Goal: Task Accomplishment & Management: Manage account settings

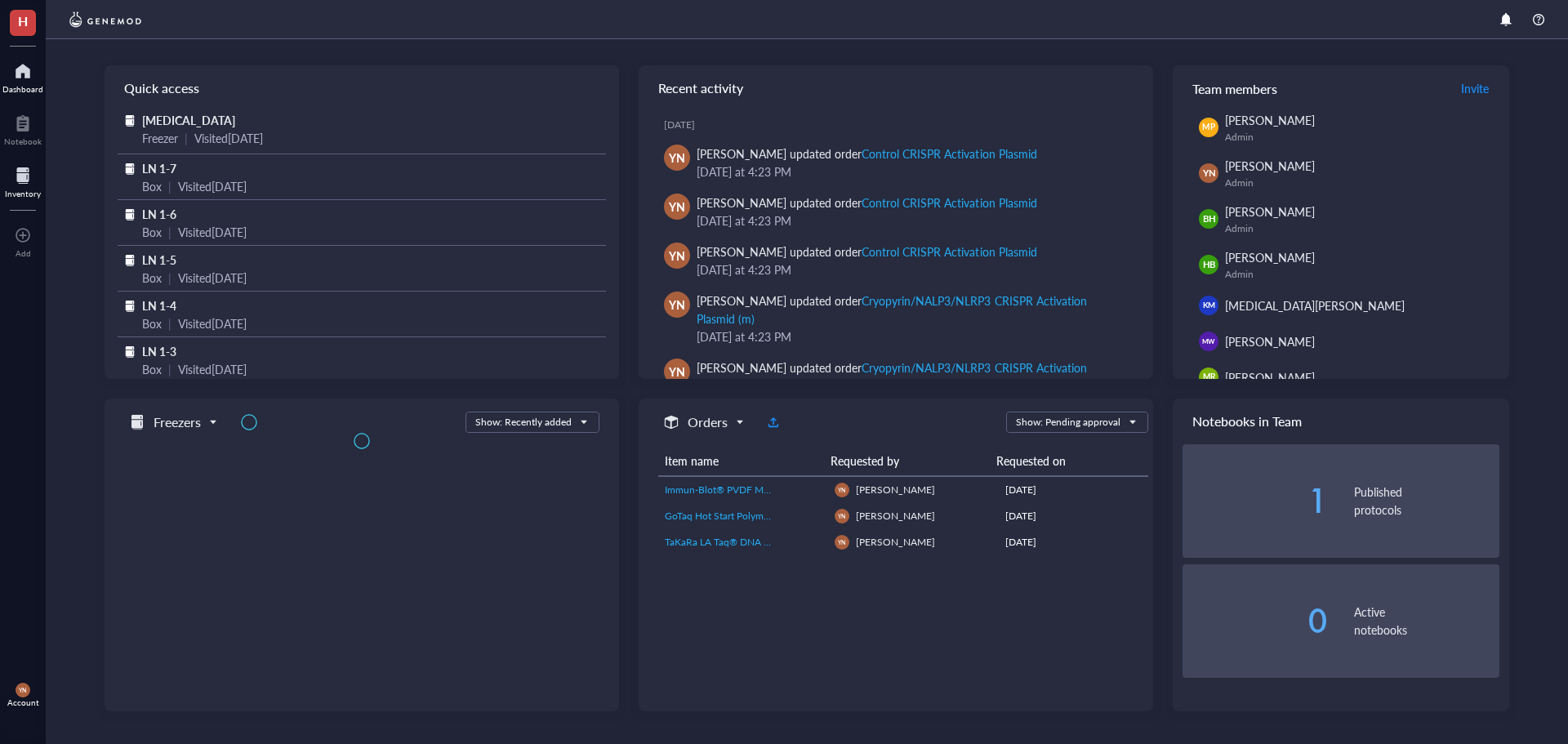
click at [17, 171] on div at bounding box center [23, 175] width 36 height 27
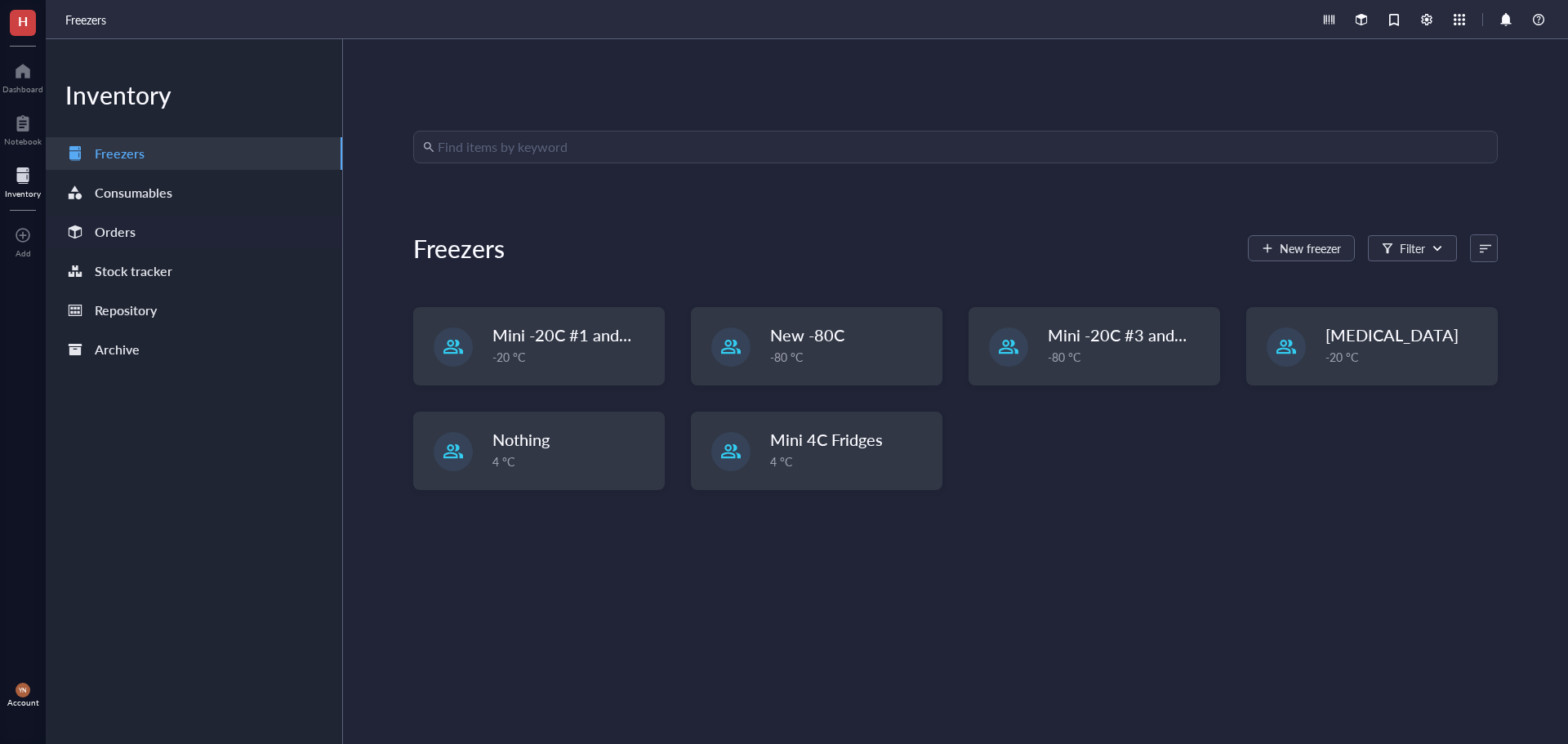
click at [127, 239] on div "Orders" at bounding box center [114, 231] width 40 height 23
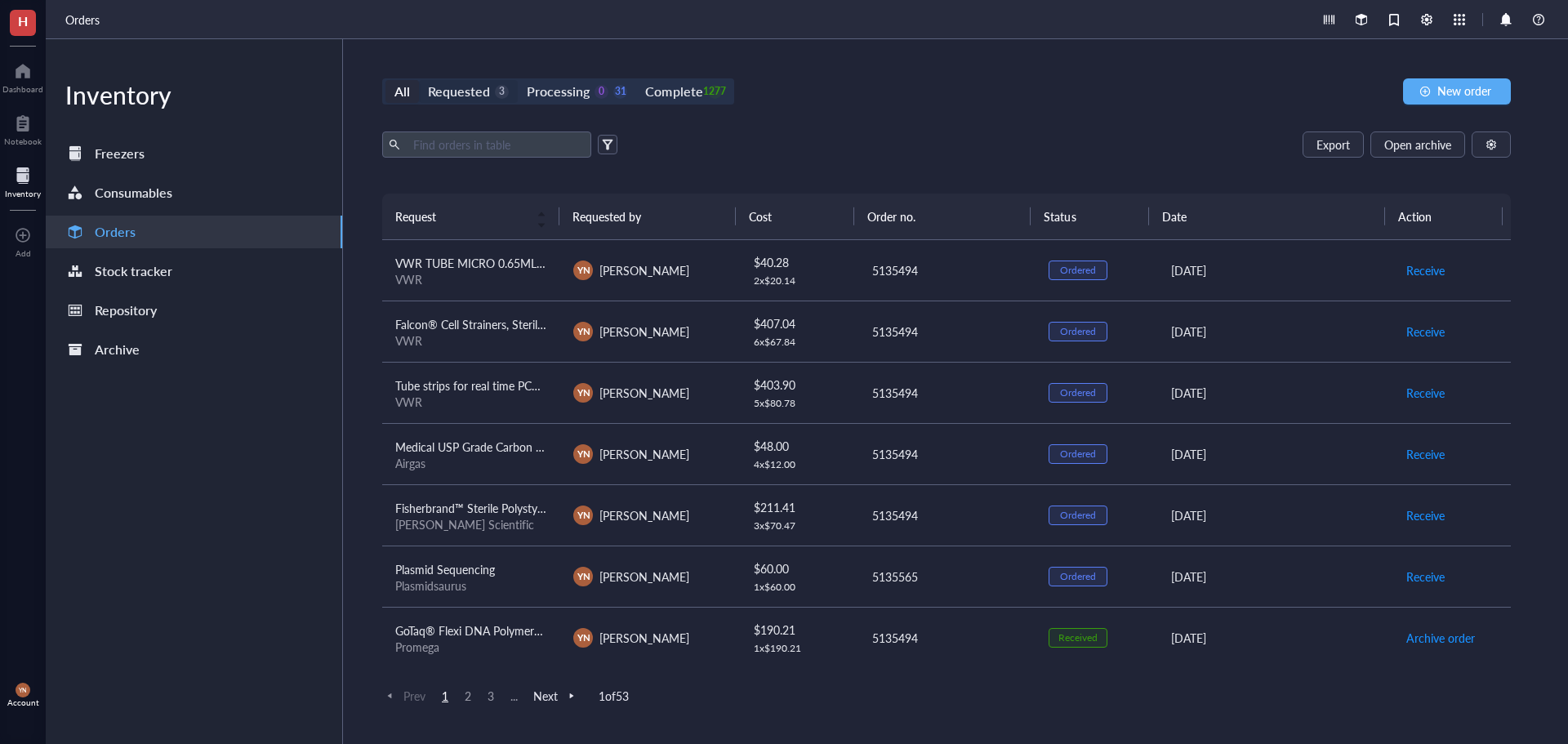
click at [496, 89] on div "3" at bounding box center [502, 92] width 14 height 14
click at [419, 80] on input "Requested 3" at bounding box center [419, 80] width 0 height 0
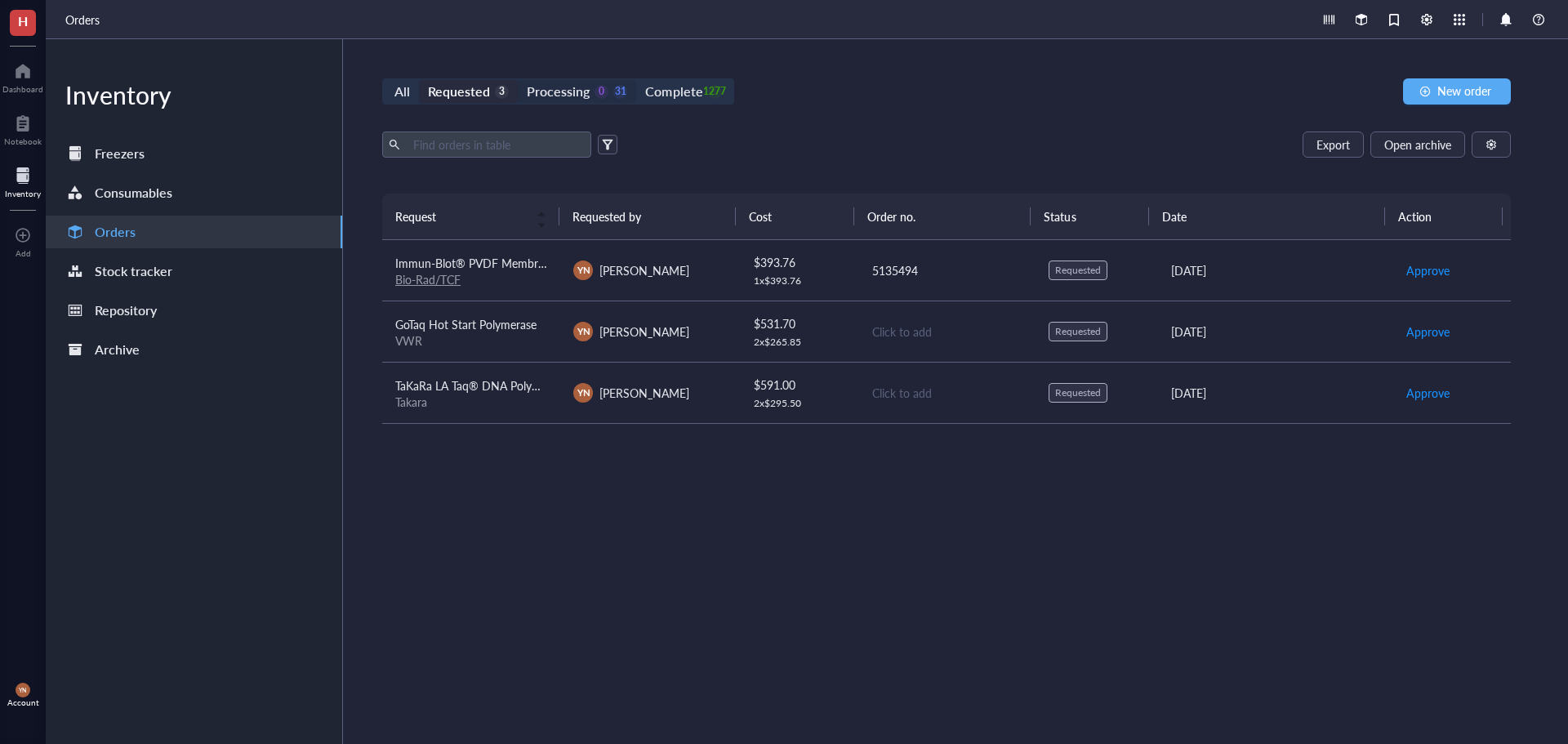
click at [556, 93] on div "Processing" at bounding box center [558, 91] width 63 height 23
click at [518, 80] on input "Processing 0 31" at bounding box center [518, 80] width 0 height 0
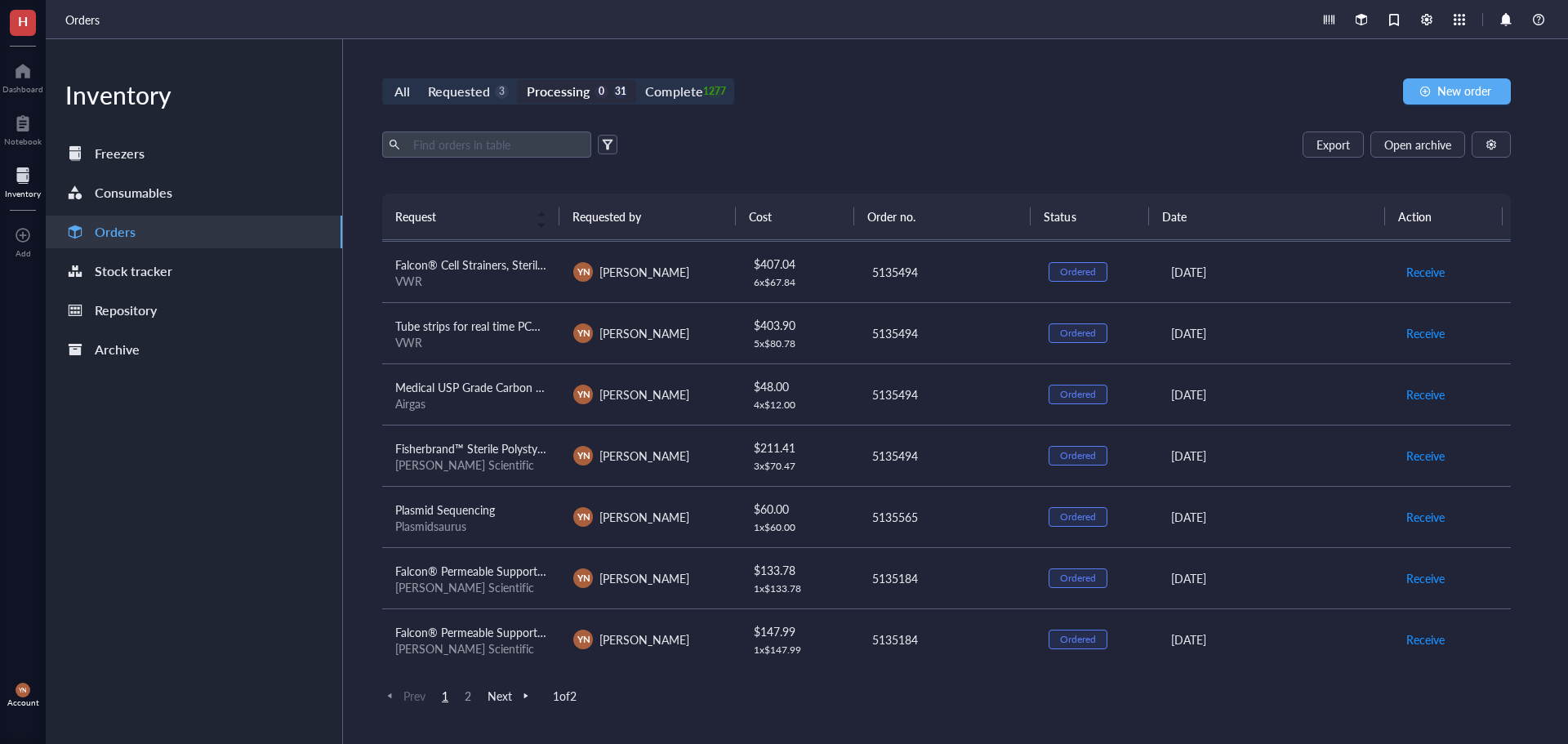
scroll to position [82, 0]
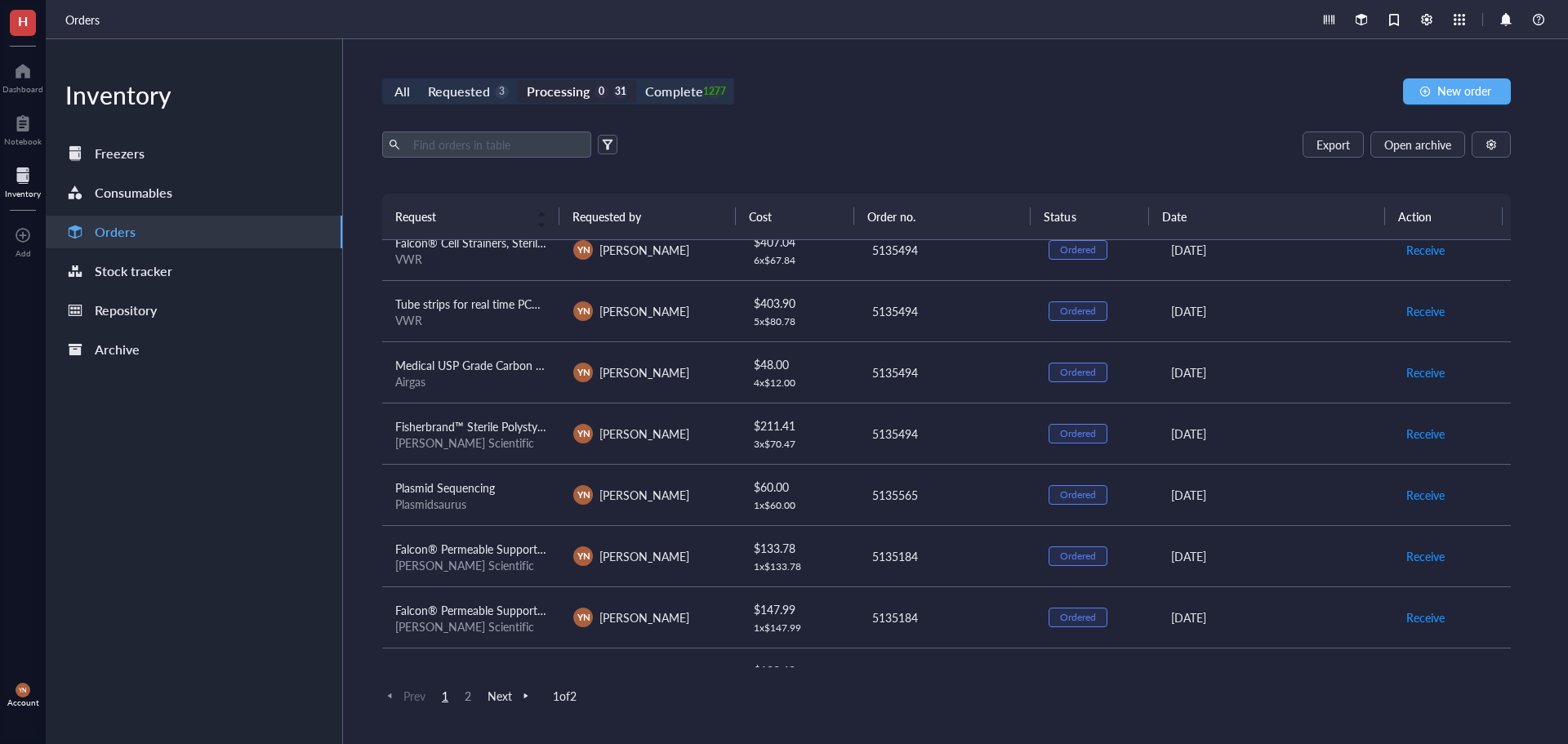
click at [521, 440] on div "[PERSON_NAME] Scientific" at bounding box center [471, 442] width 152 height 15
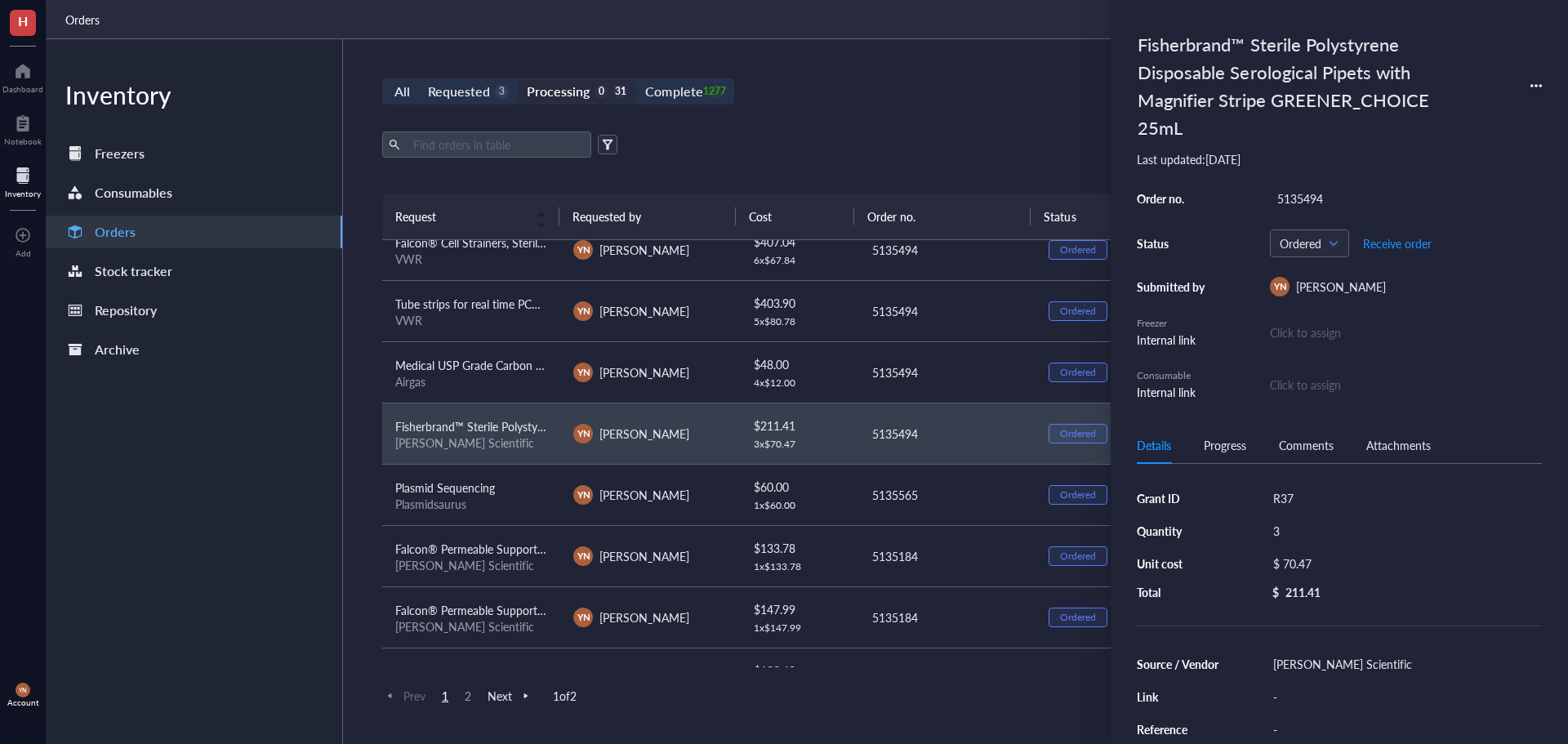
click at [1044, 104] on div "All Requested 3 Processing 0 31 Complete 1277 New order Export Open archive Req…" at bounding box center [947, 392] width 1207 height 705
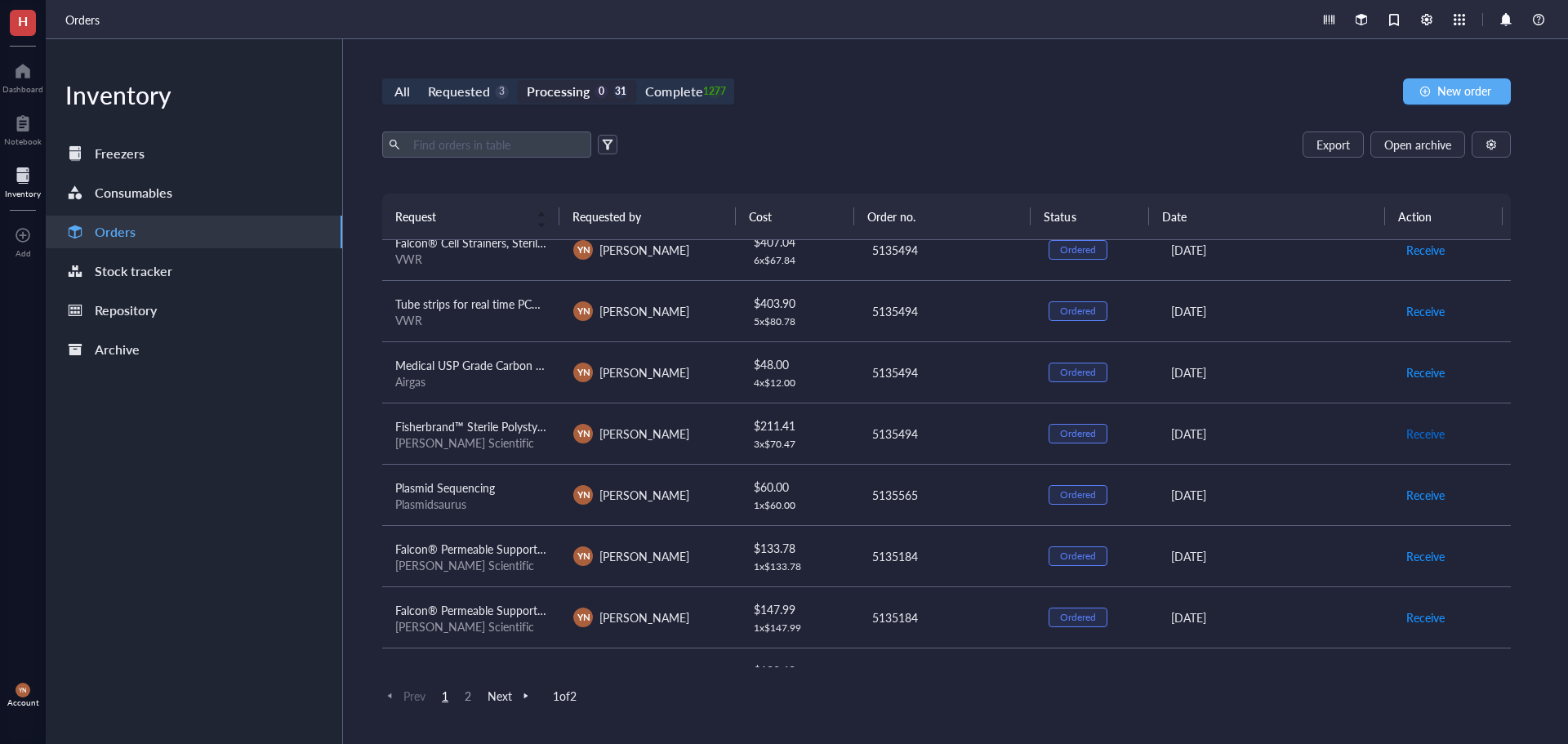
click at [1407, 438] on span "Receive" at bounding box center [1425, 433] width 38 height 18
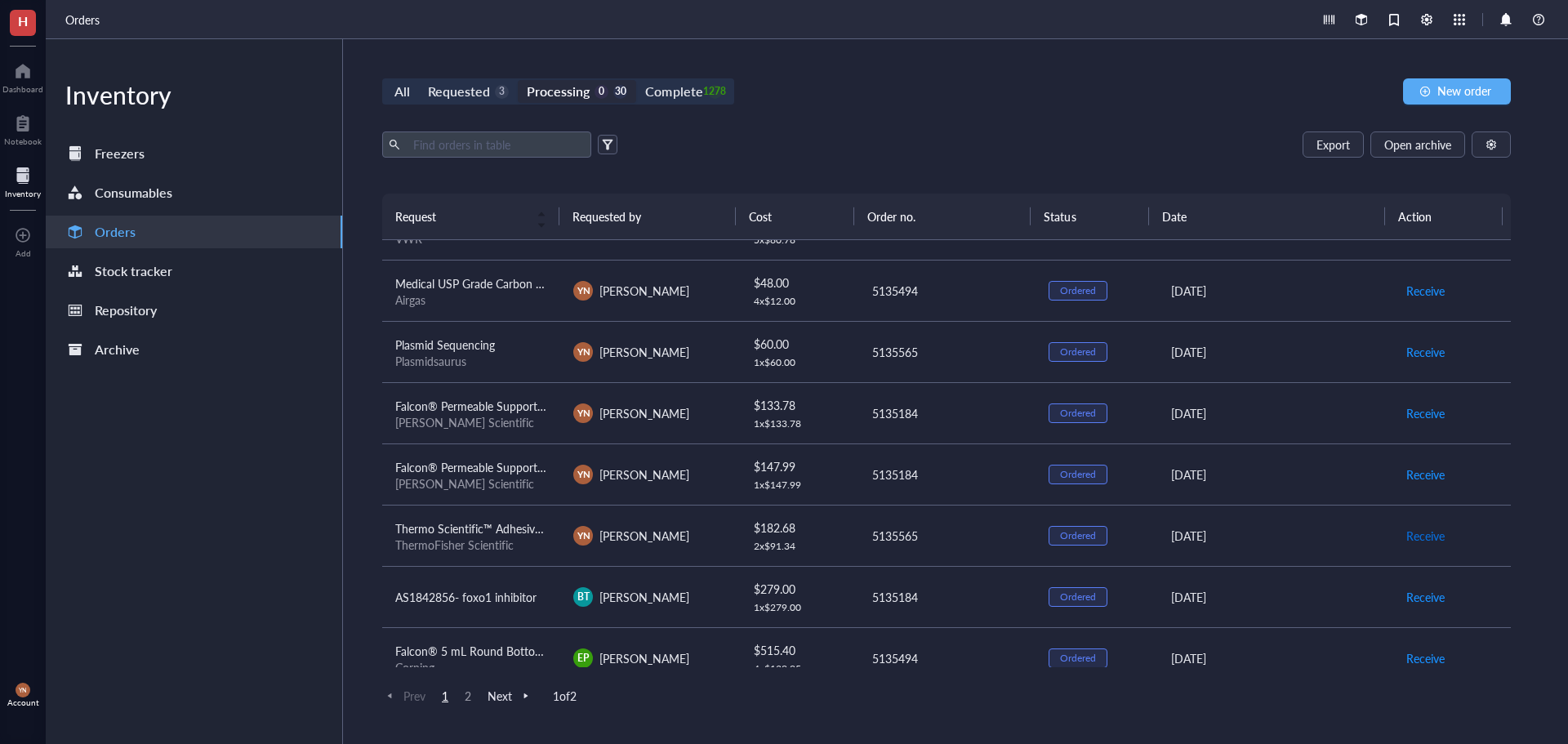
click at [1413, 541] on span "Receive" at bounding box center [1425, 535] width 38 height 18
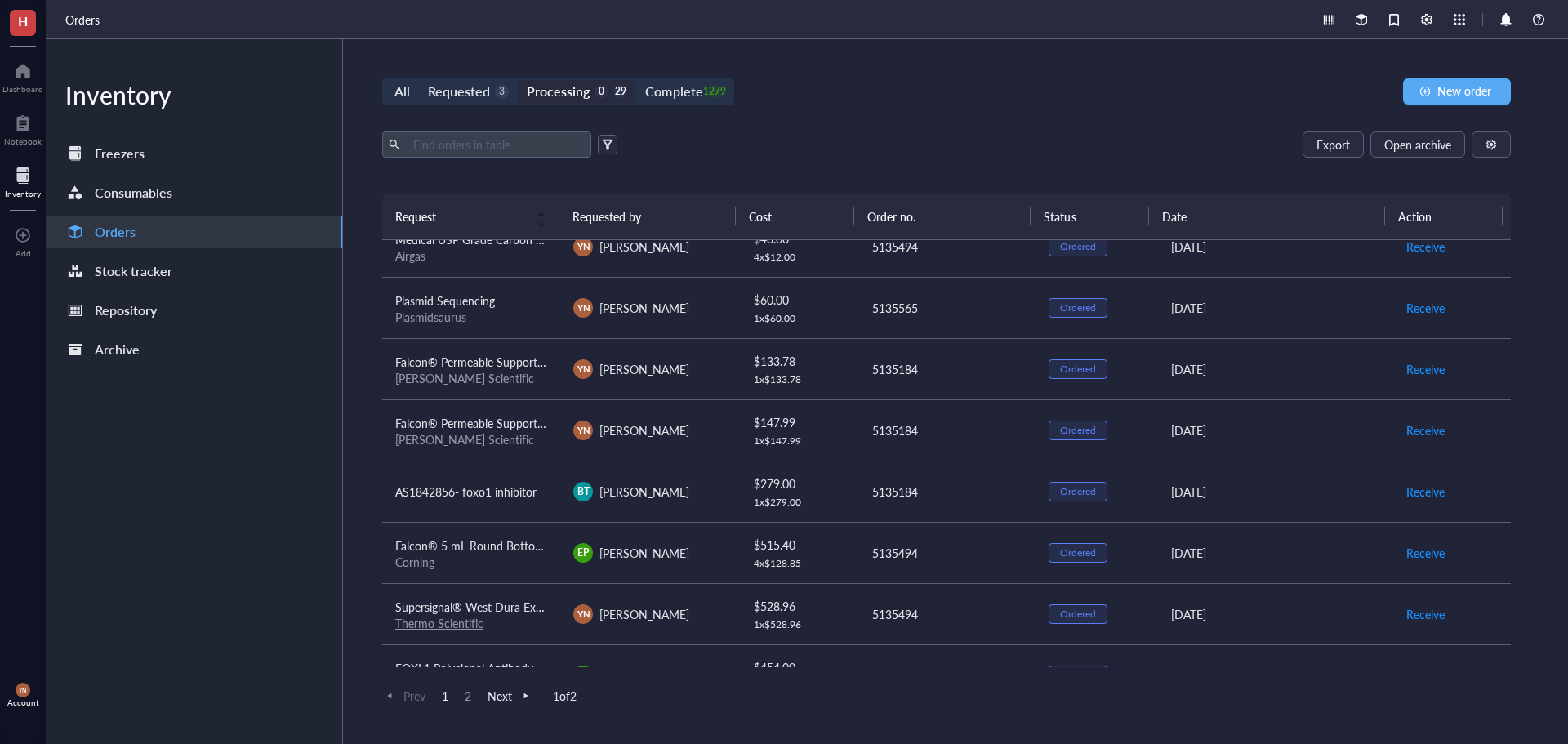
scroll to position [245, 0]
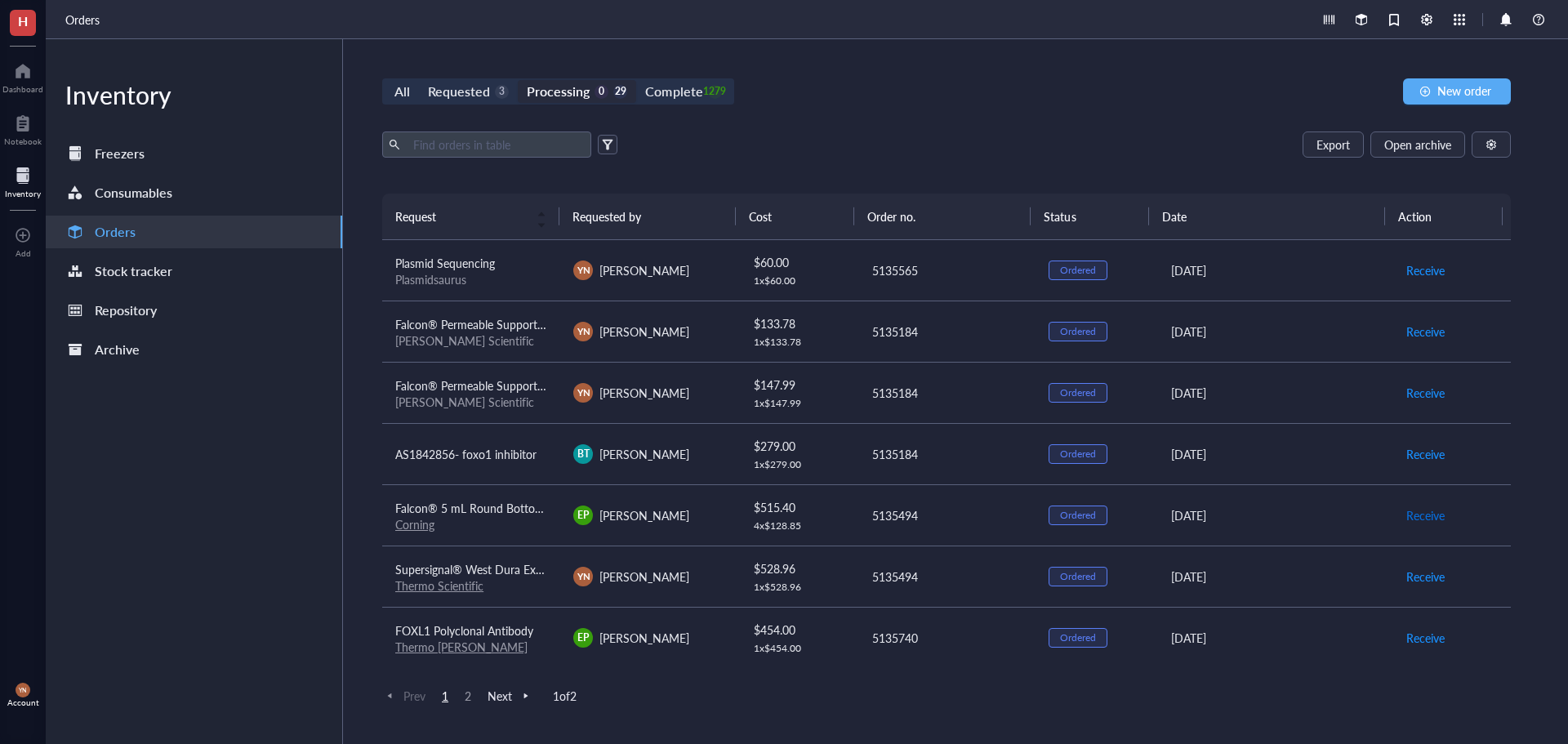
click at [1423, 516] on span "Receive" at bounding box center [1425, 515] width 38 height 18
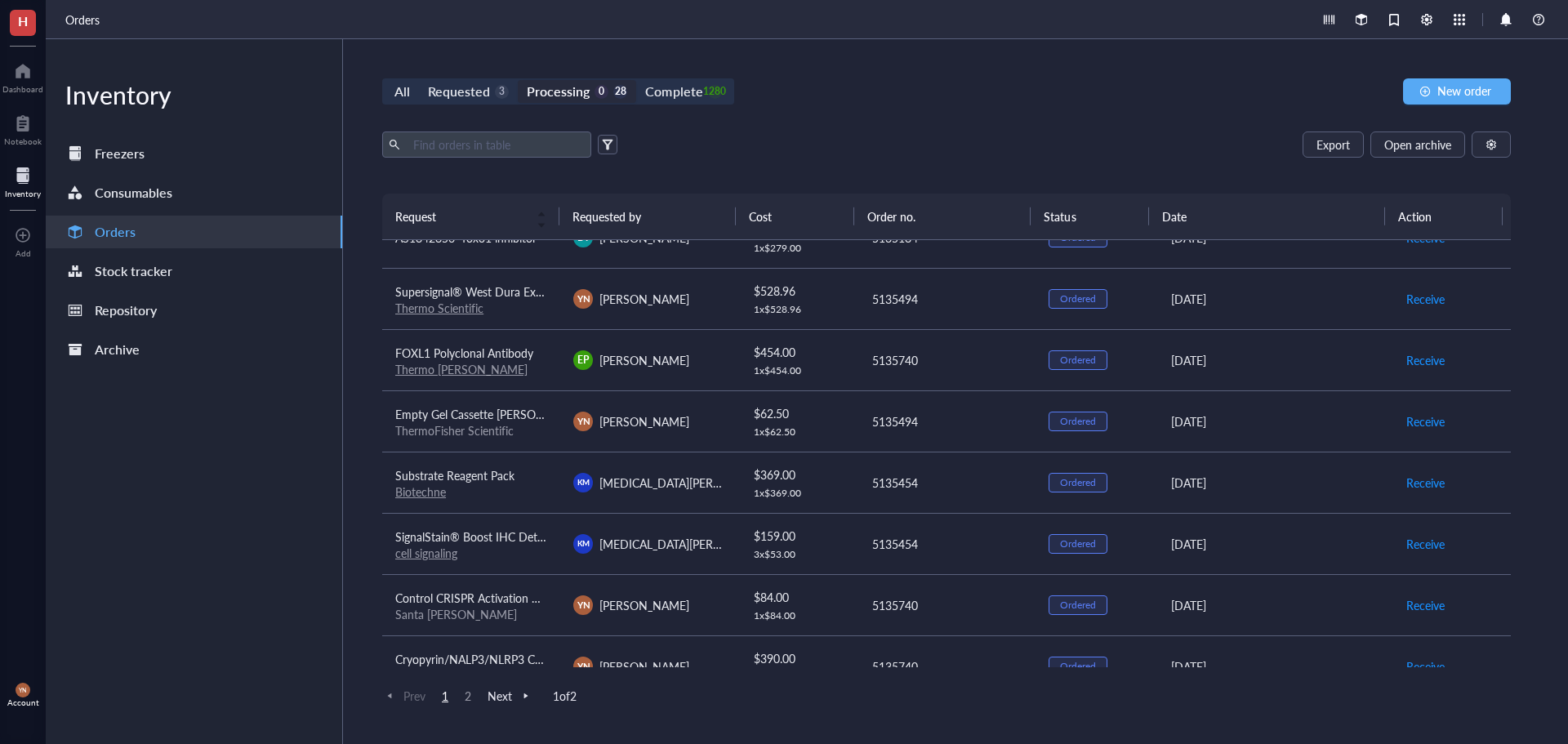
scroll to position [490, 0]
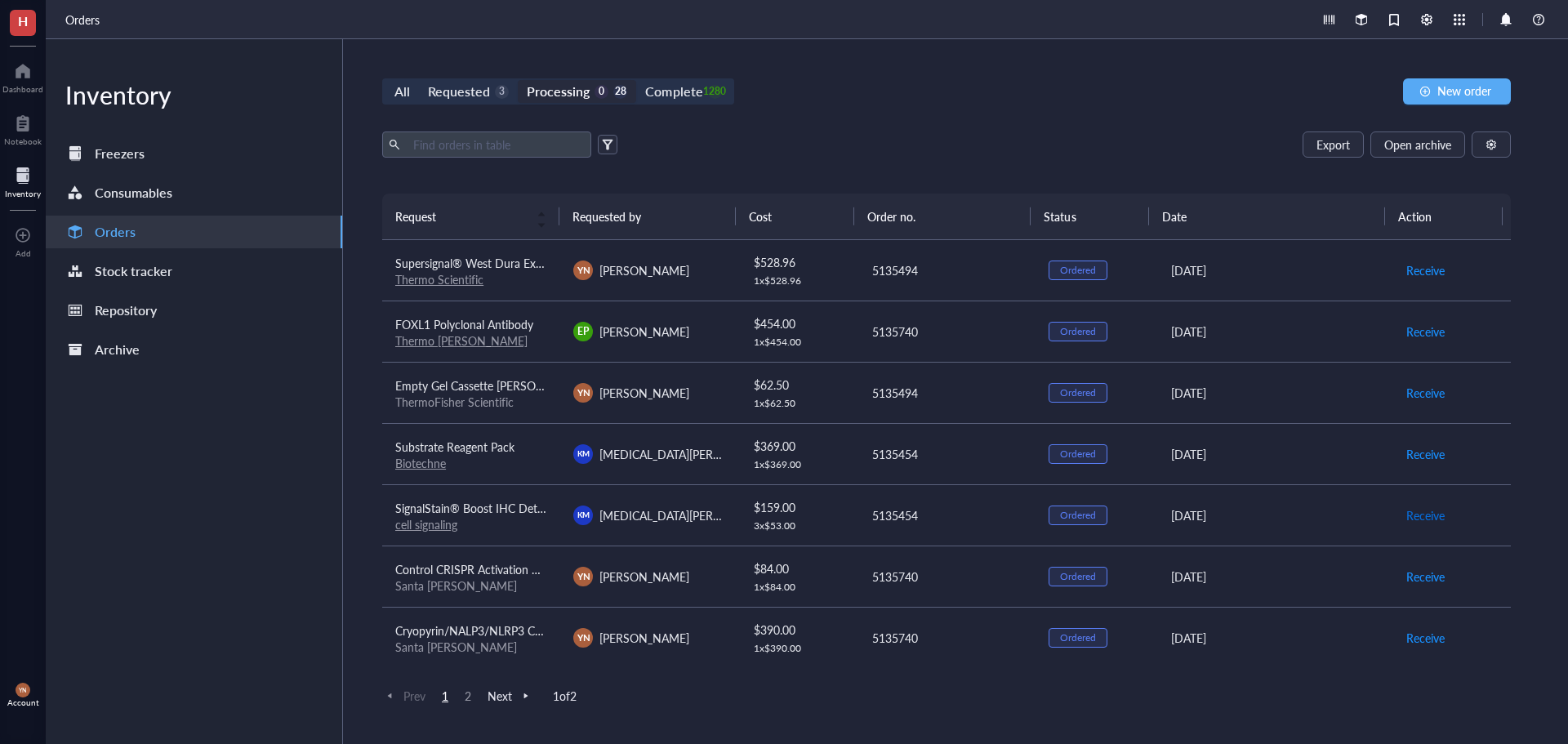
click at [1419, 513] on span "Receive" at bounding box center [1425, 515] width 38 height 18
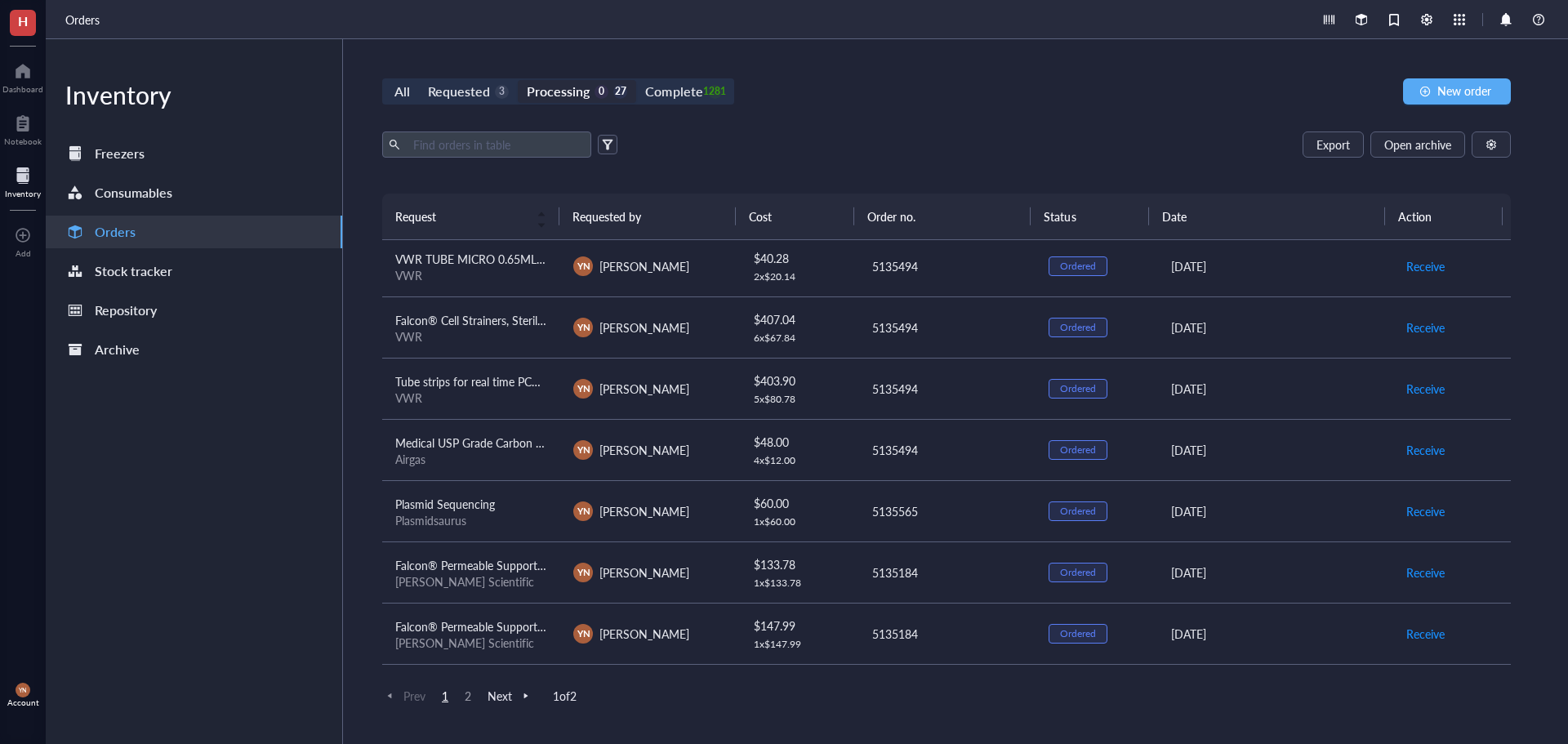
scroll to position [0, 0]
click at [978, 61] on div "All Requested 3 Processing 0 27 Complete 1281 New order Export Open archive Req…" at bounding box center [947, 392] width 1207 height 705
click at [930, 132] on div "Export Open archive" at bounding box center [946, 145] width 1129 height 27
click at [988, 121] on div "All Requested 3 Processing 0 27 Complete 1281 New order Export Open archive Req…" at bounding box center [947, 392] width 1207 height 705
click at [718, 98] on div "Complete 1281" at bounding box center [683, 91] width 76 height 23
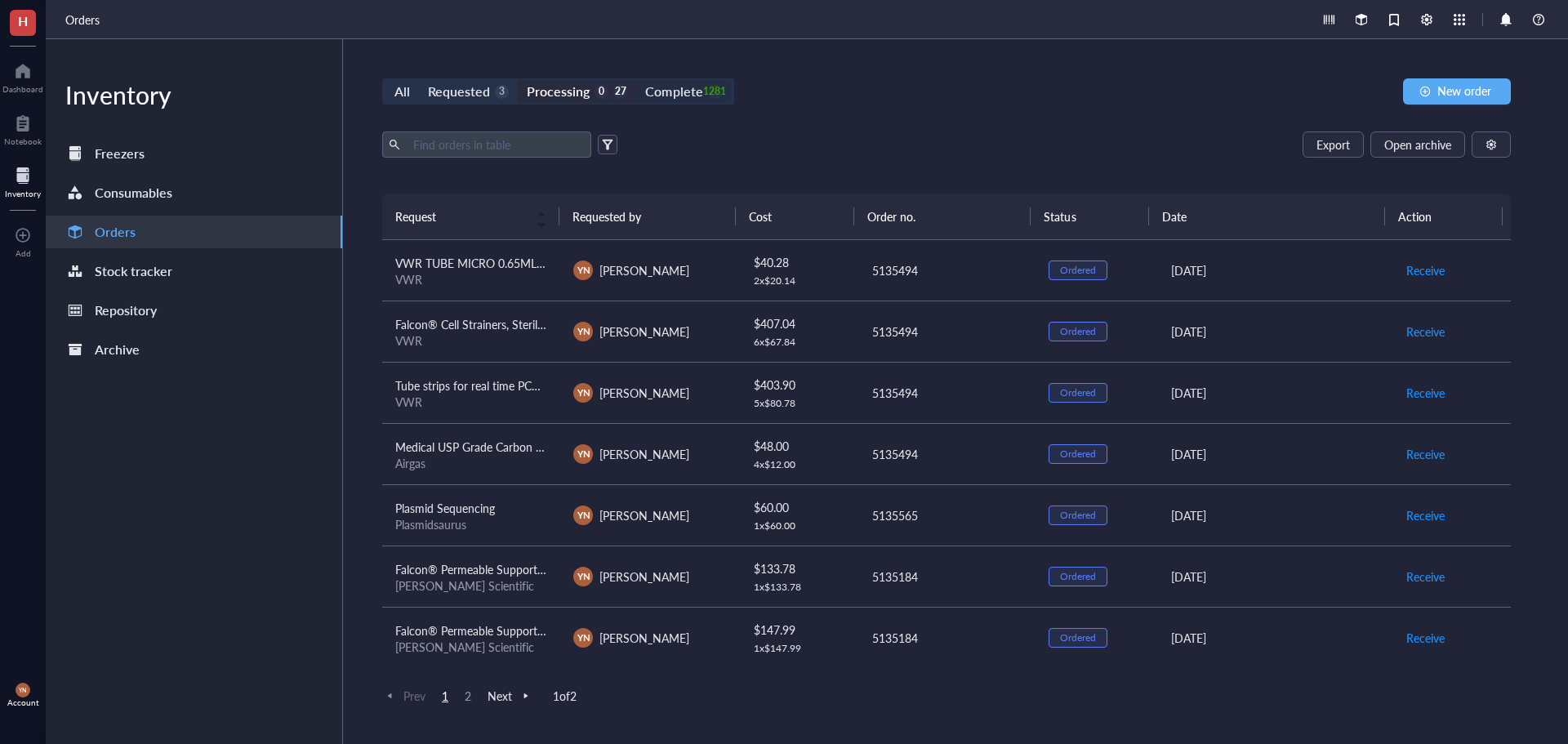
click at [636, 80] on input "Complete 1281" at bounding box center [636, 80] width 0 height 0
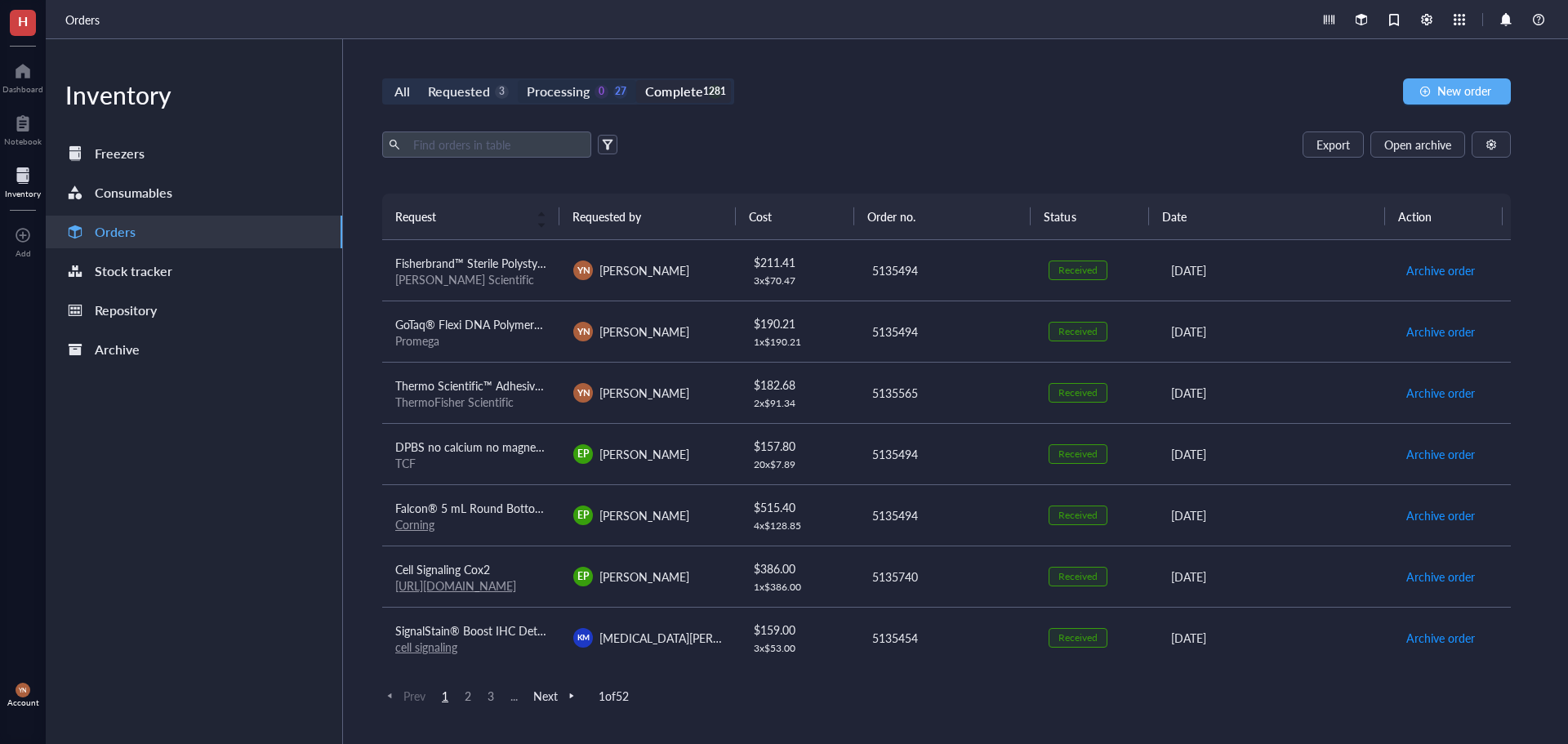
click at [595, 93] on div "0" at bounding box center [601, 92] width 14 height 14
click at [518, 80] on input "Processing 0 27" at bounding box center [518, 80] width 0 height 0
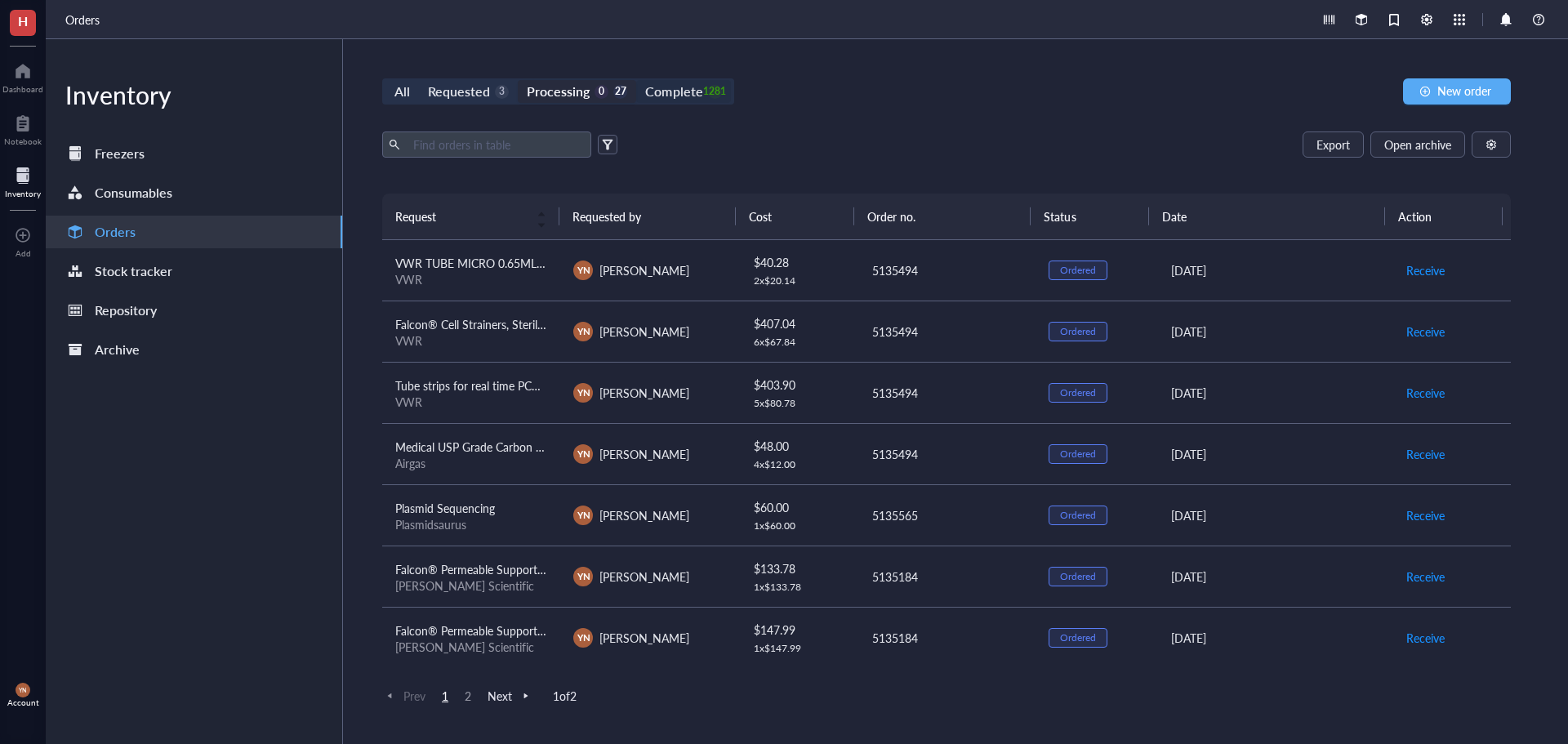
click at [679, 94] on div "Complete" at bounding box center [674, 91] width 57 height 23
click at [636, 80] on input "Complete 1281" at bounding box center [636, 80] width 0 height 0
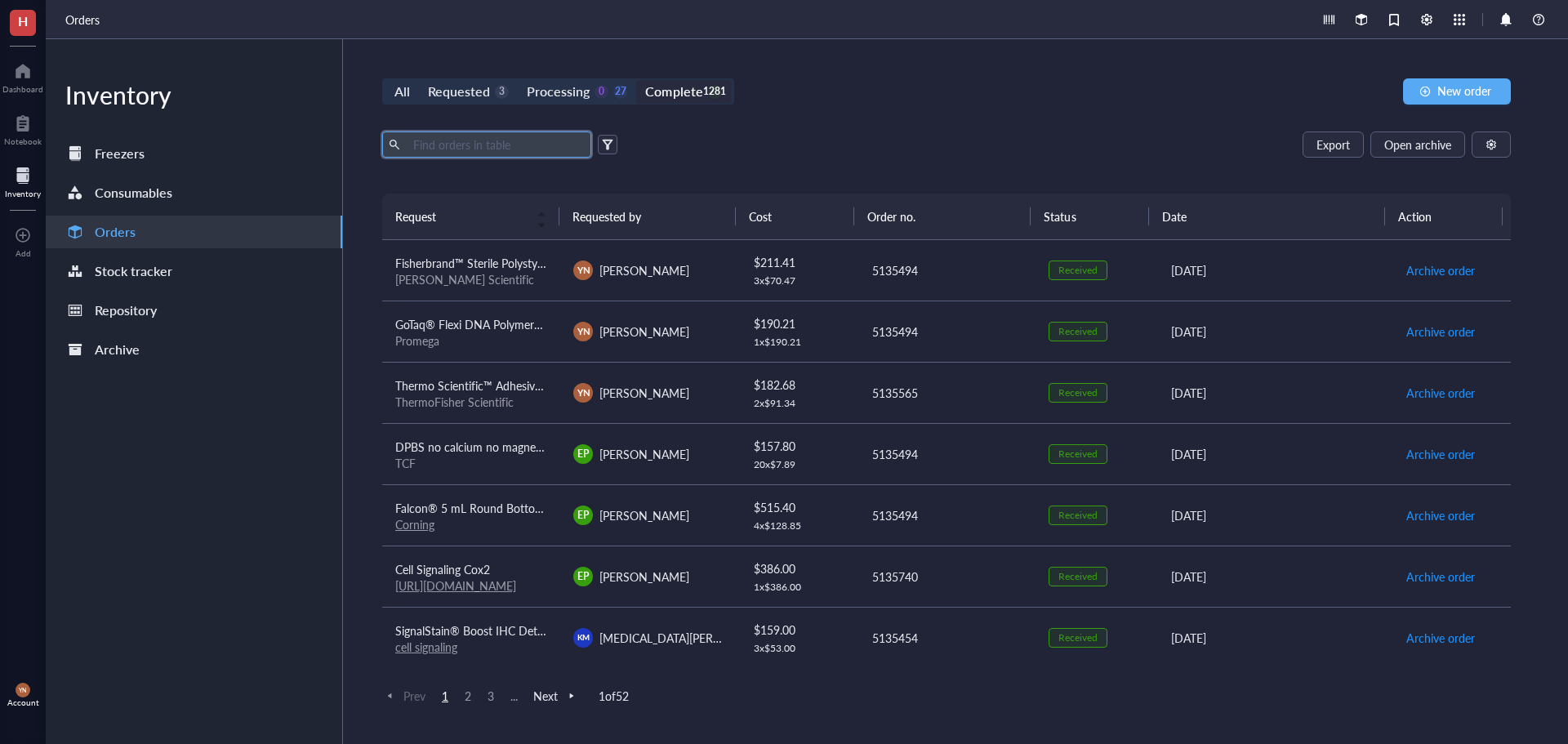
click at [544, 147] on input "text" at bounding box center [495, 144] width 178 height 25
type input "40"
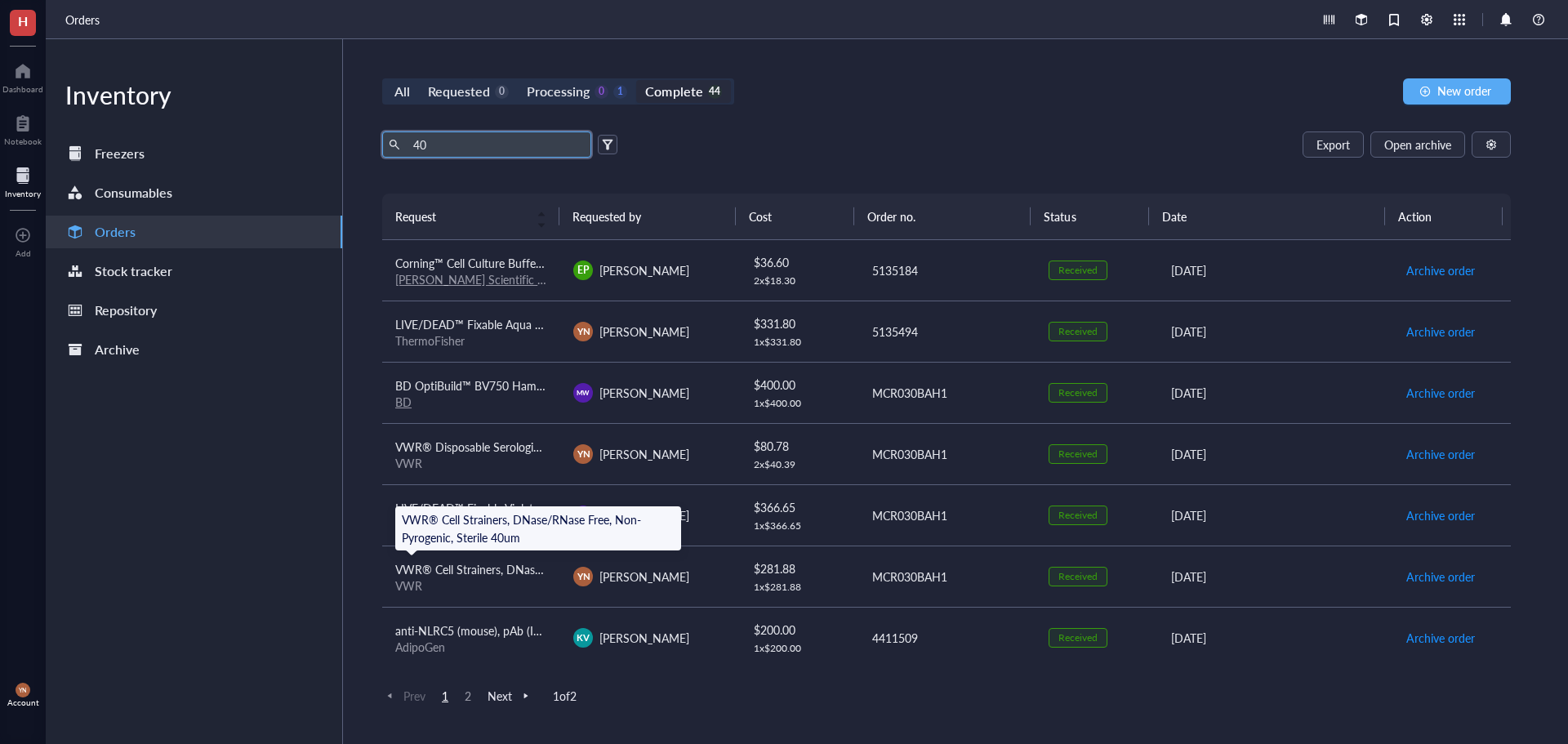
click at [489, 567] on span "VWR® Cell Strainers, DNase/RNase Free, Non-Pyrogenic, Sterile 40um" at bounding box center [575, 569] width 358 height 17
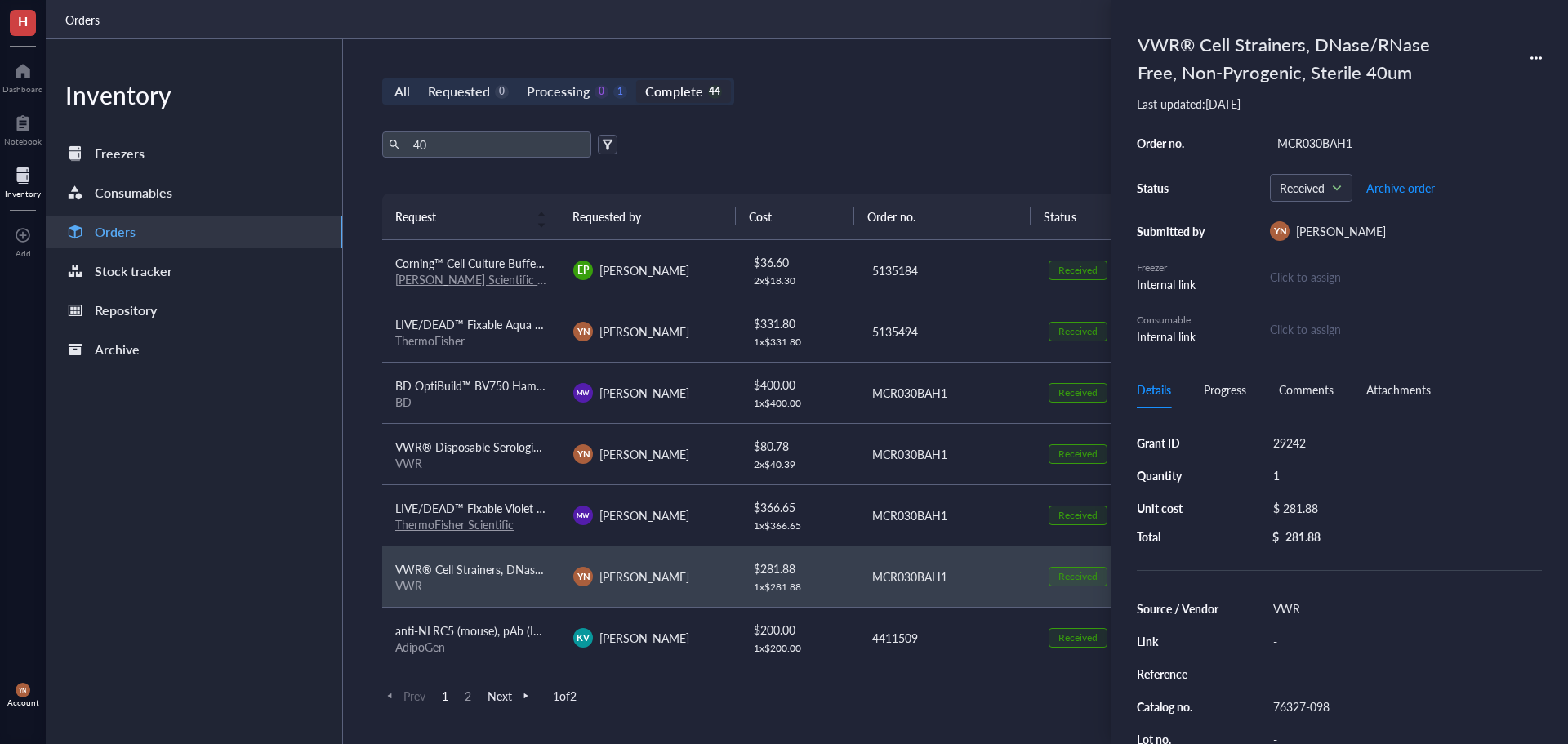
click at [1530, 60] on div "VWR® Cell Strainers, DNase/RNase Free, Non-Pyrogenic, Sterile 40um" at bounding box center [1340, 58] width 406 height 64
click at [1541, 60] on icon at bounding box center [1537, 58] width 12 height 12
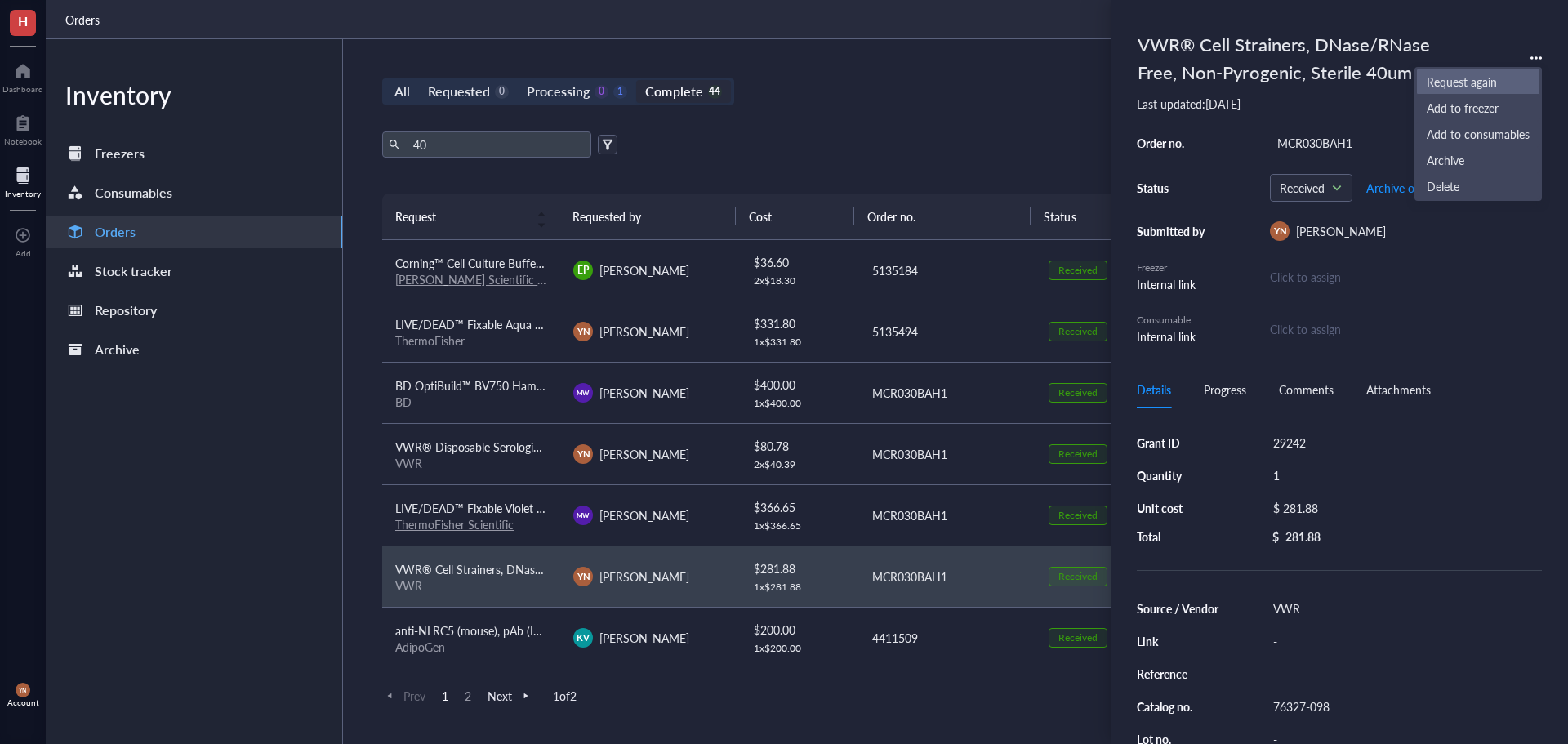
click at [1466, 79] on span "Request again" at bounding box center [1478, 82] width 103 height 18
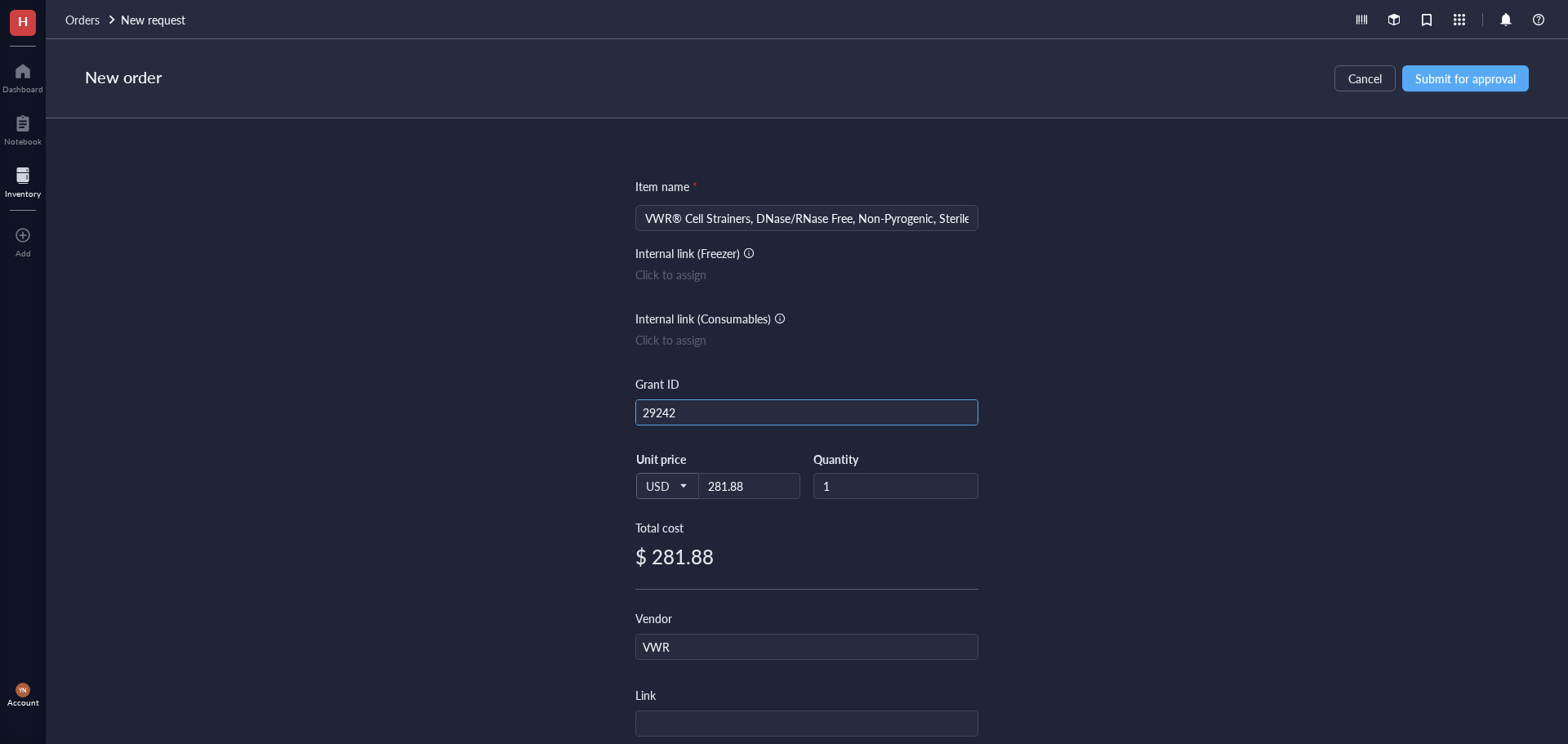
drag, startPoint x: 694, startPoint y: 413, endPoint x: 576, endPoint y: 413, distance: 118.0
click at [576, 413] on div "Item name * VWR® Cell Strainers, DNase/RNase Free, Non-Pyrogenic, Sterile 40um …" at bounding box center [806, 431] width 1523 height 626
type input "R37"
click at [1277, 375] on div "Item name * VWR® Cell Strainers, DNase/RNase Free, Non-Pyrogenic, Sterile 40um …" at bounding box center [806, 431] width 1523 height 626
click at [1455, 83] on span "Submit for approval" at bounding box center [1466, 78] width 100 height 13
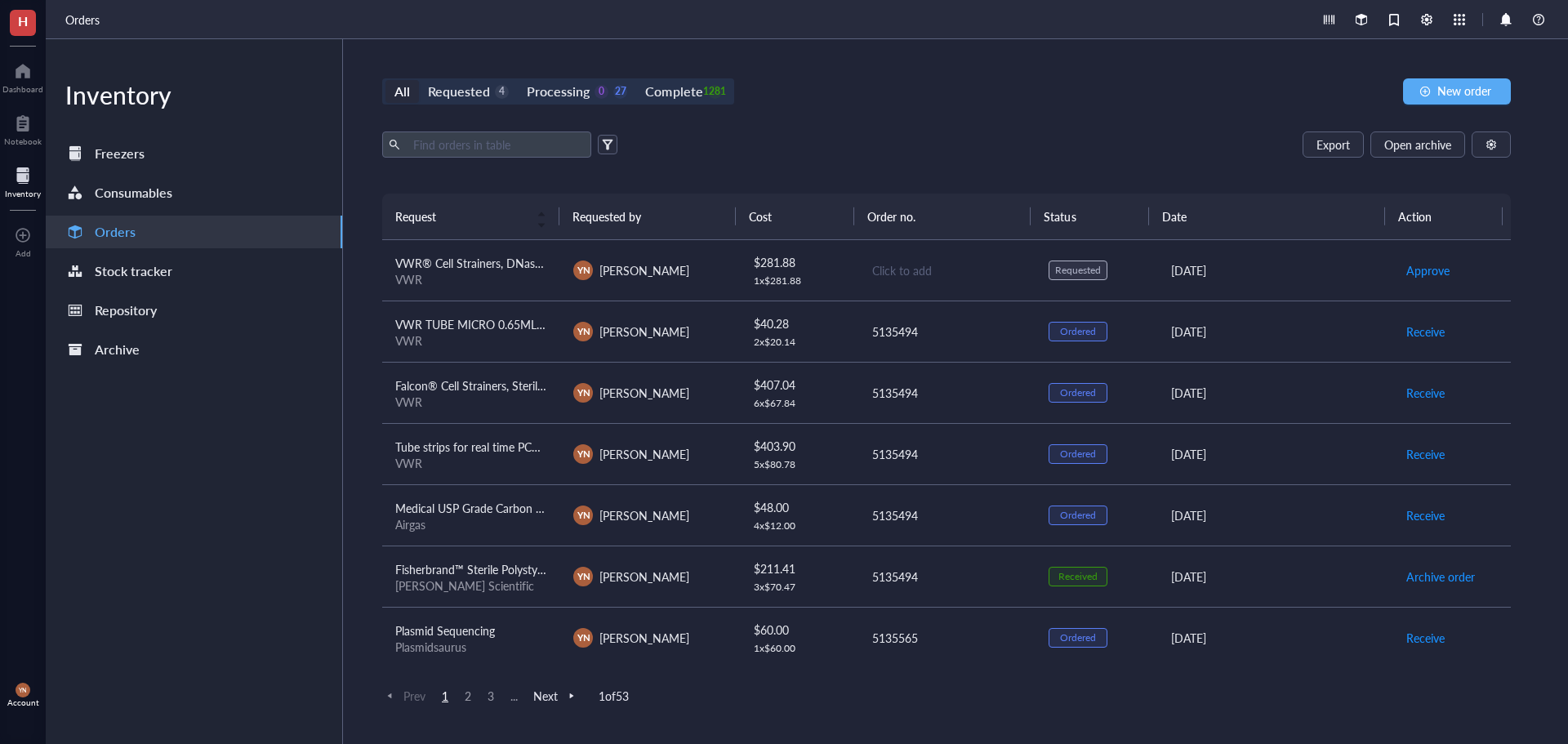
click at [1039, 65] on div "All Requested 4 Processing 0 27 Complete 1281 New order Export Open archive Req…" at bounding box center [947, 392] width 1207 height 705
click at [991, 67] on div "All Requested 4 Processing 0 27 Complete 1281 New order Export Open archive Req…" at bounding box center [947, 392] width 1207 height 705
click at [962, 190] on div "Export Open archive Requester Requested on Source / Vendor Last updated" at bounding box center [946, 162] width 1129 height 62
click at [924, 134] on div "Export Open archive" at bounding box center [946, 145] width 1129 height 27
click at [933, 122] on div "All Requested 4 Processing 0 27 Complete 1281 New order Export Open archive Req…" at bounding box center [947, 392] width 1207 height 705
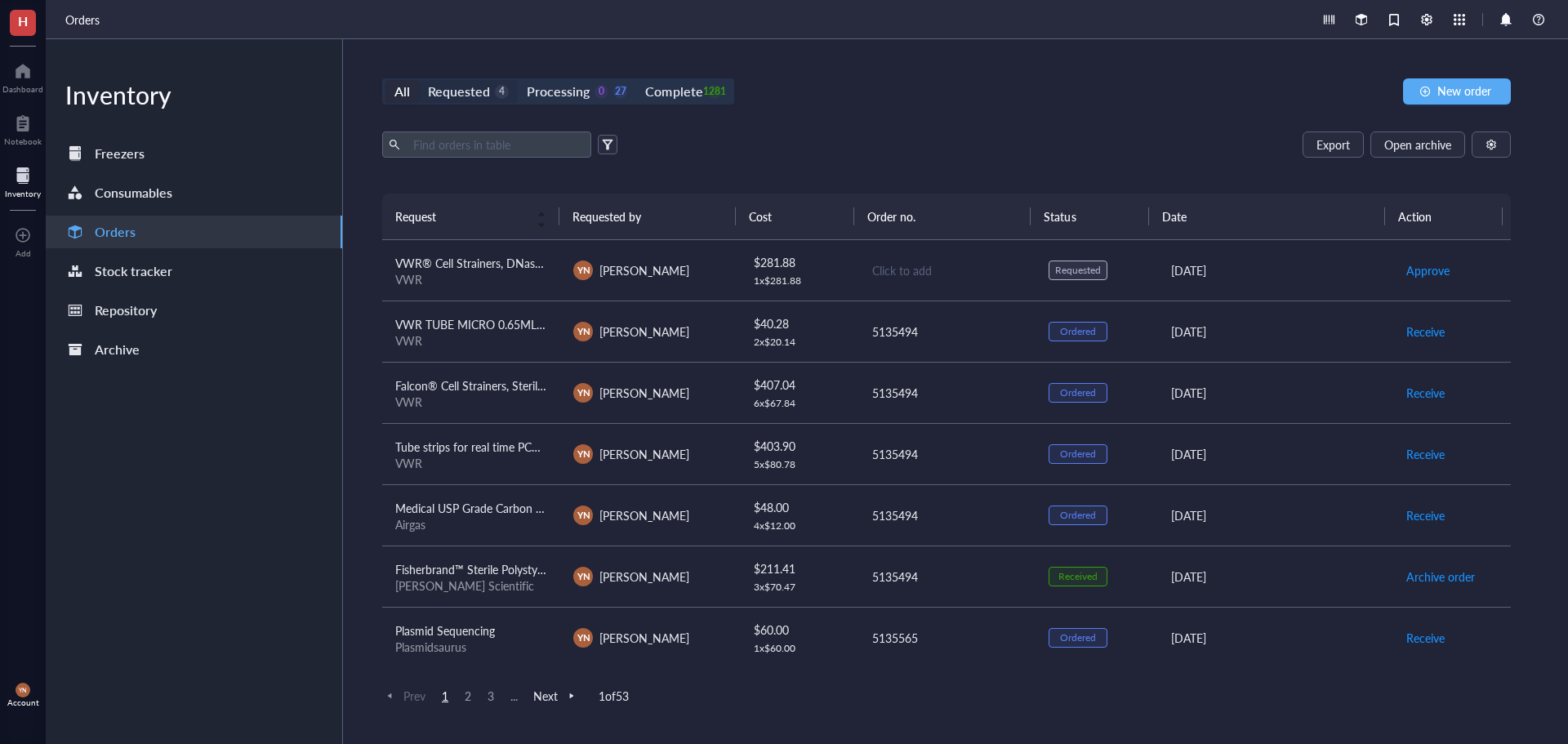
click at [455, 93] on div "Requested" at bounding box center [459, 91] width 62 height 23
click at [419, 80] on input "Requested 4" at bounding box center [419, 80] width 0 height 0
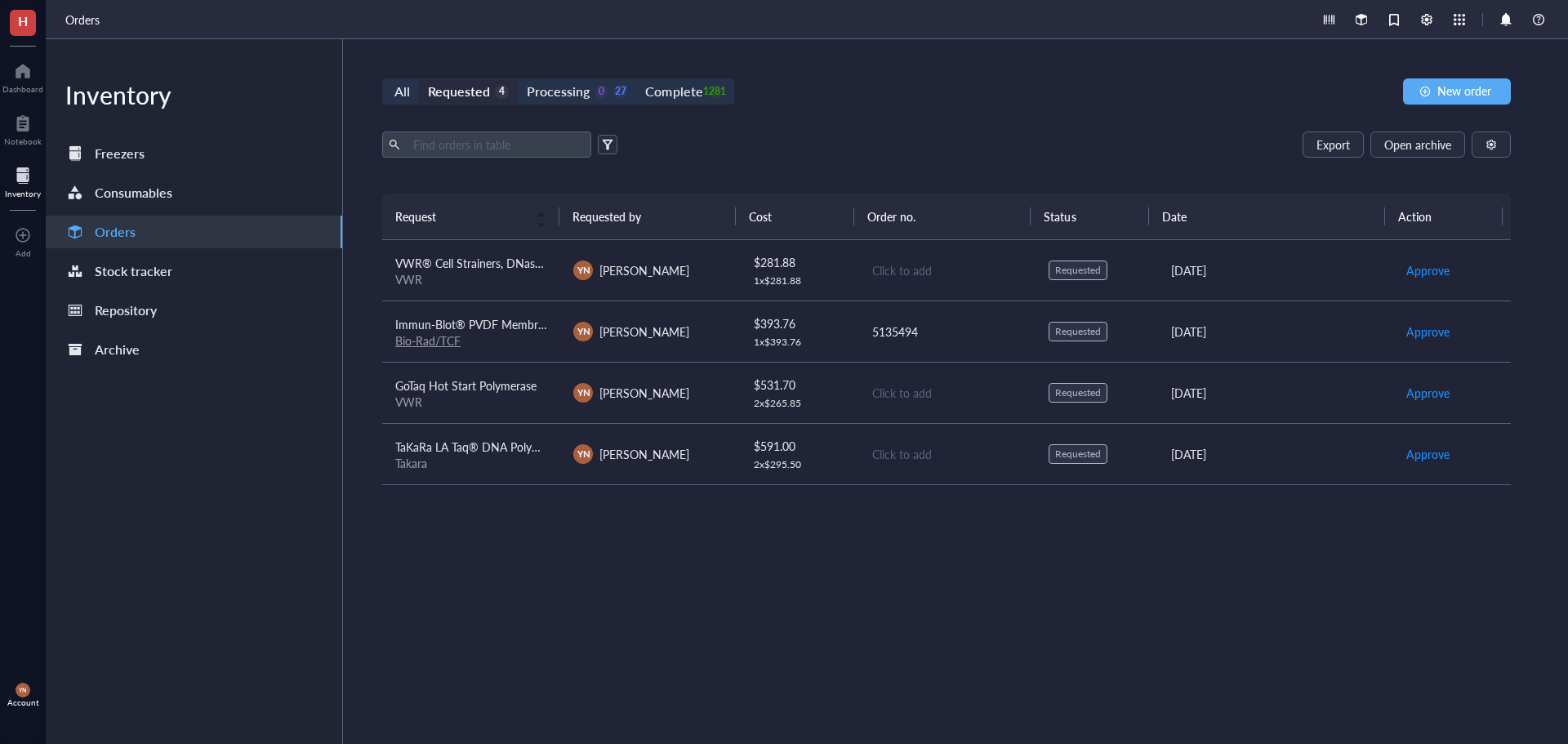
click at [936, 113] on div "All Requested 4 Processing 0 27 Complete 1281 New order Export Open archive Req…" at bounding box center [947, 392] width 1207 height 705
click at [1453, 99] on button "New order" at bounding box center [1458, 92] width 108 height 27
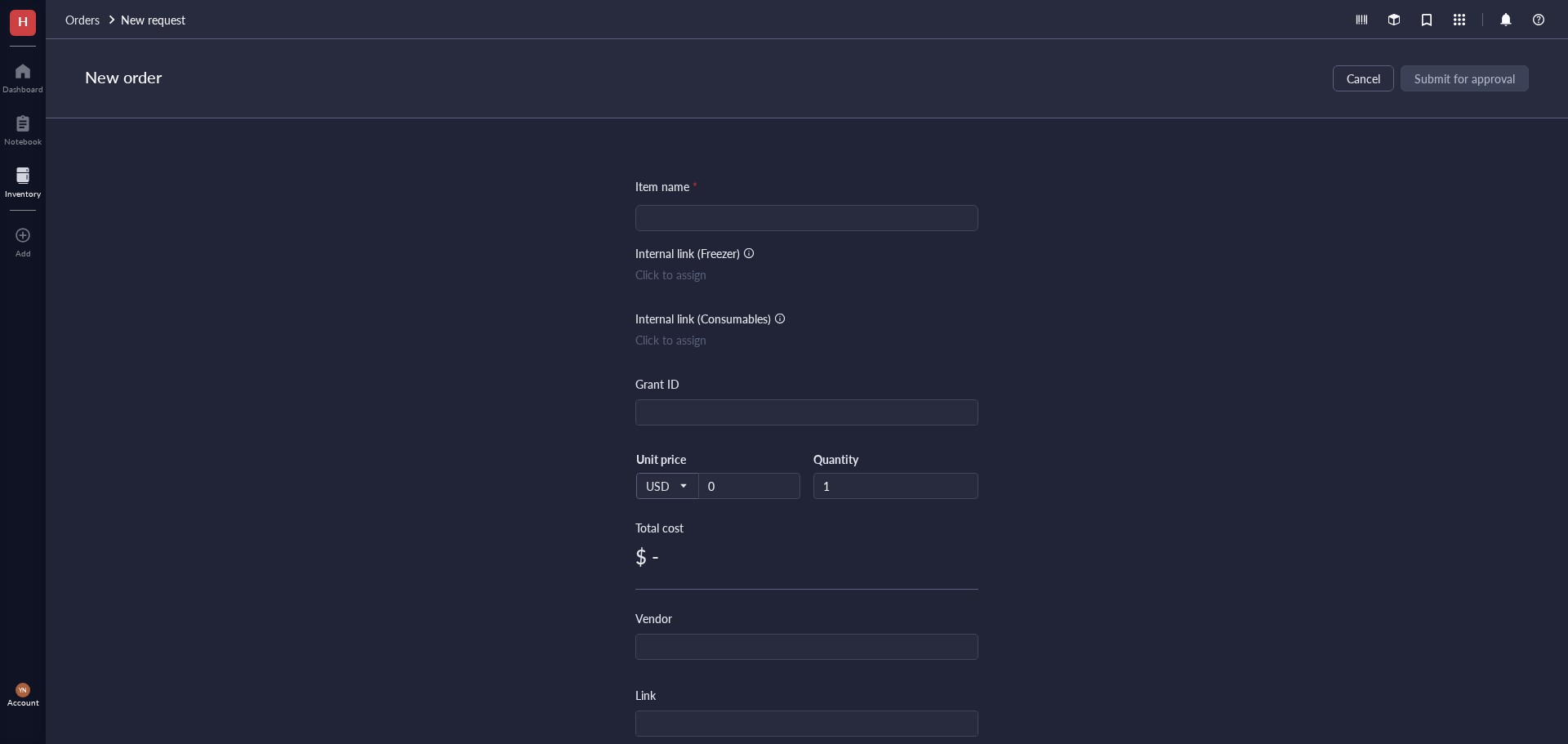
click at [662, 216] on input "search" at bounding box center [807, 217] width 324 height 25
paste input "INDUCTION CHAMBER 1.0L RAT"
type input "INDUCTION CHAMBER 1.0L RAT"
click at [695, 408] on input "text" at bounding box center [806, 413] width 342 height 27
type input "RO1"
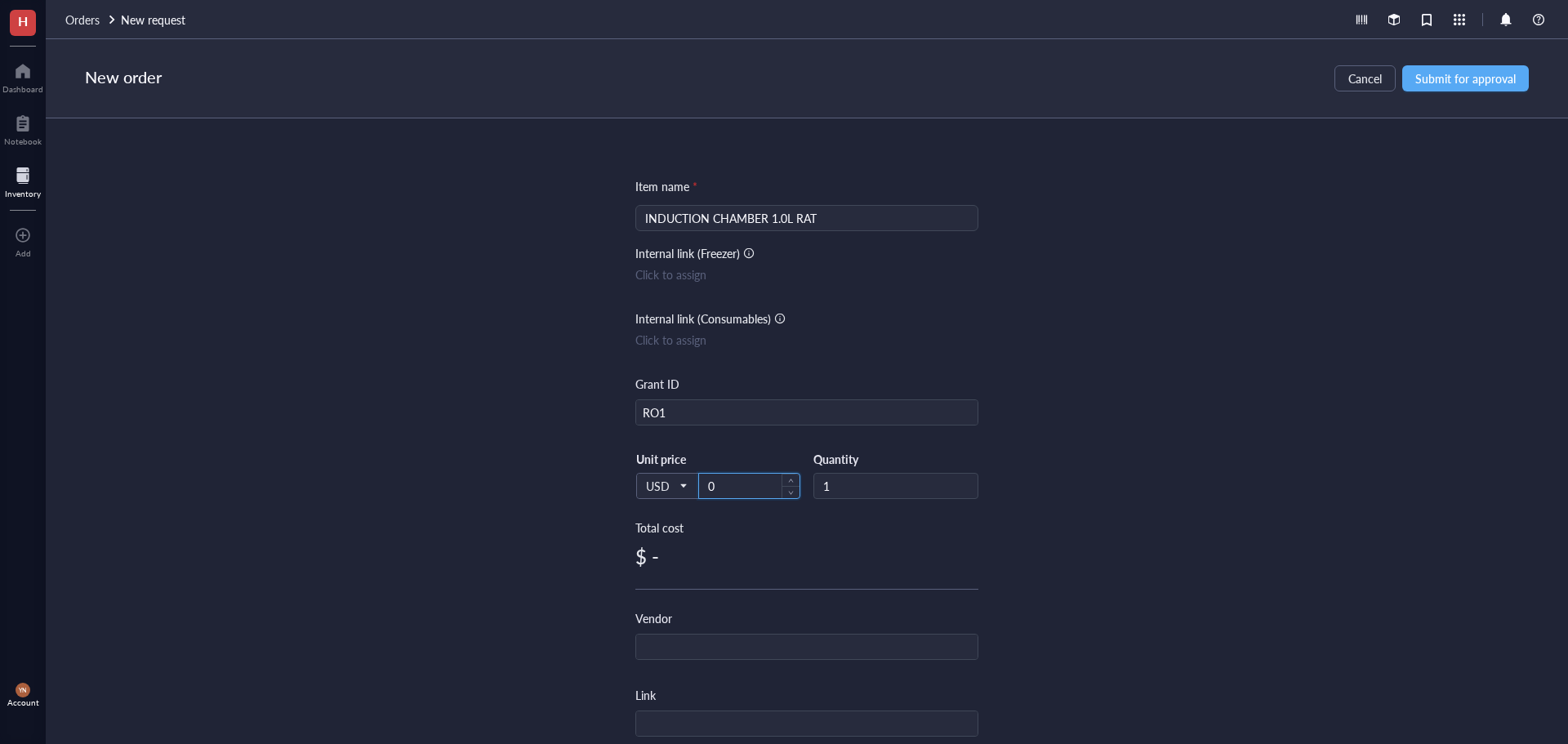
click at [727, 490] on input "0" at bounding box center [749, 485] width 100 height 25
type input "131"
click at [672, 646] on input "text" at bounding box center [806, 648] width 342 height 27
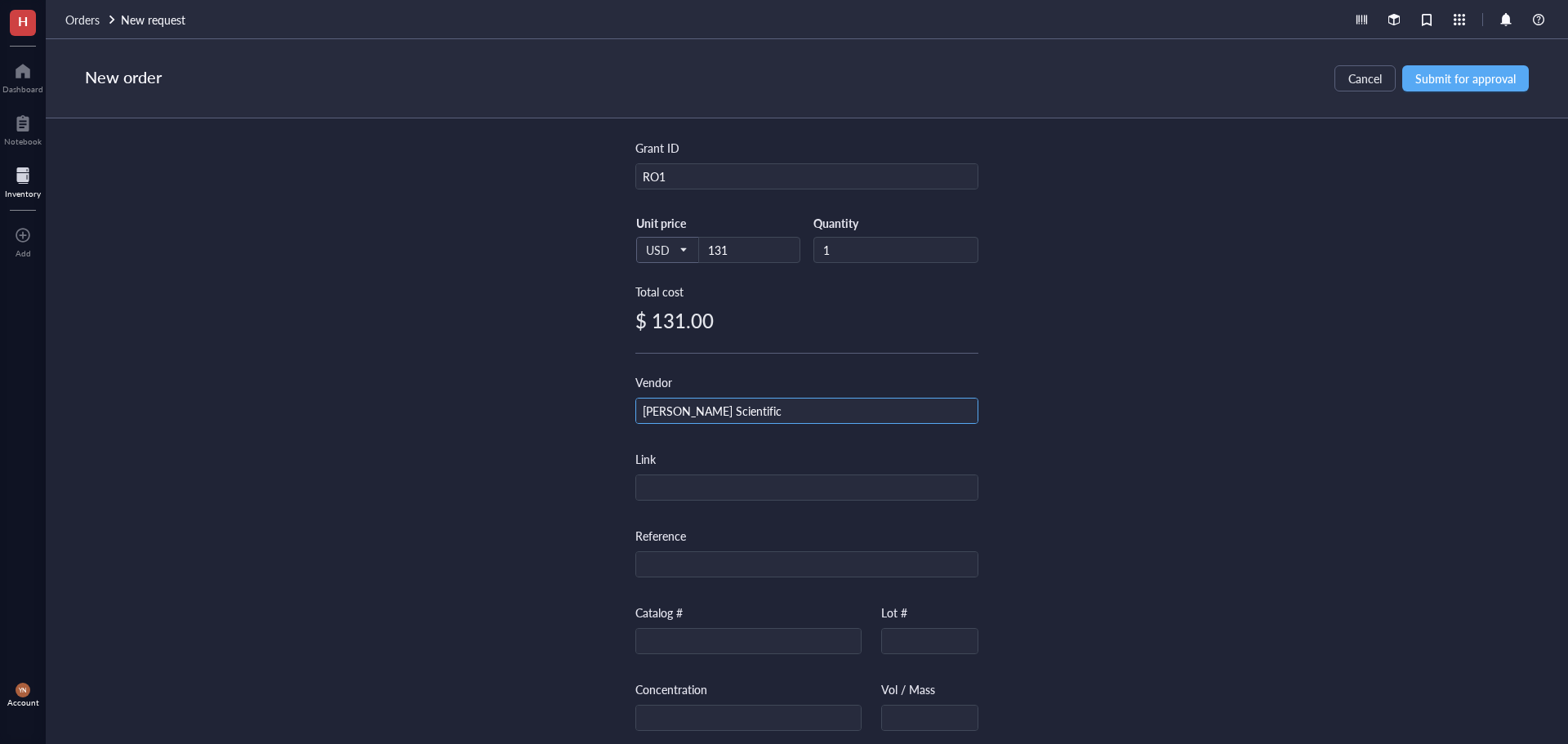
type input "[PERSON_NAME] Scientific"
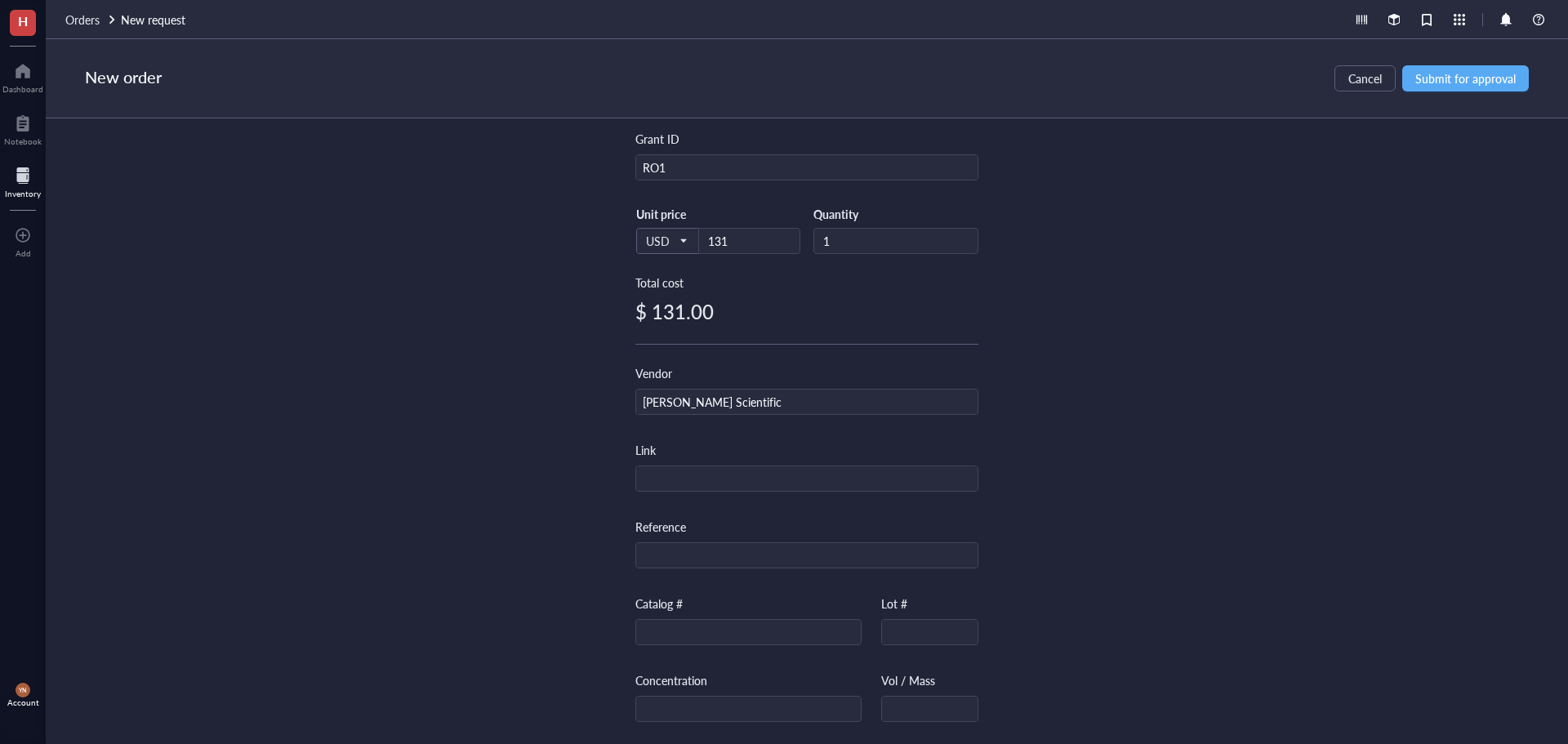
drag, startPoint x: 544, startPoint y: 555, endPoint x: 508, endPoint y: 70, distance: 486.3
click at [544, 554] on div "Item name * INDUCTION CHAMBER 1.0L RAT Internal link (Freezer) Click to assign …" at bounding box center [806, 431] width 1523 height 626
drag, startPoint x: 659, startPoint y: 648, endPoint x: 663, endPoint y: 627, distance: 21.4
click at [659, 646] on div "Catalog # Lot #" at bounding box center [807, 633] width 344 height 77
click at [663, 627] on input "text" at bounding box center [748, 633] width 224 height 27
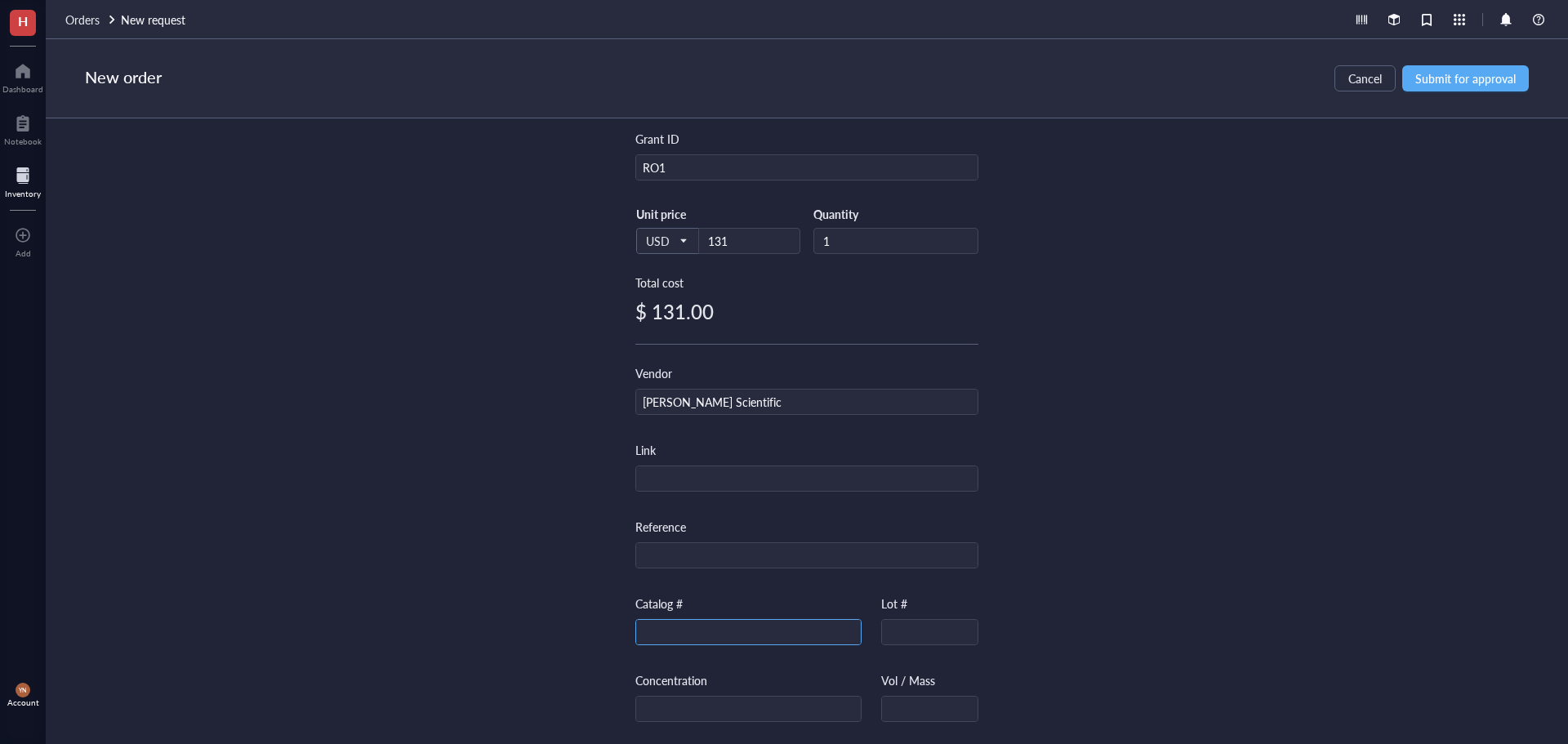
paste input "13005144"
type input "13005144"
click at [1402, 486] on div "Item name * INDUCTION CHAMBER 1.0L RAT Internal link (Freezer) Click to assign …" at bounding box center [806, 431] width 1523 height 626
click at [1469, 82] on span "Submit for approval" at bounding box center [1466, 78] width 100 height 13
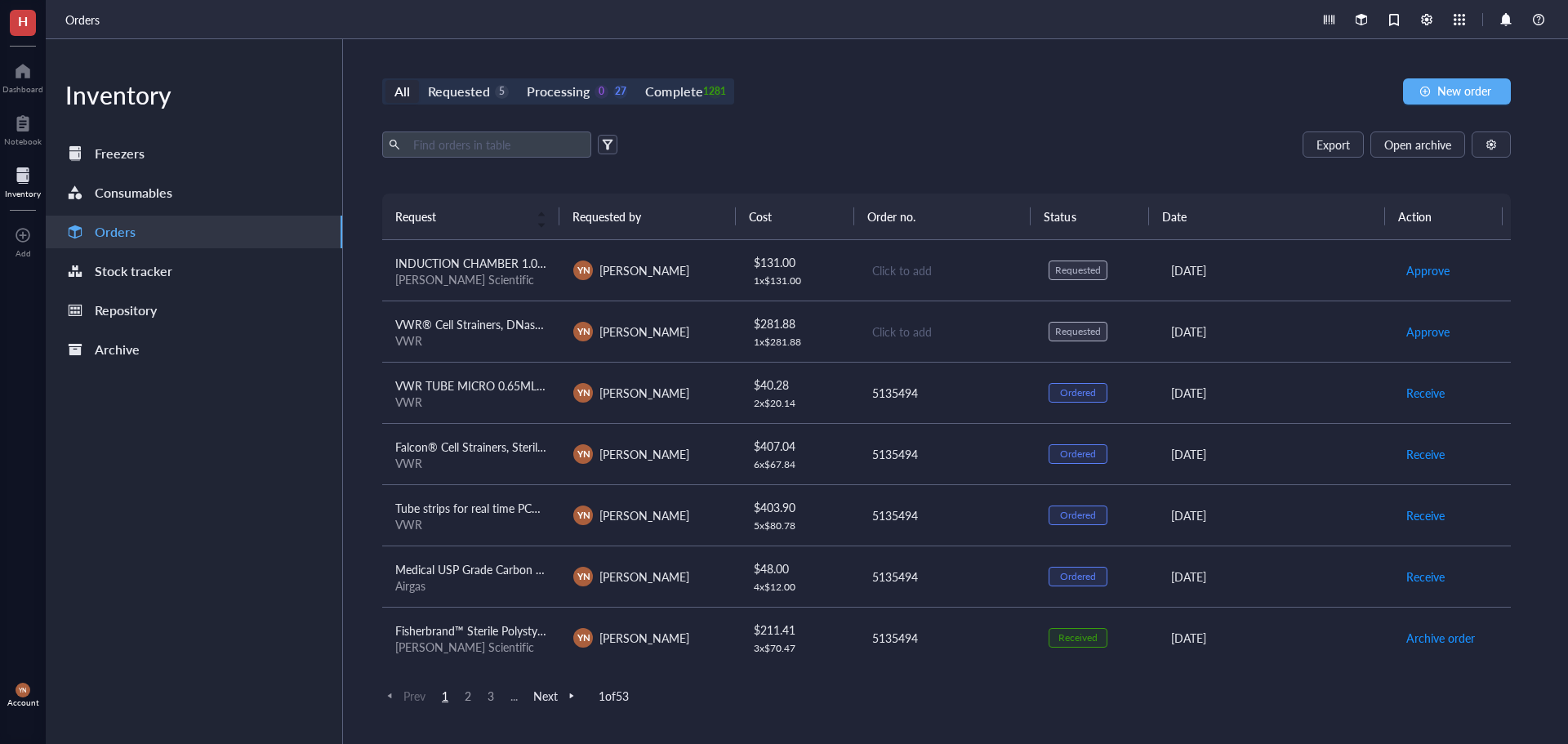
click at [958, 136] on div "Export Open archive" at bounding box center [946, 145] width 1129 height 27
click at [464, 91] on div "Requested" at bounding box center [459, 91] width 62 height 23
click at [419, 80] on input "Requested 5" at bounding box center [419, 80] width 0 height 0
click at [486, 272] on div "[PERSON_NAME] Scientific" at bounding box center [471, 279] width 152 height 15
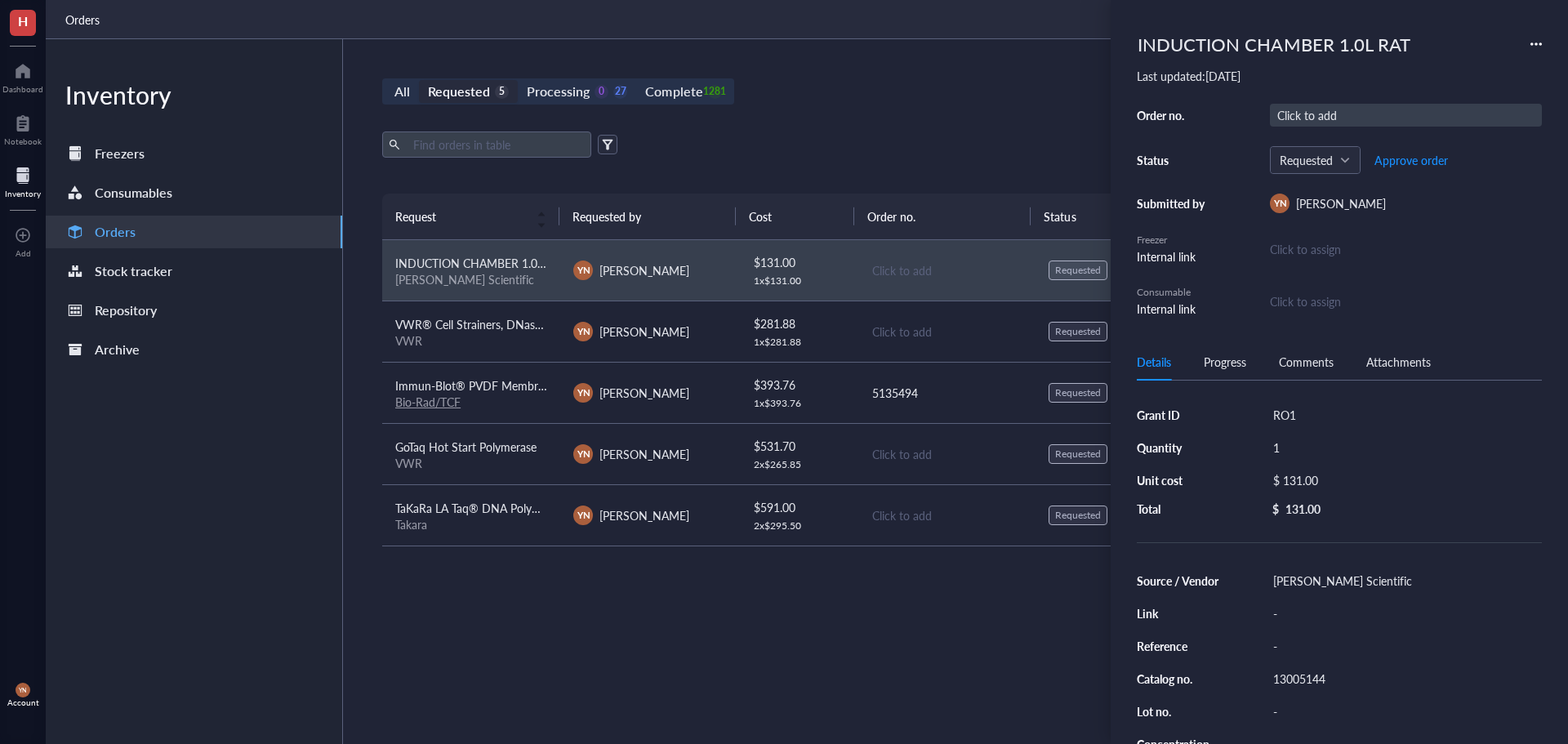
click at [1327, 110] on div "Click to add" at bounding box center [1406, 114] width 272 height 23
type input "5135184"
click at [1399, 164] on span "Approve order" at bounding box center [1411, 159] width 74 height 13
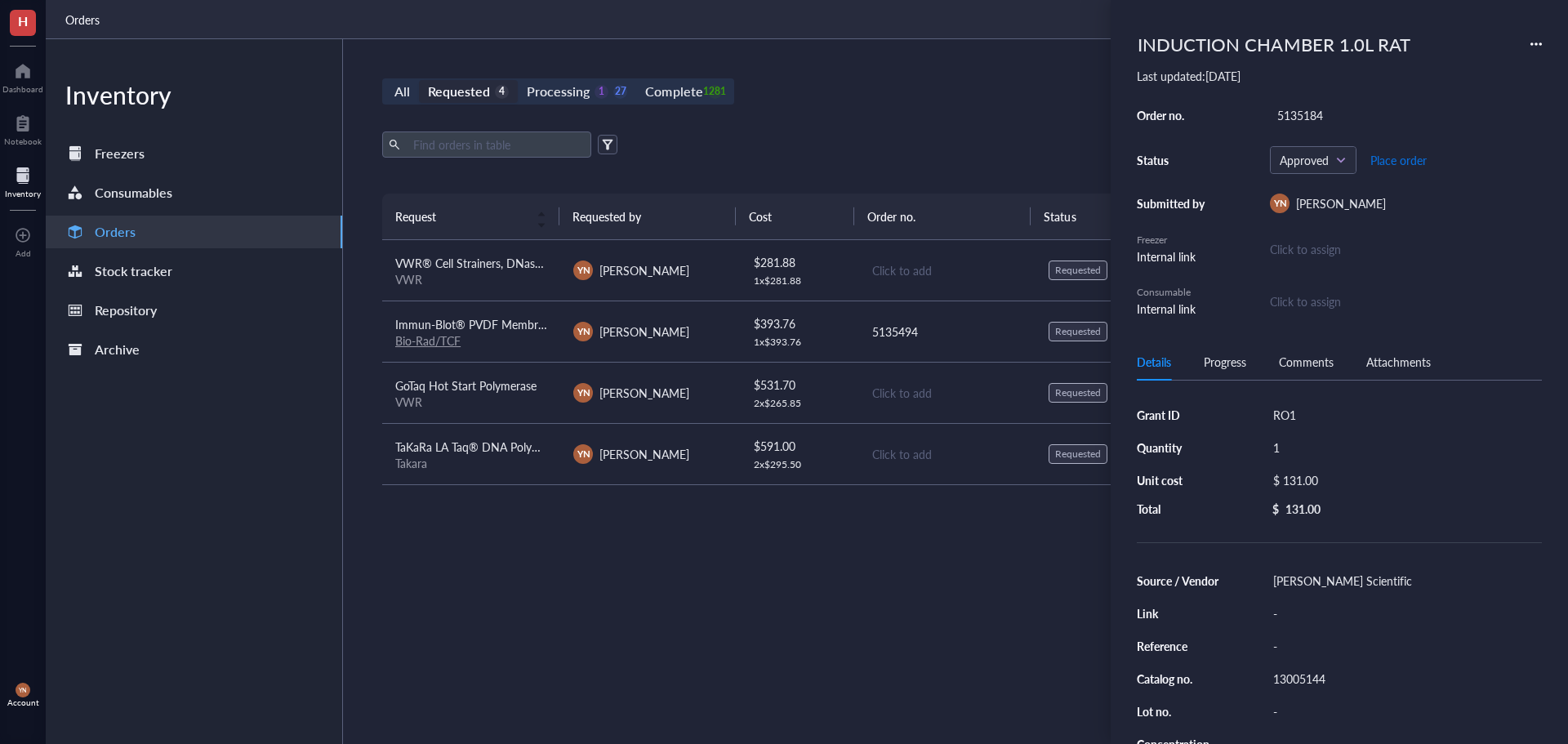
click at [1399, 164] on span "Place order" at bounding box center [1398, 159] width 56 height 13
click at [954, 108] on div "All Requested 4 Processing 0 28 Complete 1281 New order Export Open archive Req…" at bounding box center [947, 392] width 1207 height 705
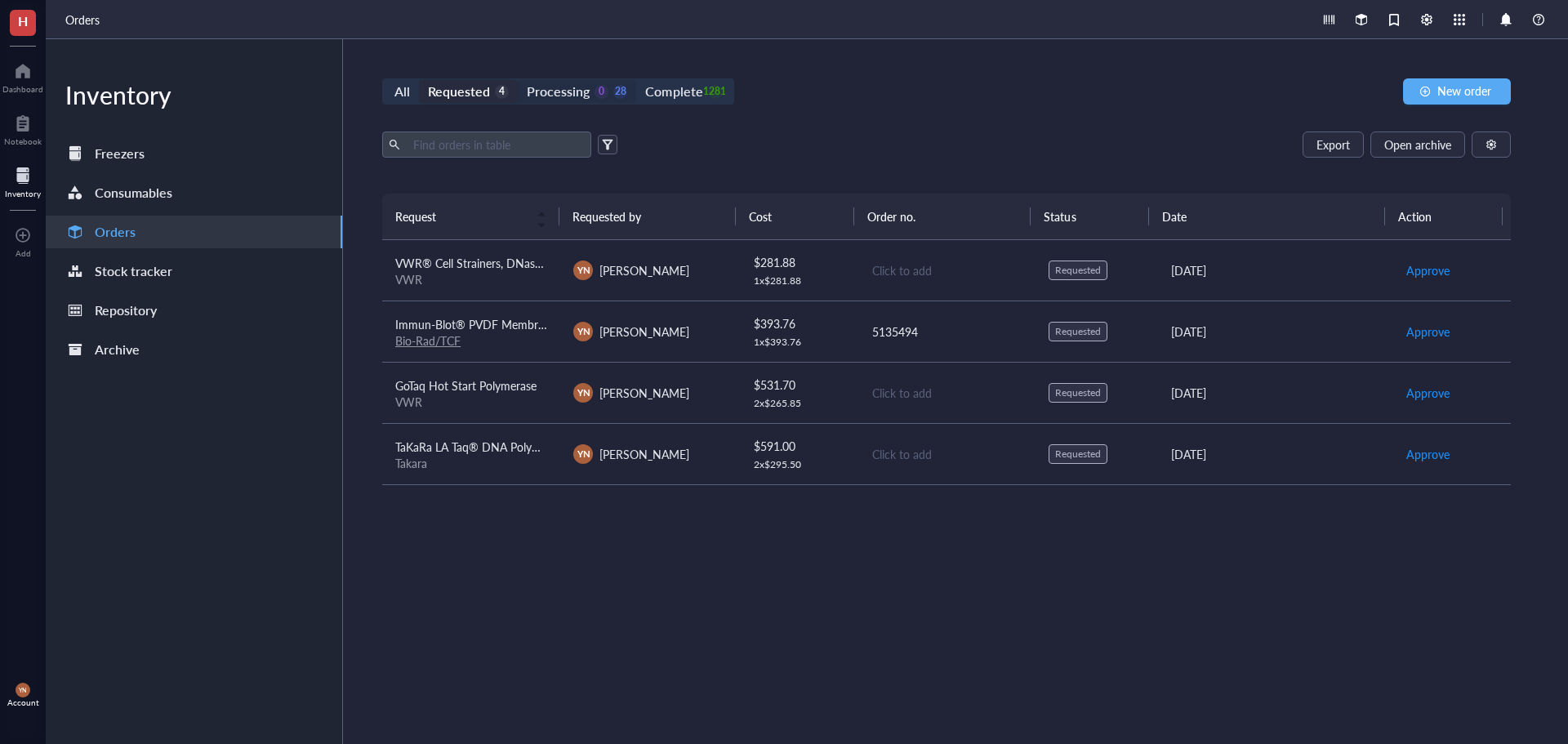
click at [575, 89] on div "Processing" at bounding box center [558, 91] width 63 height 23
click at [518, 80] on input "Processing 0 28" at bounding box center [518, 80] width 0 height 0
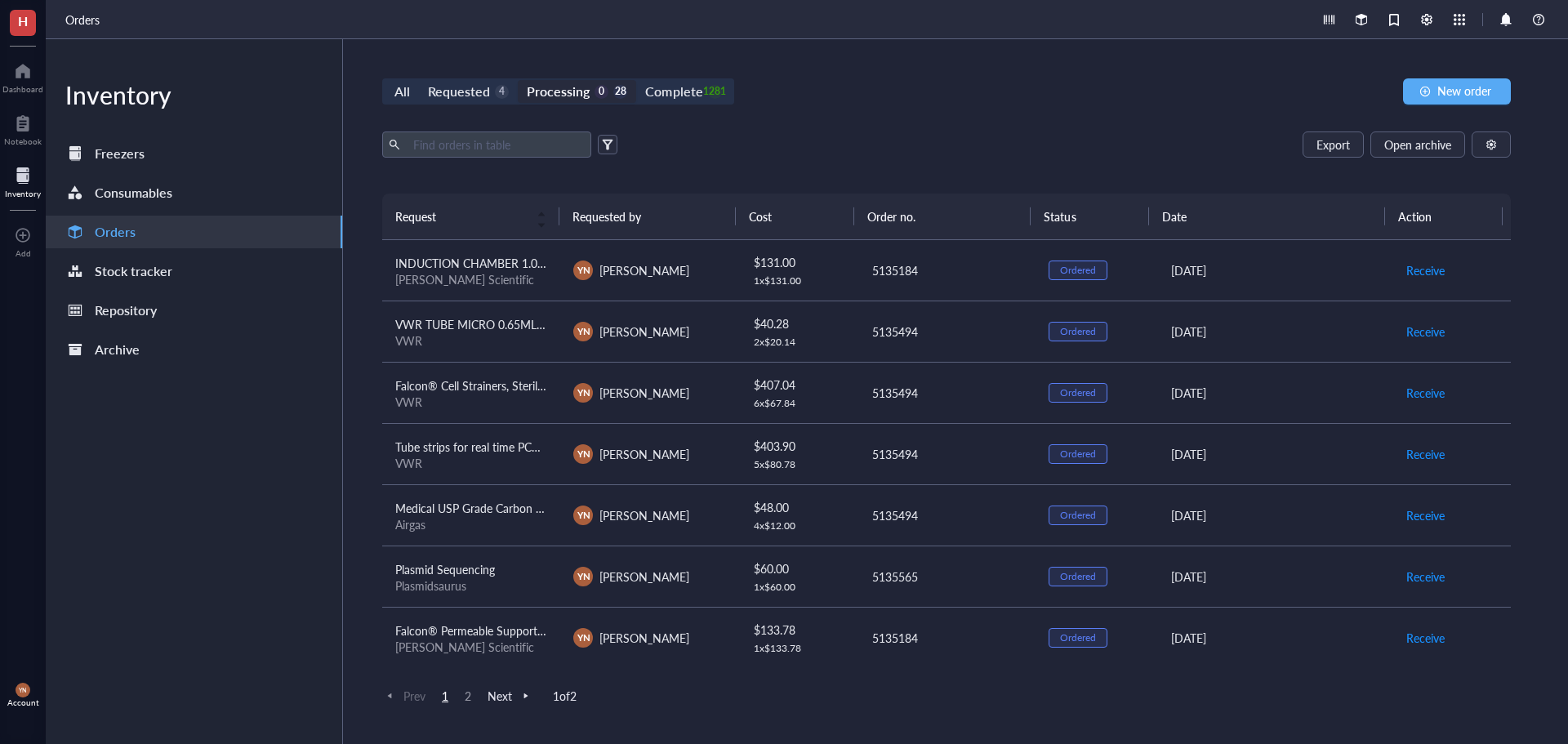
click at [904, 135] on div "Export Open archive" at bounding box center [946, 145] width 1129 height 27
click at [1436, 98] on button "New order" at bounding box center [1458, 92] width 108 height 27
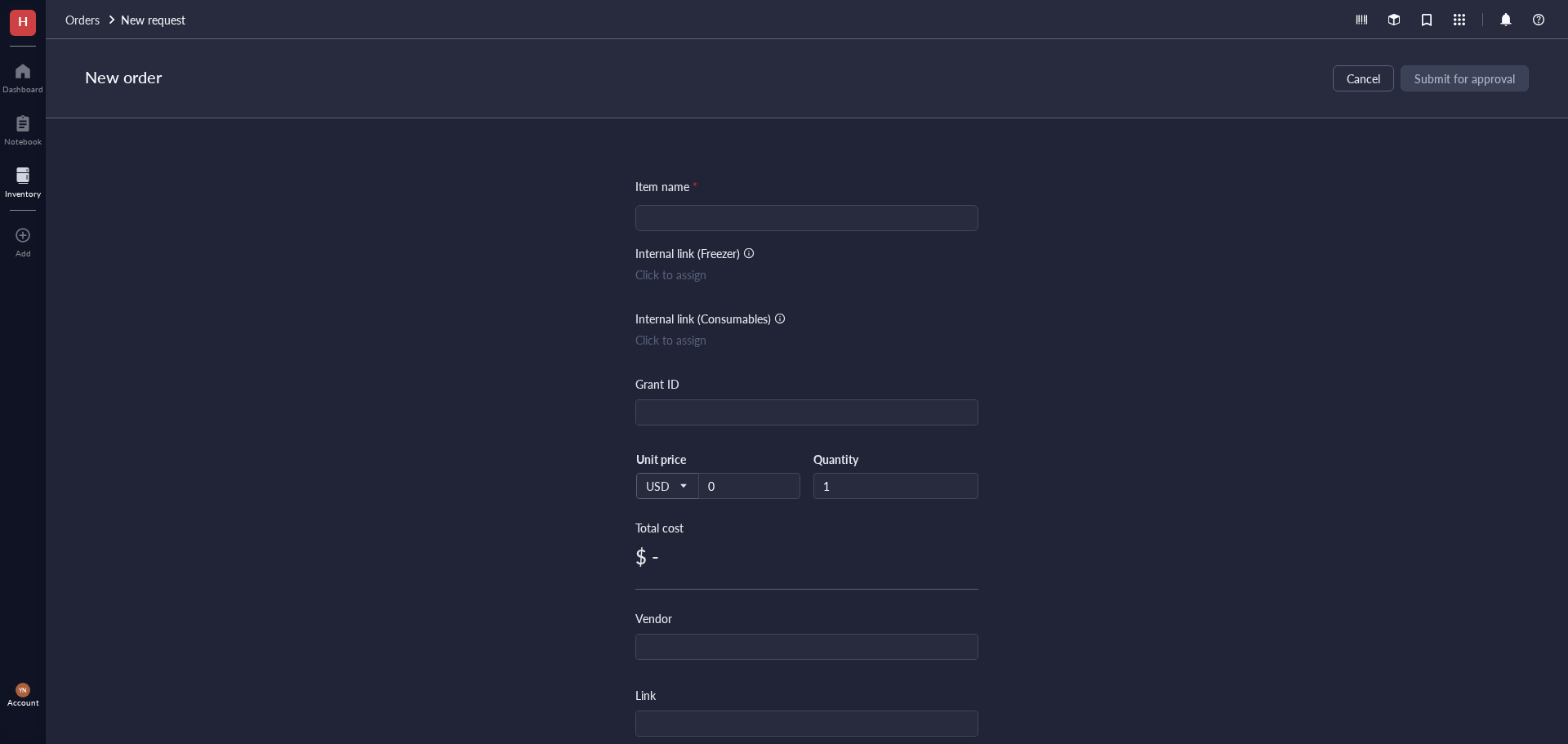
click at [674, 233] on div "Item name * Internal link (Freezer) Click to assign Internal link (Consumables)…" at bounding box center [807, 629] width 344 height 904
click at [685, 219] on input "search" at bounding box center [807, 217] width 324 height 25
paste input "Control Lentiviral Activation Particles"
type input "Control Lentiviral Activation Particles"
click at [170, 329] on div "Item name * Control Lentiviral Activation Particles Internal link (Freezer) Cli…" at bounding box center [806, 431] width 1523 height 626
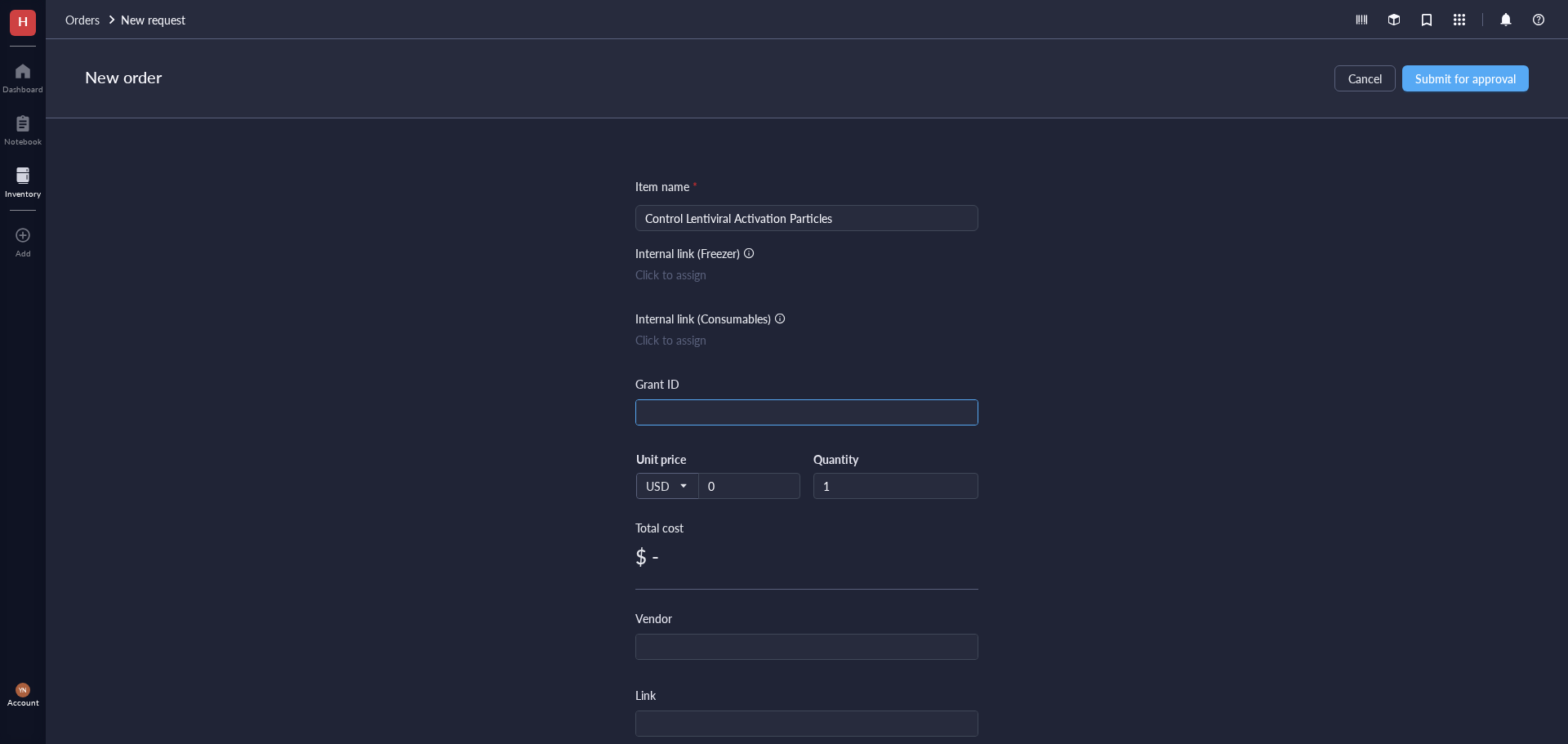
click at [751, 412] on input "text" at bounding box center [806, 413] width 342 height 27
type input "DOD"
click at [718, 483] on input "0" at bounding box center [749, 485] width 100 height 25
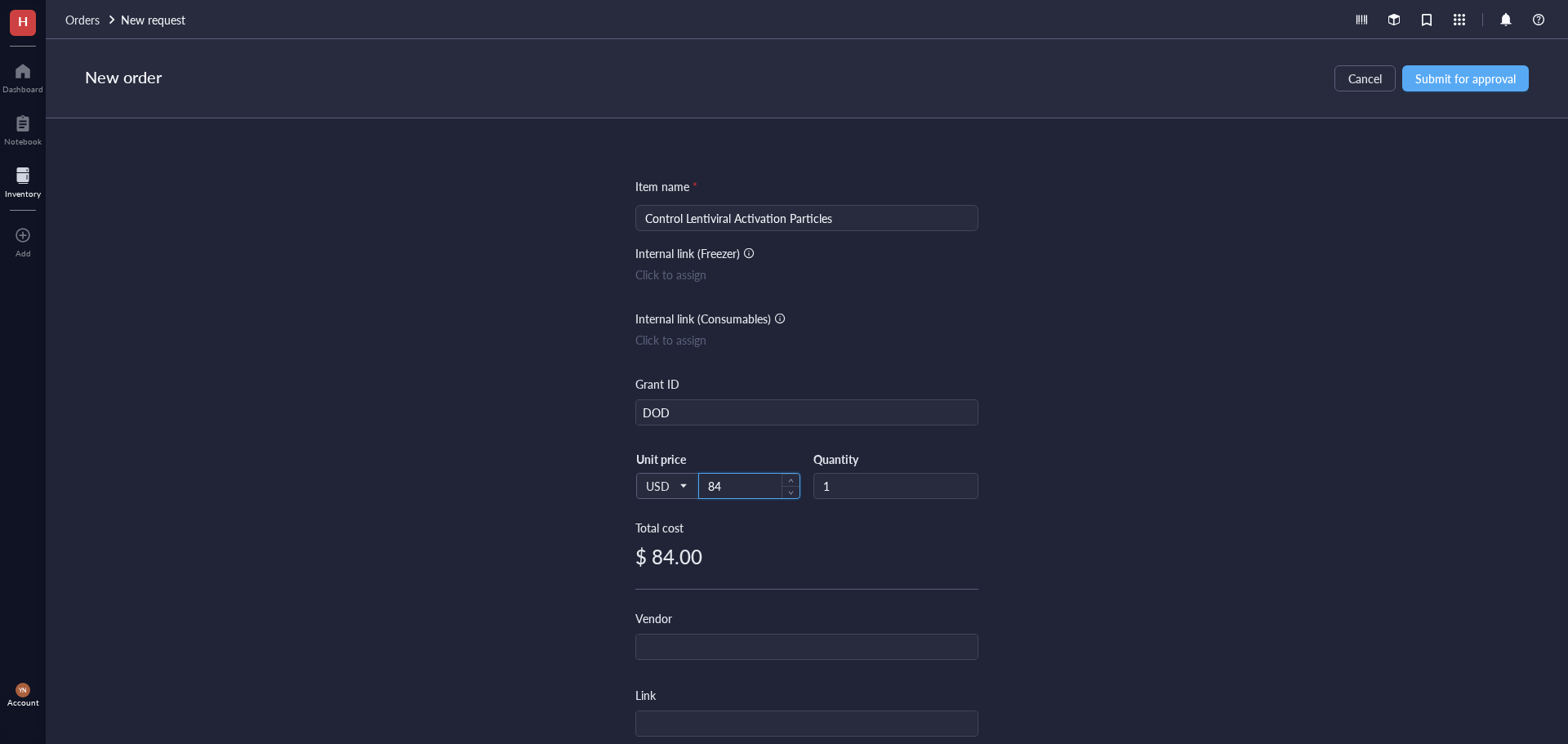
type input "84"
click at [659, 647] on input "text" at bounding box center [806, 648] width 342 height 27
type input "Santa [PERSON_NAME]"
click at [425, 567] on div "Item name * Control Lentiviral Activation Particles Internal link (Freezer) Cli…" at bounding box center [806, 431] width 1523 height 626
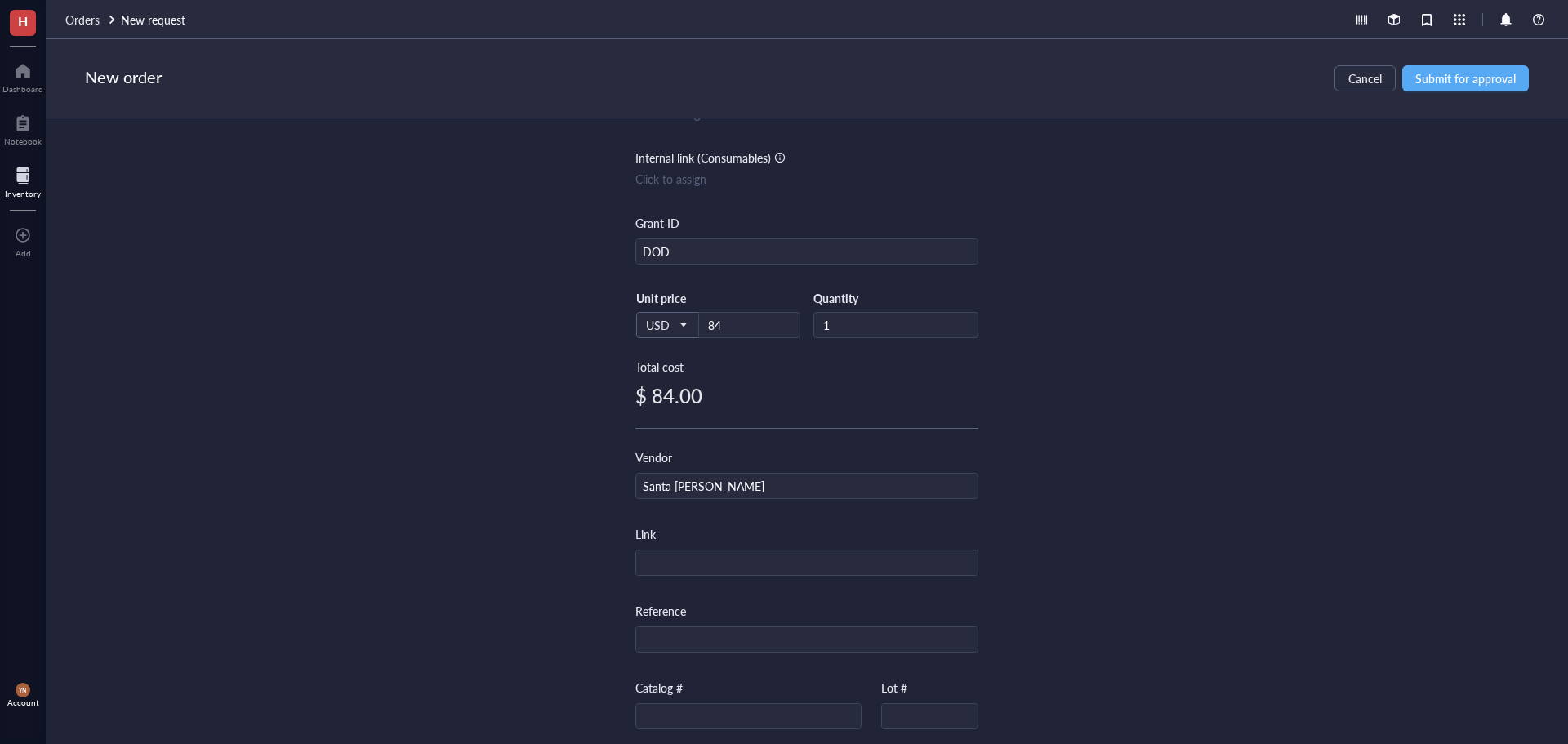
scroll to position [343, 0]
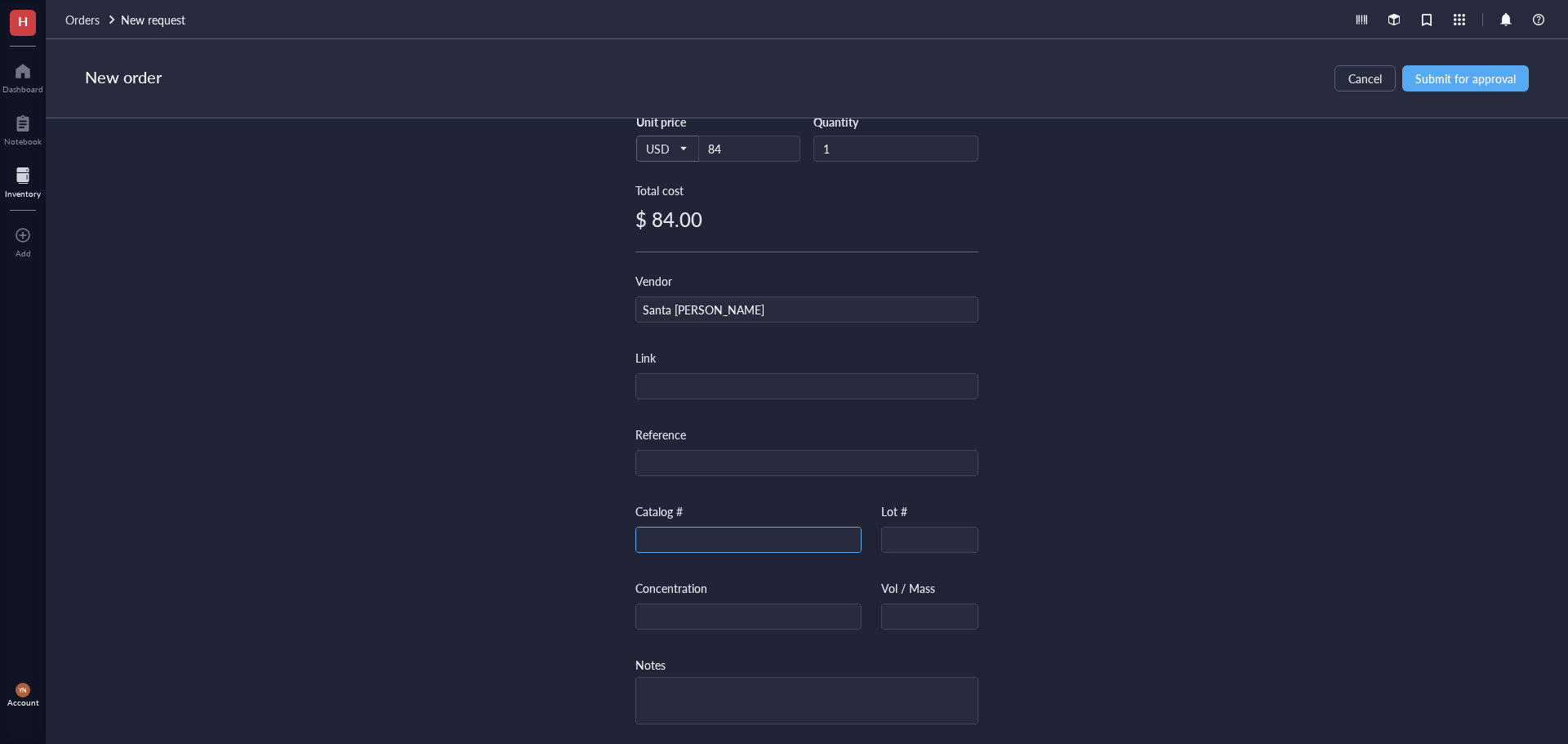
click at [664, 529] on input "text" at bounding box center [748, 540] width 224 height 27
paste input "sc-437282"
click at [1210, 412] on div "Item name * Control Lentiviral Activation Particles Internal link (Freezer) Cli…" at bounding box center [806, 431] width 1523 height 626
click at [651, 527] on input "sc-437282" at bounding box center [748, 540] width 224 height 27
type input "sc-437282"
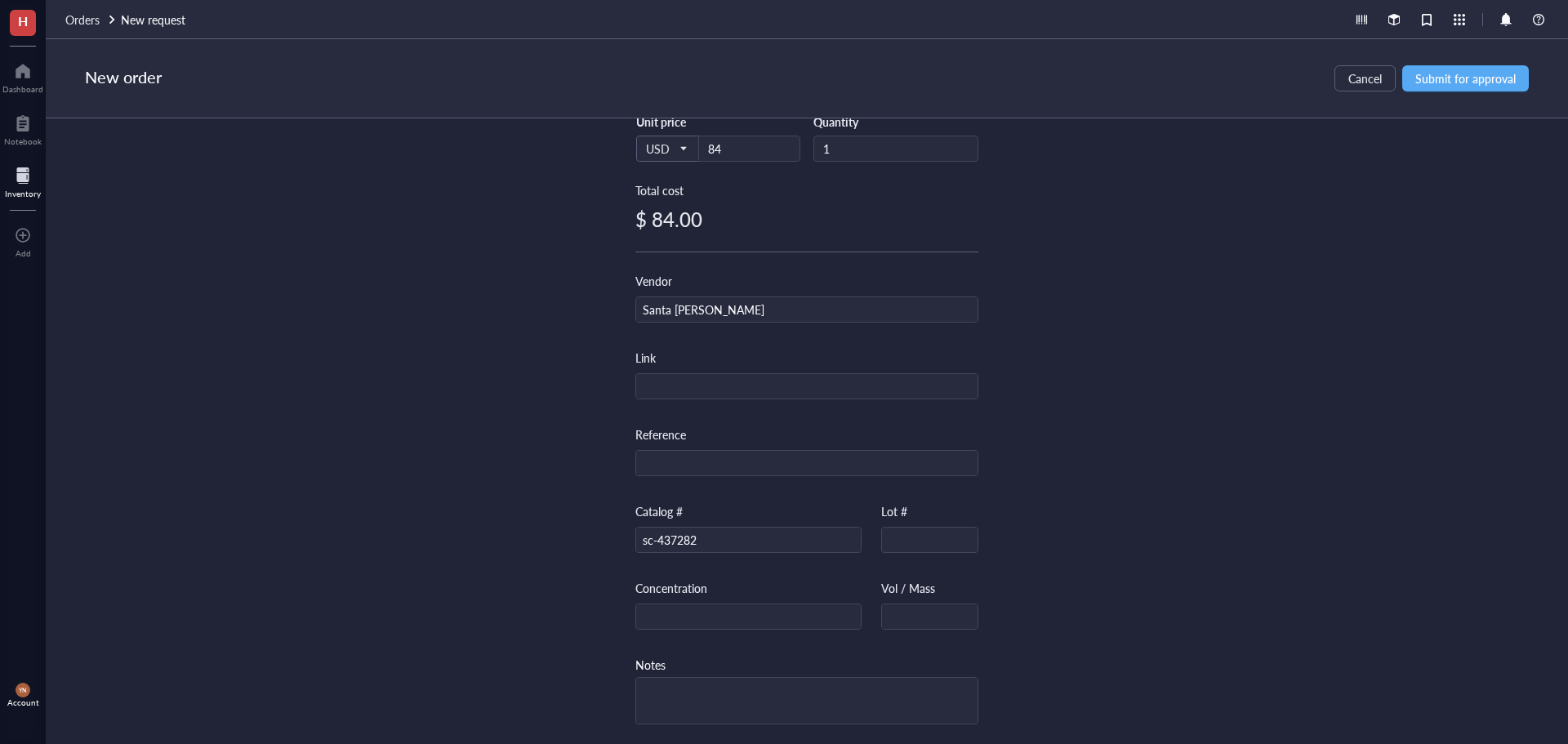
click at [1246, 454] on div "Item name * Control Lentiviral Activation Particles Internal link (Freezer) Cli…" at bounding box center [806, 431] width 1523 height 626
click at [1495, 67] on button "Submit for approval" at bounding box center [1466, 78] width 127 height 27
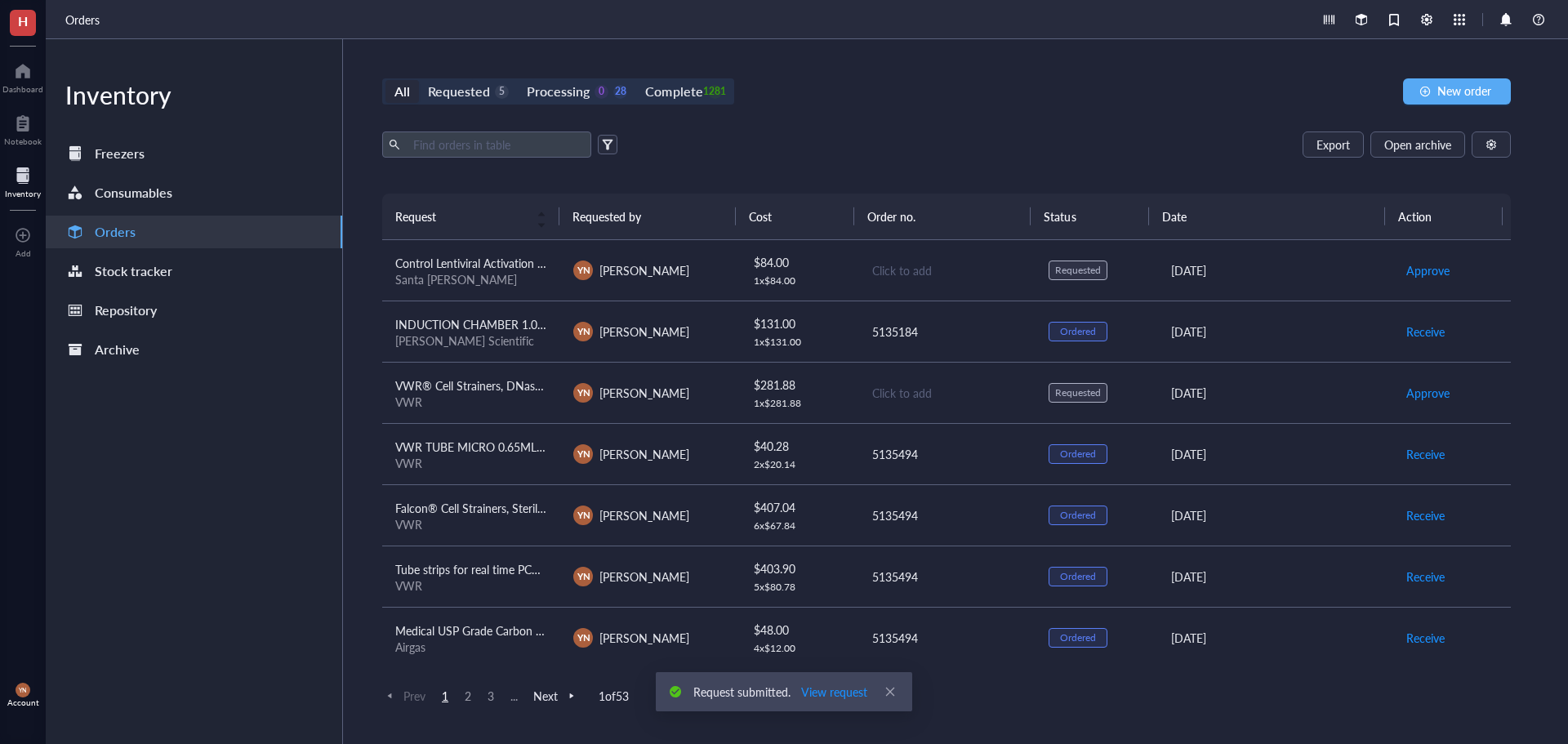
drag, startPoint x: 1045, startPoint y: 46, endPoint x: 1069, endPoint y: 46, distance: 24.0
click at [1049, 46] on div "All Requested 5 Processing 0 28 Complete 1281 New order Export Open archive Req…" at bounding box center [947, 392] width 1207 height 705
click at [1464, 85] on span "New order" at bounding box center [1464, 90] width 54 height 13
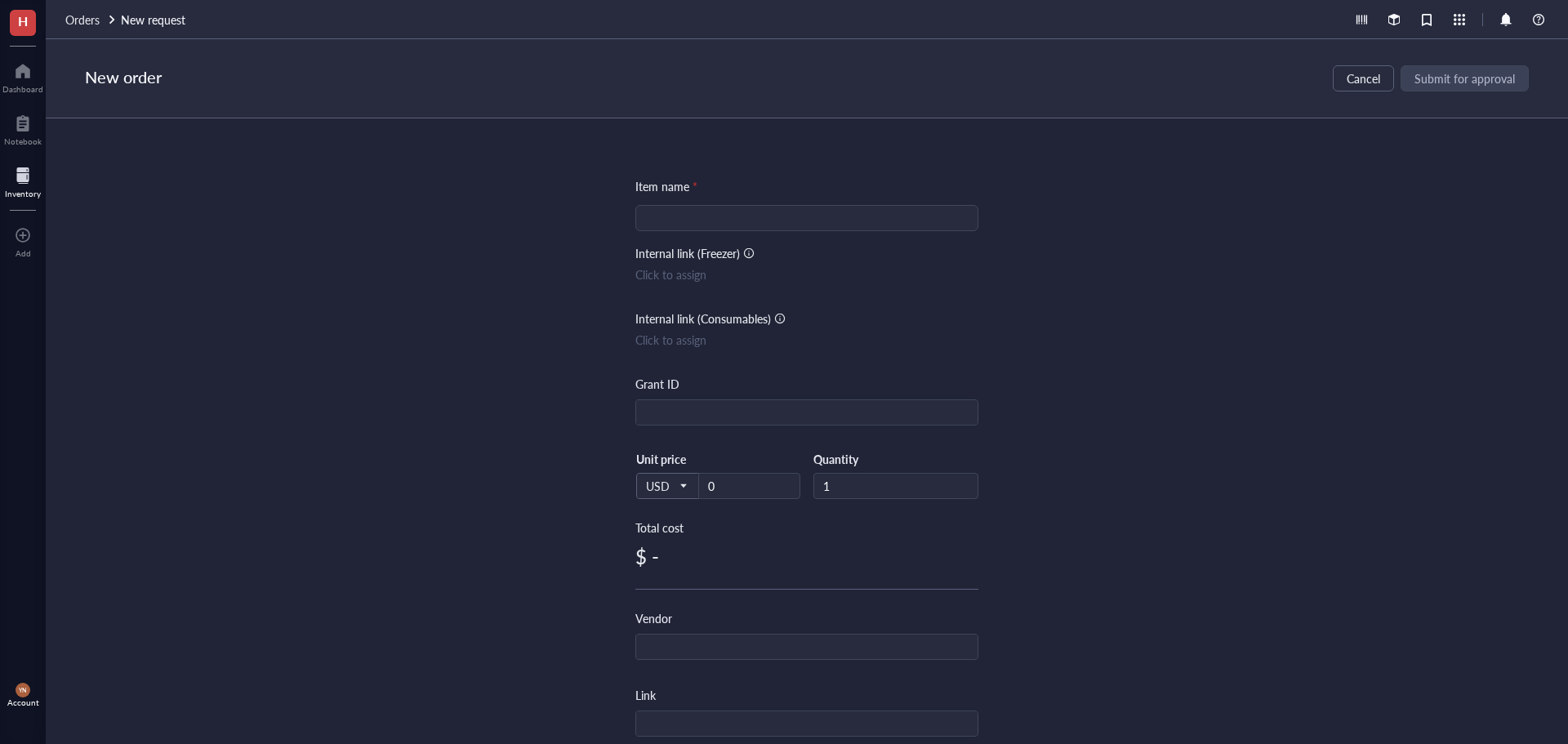
click at [753, 214] on input "search" at bounding box center [807, 217] width 324 height 25
paste input "Cryopyrin/NALP3/NLRP3 CRISPR Plasmids (m)"
type input "Cryopyrin/NALP3/NLRP3 CRISPR Plasmids (m)"
click at [354, 352] on div "Item name * Cryopyrin/NALP3/NLRP3 CRISPR Plasmids (m) Cryopyrin/NALP3/NLRP3 CRI…" at bounding box center [806, 431] width 1523 height 626
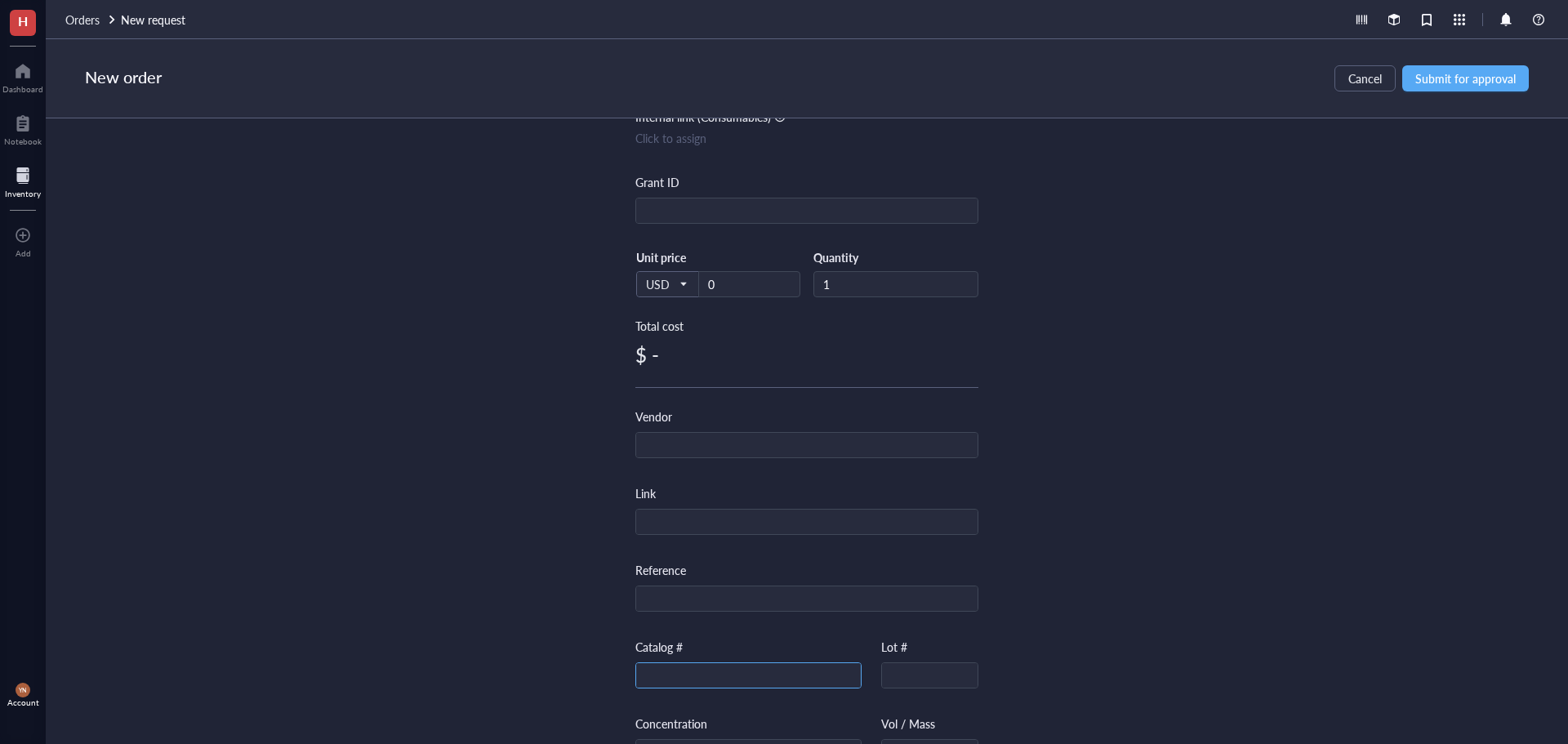
scroll to position [245, 0]
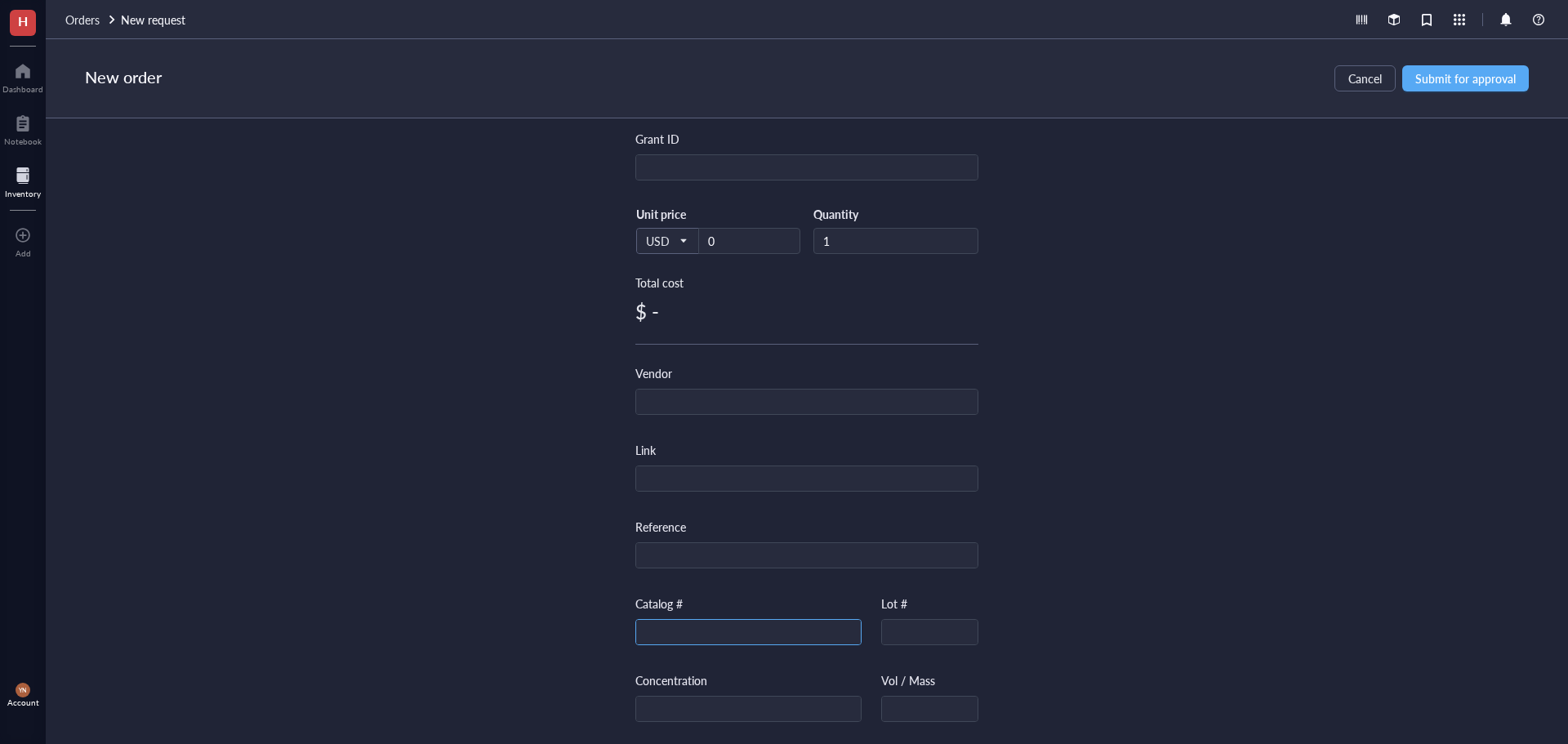
click at [705, 643] on input "text" at bounding box center [748, 633] width 224 height 27
paste input "sc-432122-LAC"
type input "sc-432122-LAC"
click at [1118, 512] on div "Item name * Cryopyrin/NALP3/NLRP3 CRISPR Plasmids (m) Internal link (Freezer) C…" at bounding box center [806, 431] width 1523 height 626
click at [1274, 376] on div "Item name * Cryopyrin/NALP3/NLRP3 CRISPR Plasmids (m) Internal link (Freezer) C…" at bounding box center [806, 431] width 1523 height 626
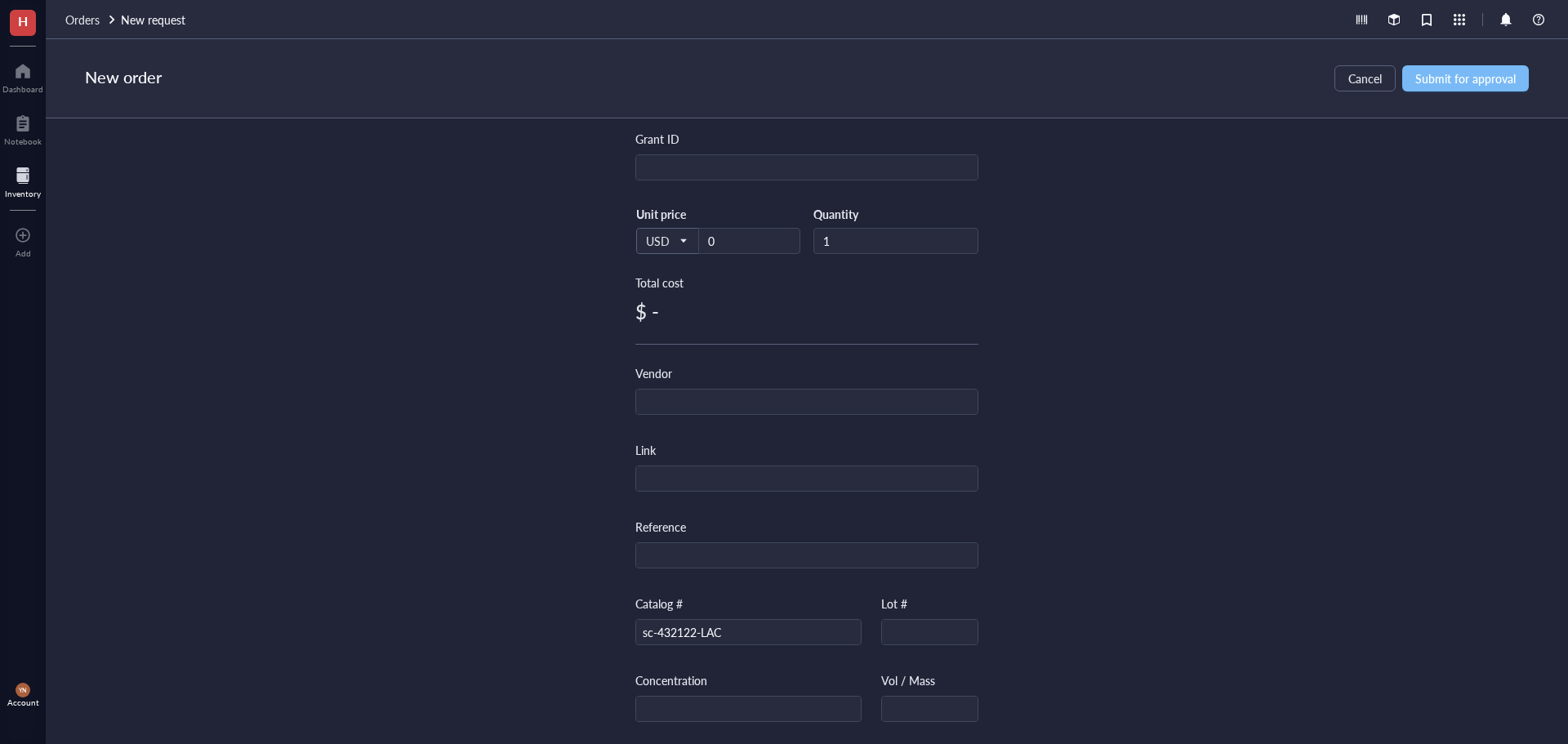
click at [1477, 82] on span "Submit for approval" at bounding box center [1466, 78] width 100 height 13
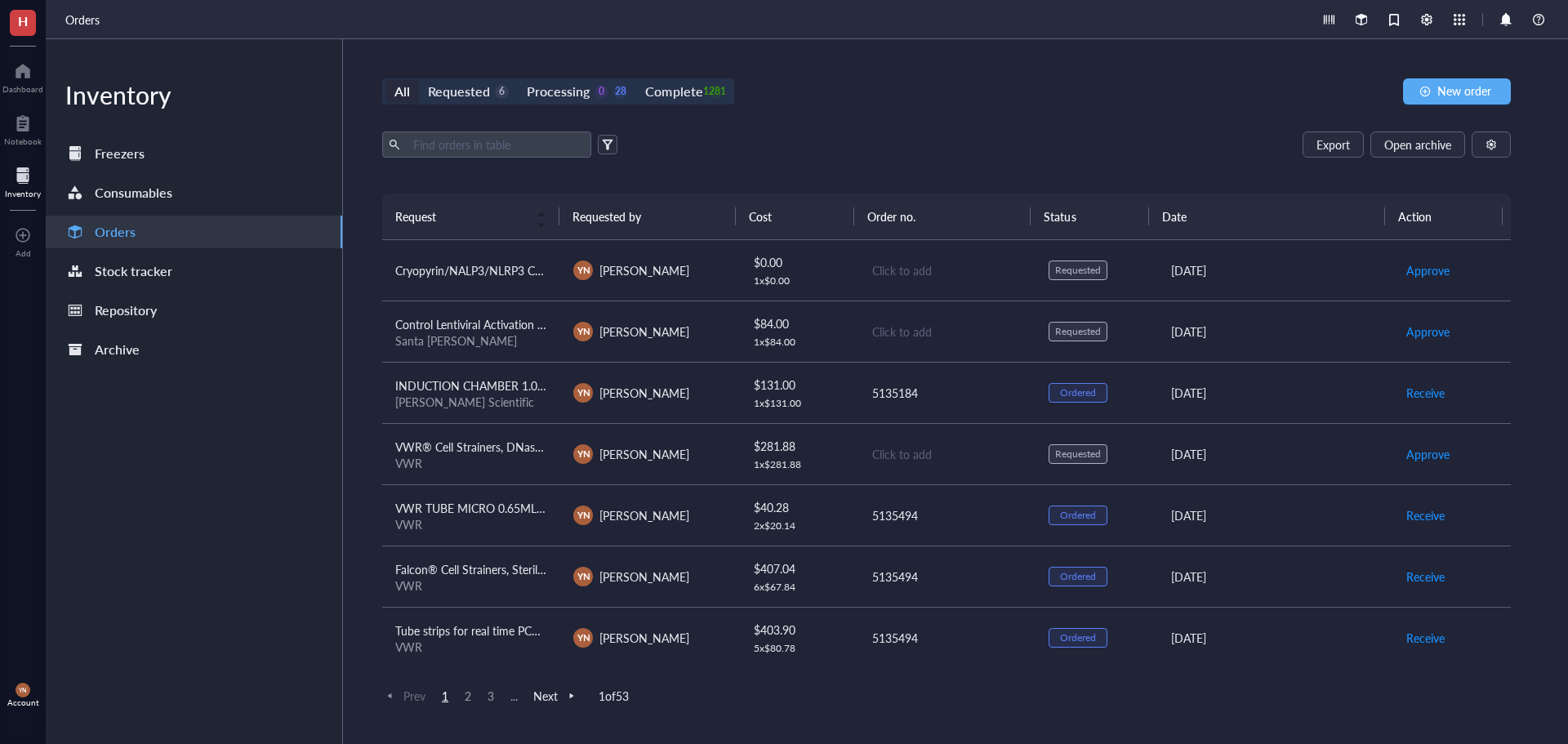
click at [419, 284] on td "Cryopyrin/NALP3/NLRP3 CRISPR Plasmids (m)" at bounding box center [470, 271] width 178 height 61
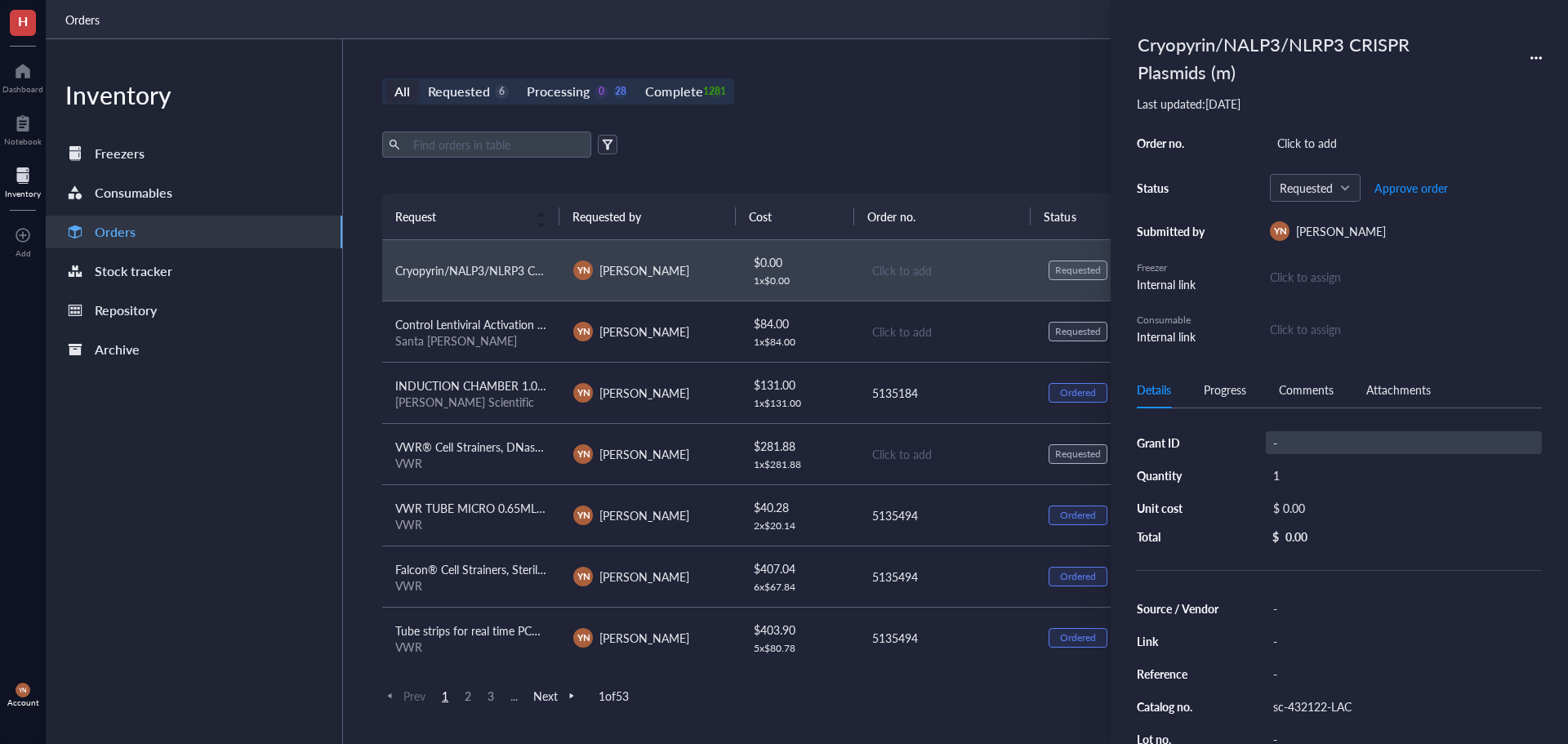
click at [1296, 440] on div "-" at bounding box center [1404, 442] width 276 height 23
type input "DOD"
click at [1308, 140] on div "Click to add" at bounding box center [1406, 143] width 272 height 23
click at [1298, 444] on div "DOD" at bounding box center [1404, 442] width 276 height 23
type input "D"
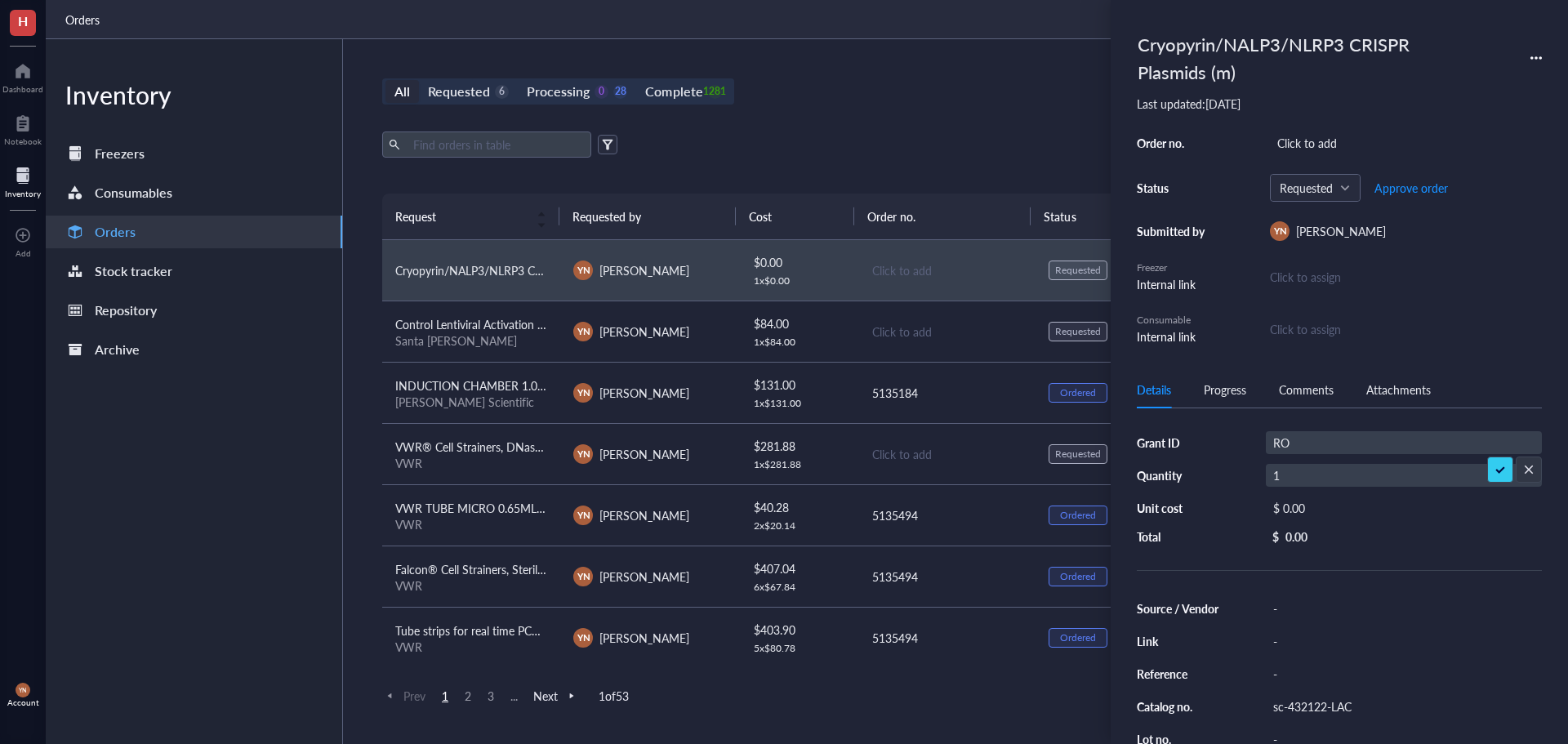
type input "RO1"
click at [1322, 135] on div "Click to add" at bounding box center [1406, 143] width 272 height 23
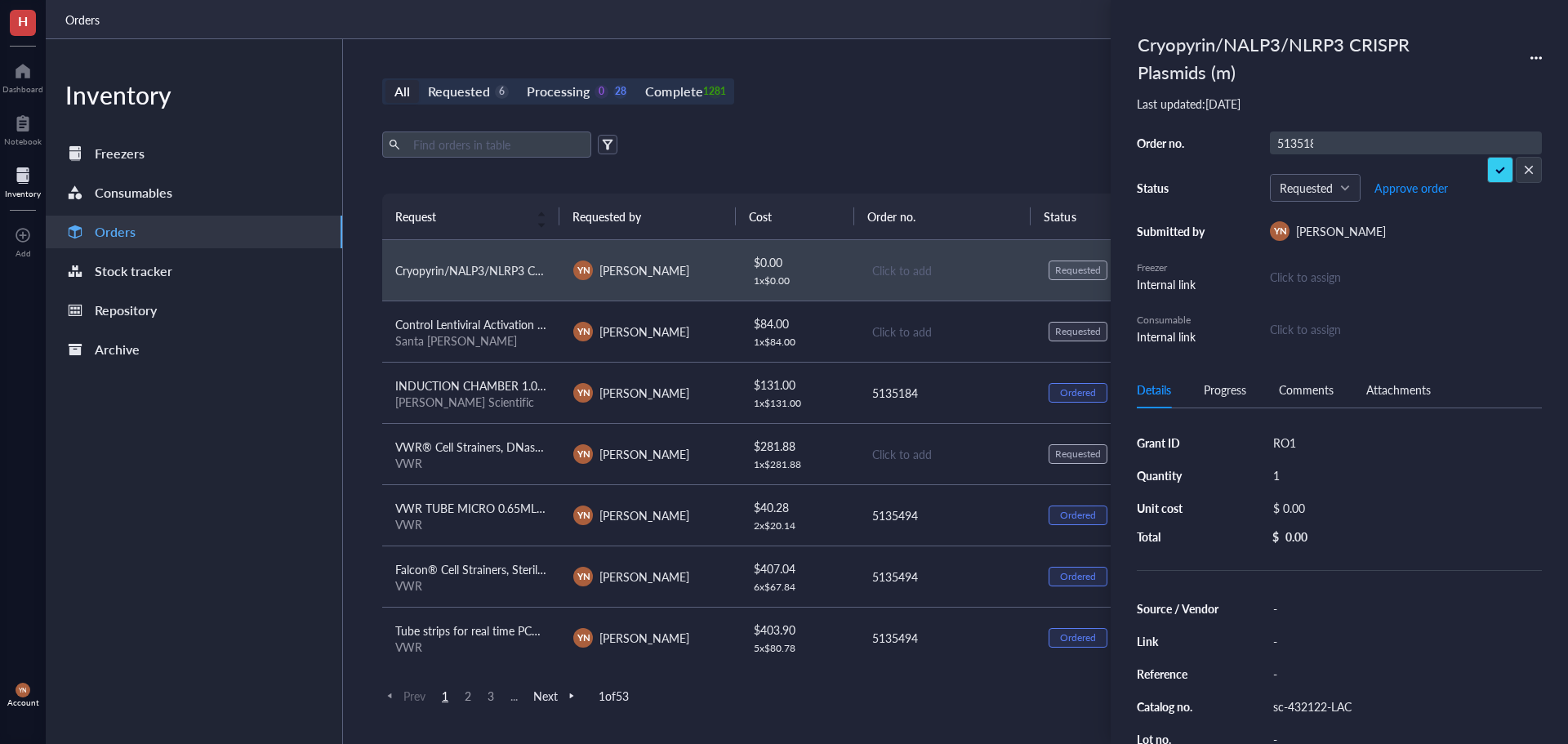
type input "5135184"
click at [484, 334] on div "Santa [PERSON_NAME]" at bounding box center [471, 341] width 152 height 15
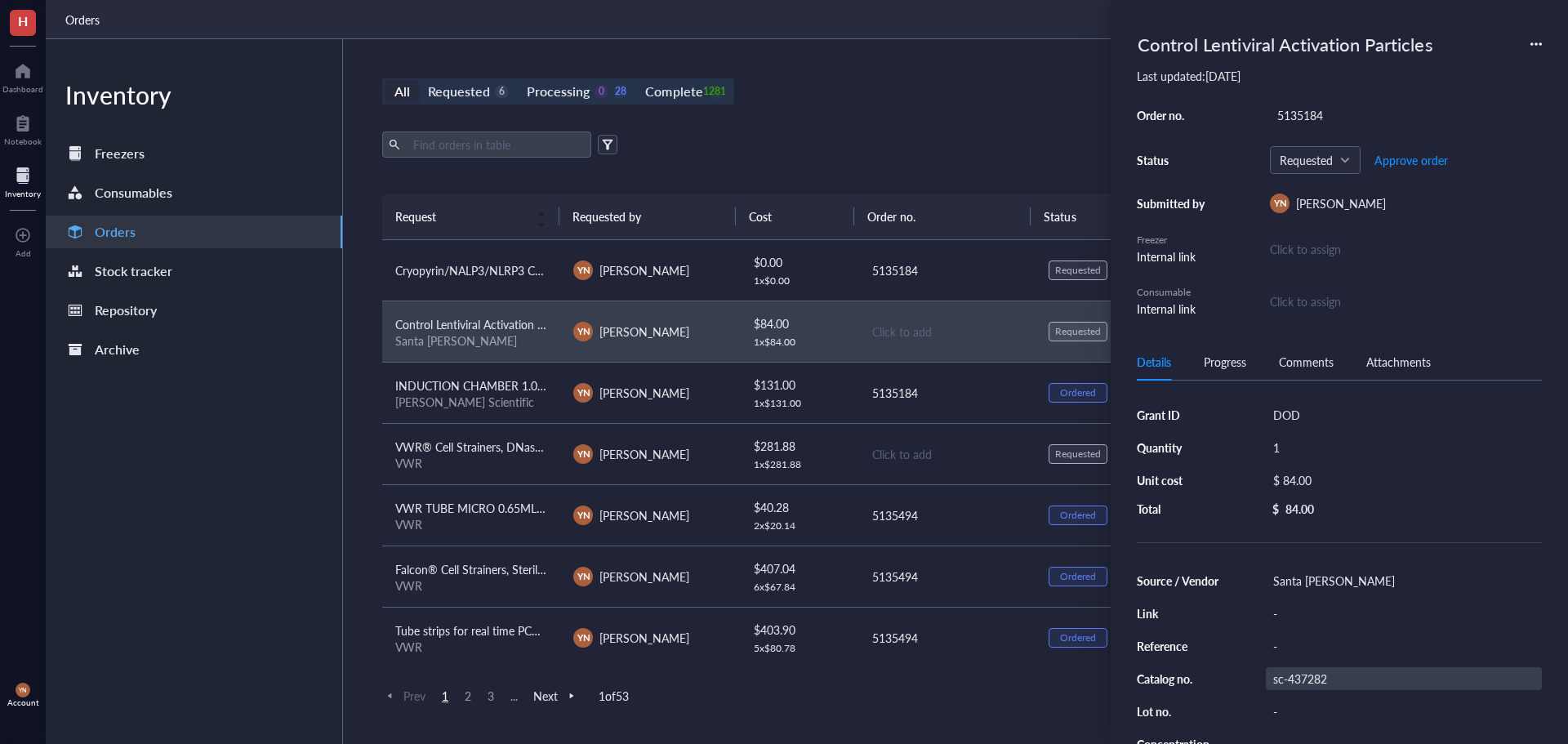
click at [1298, 674] on div "sc-437282" at bounding box center [1404, 678] width 276 height 23
click at [1298, 674] on input "sc-437282" at bounding box center [1302, 679] width 72 height 22
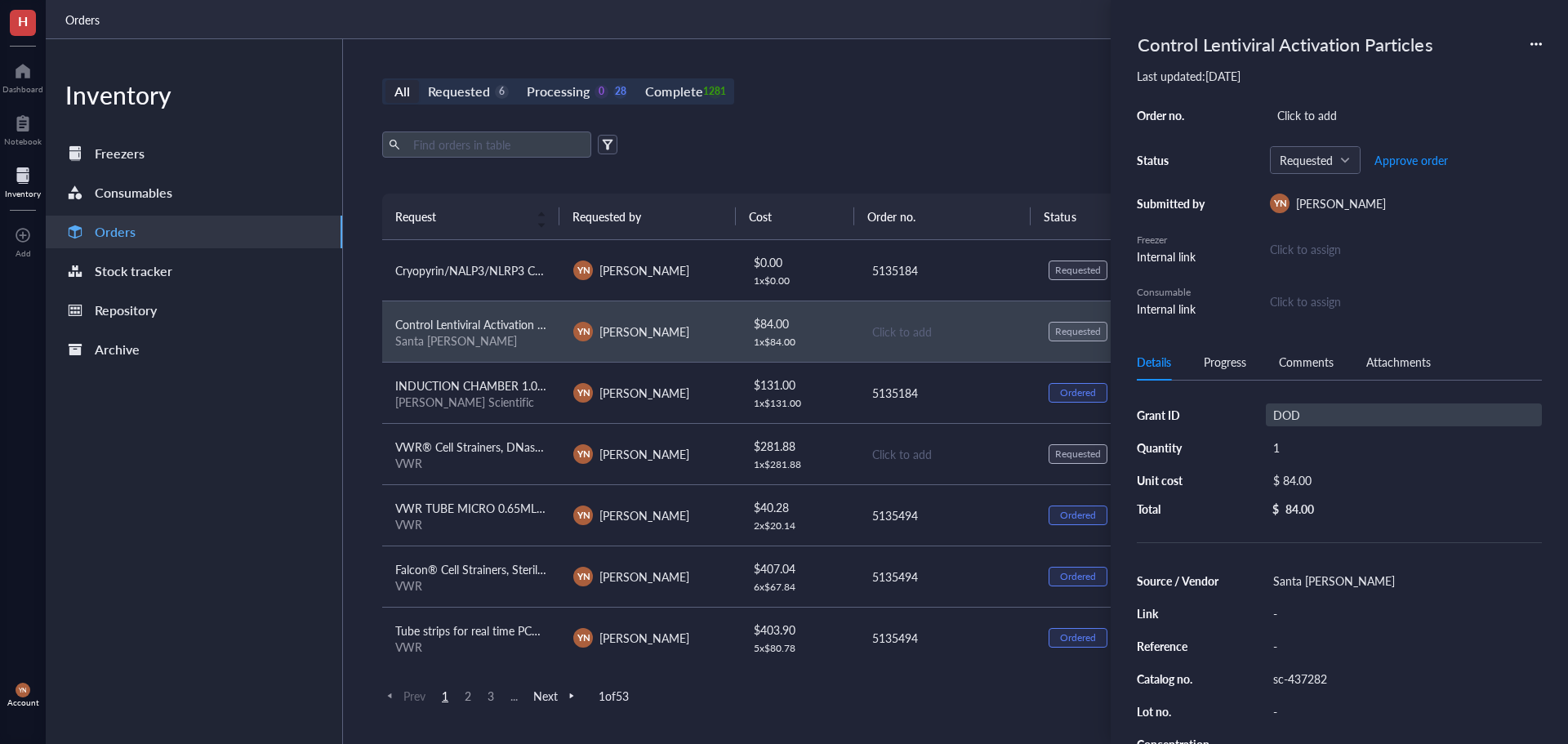
click at [1315, 411] on div "DOD" at bounding box center [1404, 414] width 276 height 23
click at [1315, 411] on input "DOD" at bounding box center [1291, 415] width 49 height 22
type input "RO1"
click at [721, 86] on div "1281" at bounding box center [715, 92] width 14 height 14
click at [636, 80] on input "Complete 1281" at bounding box center [636, 80] width 0 height 0
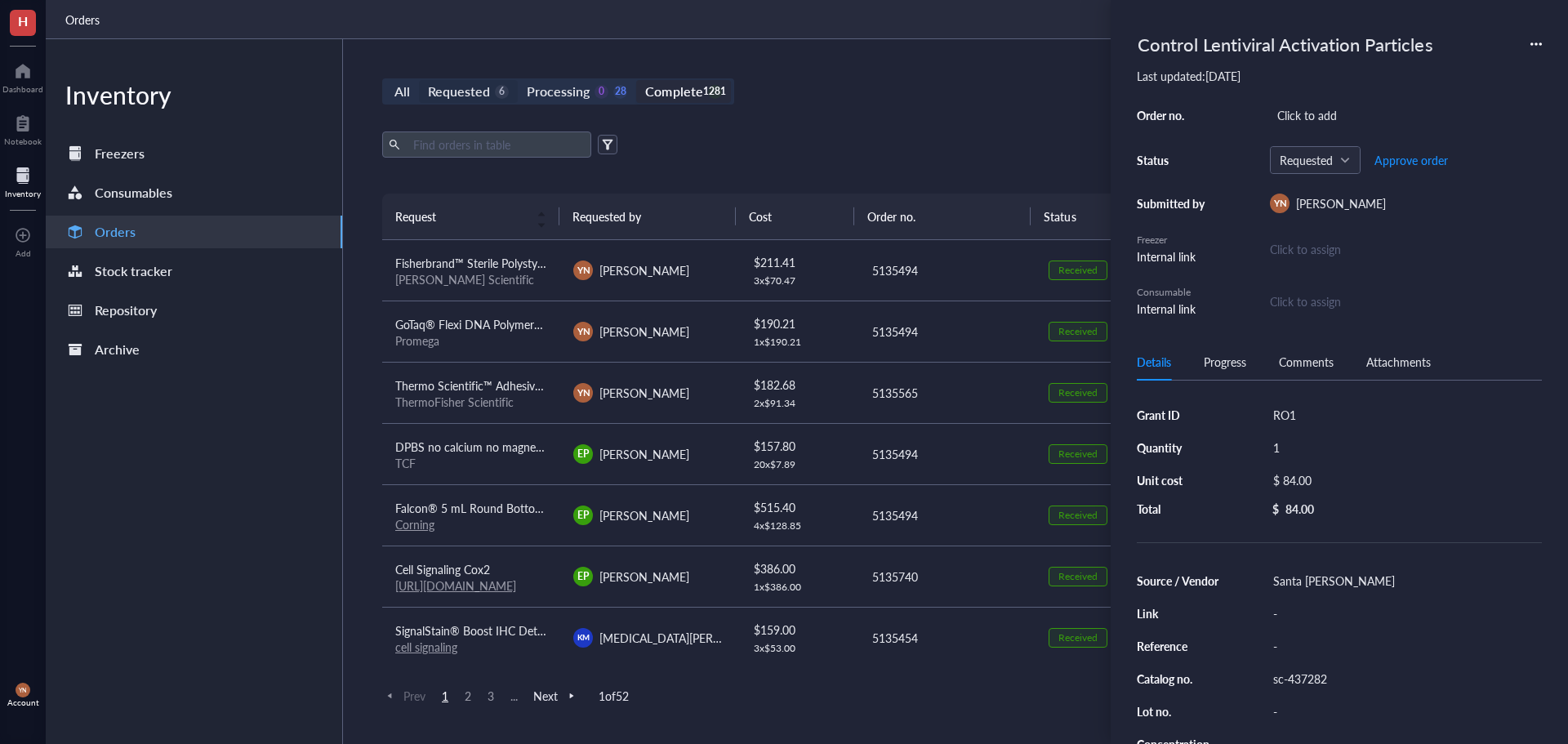
click at [464, 80] on div "Requested" at bounding box center [459, 91] width 62 height 23
click at [419, 80] on input "Requested 6" at bounding box center [419, 80] width 0 height 0
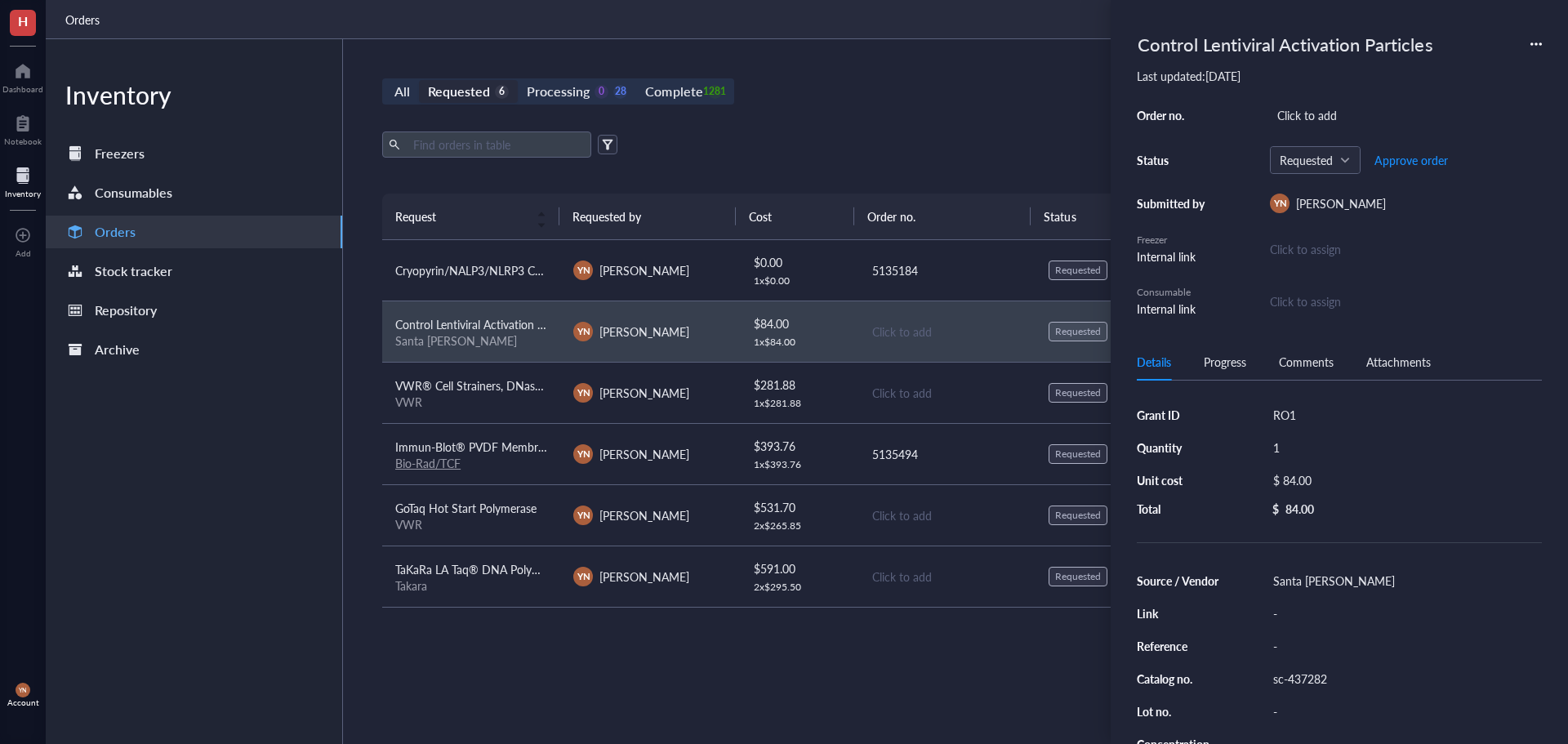
click at [512, 266] on span "Cryopyrin/NALP3/NLRP3 CRISPR Plasmids (m)" at bounding box center [514, 270] width 237 height 17
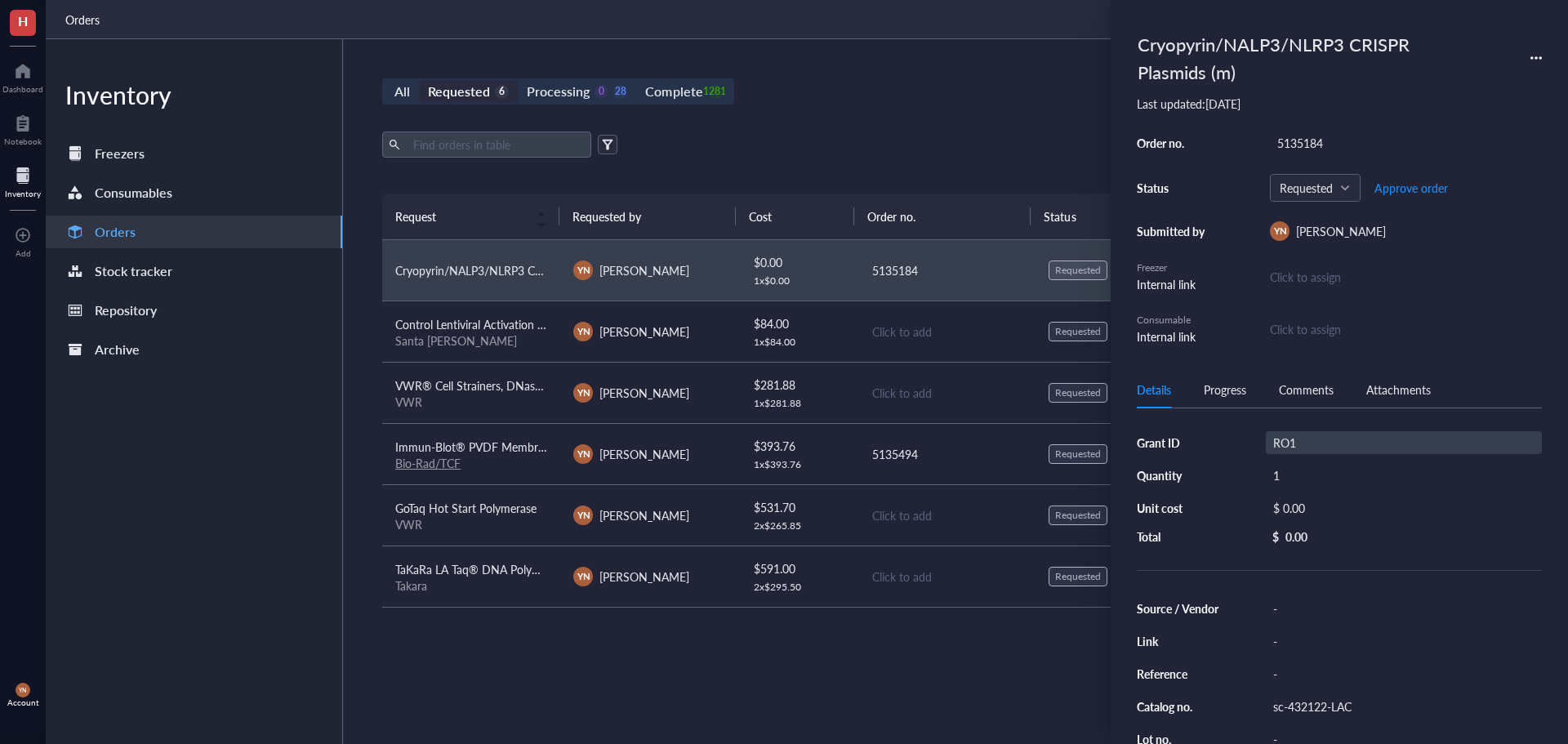
click at [1325, 451] on div "RO1" at bounding box center [1404, 442] width 276 height 23
click at [1300, 446] on input "RO1" at bounding box center [1291, 443] width 49 height 22
type input "R"
type input "AACR"
click at [468, 330] on span "Control Lentiviral Activation Particles" at bounding box center [487, 324] width 184 height 17
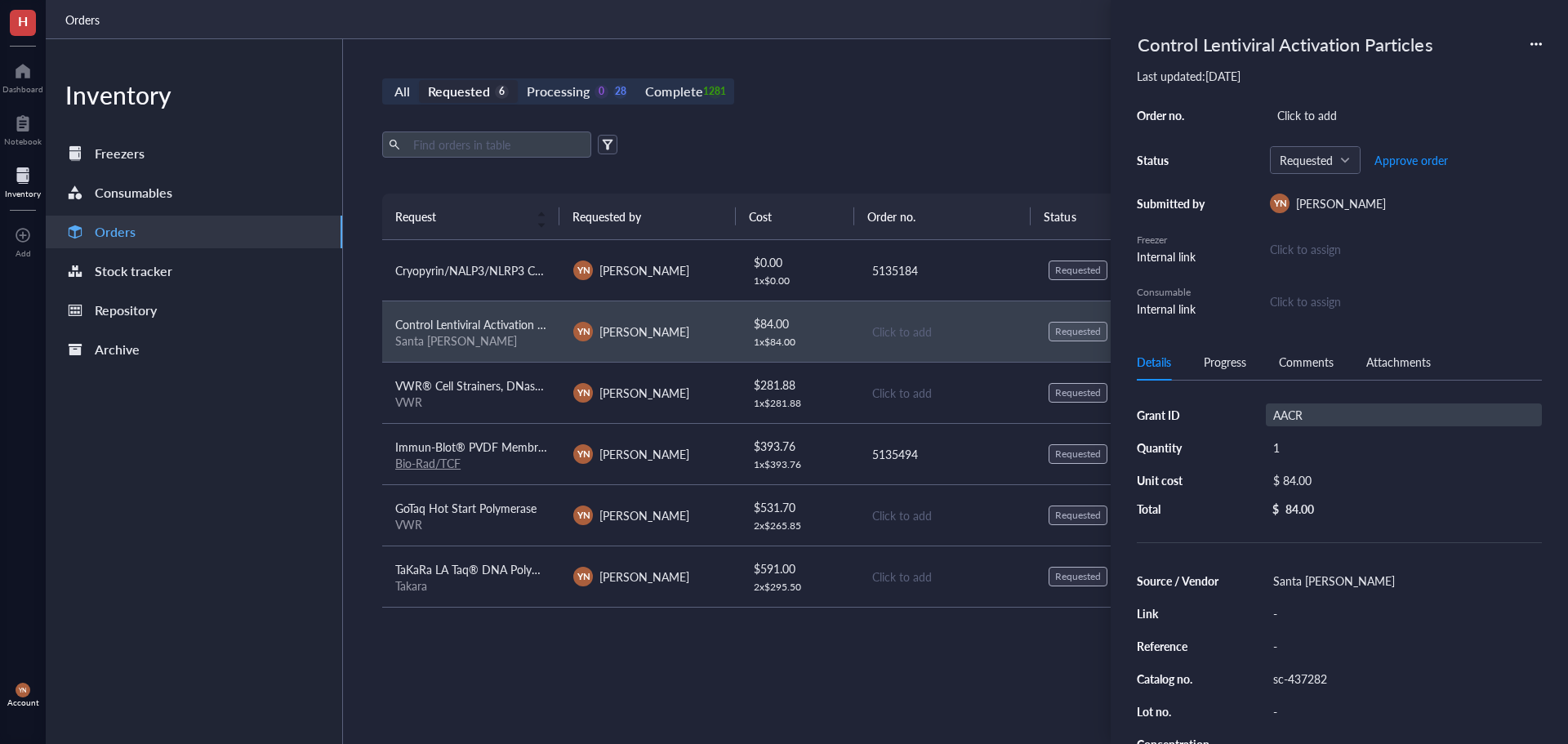
click at [1293, 406] on div "AACR" at bounding box center [1404, 414] width 276 height 23
type input "AACR"
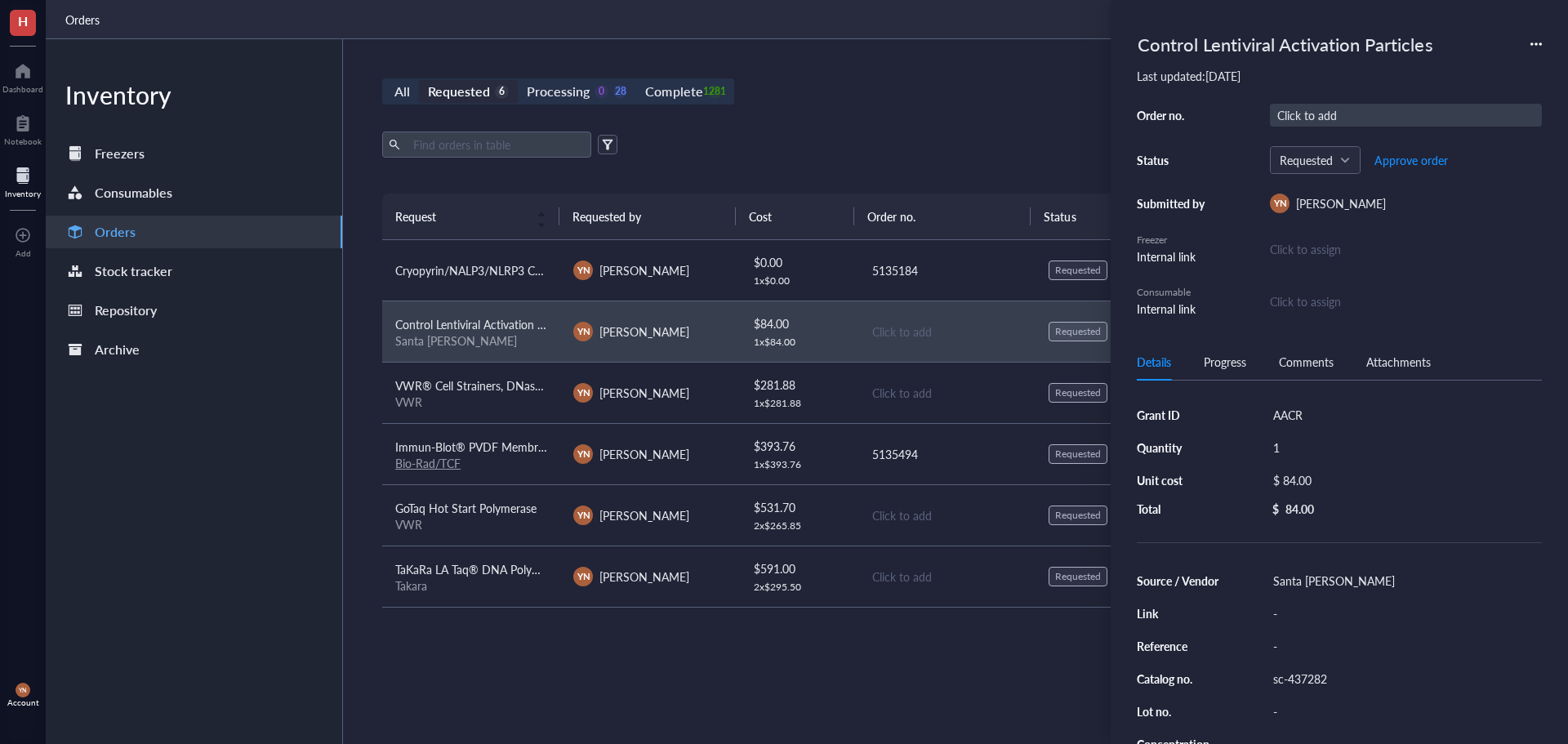
click at [1329, 113] on div "Click to add" at bounding box center [1406, 114] width 272 height 23
type input "5135610"
click at [422, 285] on td "Cryopyrin/NALP3/NLRP3 CRISPR Plasmids (m)" at bounding box center [470, 271] width 178 height 61
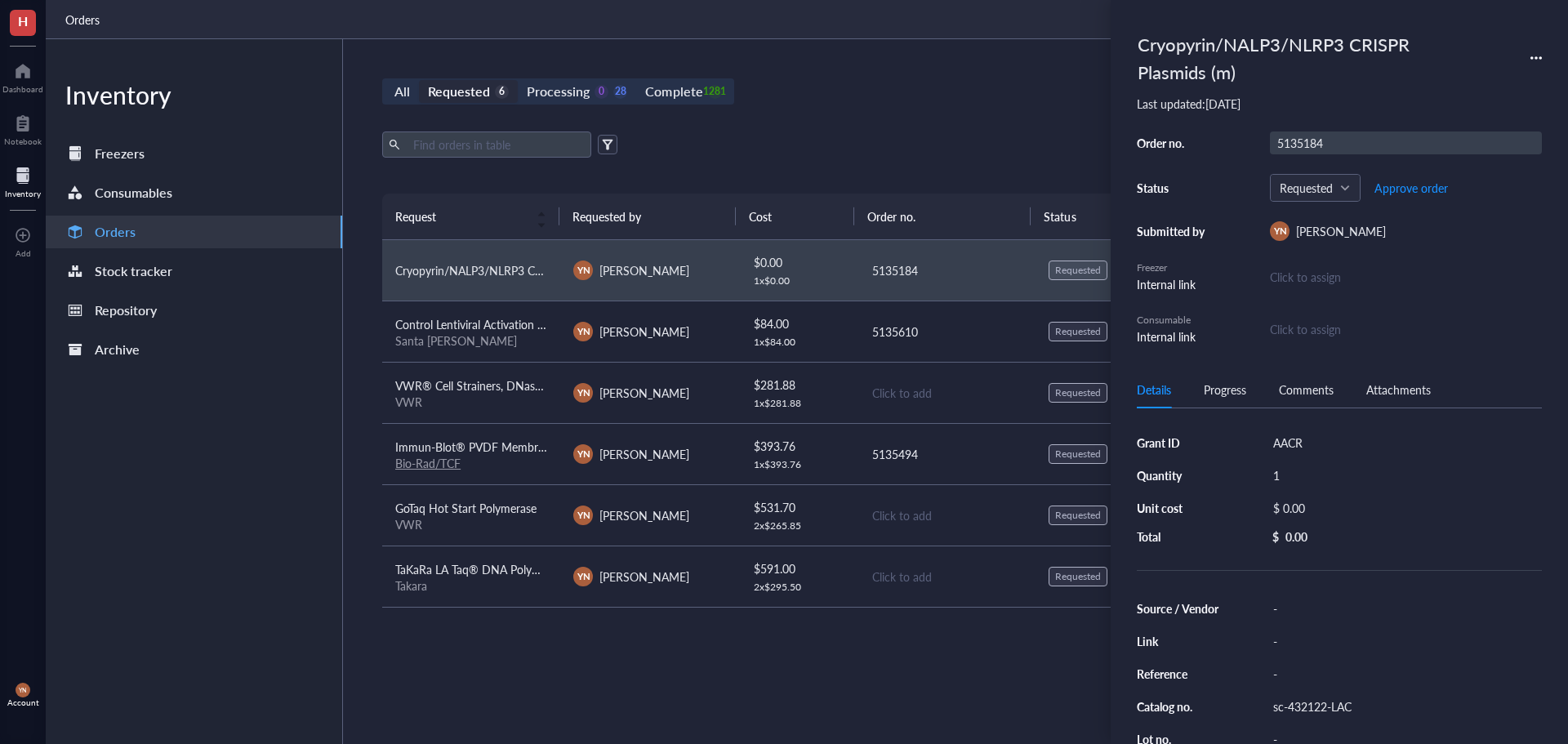
click at [1309, 142] on div "5135184" at bounding box center [1406, 143] width 272 height 23
click at [1309, 142] on input "5135184" at bounding box center [1300, 143] width 59 height 22
type input "5135610"
click at [934, 117] on div "All Requested 6 Processing 0 28 Complete 1281 New order Export Open archive Req…" at bounding box center [947, 392] width 1207 height 705
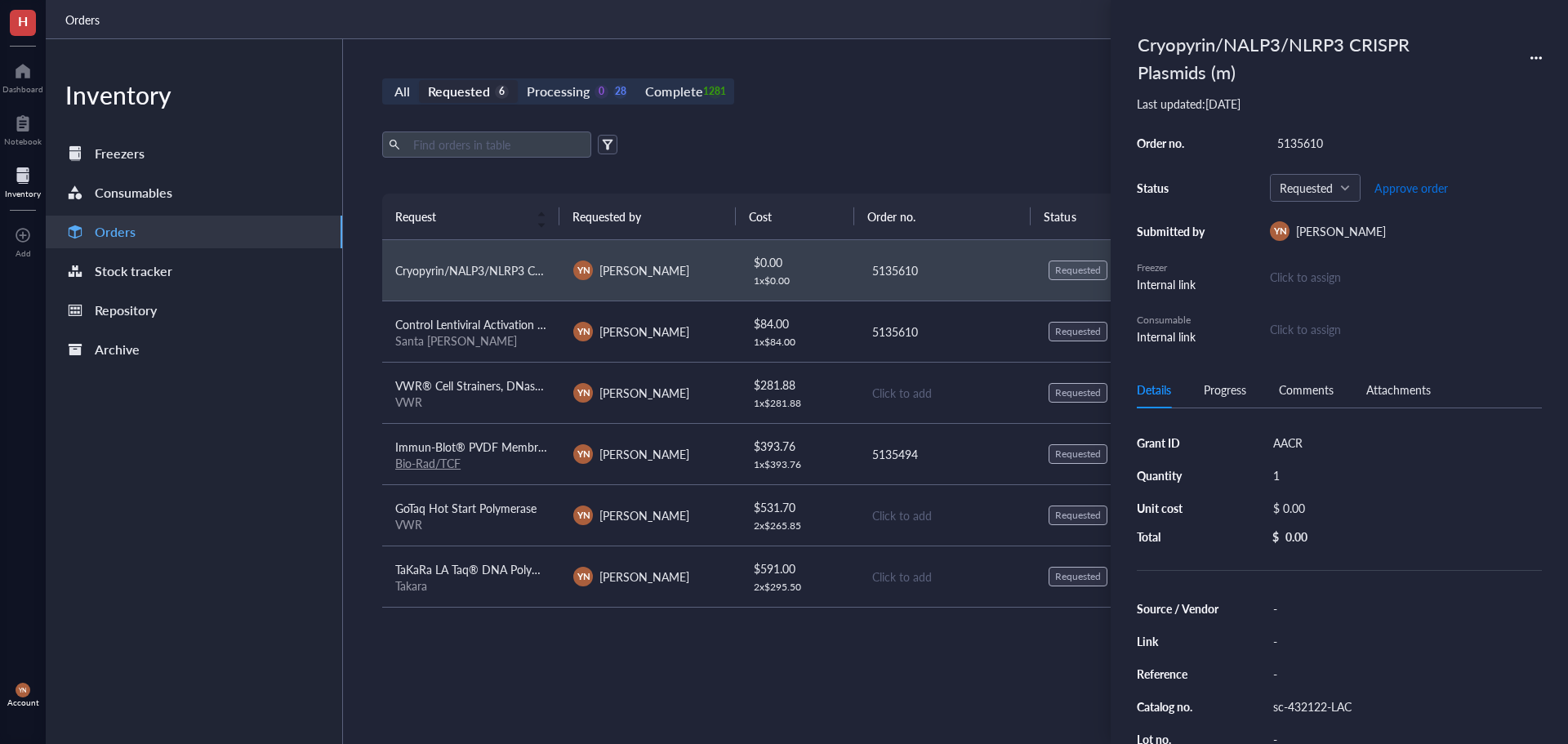
click at [1409, 181] on span "Approve order" at bounding box center [1411, 187] width 74 height 13
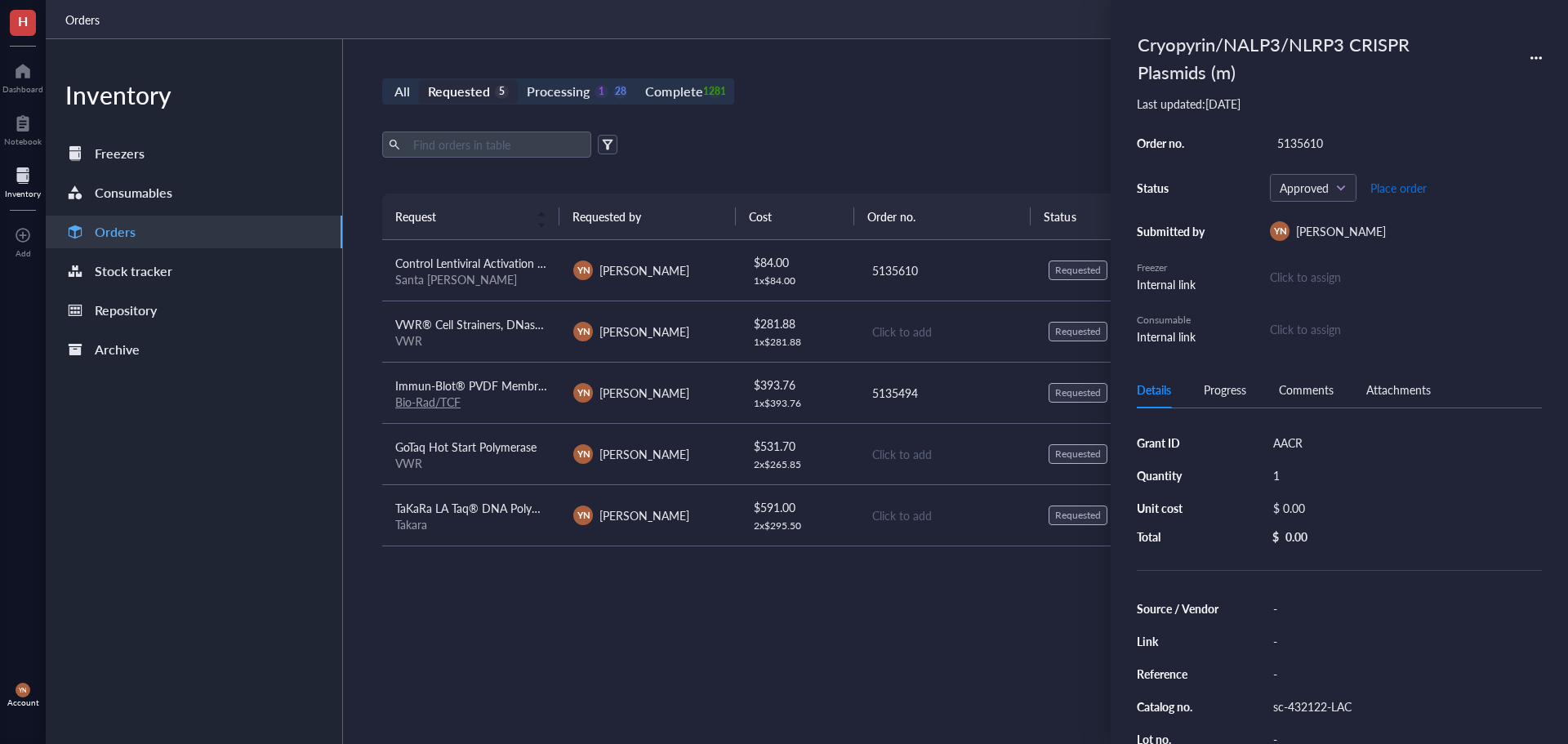
click at [1407, 181] on span "Place order" at bounding box center [1398, 187] width 56 height 13
click at [516, 275] on div "Santa [PERSON_NAME]" at bounding box center [471, 279] width 152 height 15
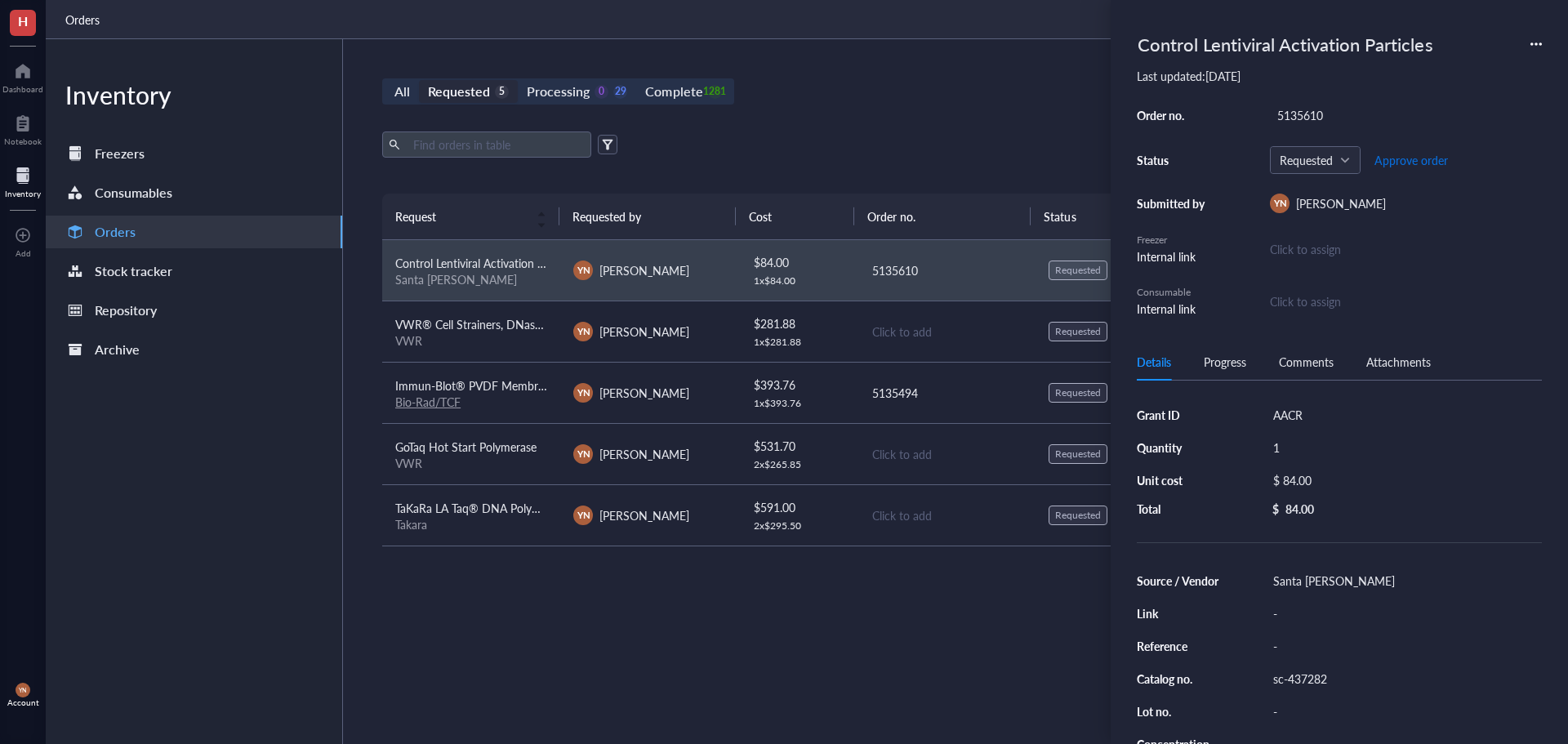
click at [1394, 169] on button "Approve order" at bounding box center [1411, 159] width 75 height 27
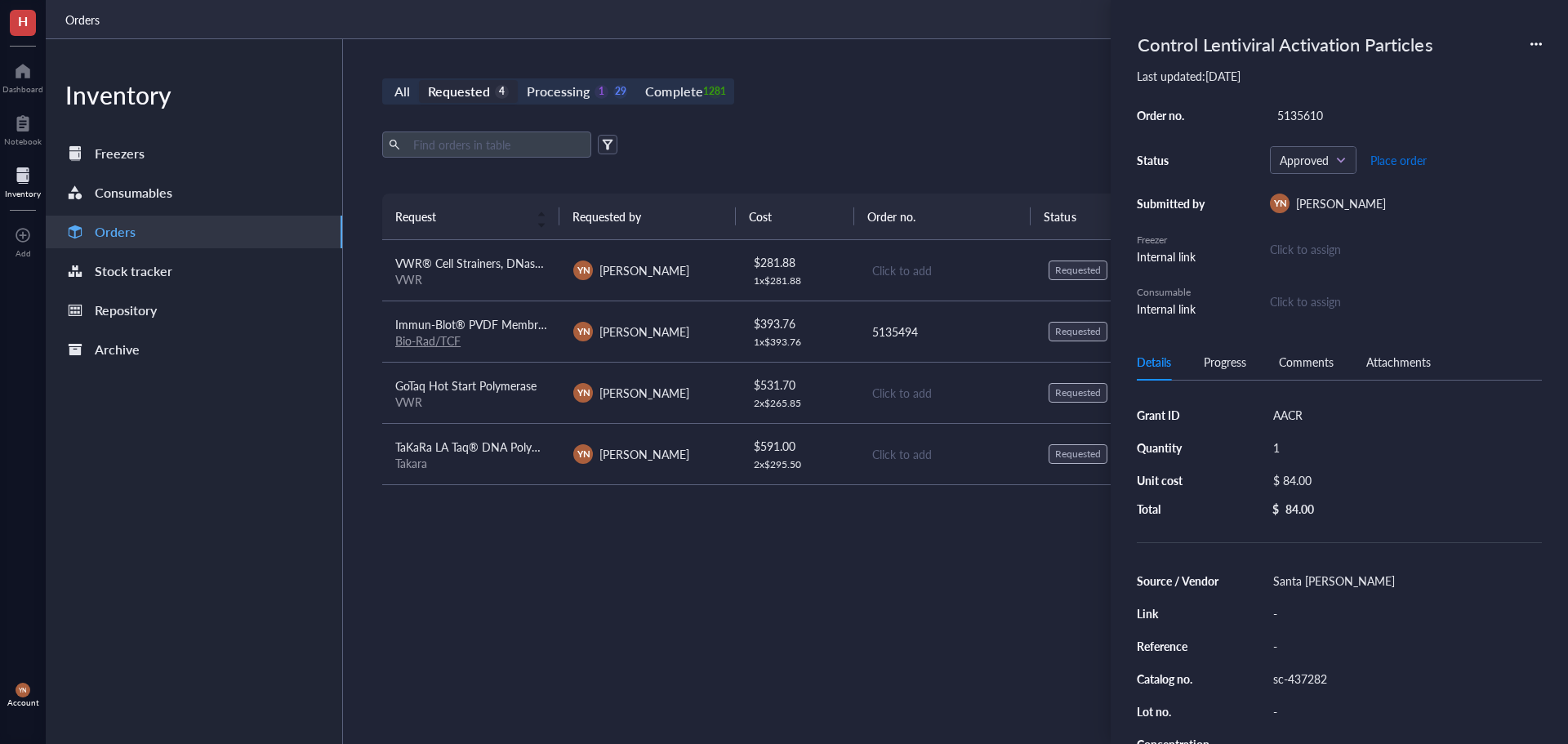
click at [1394, 166] on span "Place order" at bounding box center [1398, 159] width 56 height 13
click at [842, 110] on div "All Requested 4 Processing 0 30 Complete 1281 New order Export Open archive Req…" at bounding box center [947, 392] width 1207 height 705
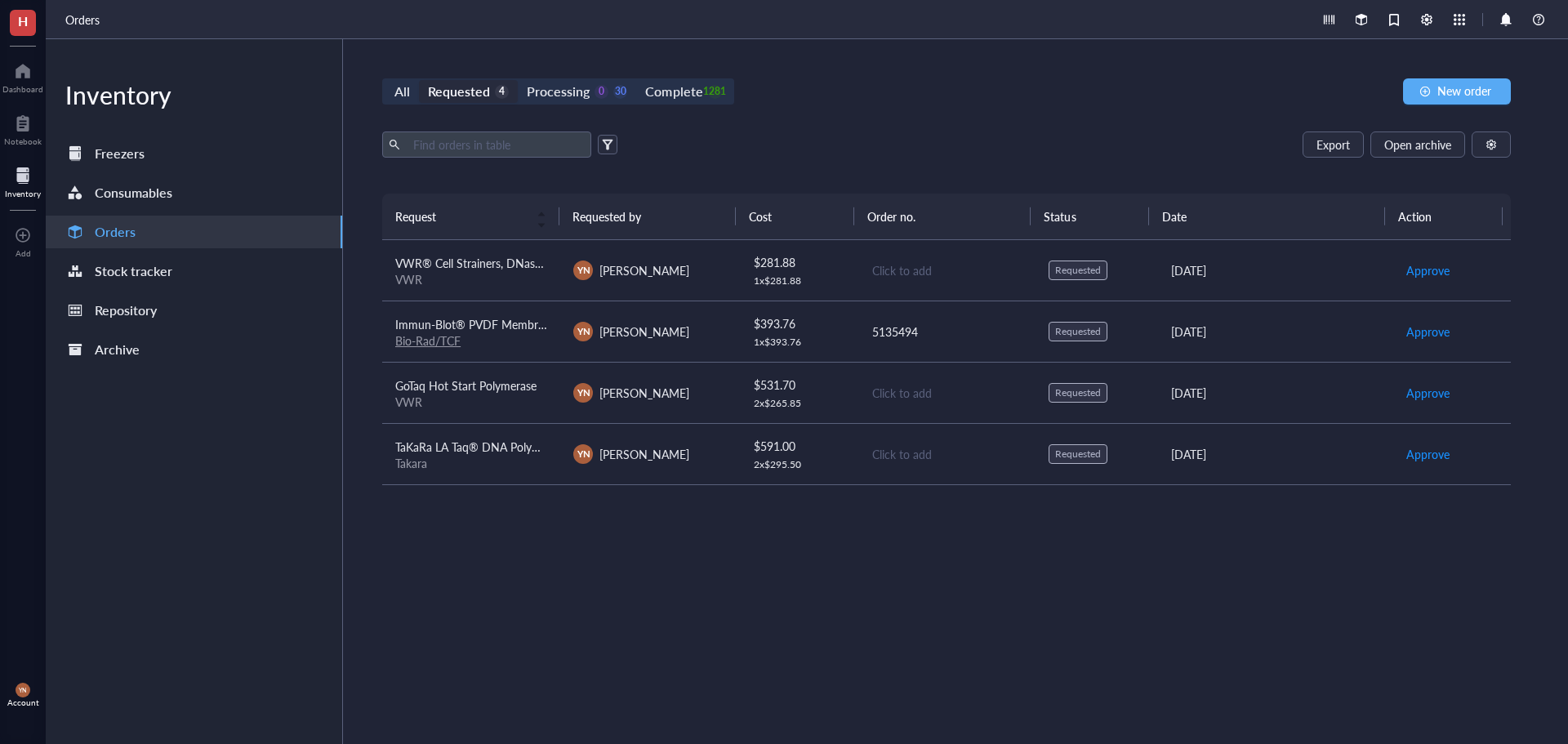
click at [564, 560] on div "Request Requested by Cost Order no. Status Date Action VWR® Cell Strainers, DNa…" at bounding box center [946, 430] width 1129 height 472
click at [794, 167] on div "Export Open archive Requester Requested on Source / Vendor Last updated" at bounding box center [946, 162] width 1129 height 62
click at [485, 88] on div "Requested" at bounding box center [459, 91] width 62 height 23
click at [419, 80] on input "Requested 4" at bounding box center [419, 80] width 0 height 0
drag, startPoint x: 607, startPoint y: 84, endPoint x: 590, endPoint y: 88, distance: 17.5
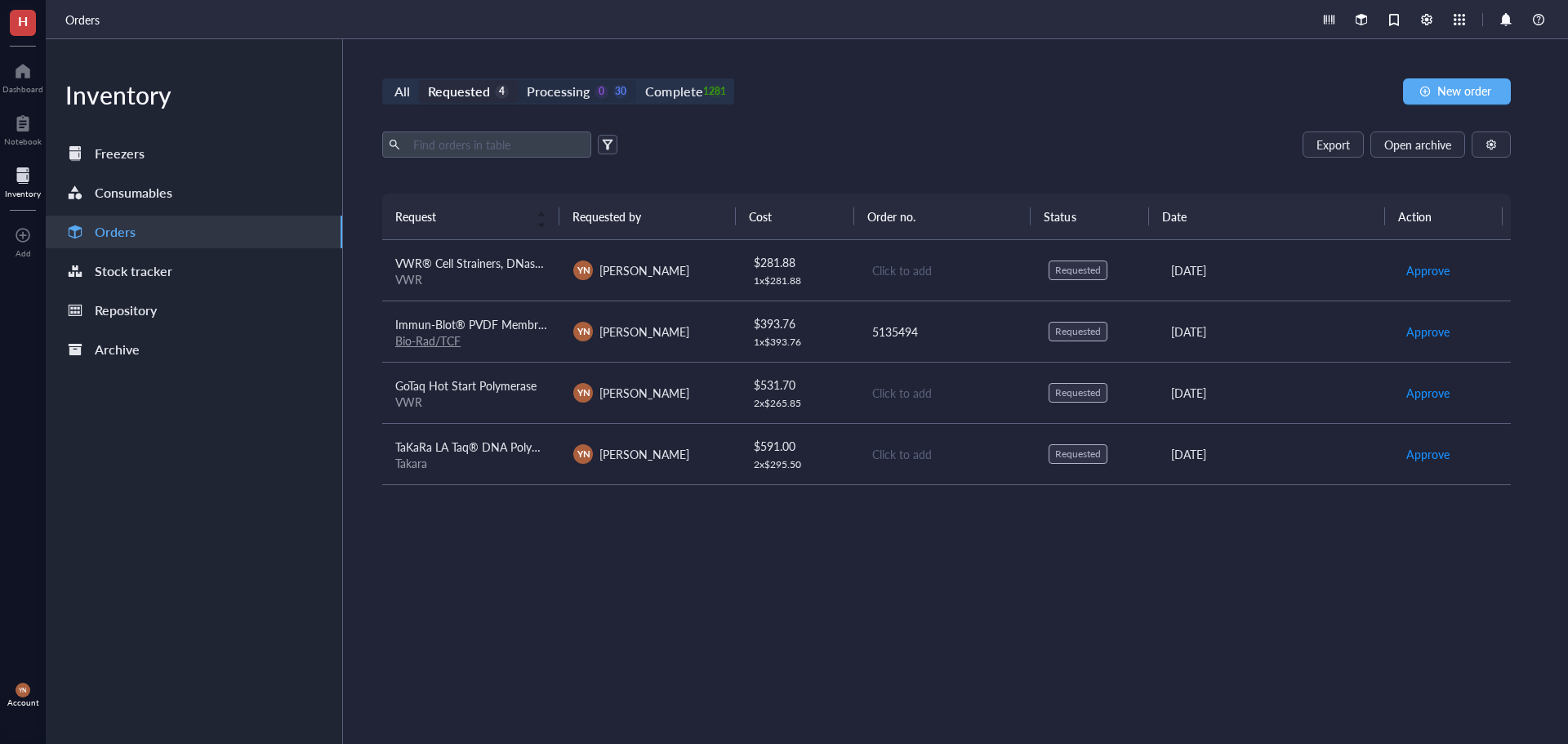
click at [607, 84] on div "Processing 0 30" at bounding box center [577, 91] width 100 height 23
click at [518, 80] on input "Processing 0 30" at bounding box center [518, 80] width 0 height 0
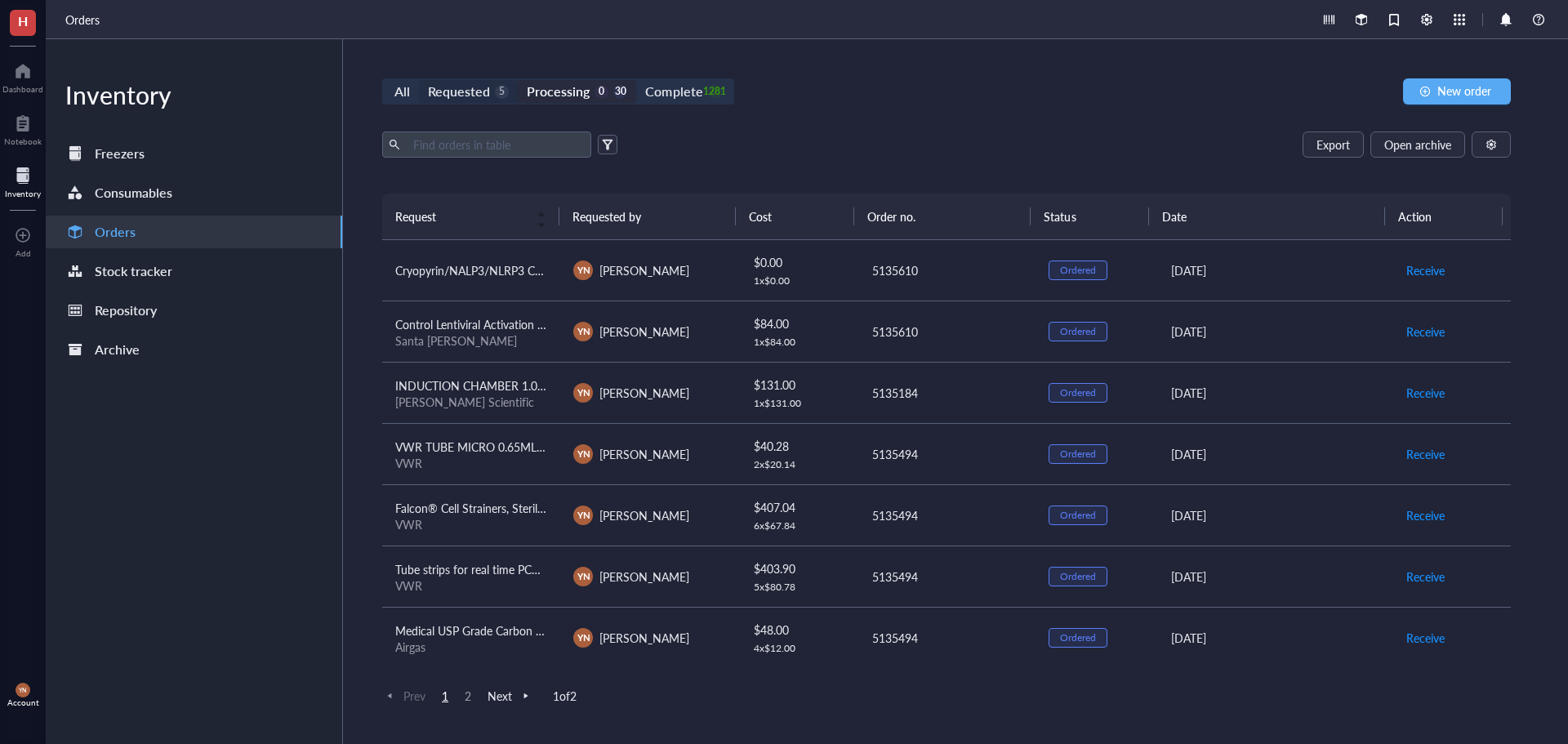
click at [484, 86] on div "Requested" at bounding box center [459, 91] width 62 height 23
click at [419, 80] on input "Requested 5" at bounding box center [419, 80] width 0 height 0
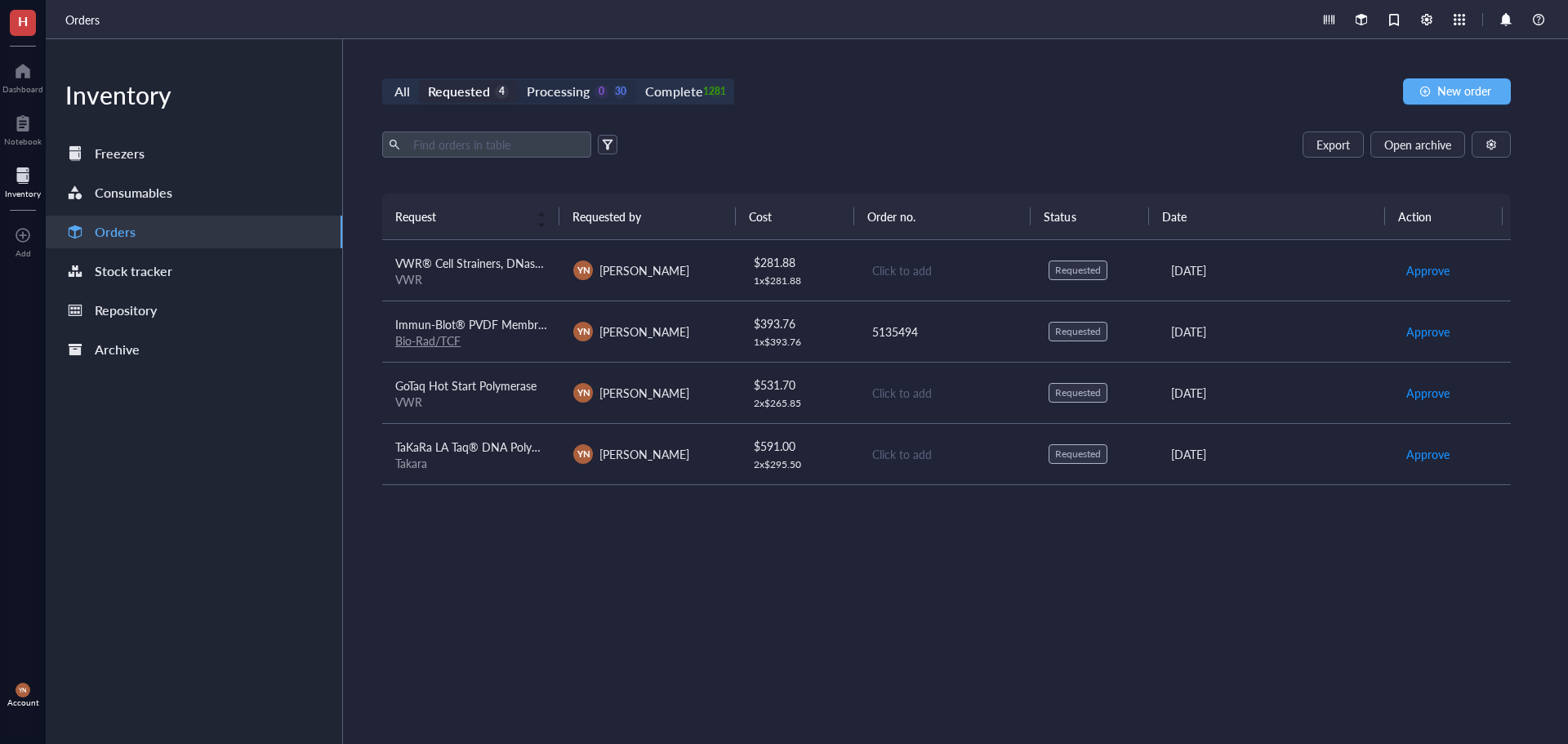
click at [562, 86] on div "Processing" at bounding box center [558, 91] width 63 height 23
click at [518, 80] on input "Processing 0 30" at bounding box center [518, 80] width 0 height 0
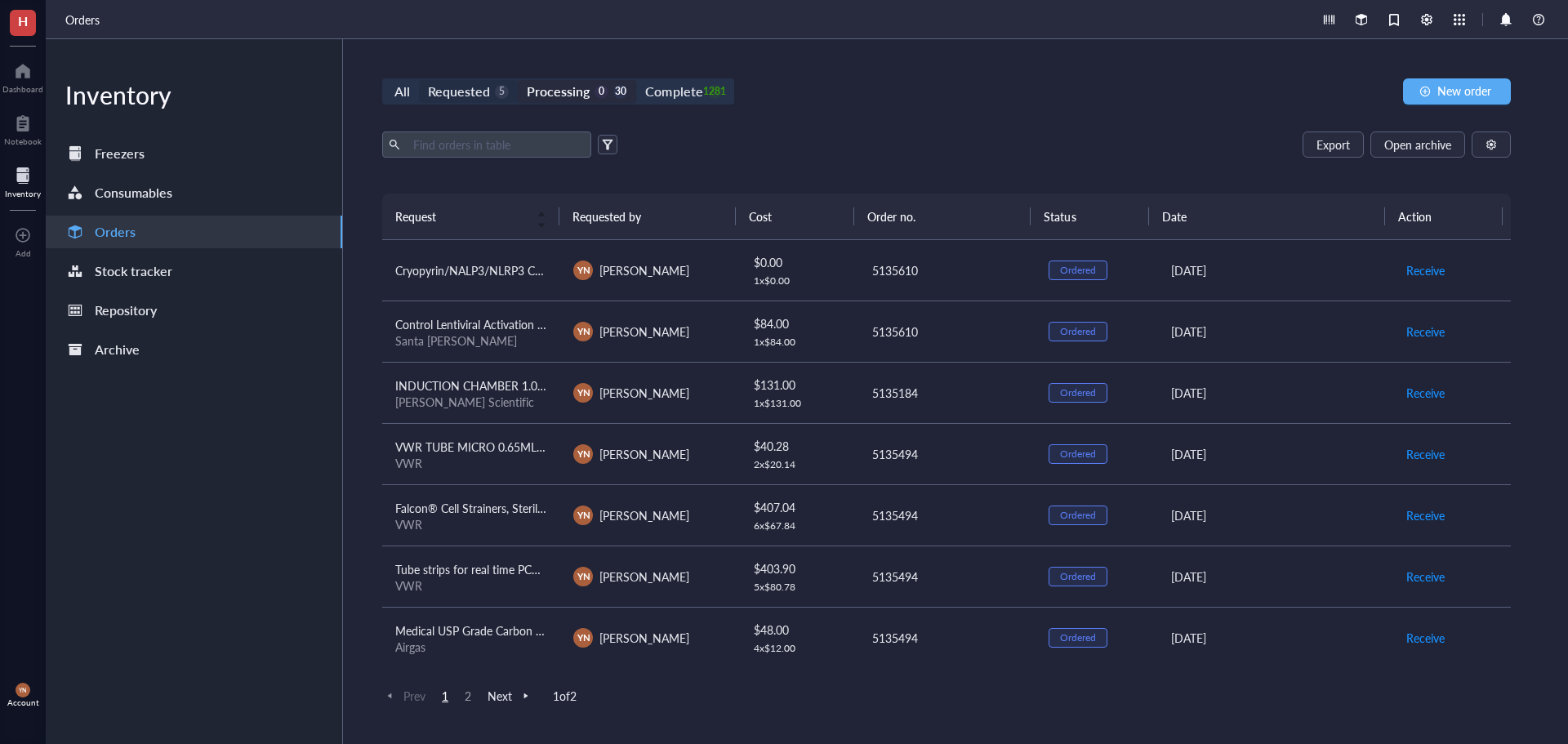
click at [467, 86] on div "Requested" at bounding box center [459, 91] width 62 height 23
click at [419, 80] on input "Requested 5" at bounding box center [419, 80] width 0 height 0
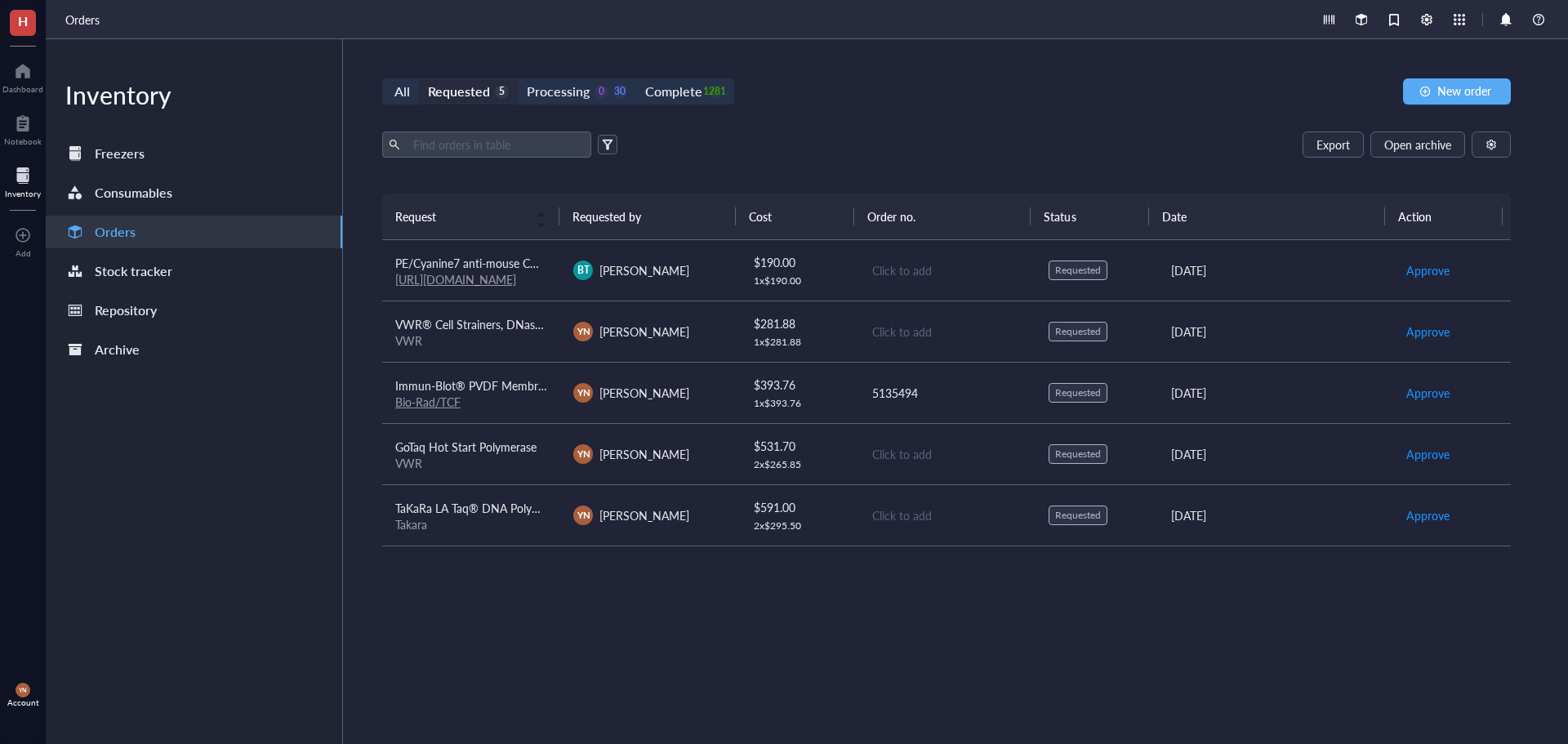
click at [1023, 155] on div "Export Open archive" at bounding box center [946, 145] width 1129 height 27
click at [1482, 89] on span "New order" at bounding box center [1464, 90] width 54 height 13
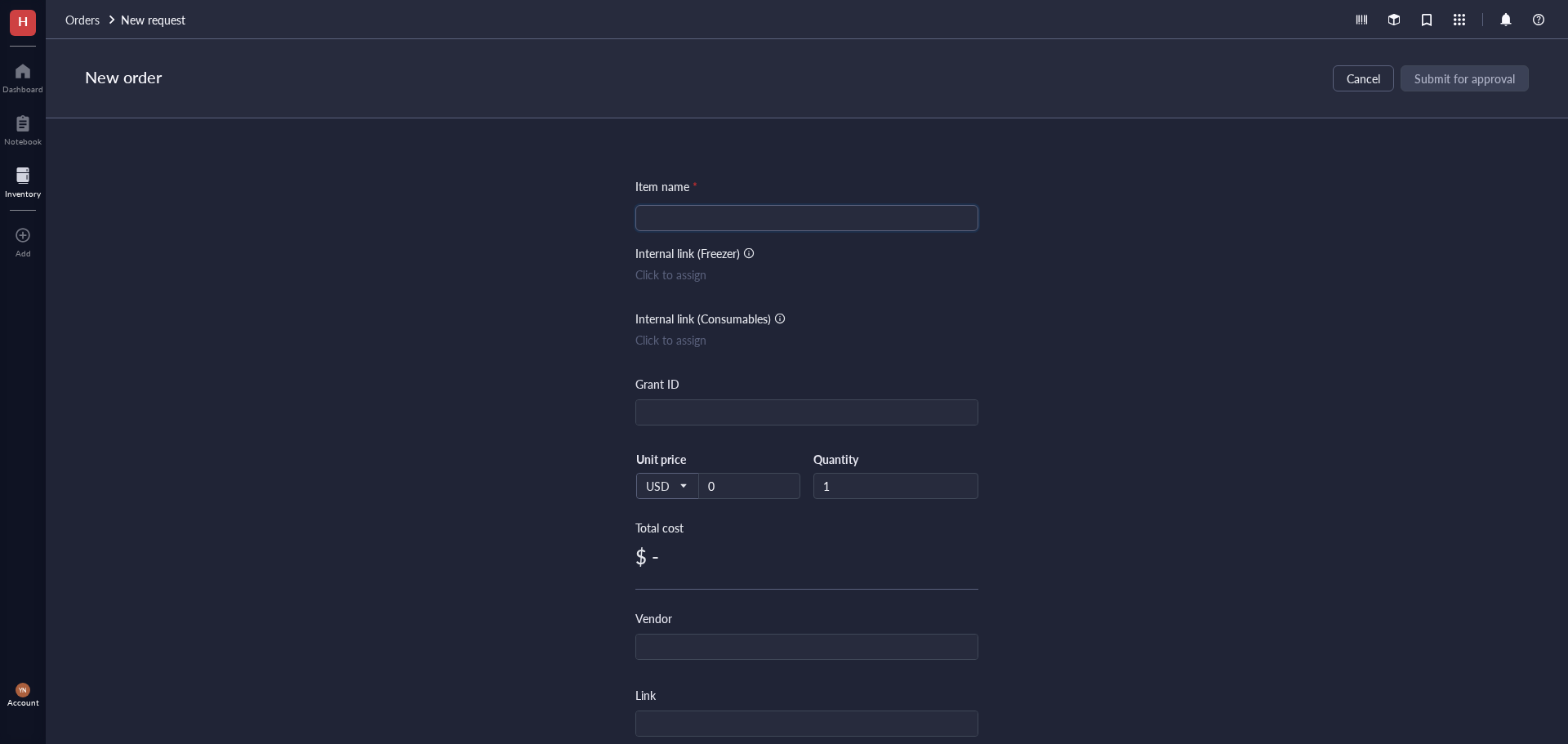
click at [683, 219] on input "search" at bounding box center [807, 217] width 324 height 25
type input "Primer"
type input "RO1"
type input "IDT"
drag, startPoint x: 1300, startPoint y: 477, endPoint x: 1365, endPoint y: 412, distance: 91.9
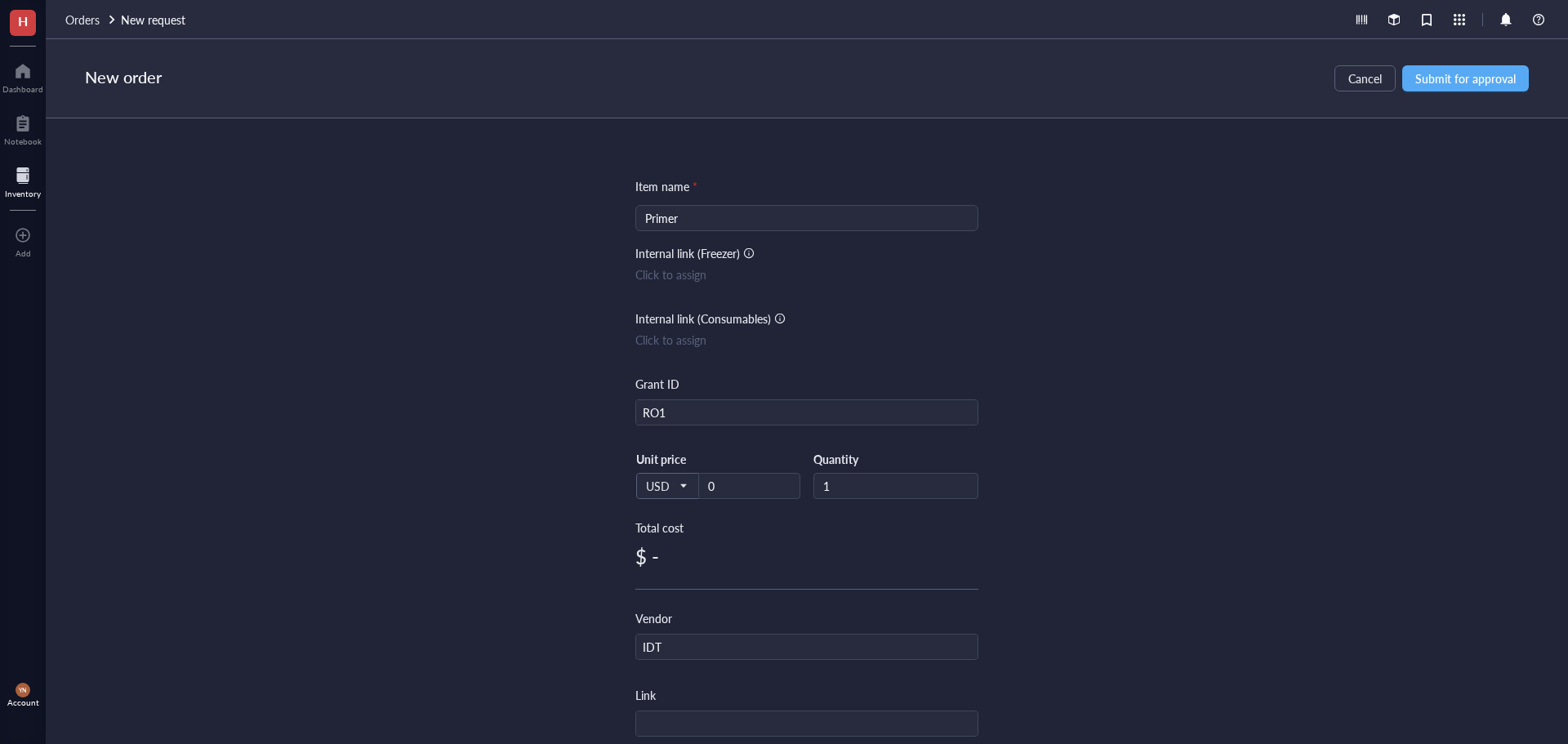
click at [1301, 477] on div "Item name * Primer Internal link (Freezer) Click to assign Internal link (Consu…" at bounding box center [806, 431] width 1523 height 626
click at [1457, 76] on span "Submit for approval" at bounding box center [1466, 78] width 100 height 13
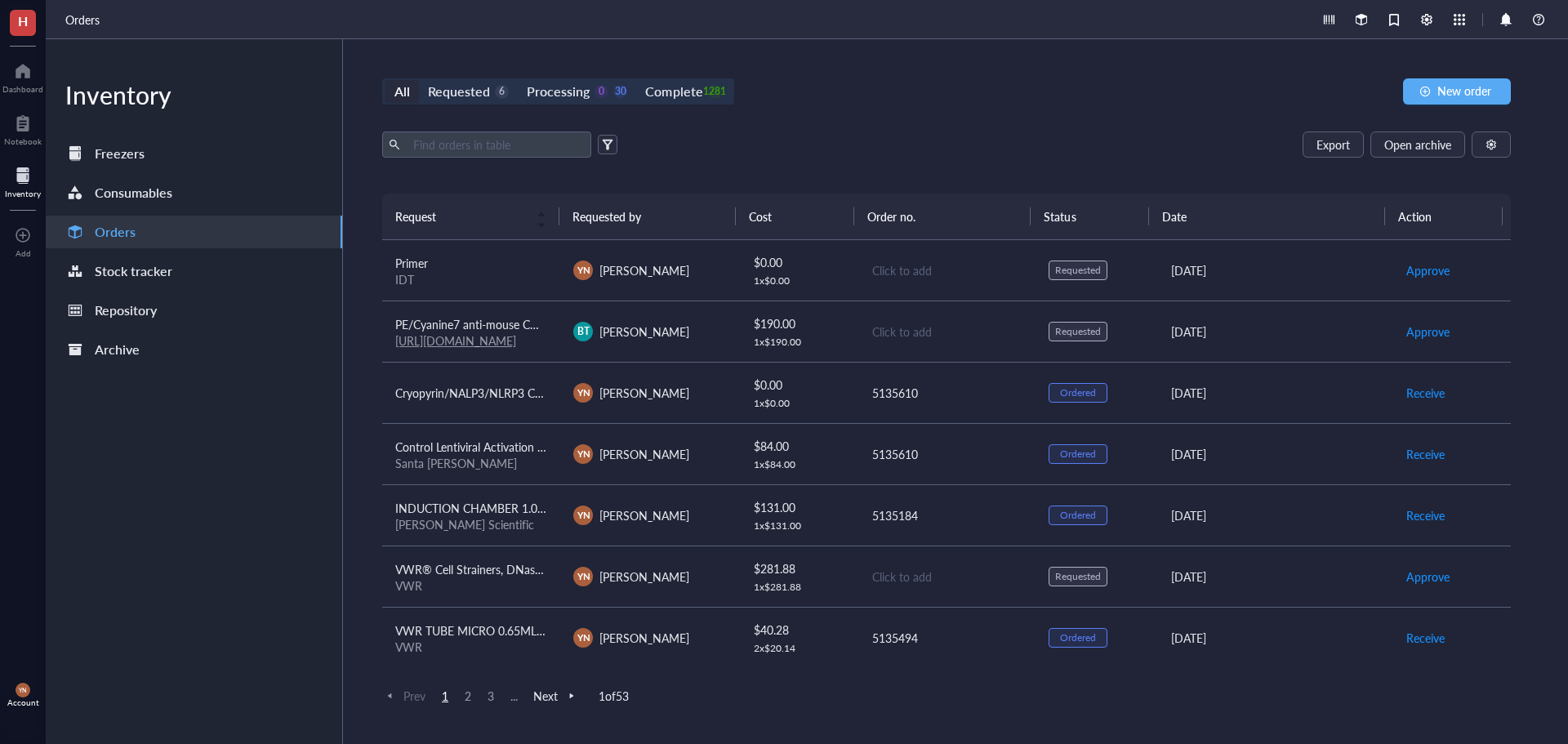
click at [937, 130] on div "All Requested 6 Processing 0 30 Complete 1281 New order Export Open archive Req…" at bounding box center [947, 392] width 1207 height 705
click at [463, 84] on div "Requested" at bounding box center [459, 91] width 62 height 23
click at [419, 80] on input "Requested 6" at bounding box center [419, 80] width 0 height 0
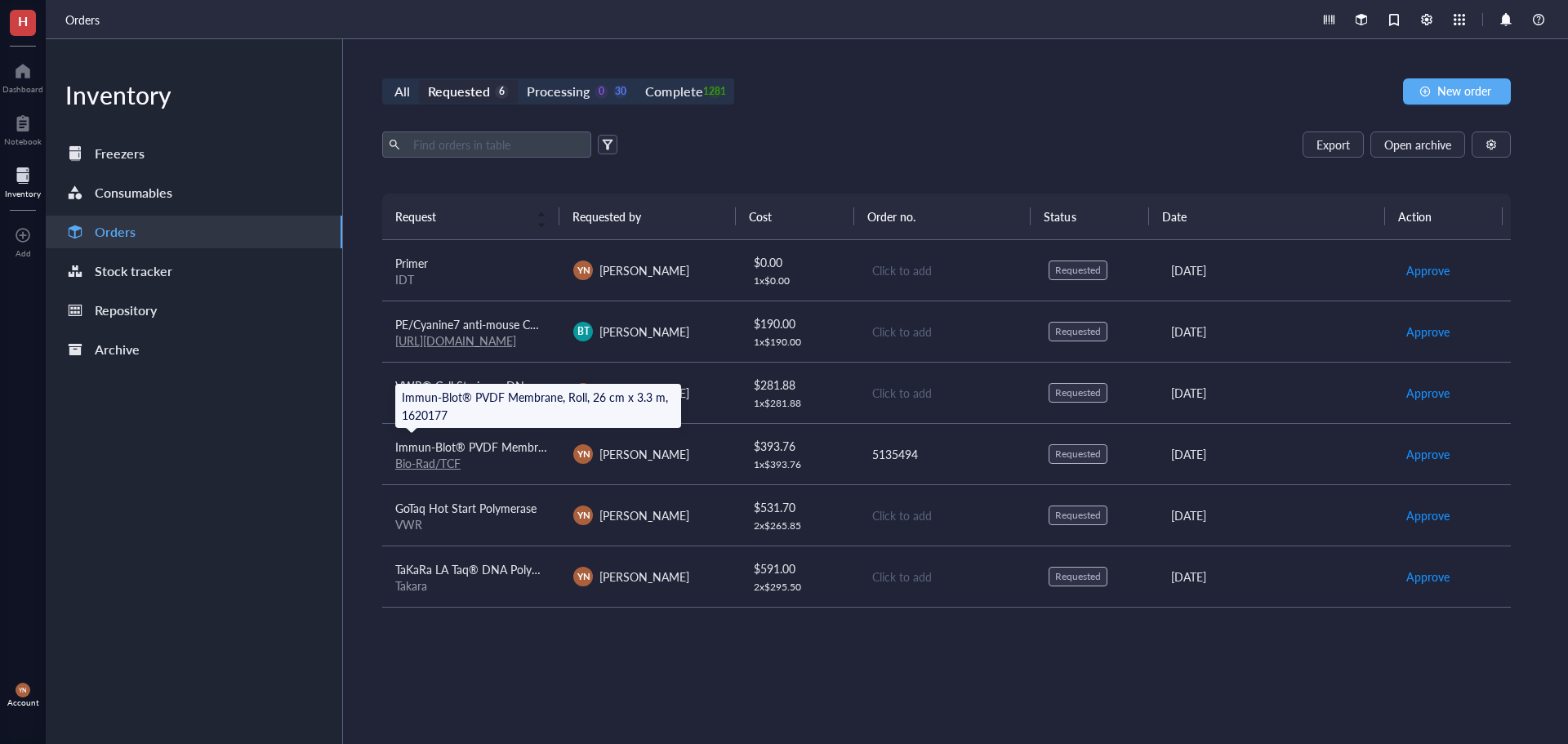
click at [515, 455] on div "Immun-Blot® PVDF Membrane, Roll, 26 cm x 3.3 m, 1620177" at bounding box center [471, 447] width 152 height 18
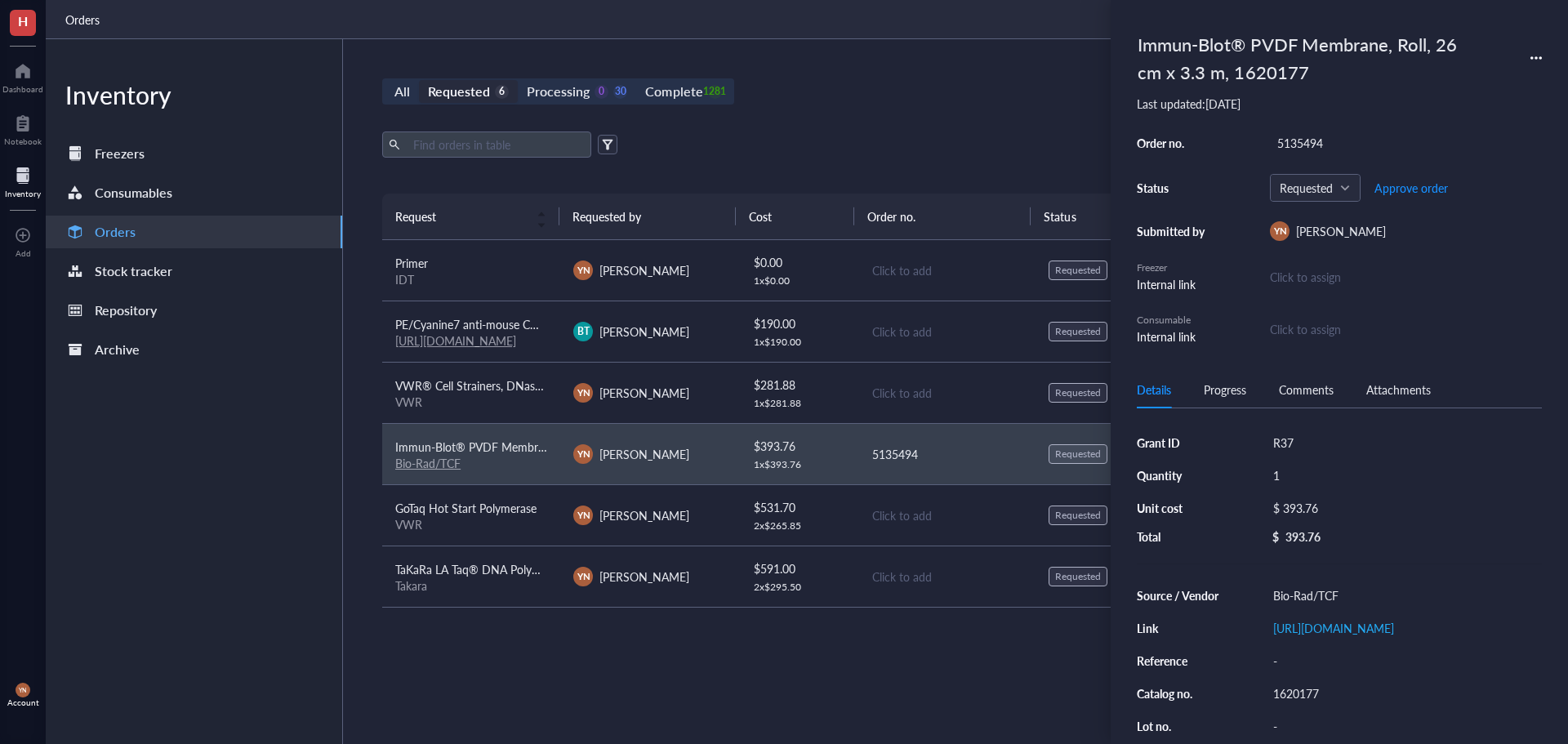
click at [536, 685] on div "Request Requested by Cost Order no. Status Date Action Primer IDT YN Y-Van Nguy…" at bounding box center [946, 440] width 1129 height 492
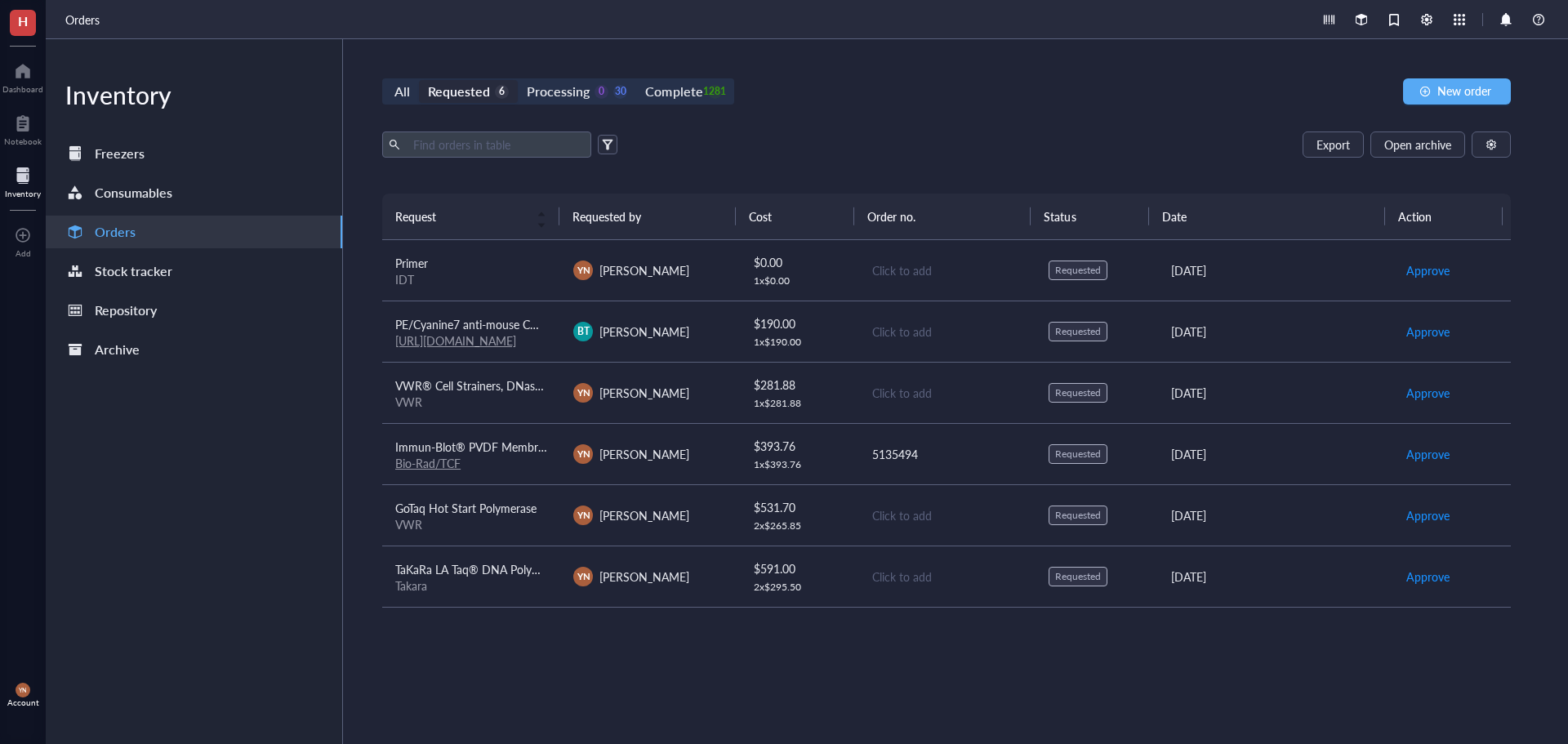
click at [236, 424] on div "Inventory Freezers Consumables Orders Stock tracker Repository Archive" at bounding box center [194, 392] width 297 height 705
drag, startPoint x: 374, startPoint y: 453, endPoint x: 471, endPoint y: 644, distance: 214.2
click at [471, 644] on div "All Requested 6 Processing 0 30 Complete 1281 New order Export Open archive Req…" at bounding box center [947, 392] width 1207 height 705
click at [352, 574] on div "All Requested 6 Processing 0 30 Complete 1281 New order Export Open archive Req…" at bounding box center [947, 392] width 1207 height 705
click at [511, 390] on span "VWR® Cell Strainers, DNase/RNase Free, Non-Pyrogenic, Sterile 40um" at bounding box center [575, 385] width 358 height 17
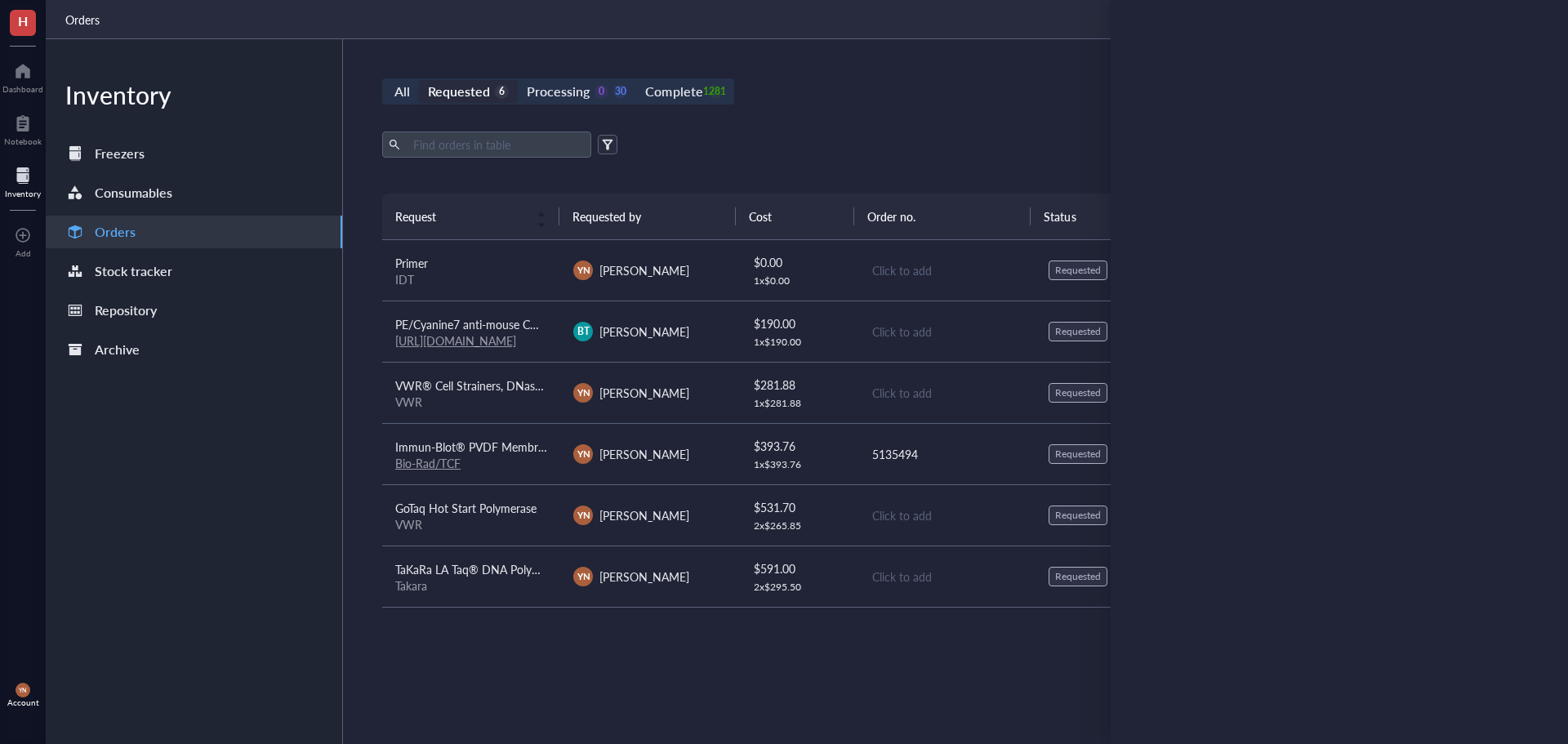
click at [507, 315] on div "PE/Cyanine7 anti-mouse CD45 Antibody" at bounding box center [471, 324] width 152 height 18
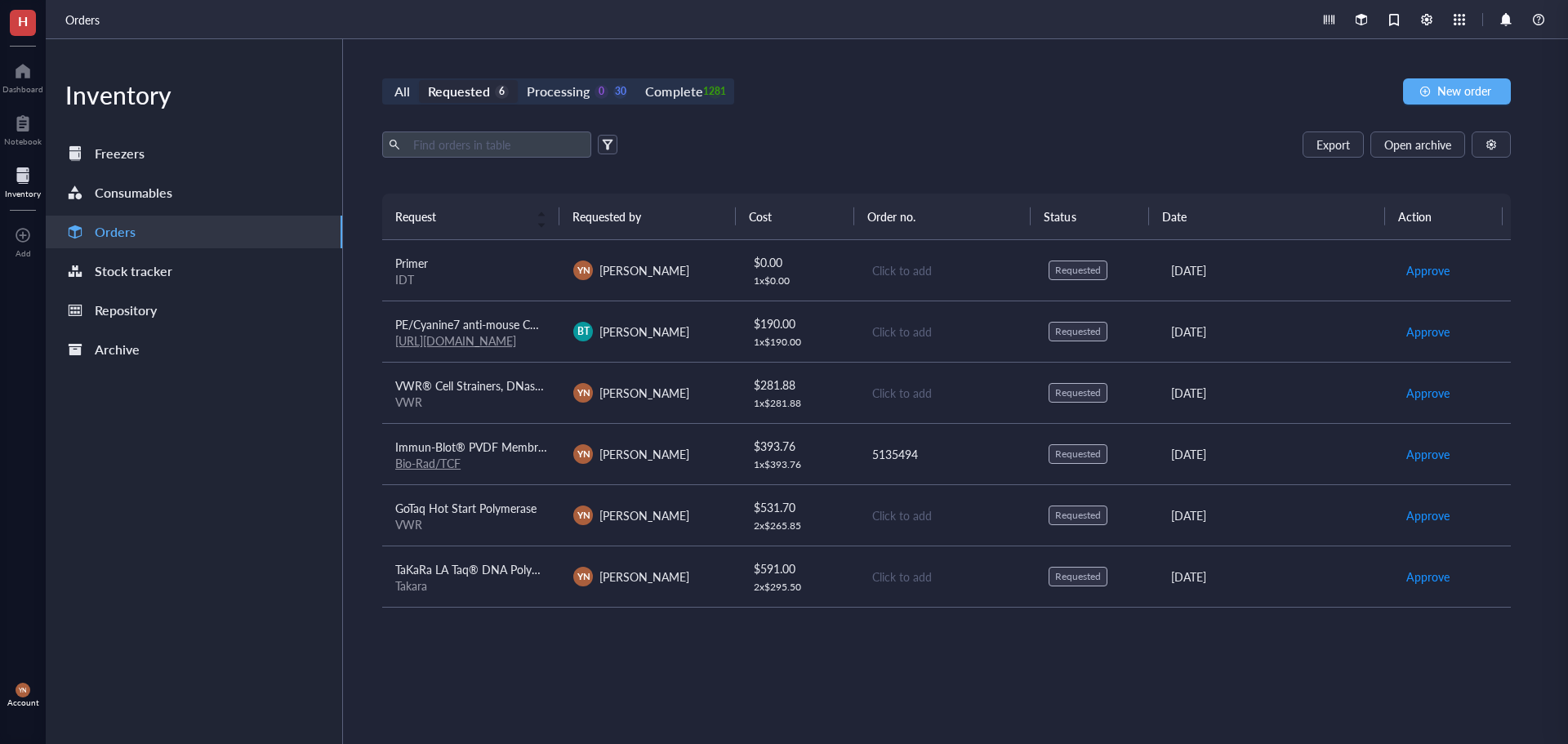
click at [823, 157] on div "Export Open archive Requester Requested on Source / Vendor Last updated" at bounding box center [946, 162] width 1129 height 62
click at [713, 98] on div "1281" at bounding box center [715, 92] width 14 height 14
click at [636, 80] on input "Complete 1281" at bounding box center [636, 80] width 0 height 0
click at [524, 142] on input "text" at bounding box center [495, 144] width 178 height 25
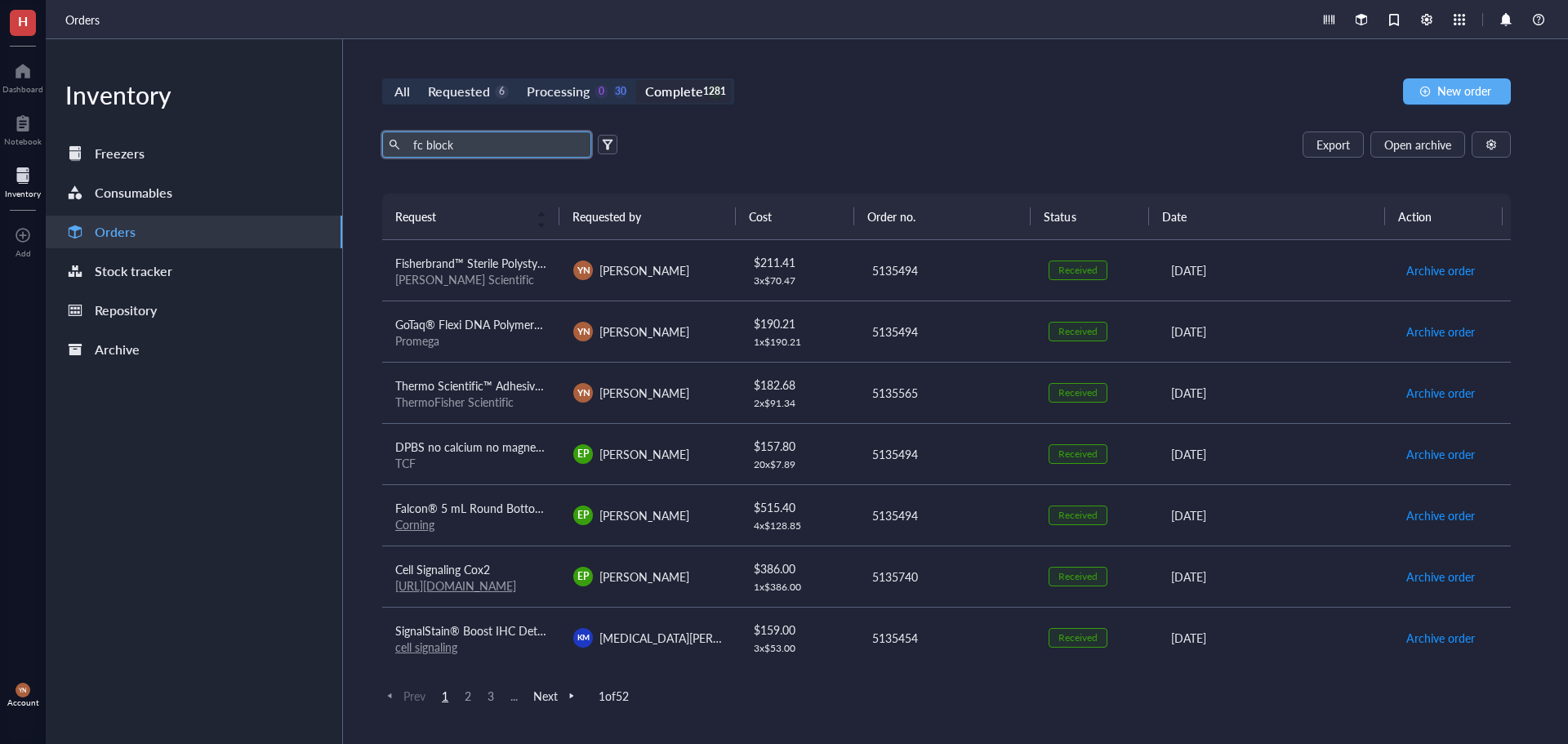
type input "fc block"
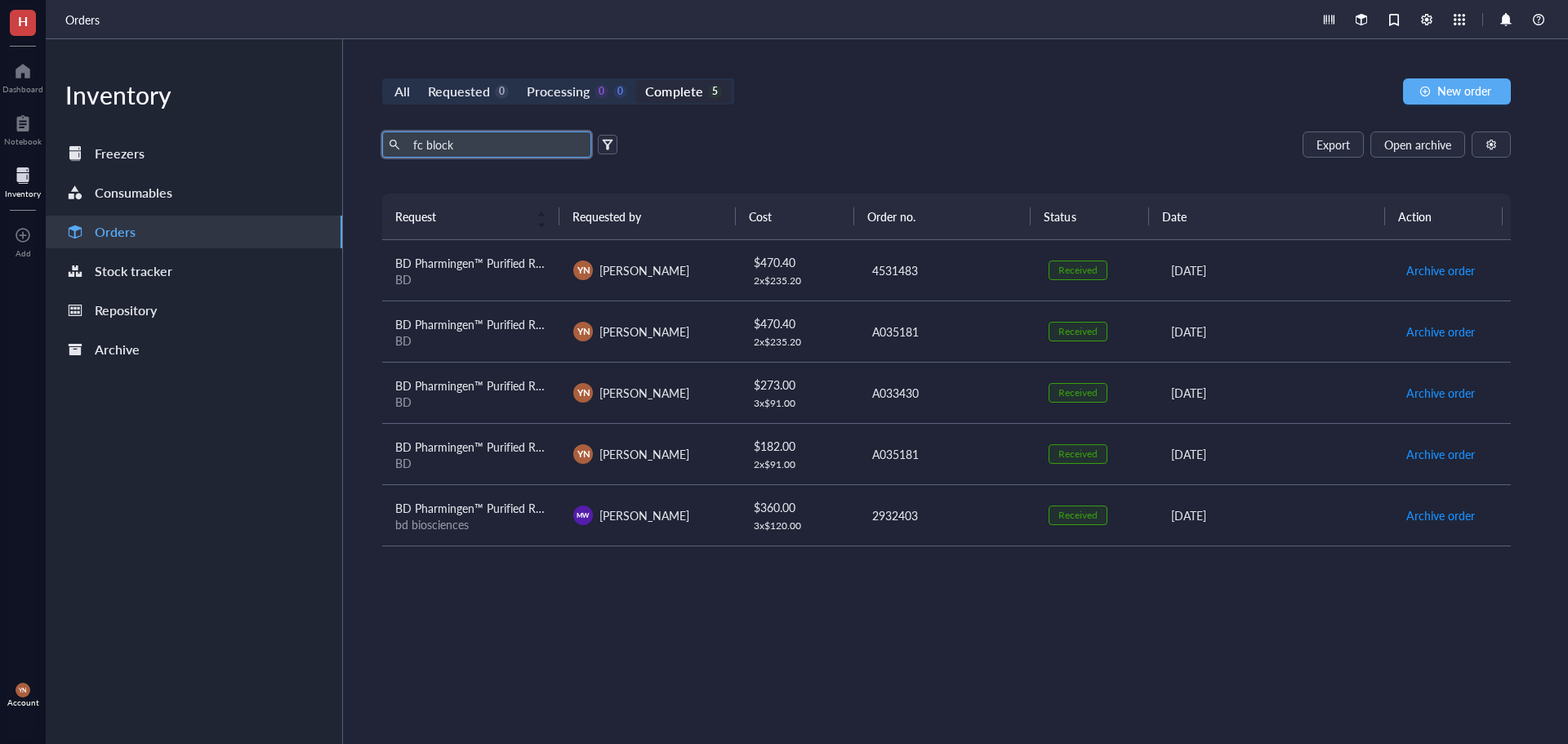
click at [497, 273] on div "BD" at bounding box center [471, 279] width 152 height 15
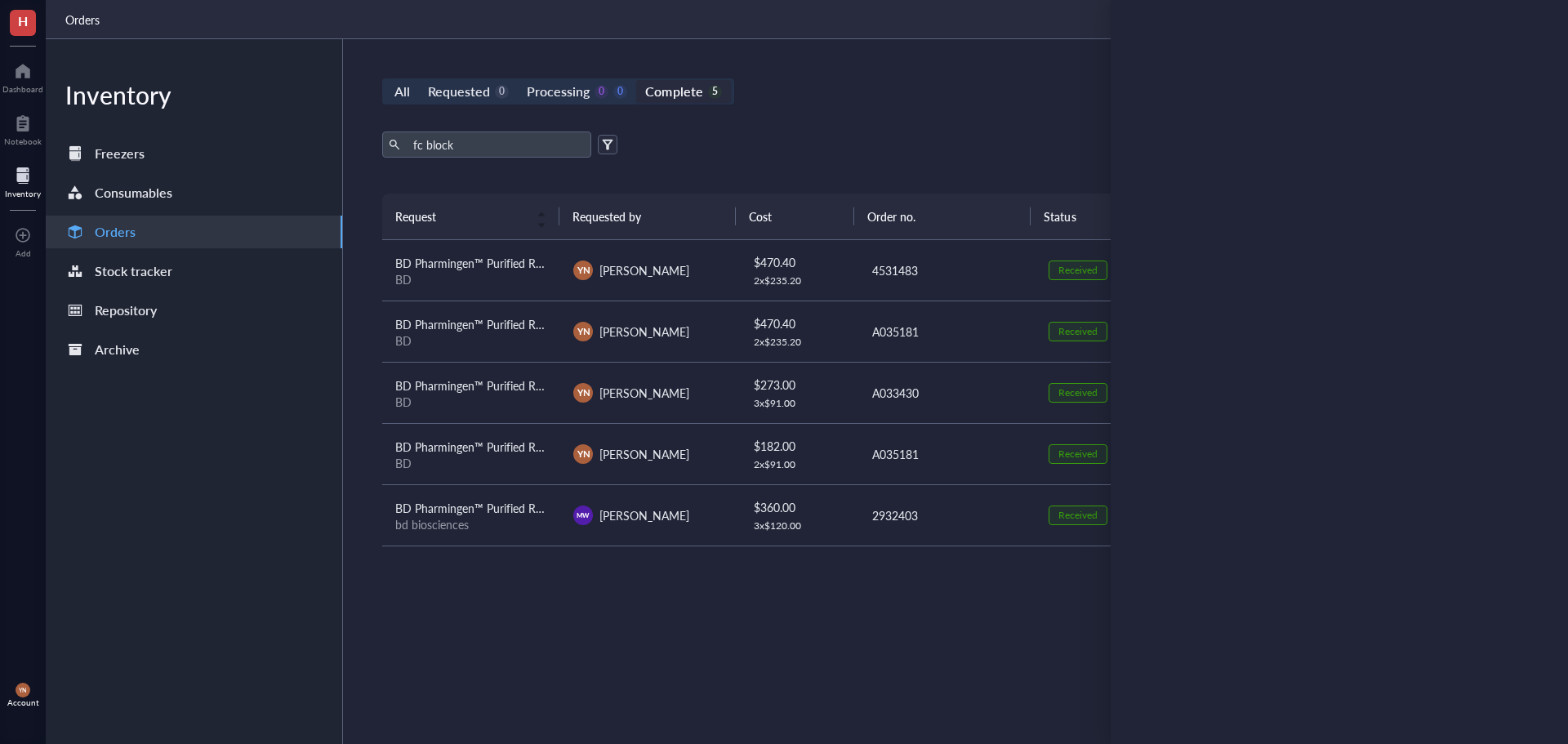
click at [741, 174] on div "fc block Export Open archive Requester Requested on Source / Vendor Last updated" at bounding box center [946, 162] width 1129 height 62
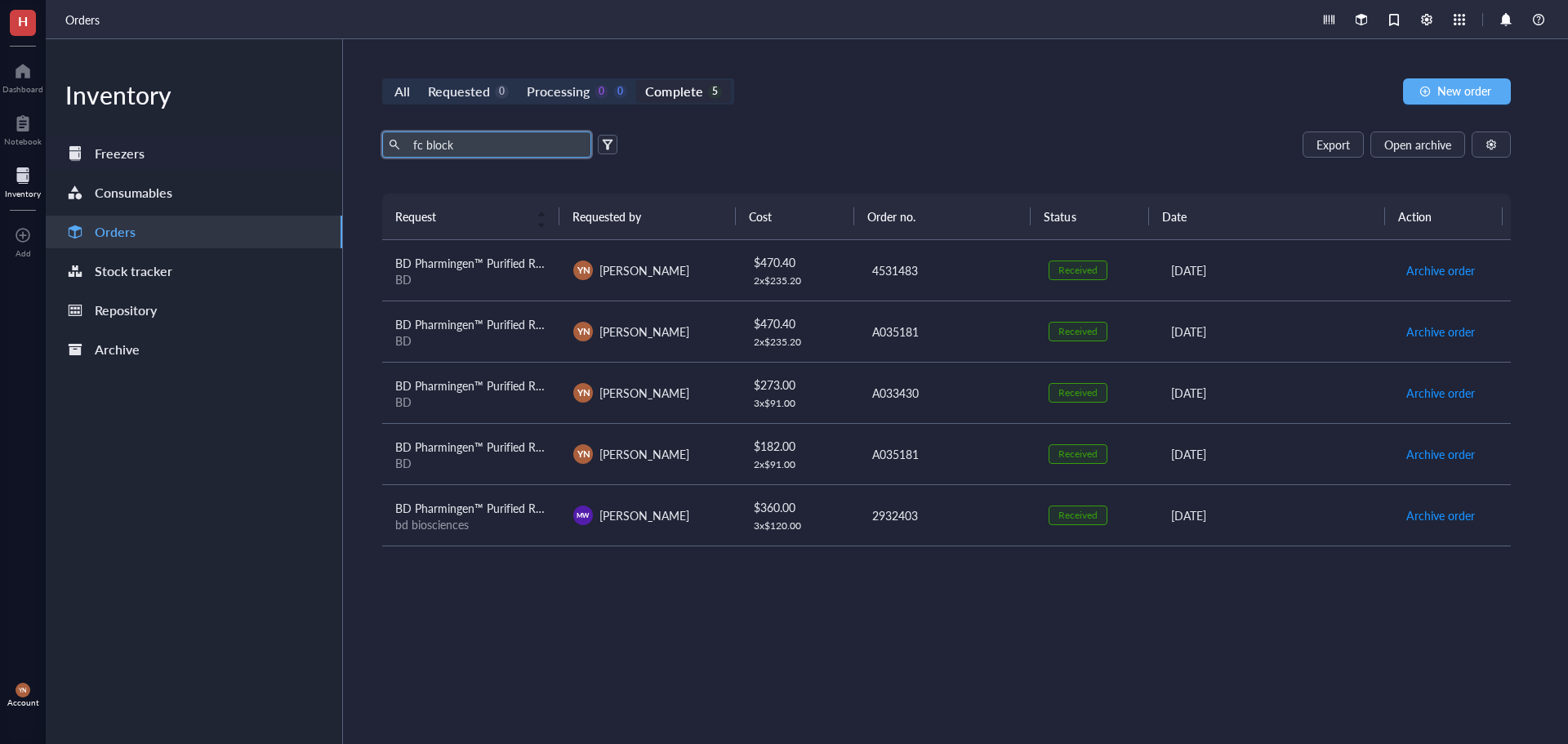
drag, startPoint x: 489, startPoint y: 142, endPoint x: 302, endPoint y: 142, distance: 187.0
click at [302, 142] on div "Inventory Freezers Consumables Orders Stock tracker Repository Archive All Requ…" at bounding box center [806, 392] width 1523 height 705
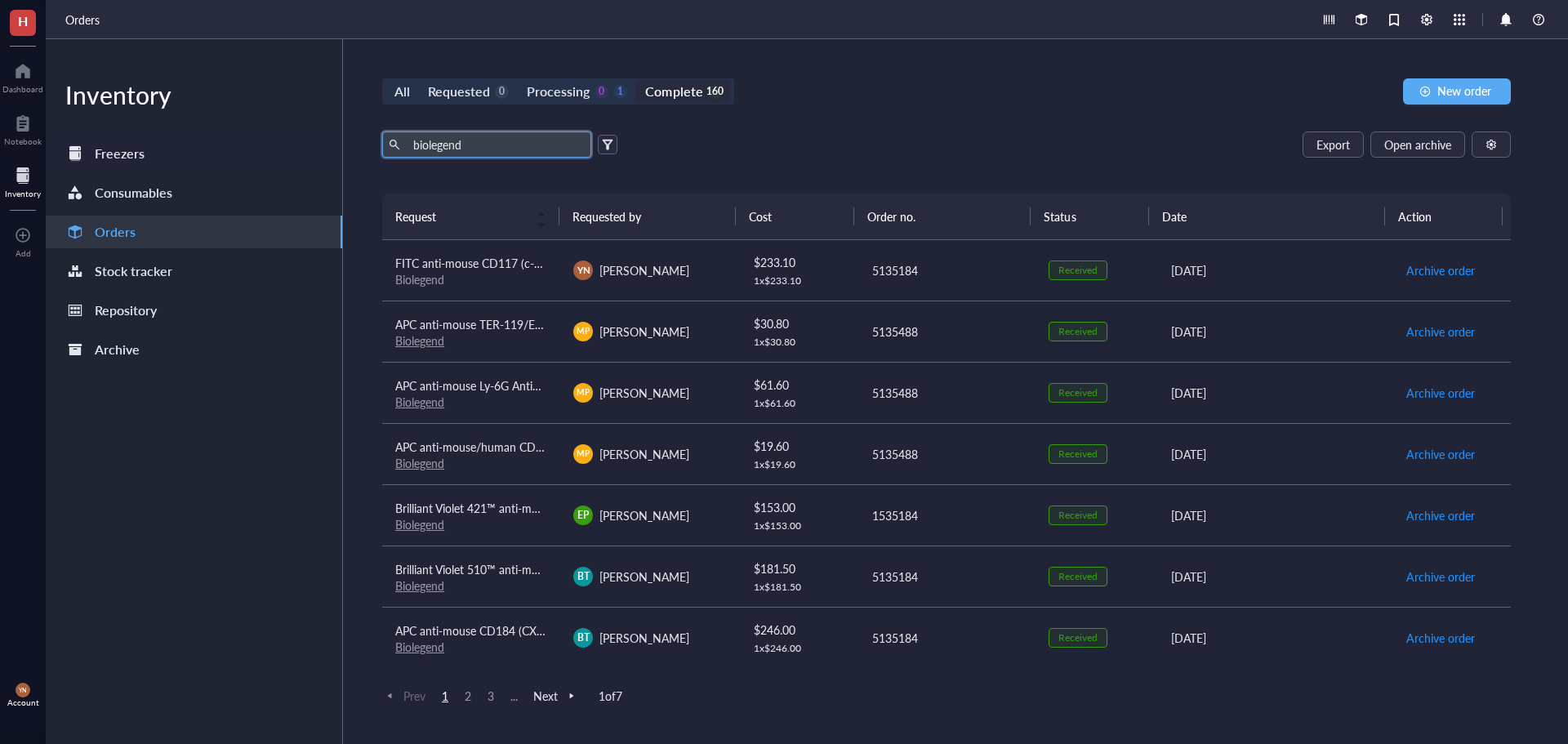
drag, startPoint x: 466, startPoint y: 149, endPoint x: 334, endPoint y: 144, distance: 132.1
click at [334, 144] on div "Inventory Freezers Consumables Orders Stock tracker Repository Archive All Requ…" at bounding box center [806, 392] width 1523 height 705
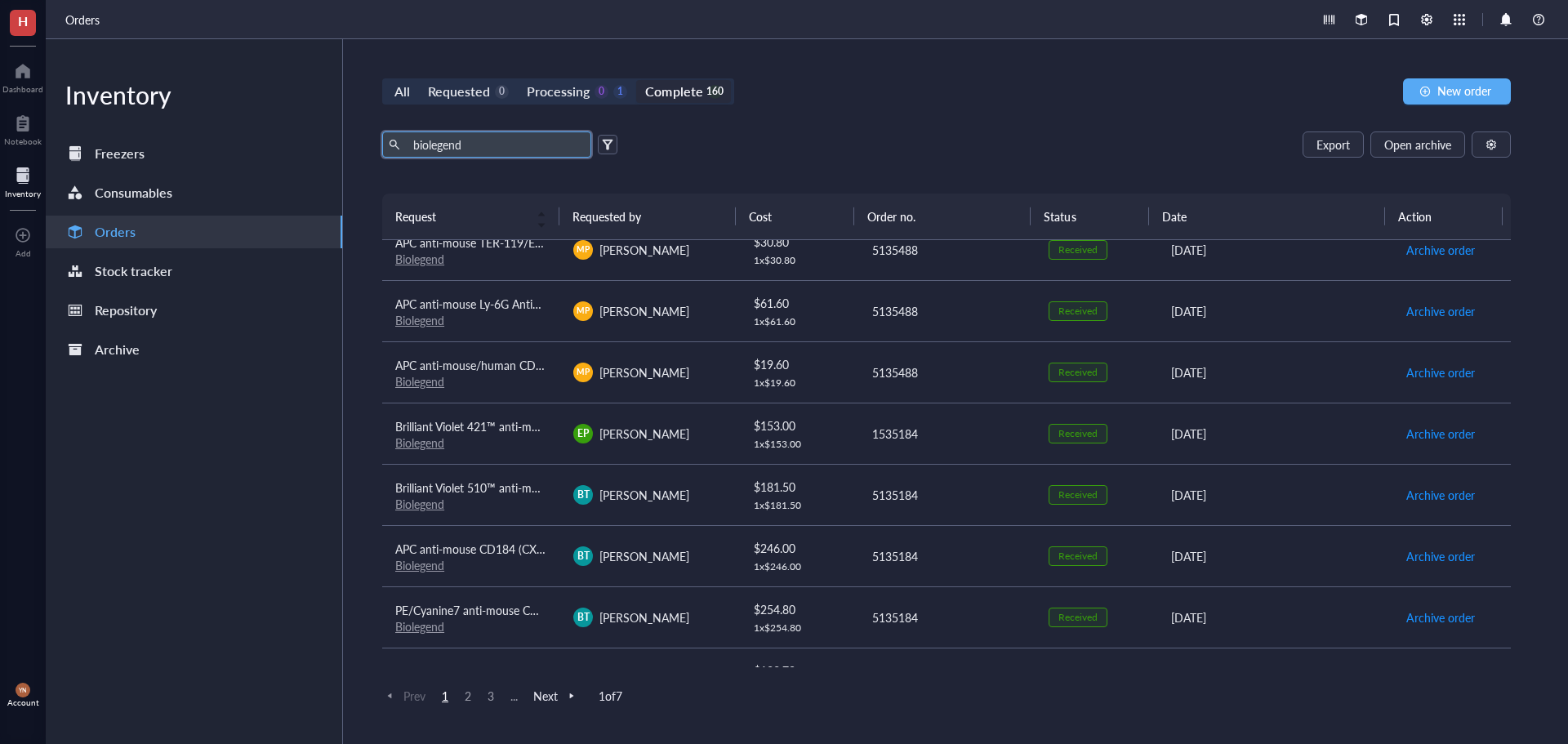
scroll to position [163, 0]
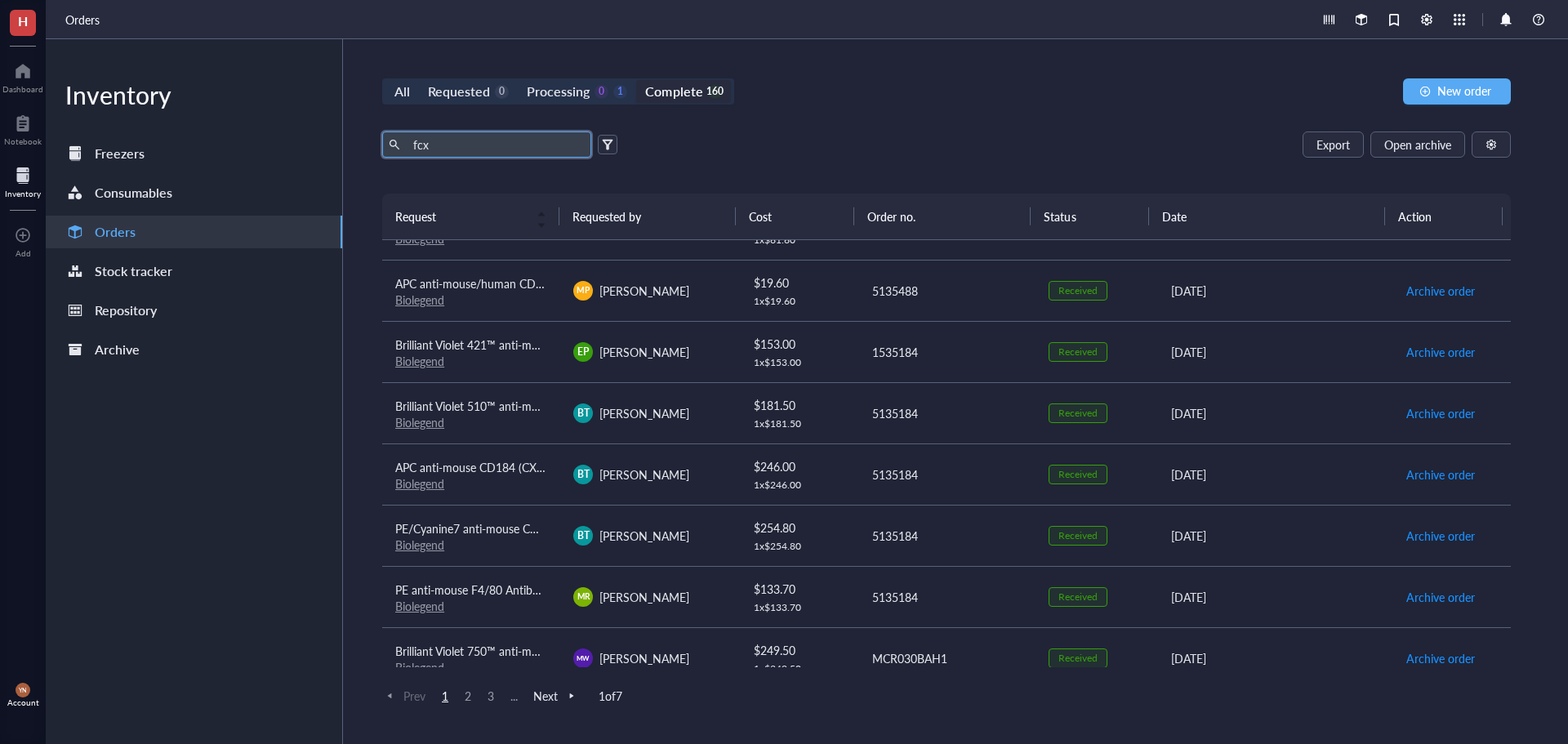
type input "fcx"
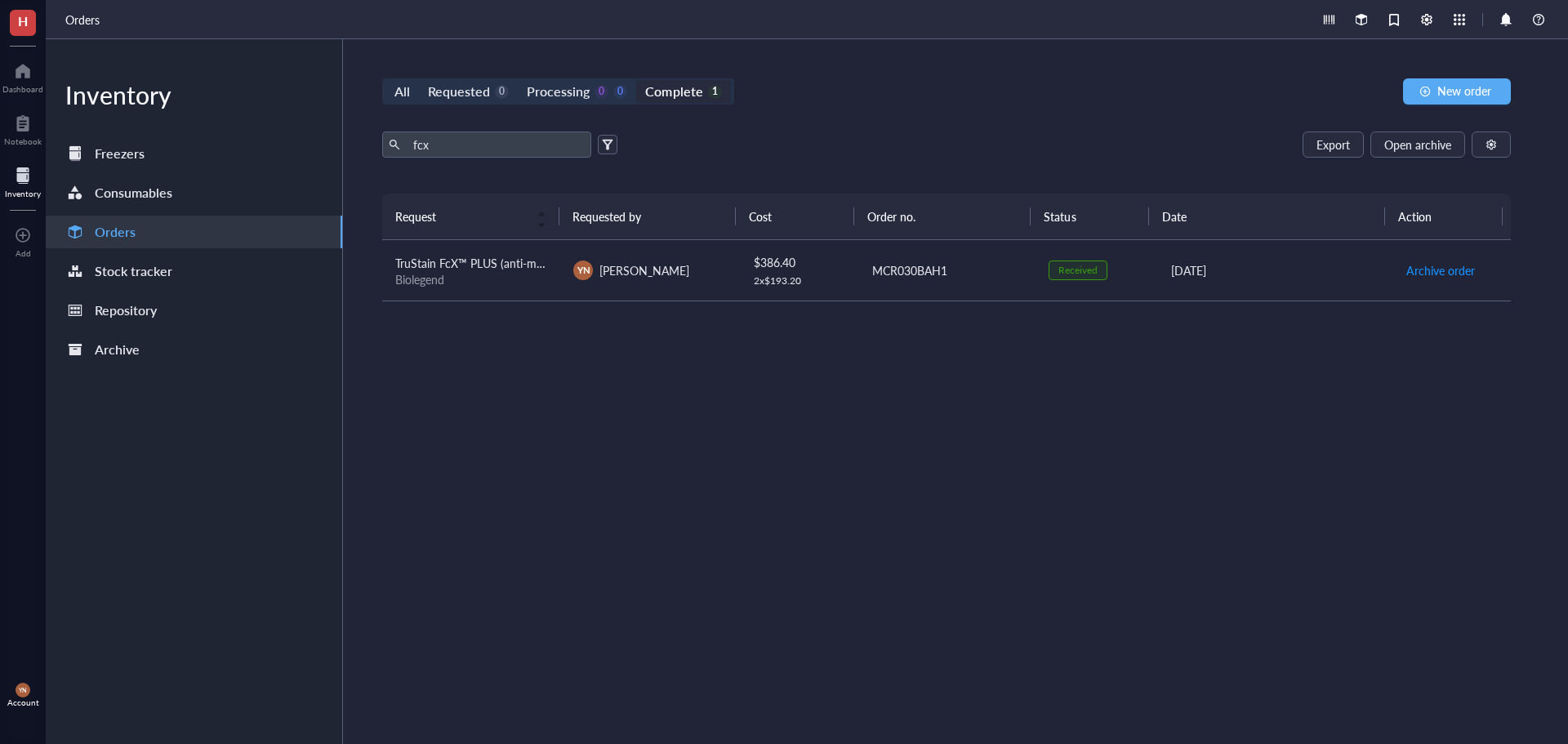
click at [526, 289] on td "TruStain FcX™ PLUS (anti-mouse CD16/32) Antibody Biolegend" at bounding box center [470, 271] width 178 height 61
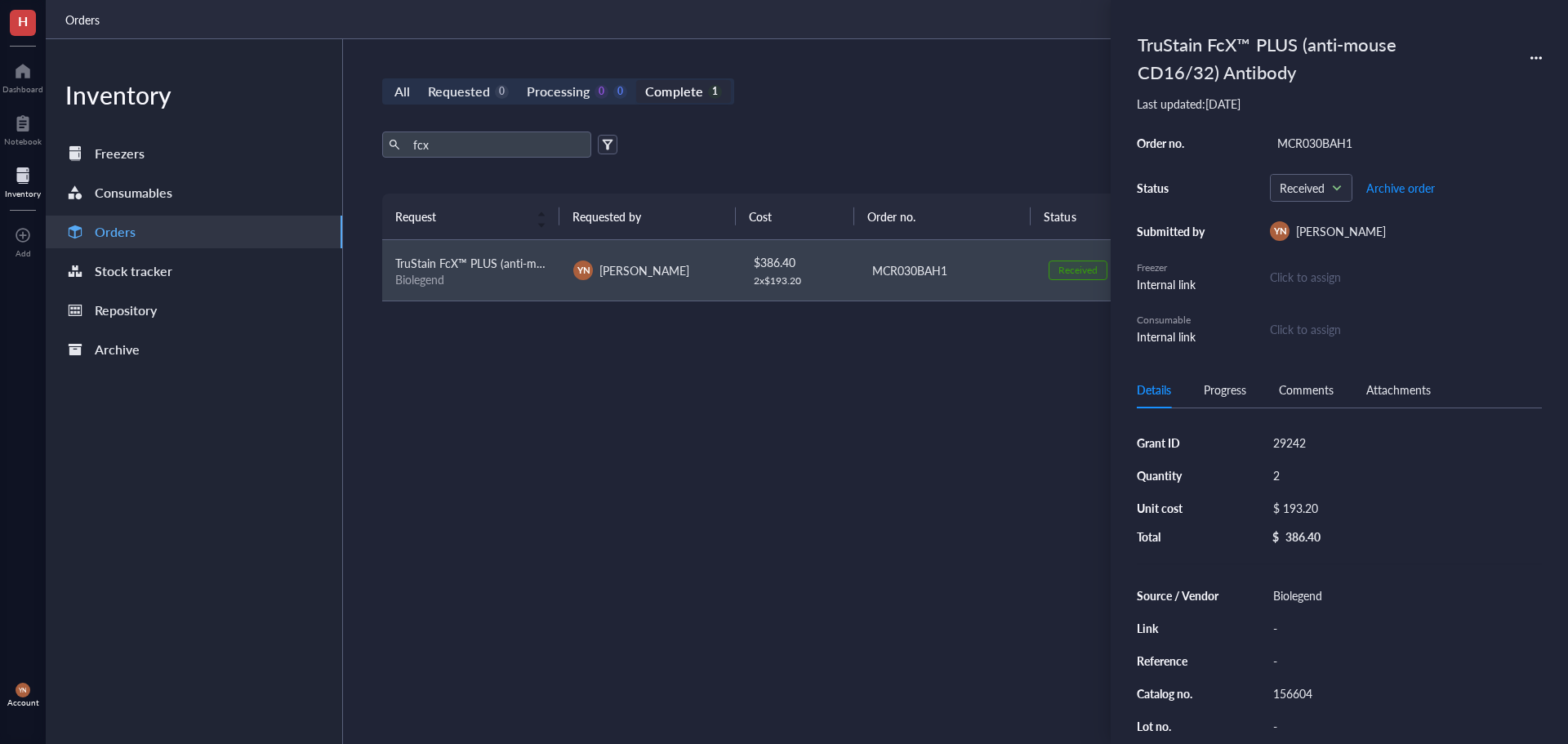
click at [1542, 55] on div "TruStain FcX™ PLUS (anti-mouse CD16/32) Antibody Last updated: April 22, 2025 O…" at bounding box center [1339, 372] width 458 height 744
click at [1540, 57] on icon at bounding box center [1540, 57] width 3 height 3
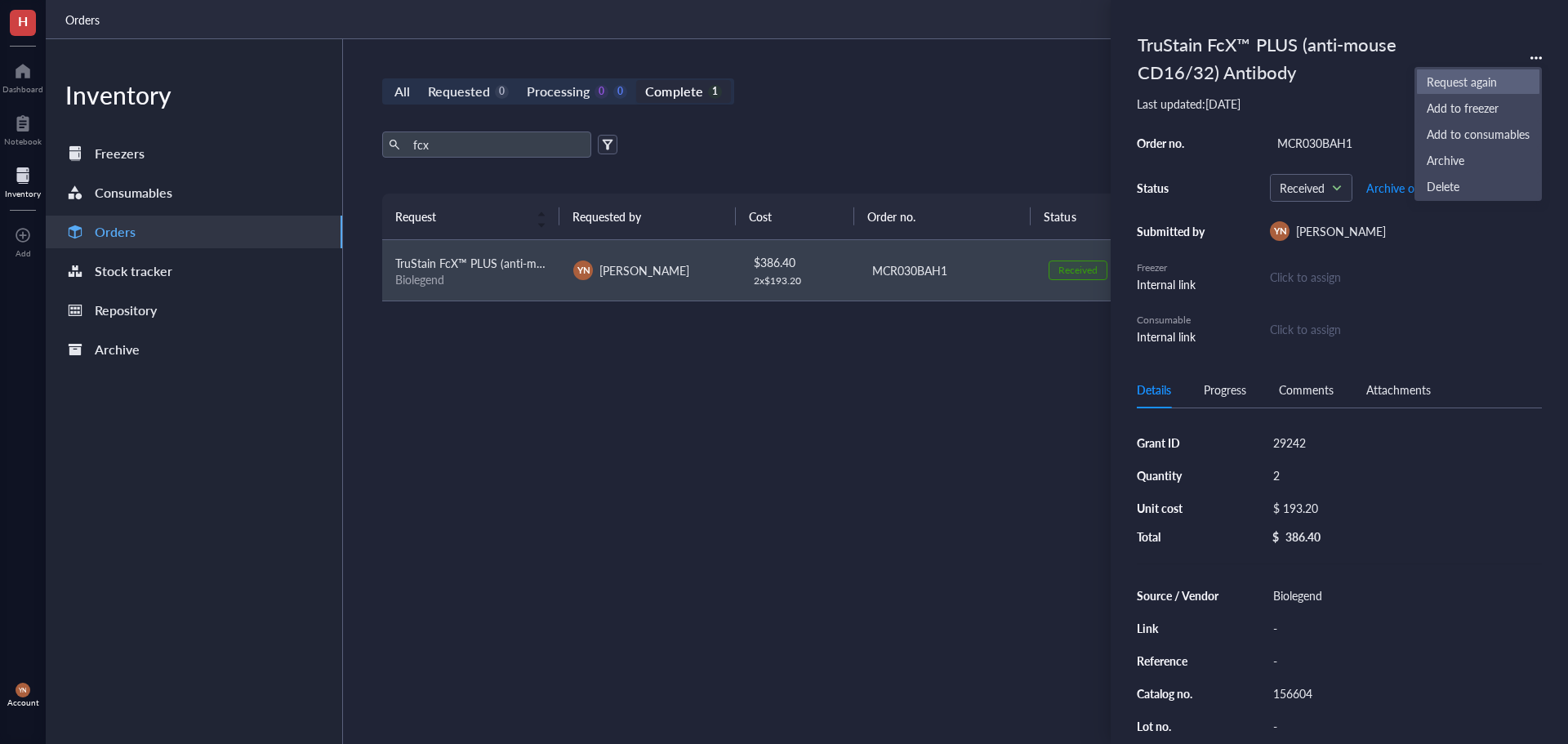
click at [1488, 81] on span "Request again" at bounding box center [1478, 82] width 103 height 18
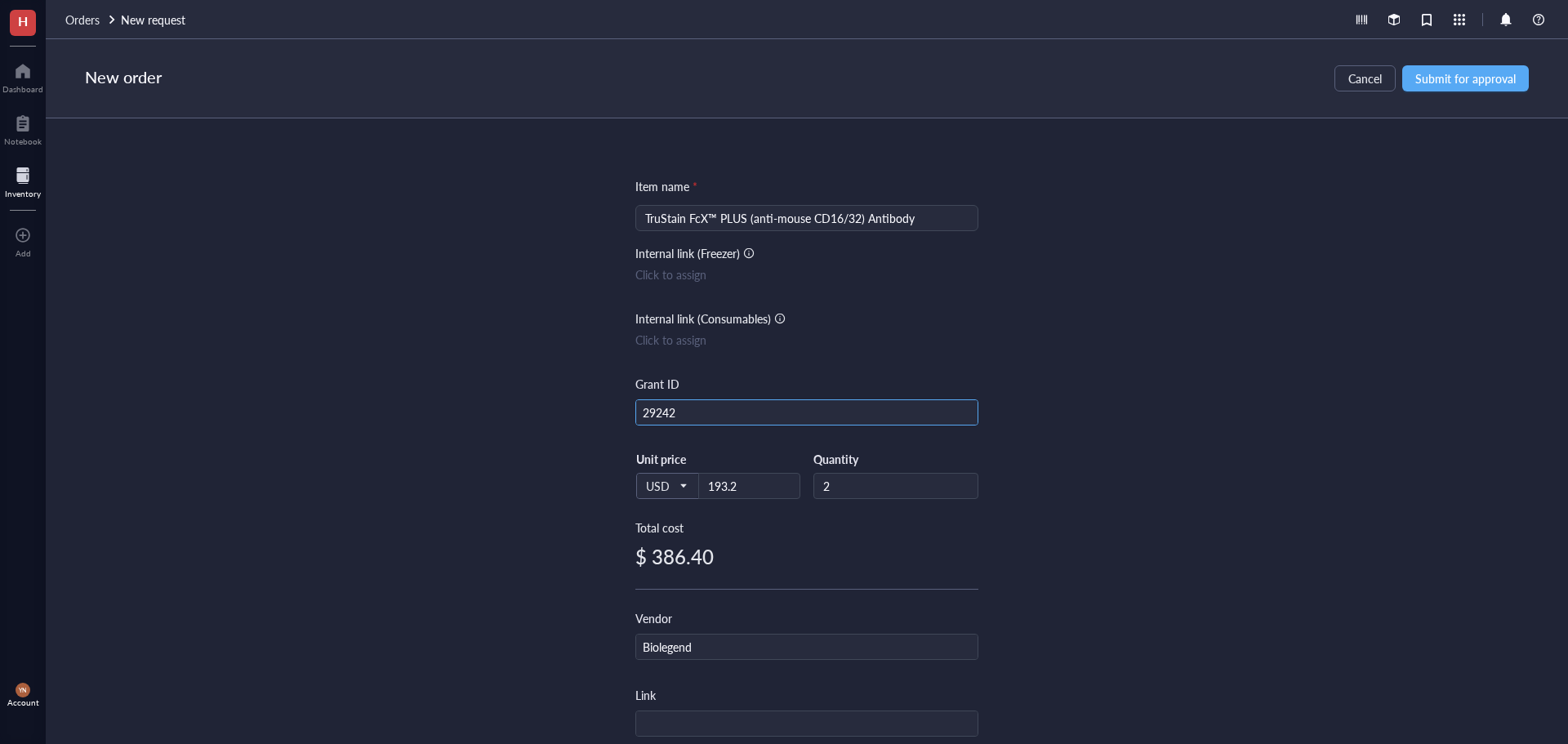
drag, startPoint x: 698, startPoint y: 410, endPoint x: 522, endPoint y: 405, distance: 176.1
click at [523, 405] on div "Item name * TruStain FcX™ PLUS (anti-mouse CD16/32) Antibody Internal link (Fre…" at bounding box center [806, 431] width 1523 height 626
type input "R"
type input "R37"
drag, startPoint x: 1233, startPoint y: 332, endPoint x: 1377, endPoint y: 154, distance: 229.0
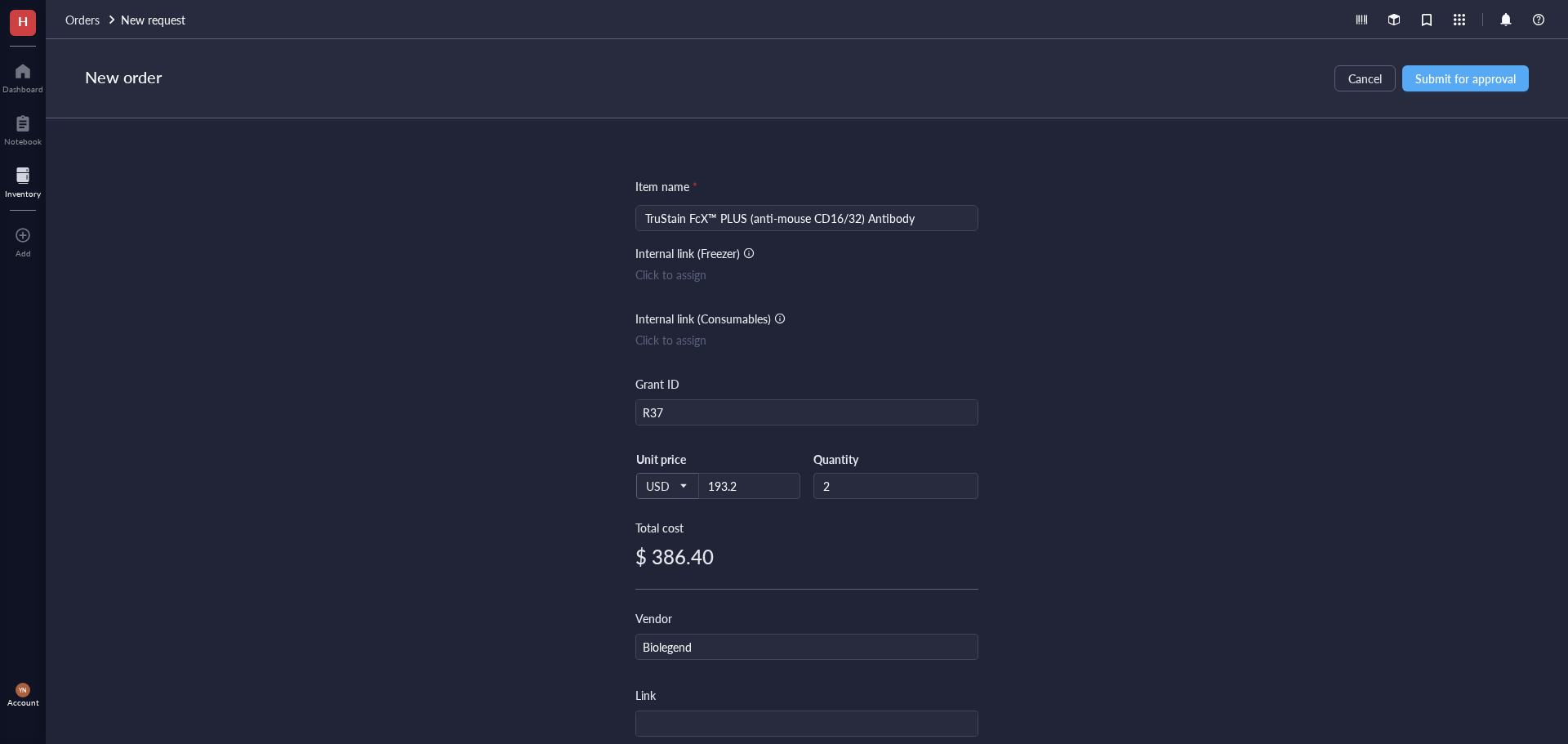
click at [1235, 332] on div "Item name * TruStain FcX™ PLUS (anti-mouse CD16/32) Antibody Internal link (Fre…" at bounding box center [806, 431] width 1523 height 626
click at [1444, 81] on span "Submit for approval" at bounding box center [1466, 78] width 100 height 13
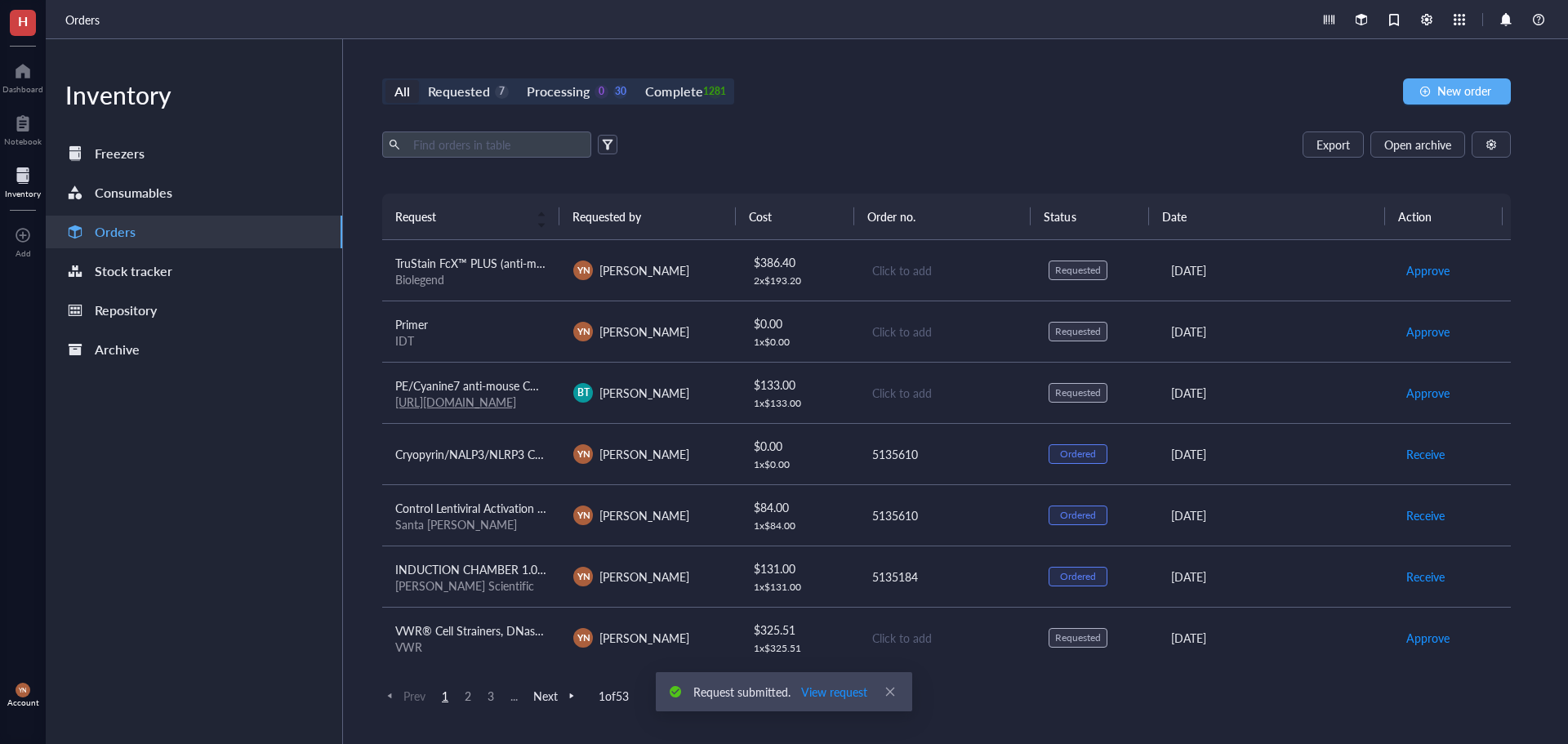
click at [504, 276] on div "Biolegend" at bounding box center [471, 279] width 152 height 15
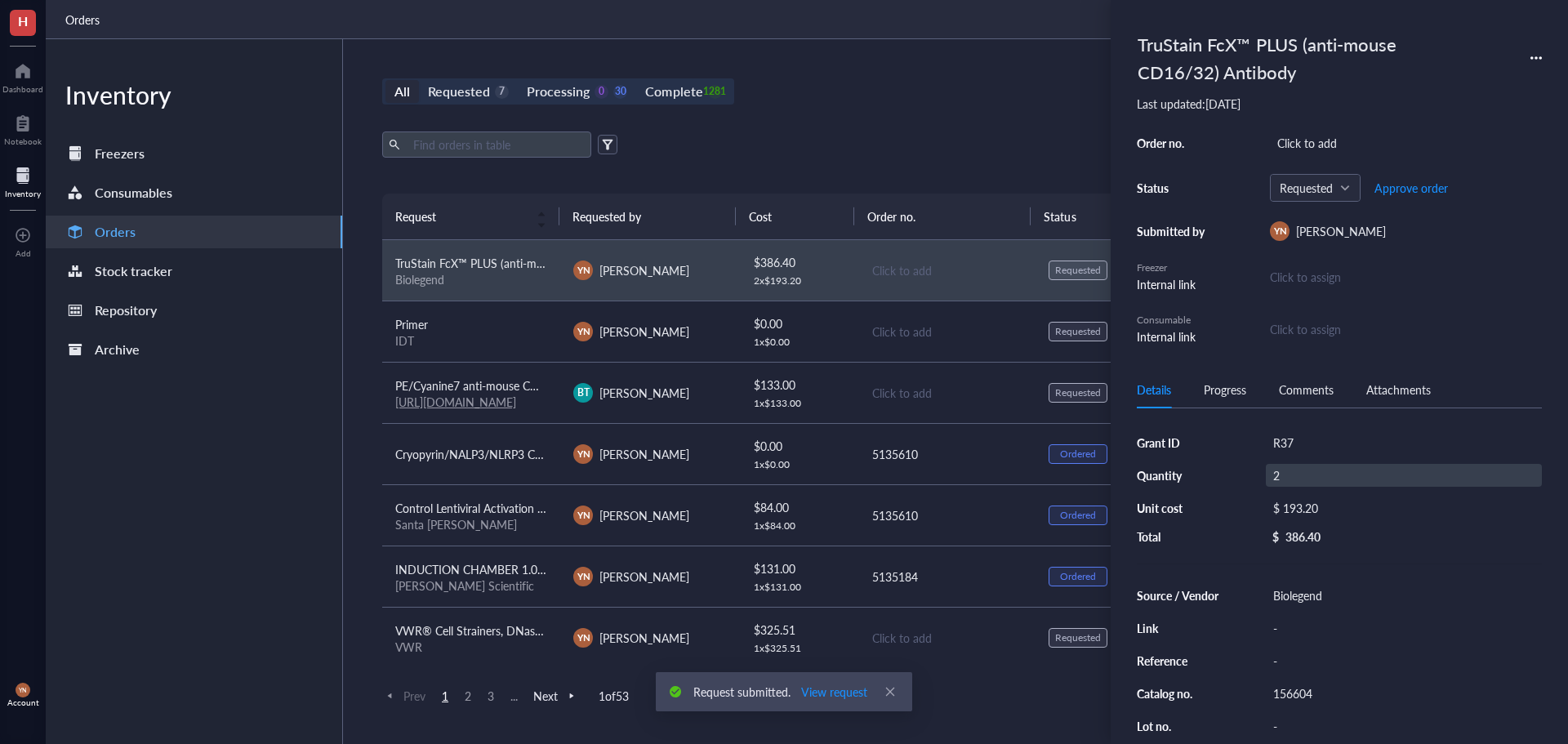
click at [1278, 472] on div "2" at bounding box center [1404, 474] width 276 height 23
type input "1"
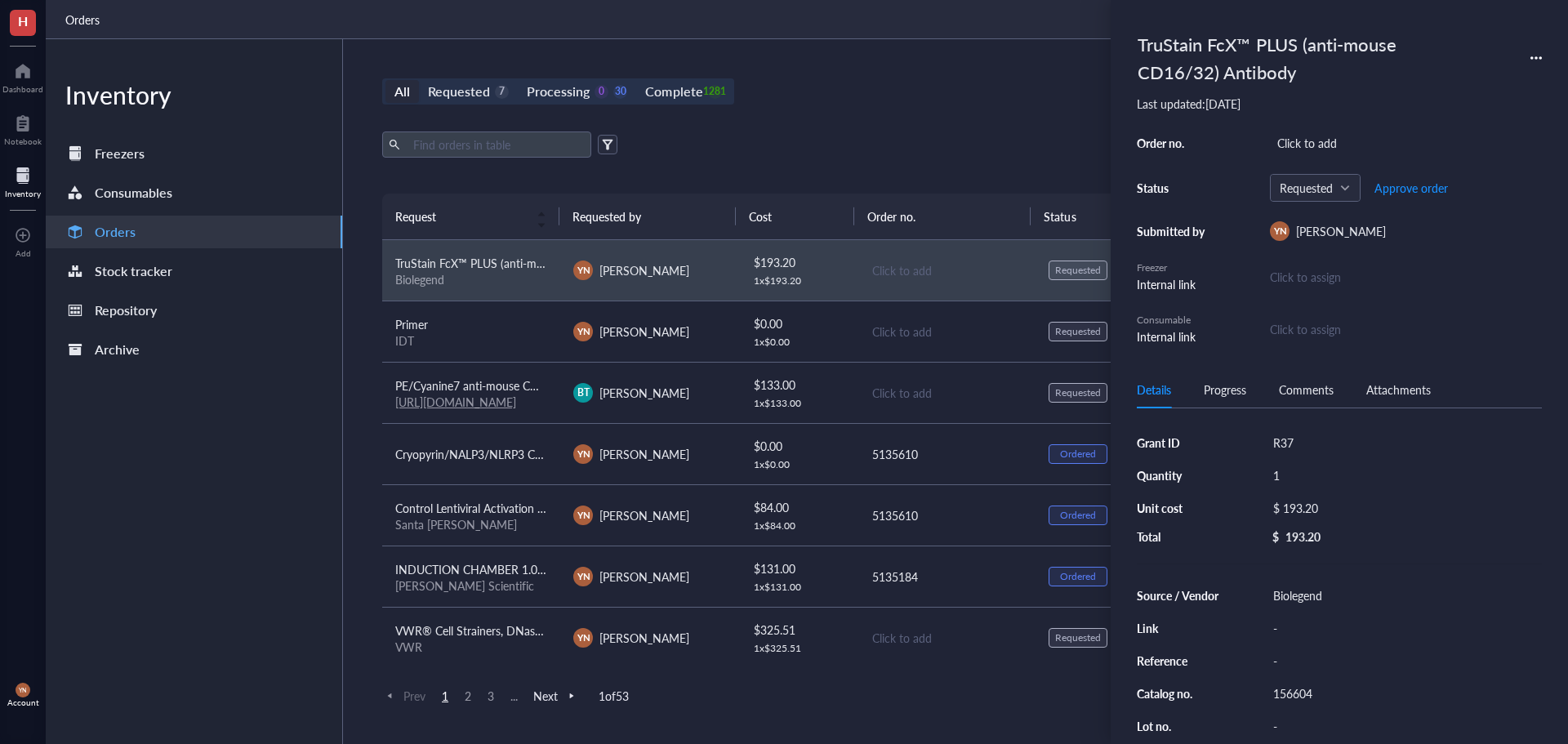
click at [944, 69] on div "All Requested 7 Processing 0 30 Complete 1281 New order Export Open archive Req…" at bounding box center [947, 392] width 1207 height 705
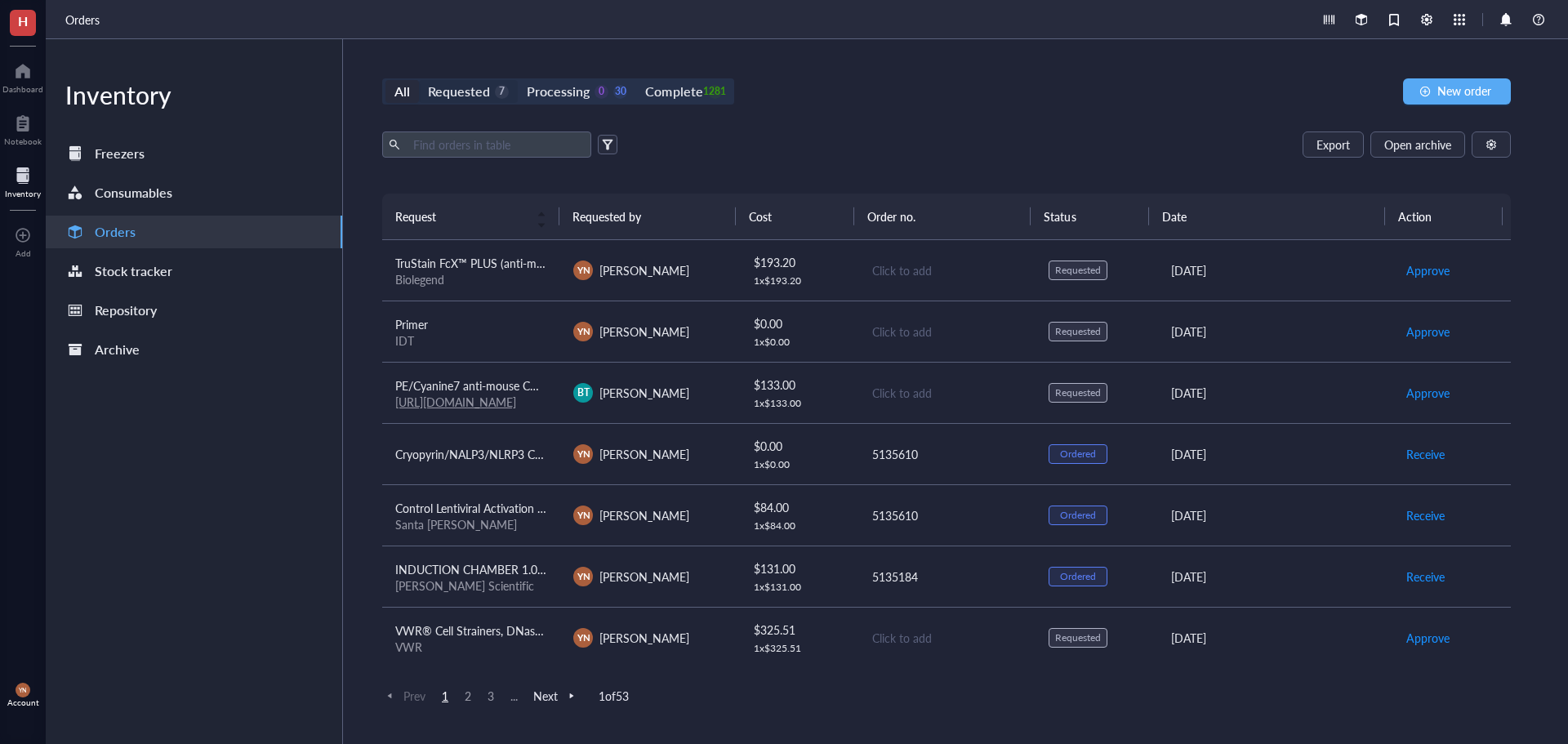
click at [470, 101] on div "Requested" at bounding box center [459, 91] width 62 height 23
click at [419, 80] on input "Requested 7" at bounding box center [419, 80] width 0 height 0
click at [833, 96] on div "All Requested 7 Processing 0 30 Complete 1281 New order" at bounding box center [946, 92] width 1129 height 27
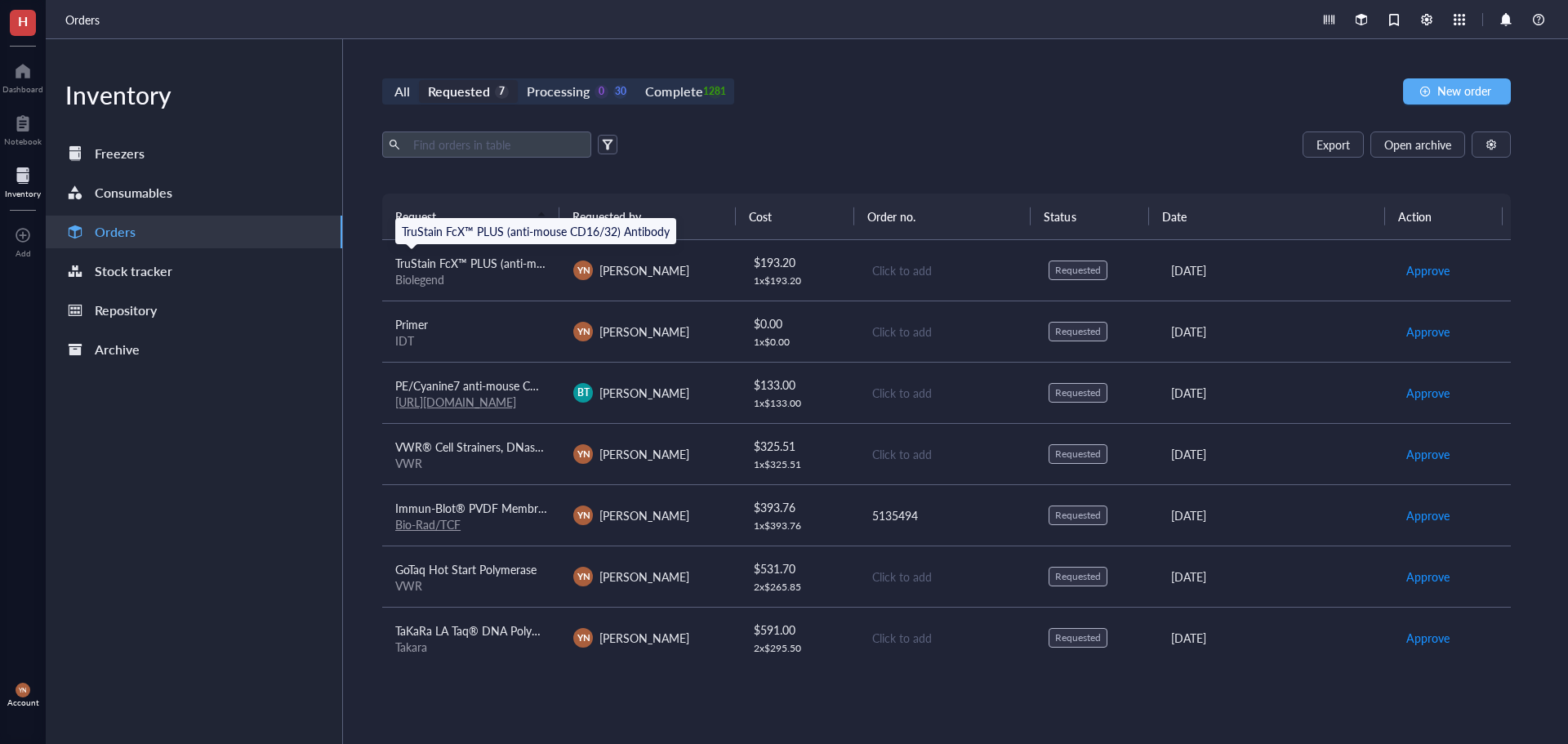
click at [475, 267] on span "TruStain FcX™ PLUS (anti-mouse CD16/32) Antibody" at bounding box center [530, 263] width 268 height 17
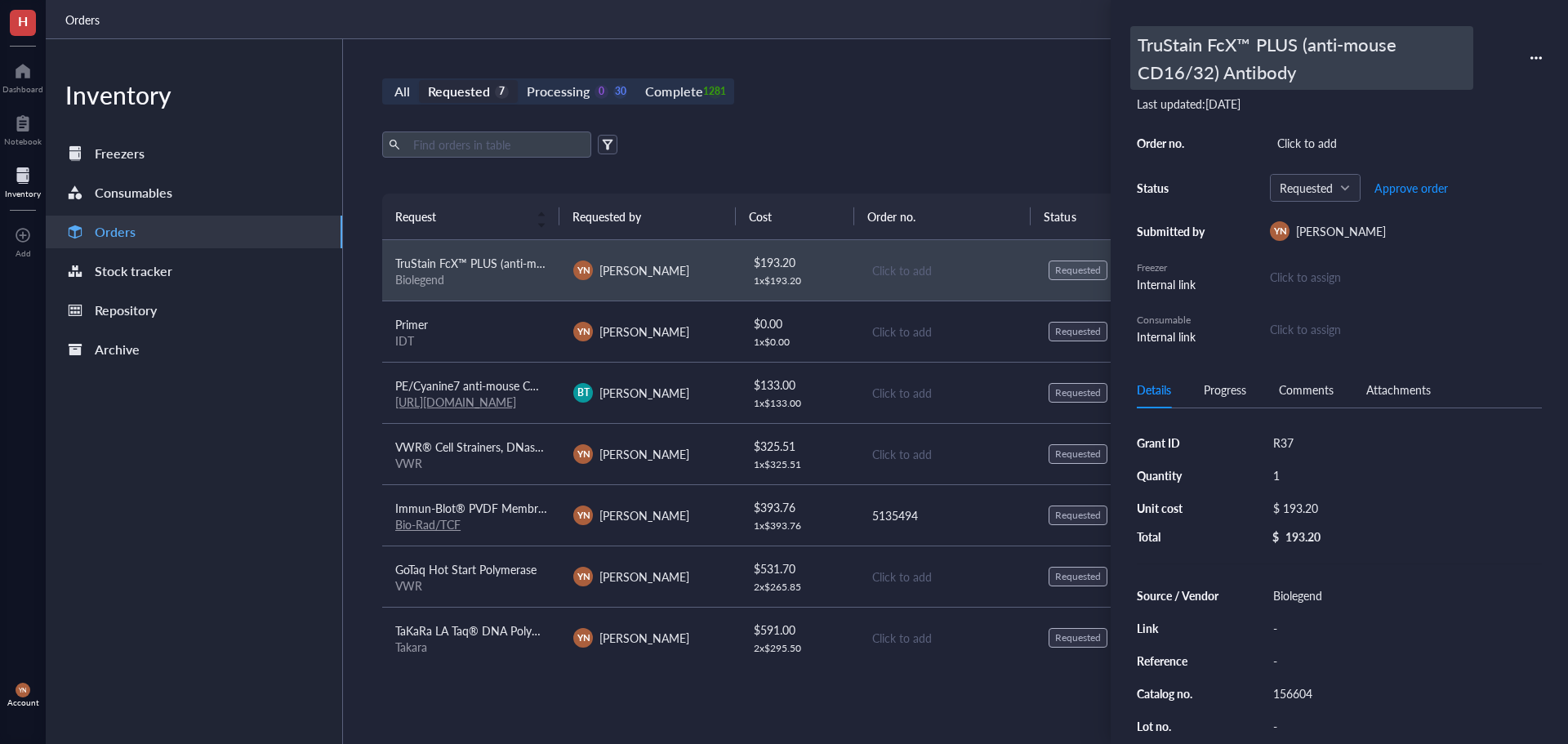
click at [1145, 42] on div "TruStain FcX™ PLUS (anti-mouse CD16/32) Antibody" at bounding box center [1301, 58] width 344 height 64
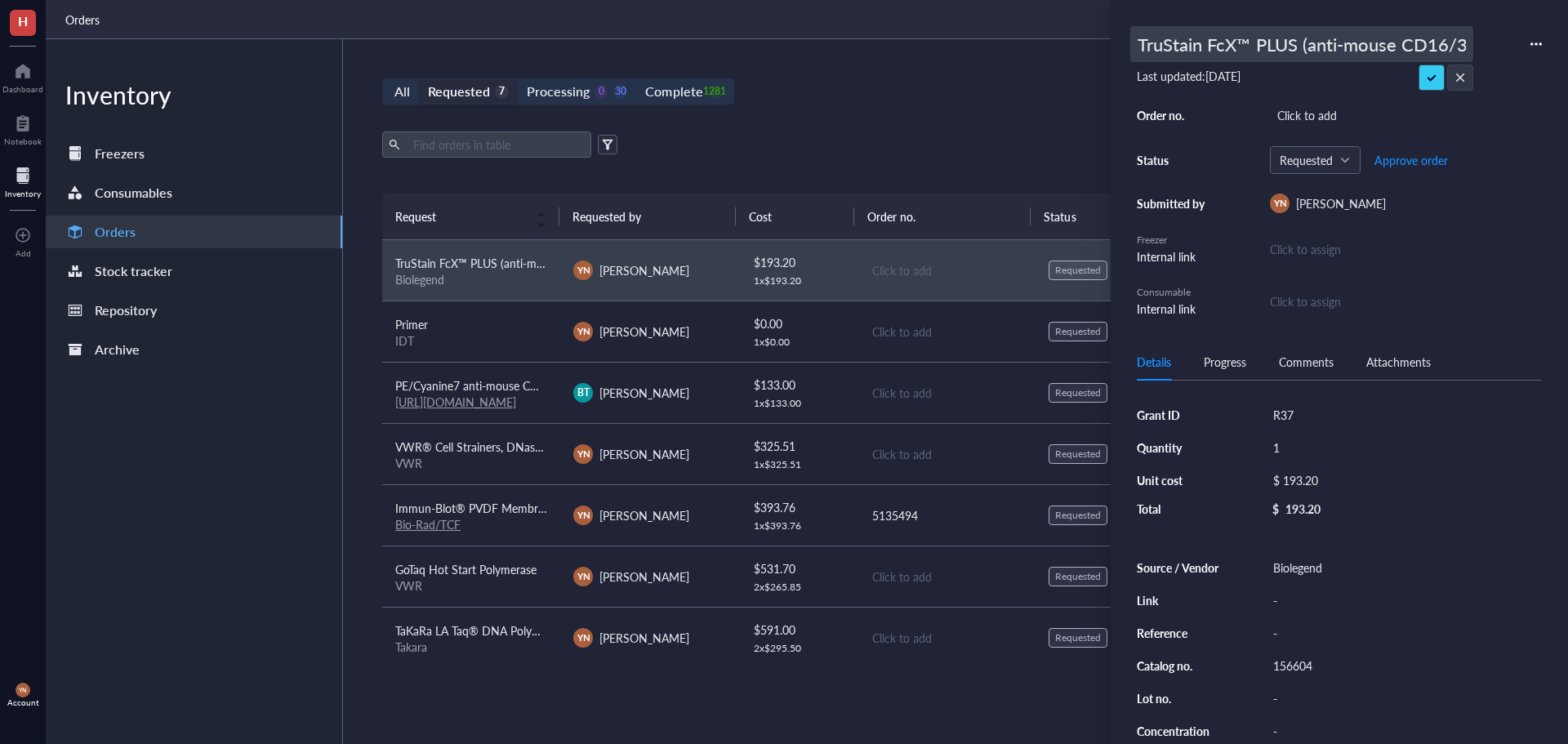
click at [1145, 42] on input "TruStain FcX™ PLUS (anti-mouse CD16/32) Antibody" at bounding box center [1301, 43] width 342 height 34
click at [1142, 43] on input "TruStain FcX™ PLUS (anti-mouse CD16/32) Antibody" at bounding box center [1301, 43] width 342 height 34
type input "FC Block TruStain FcX™ PLUS (anti-mouse CD16/32) Antibody"
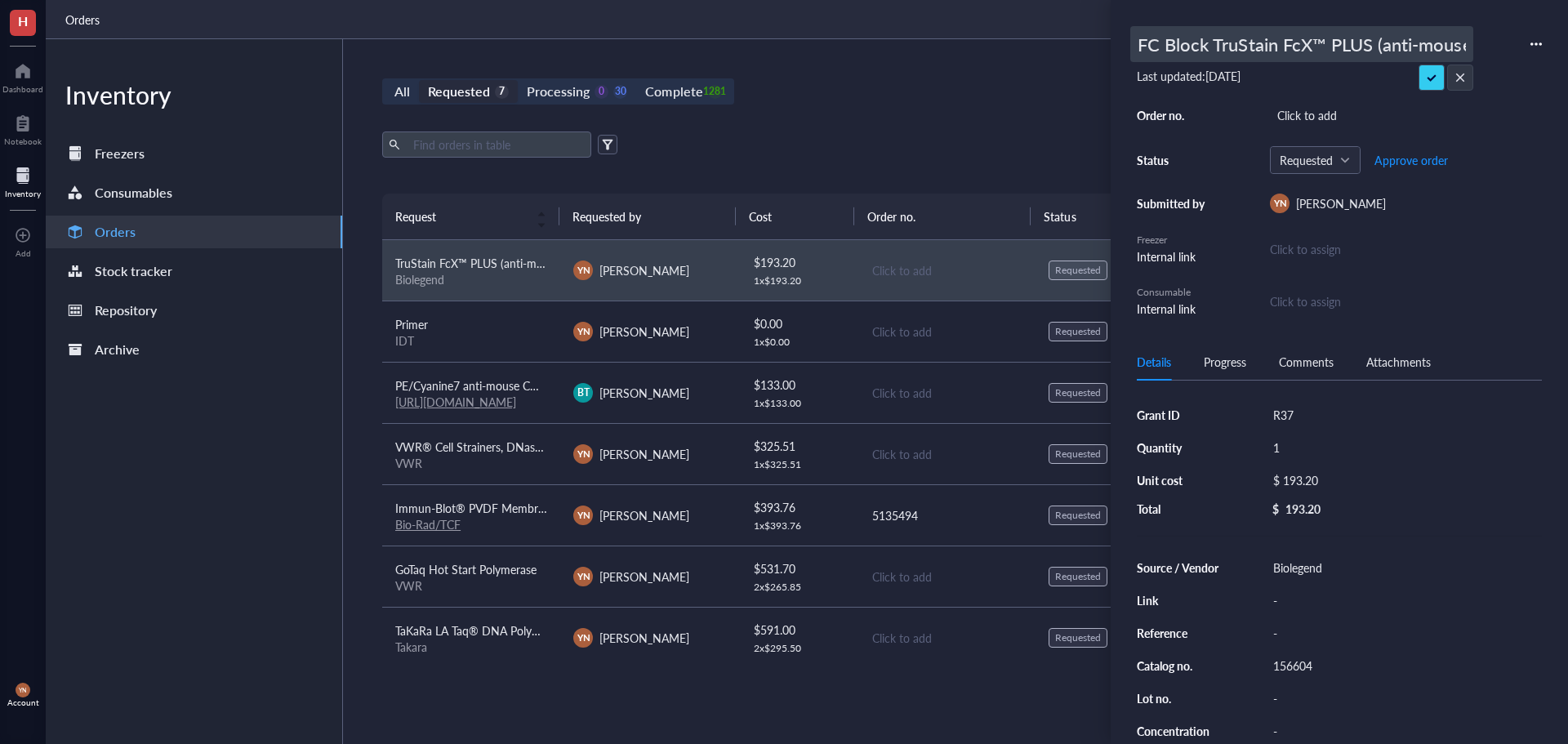
click at [1092, 71] on div "All Requested 7 Processing 0 30 Complete 1281 New order Export Open archive Req…" at bounding box center [947, 392] width 1207 height 705
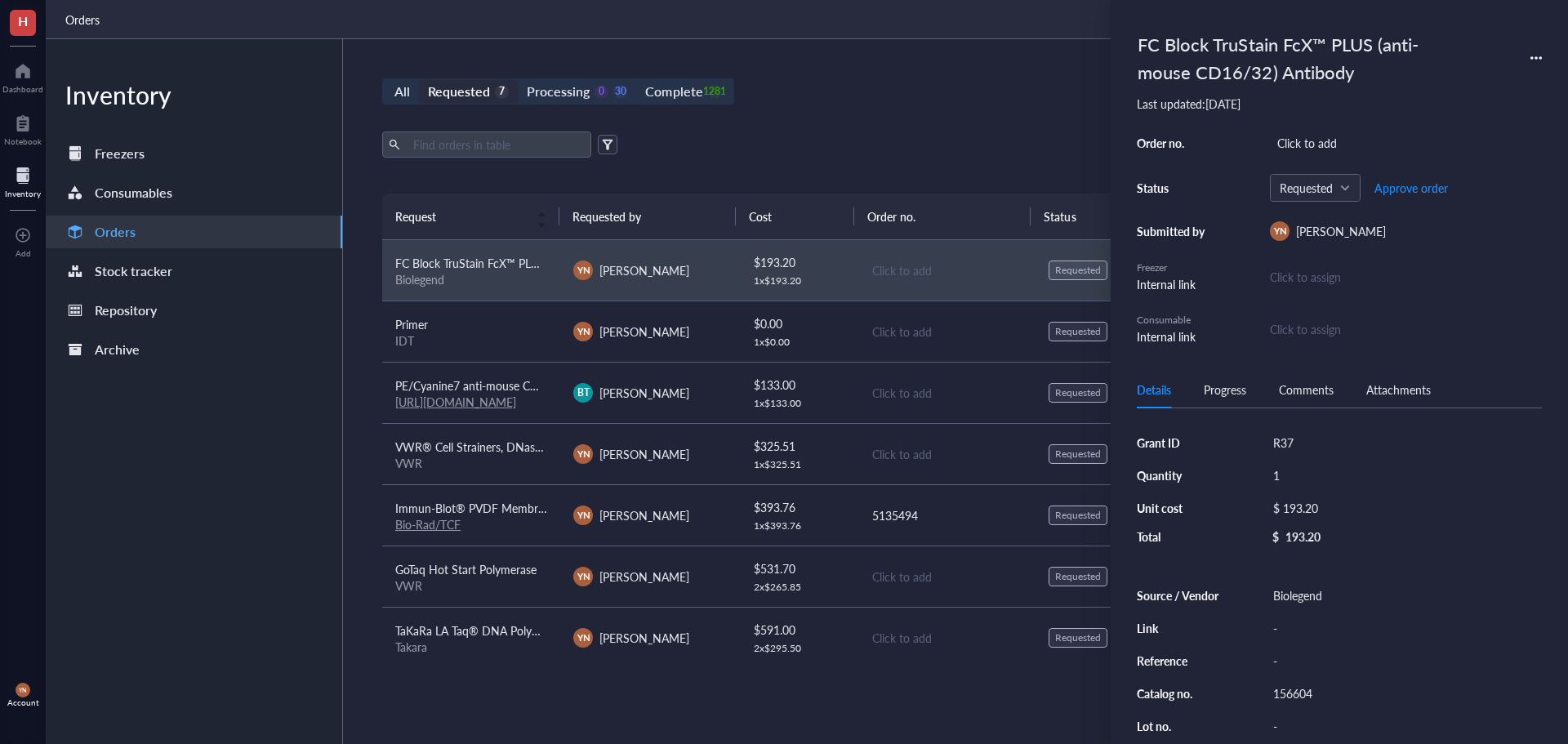
scroll to position [2, 0]
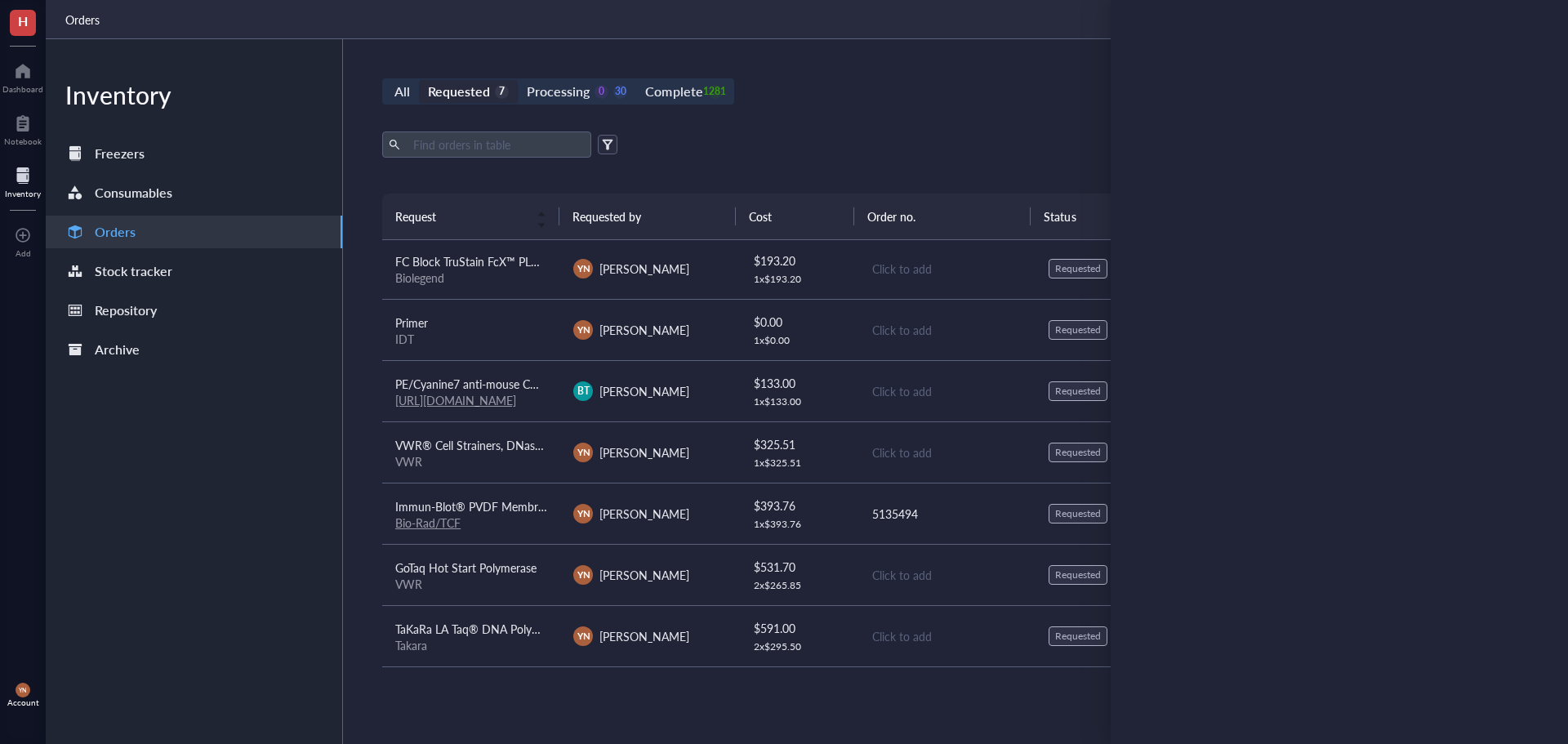
click at [833, 120] on div "All Requested 7 Processing 0 30 Complete 1281 New order Export Open archive Req…" at bounding box center [947, 392] width 1207 height 705
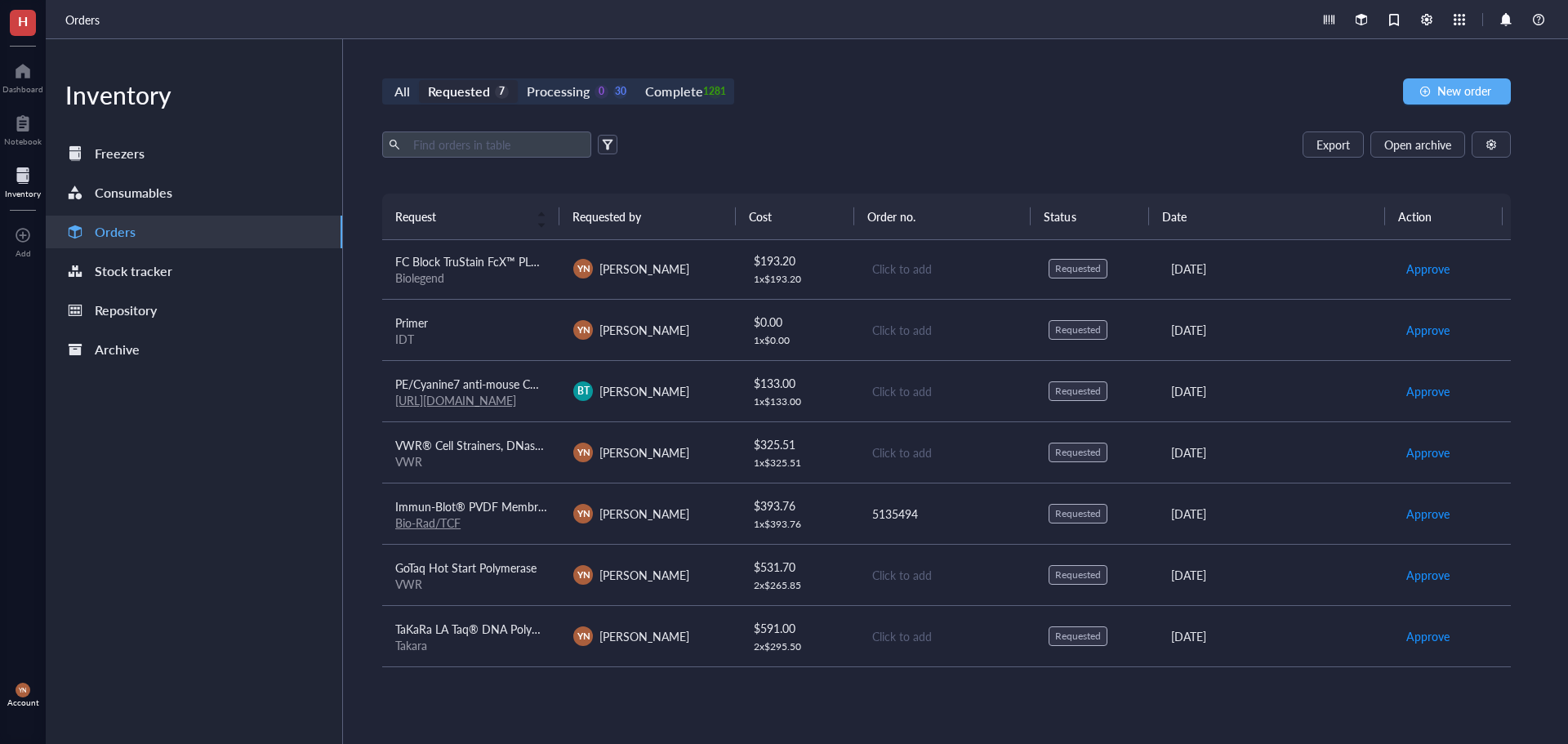
click at [463, 443] on span "VWR® Cell Strainers, DNase/RNase Free, Non-Pyrogenic, Sterile 40um" at bounding box center [575, 445] width 358 height 17
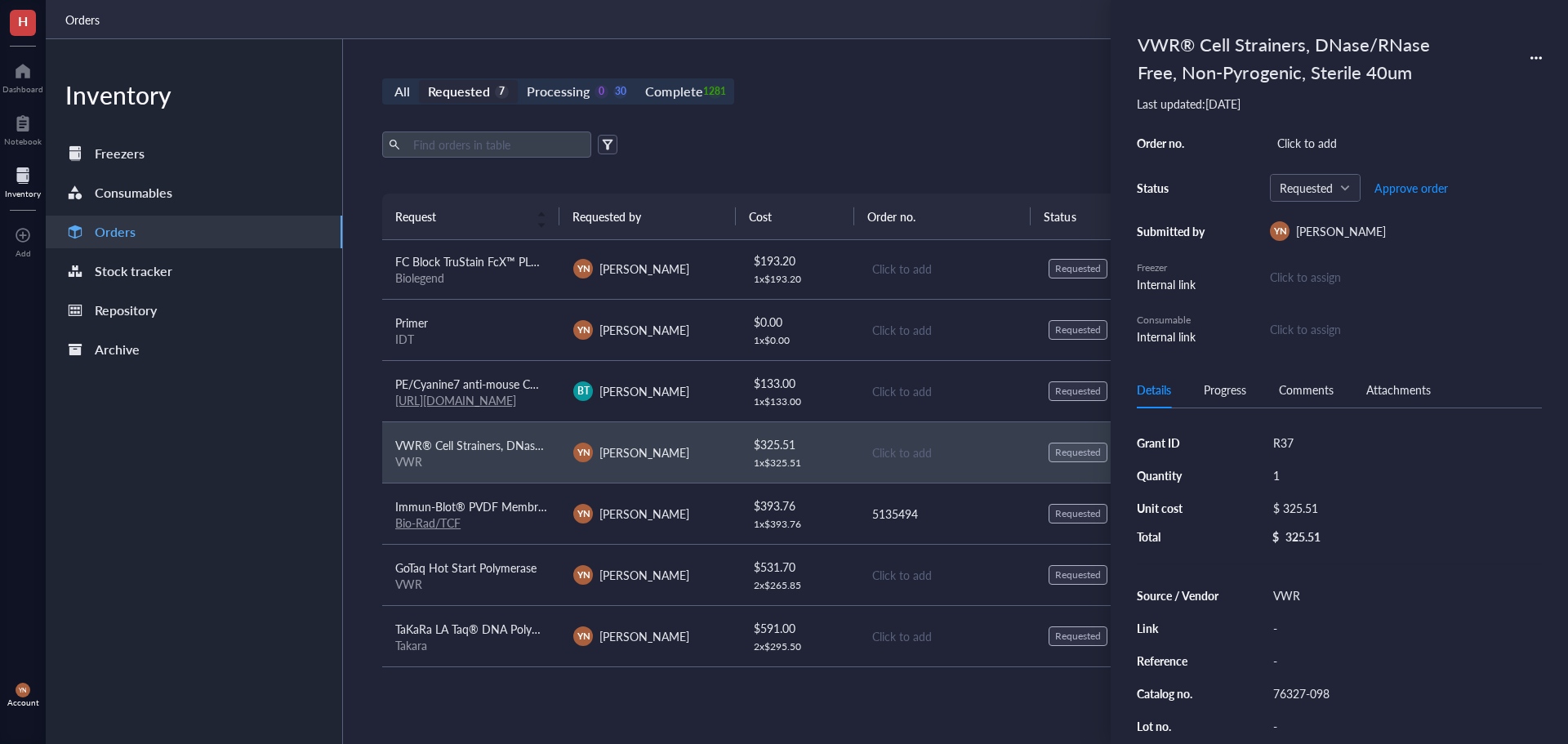
click at [511, 382] on span "PE/Cyanine7 anti-mouse CD45 Antibody" at bounding box center [498, 384] width 206 height 17
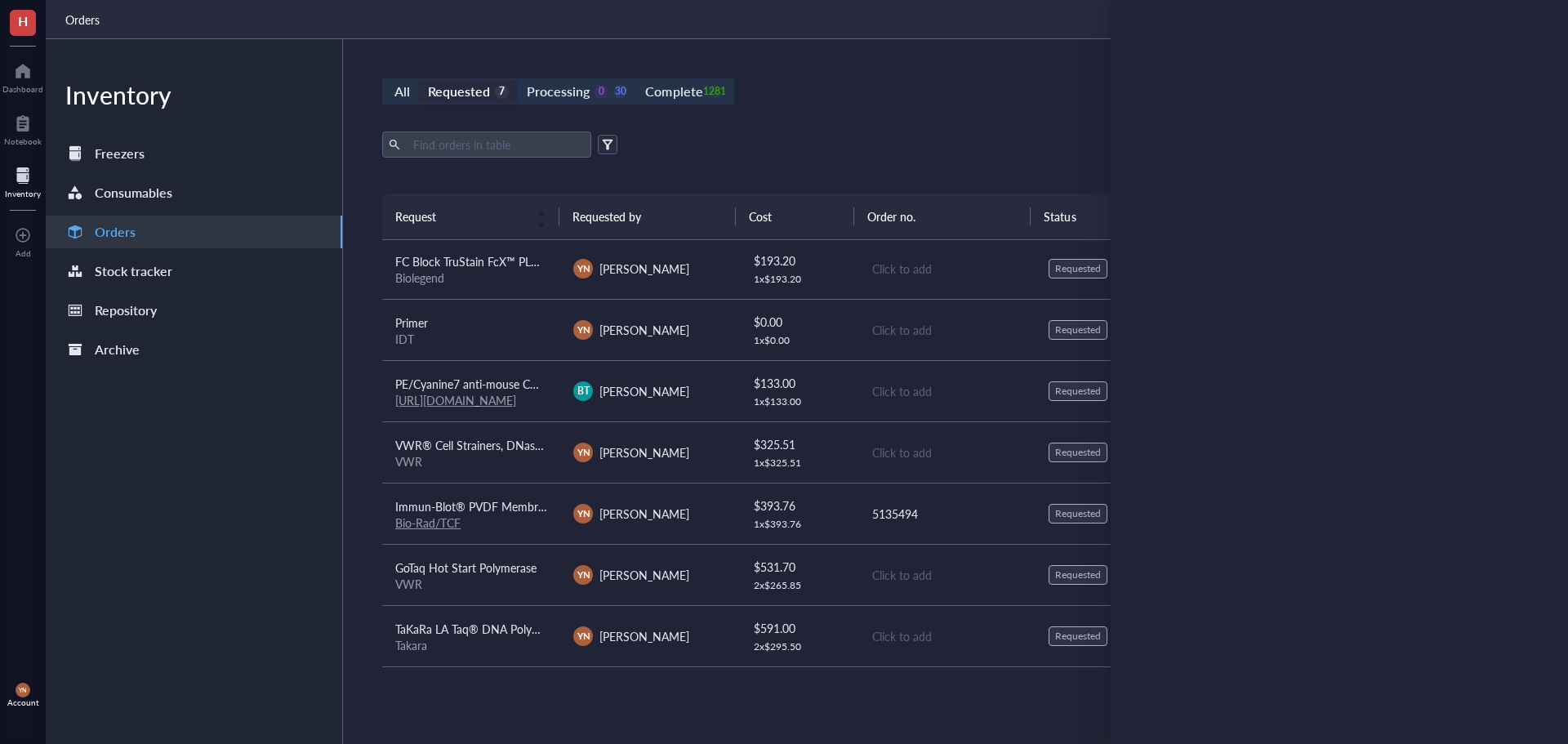
click at [463, 439] on span "VWR® Cell Strainers, DNase/RNase Free, Non-Pyrogenic, Sterile 40um" at bounding box center [575, 445] width 358 height 17
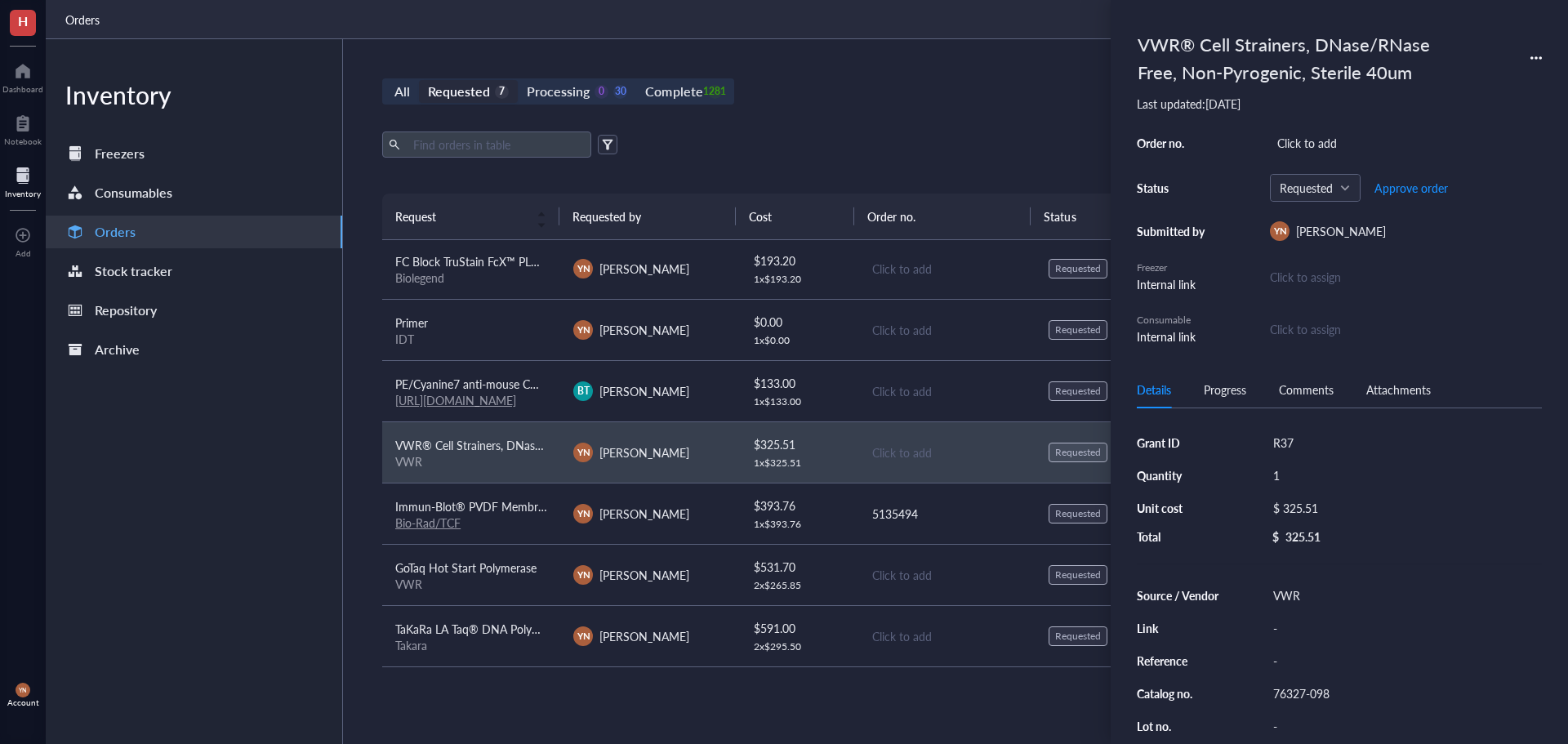
click at [478, 377] on span "PE/Cyanine7 anti-mouse CD45 Antibody" at bounding box center [498, 384] width 206 height 17
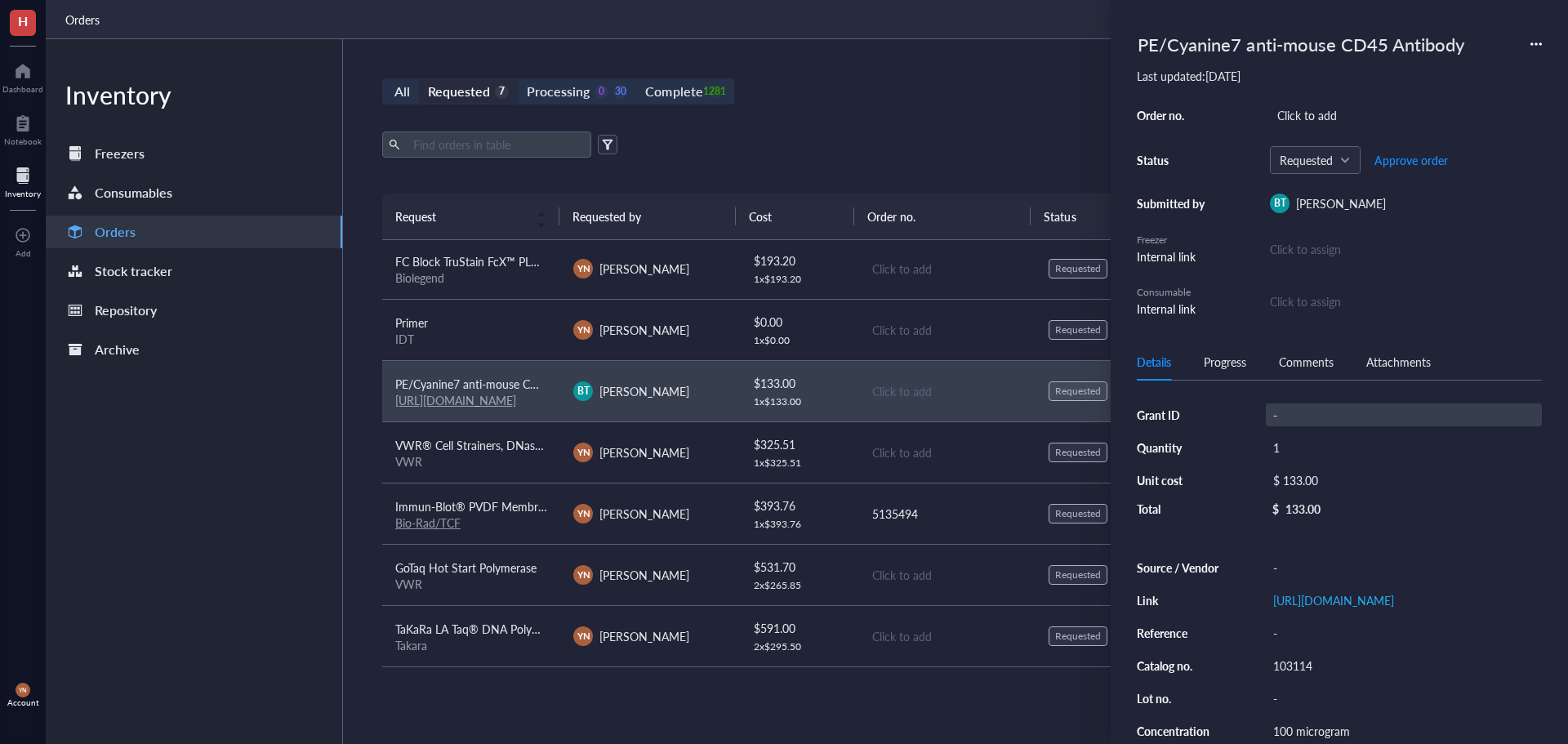
click at [1287, 410] on div "-" at bounding box center [1404, 414] width 276 height 23
type input "R37"
click at [1339, 111] on div "Click to add" at bounding box center [1406, 114] width 272 height 23
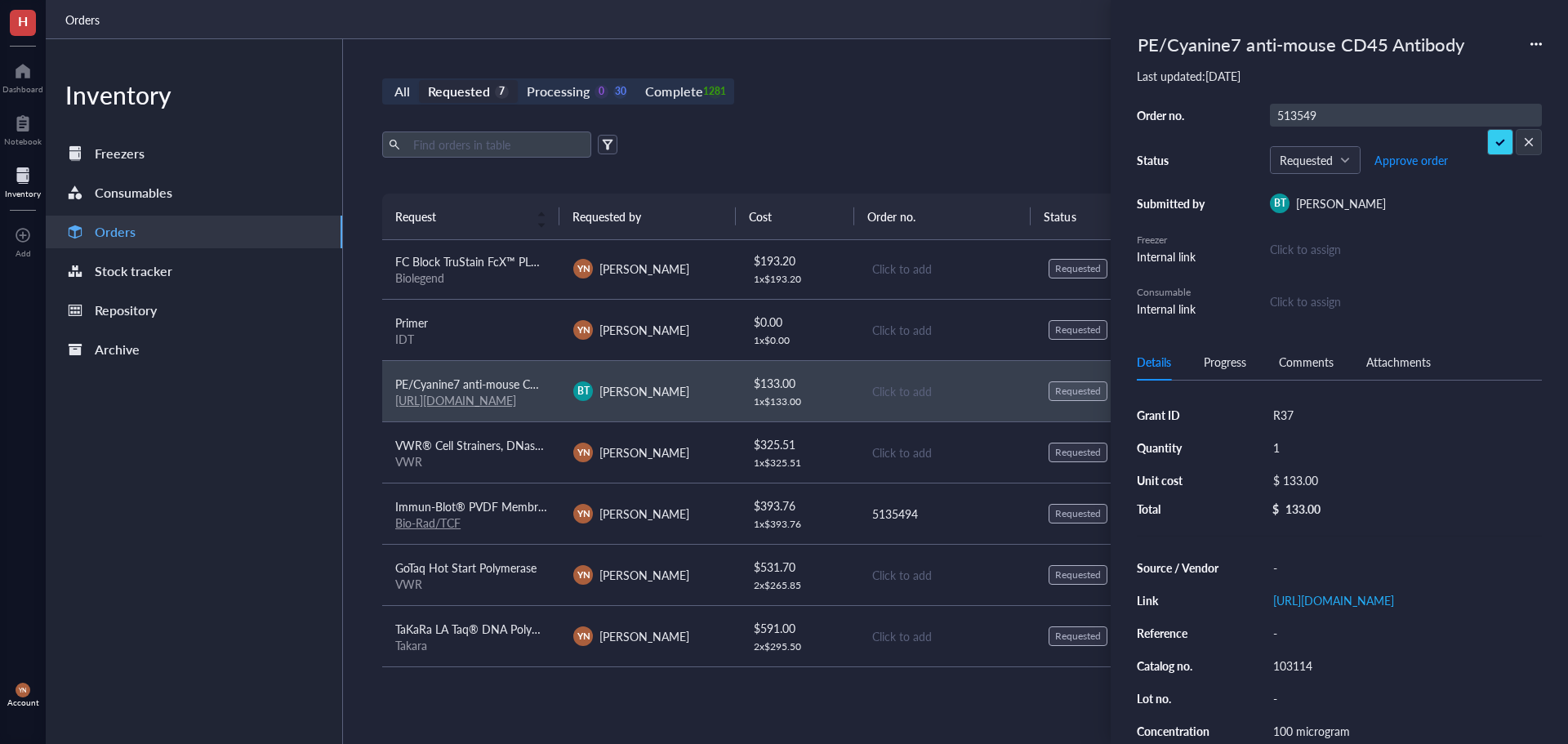
type input "5135494"
click at [956, 130] on div "All Requested 7 Processing 0 30 Complete 1281 New order Export Open archive Req…" at bounding box center [947, 392] width 1207 height 705
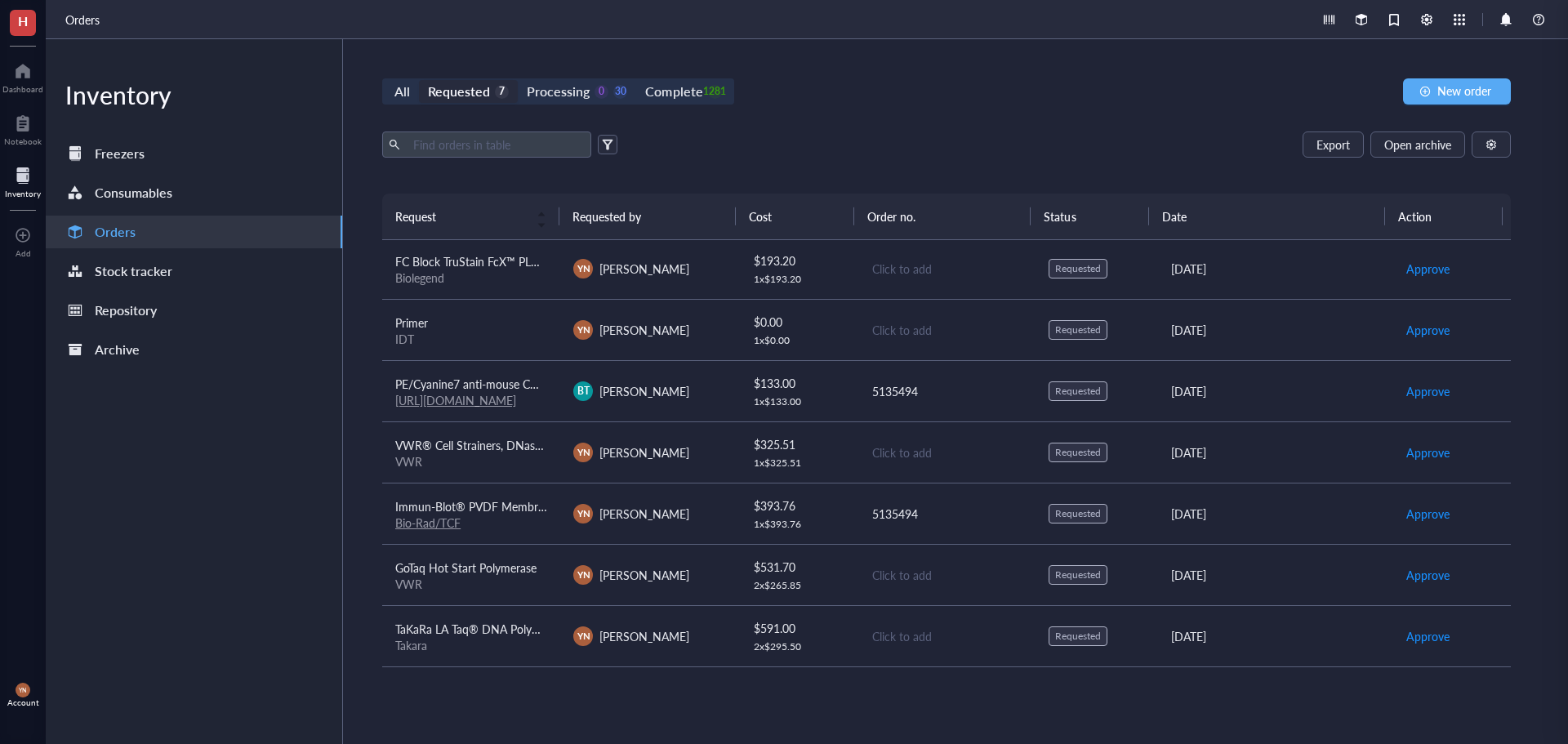
click at [522, 455] on div "VWR" at bounding box center [471, 461] width 152 height 15
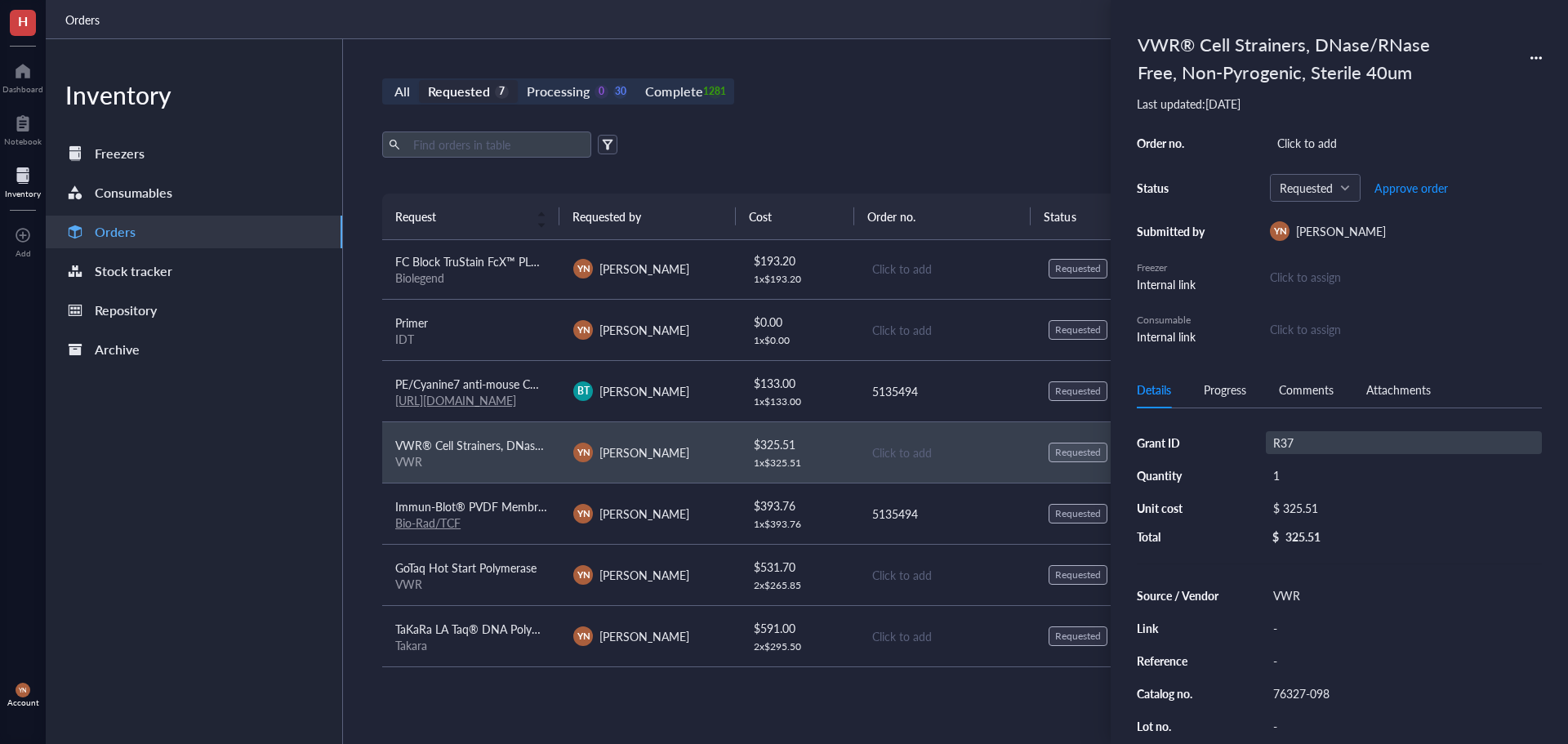
click at [1305, 434] on div "R37" at bounding box center [1404, 442] width 276 height 23
click at [1329, 136] on div "Click to add" at bounding box center [1406, 143] width 272 height 23
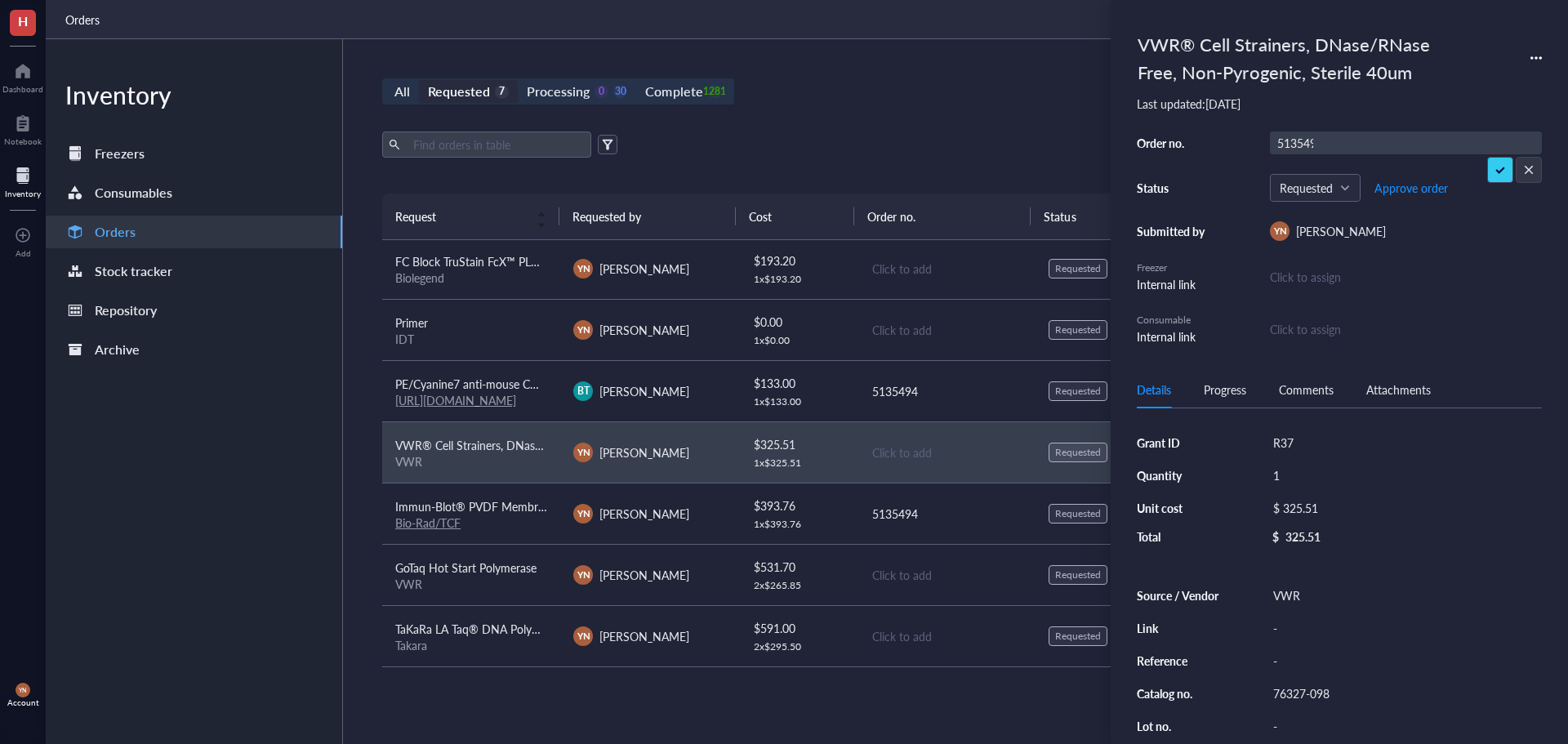
type input "5135494"
click at [461, 251] on td "FC Block TruStain FcX™ PLUS (anti-mouse CD16/32) Antibody Biolegend" at bounding box center [470, 269] width 178 height 61
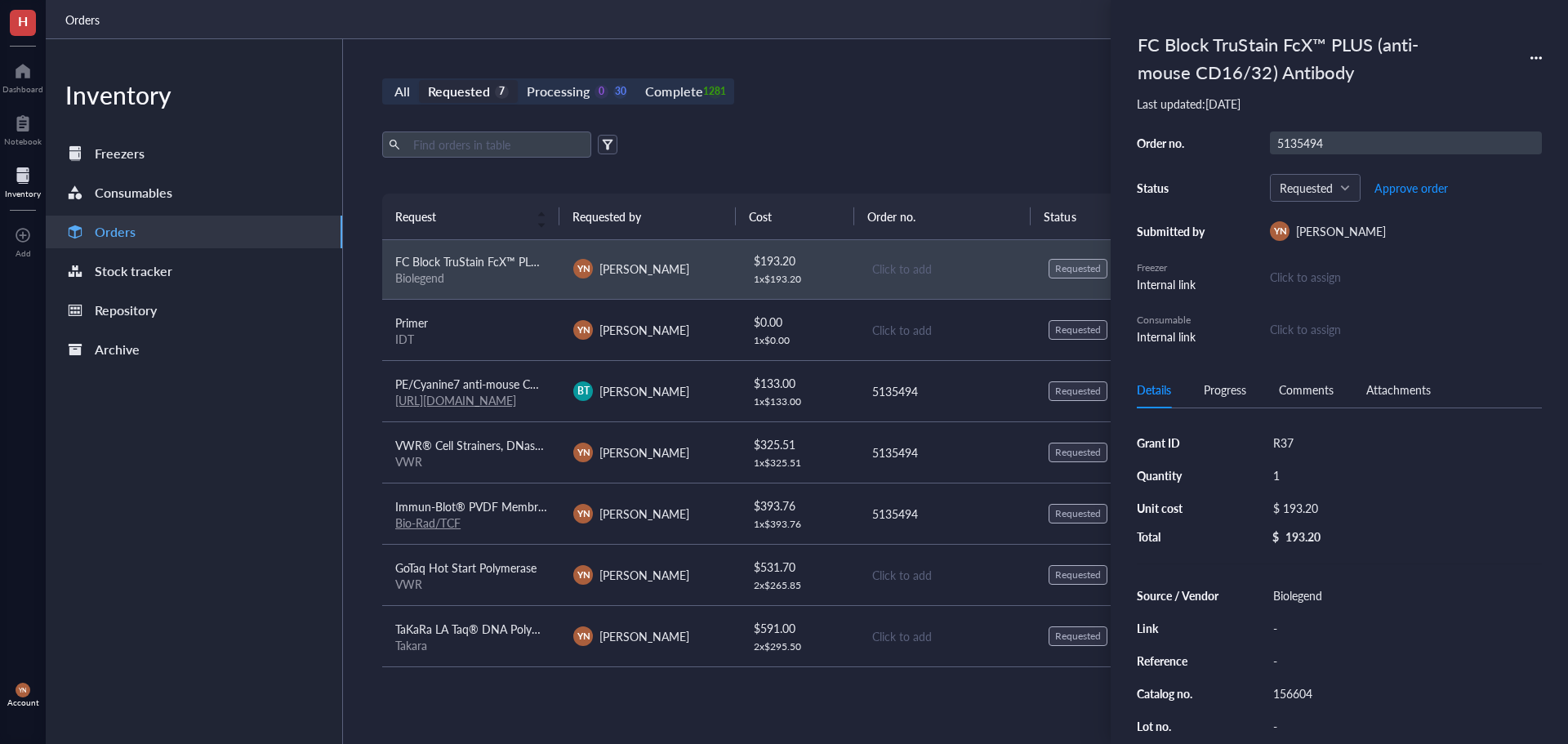
click at [1307, 138] on div "5135494" at bounding box center [1406, 143] width 272 height 23
click at [1307, 138] on input "5135494" at bounding box center [1300, 143] width 59 height 22
type input "5135494"
click at [832, 51] on div "All Requested 7 Processing 0 30 Complete 1281 New order Export Open archive Req…" at bounding box center [947, 392] width 1207 height 705
click at [831, 54] on div "All Requested 7 Processing 0 30 Complete 1281 New order Export Open archive Req…" at bounding box center [947, 392] width 1207 height 705
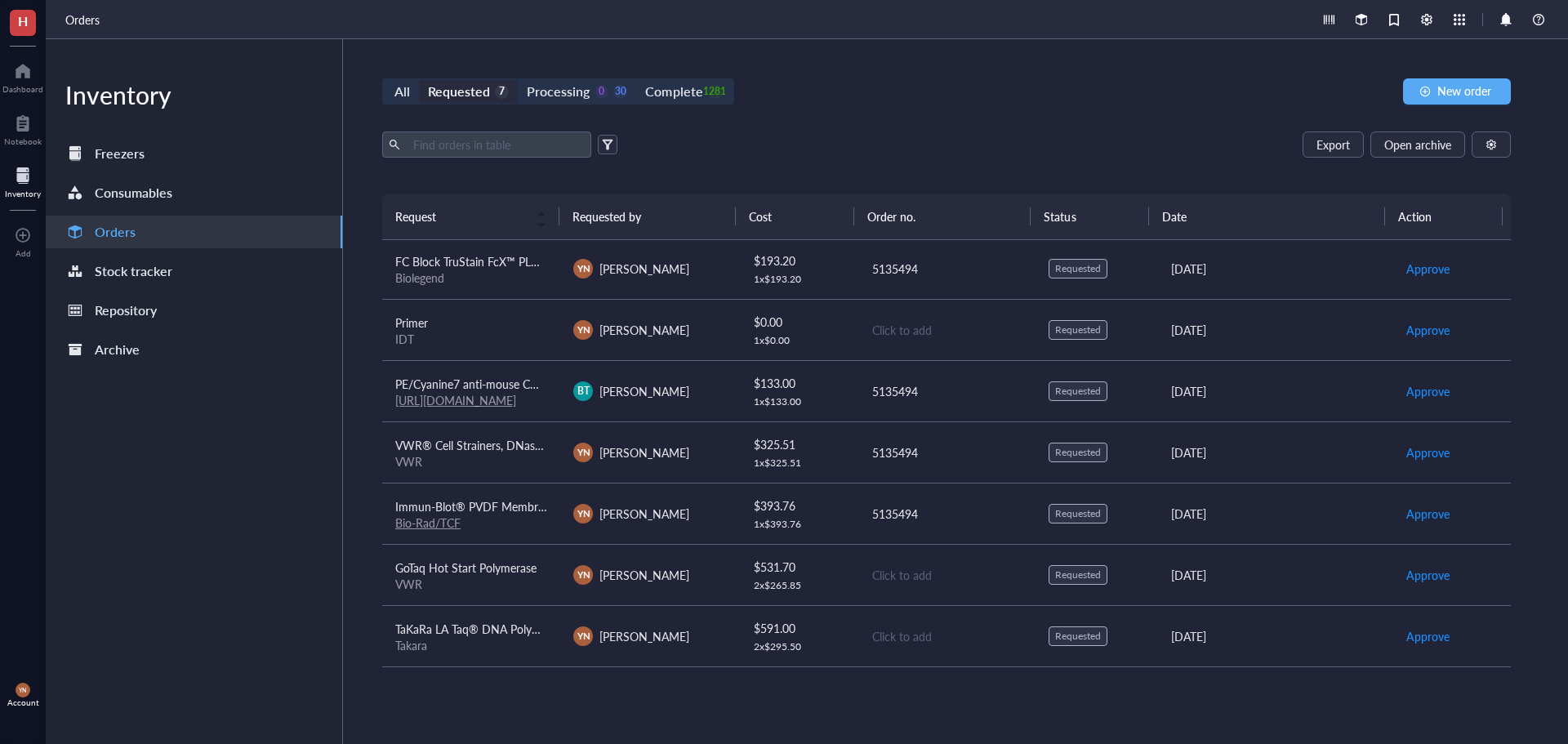
click at [463, 368] on td "PE/Cyanine7 anti-mouse CD45 Antibody https://www.biolegend.com/en-us/products/p…" at bounding box center [470, 391] width 178 height 61
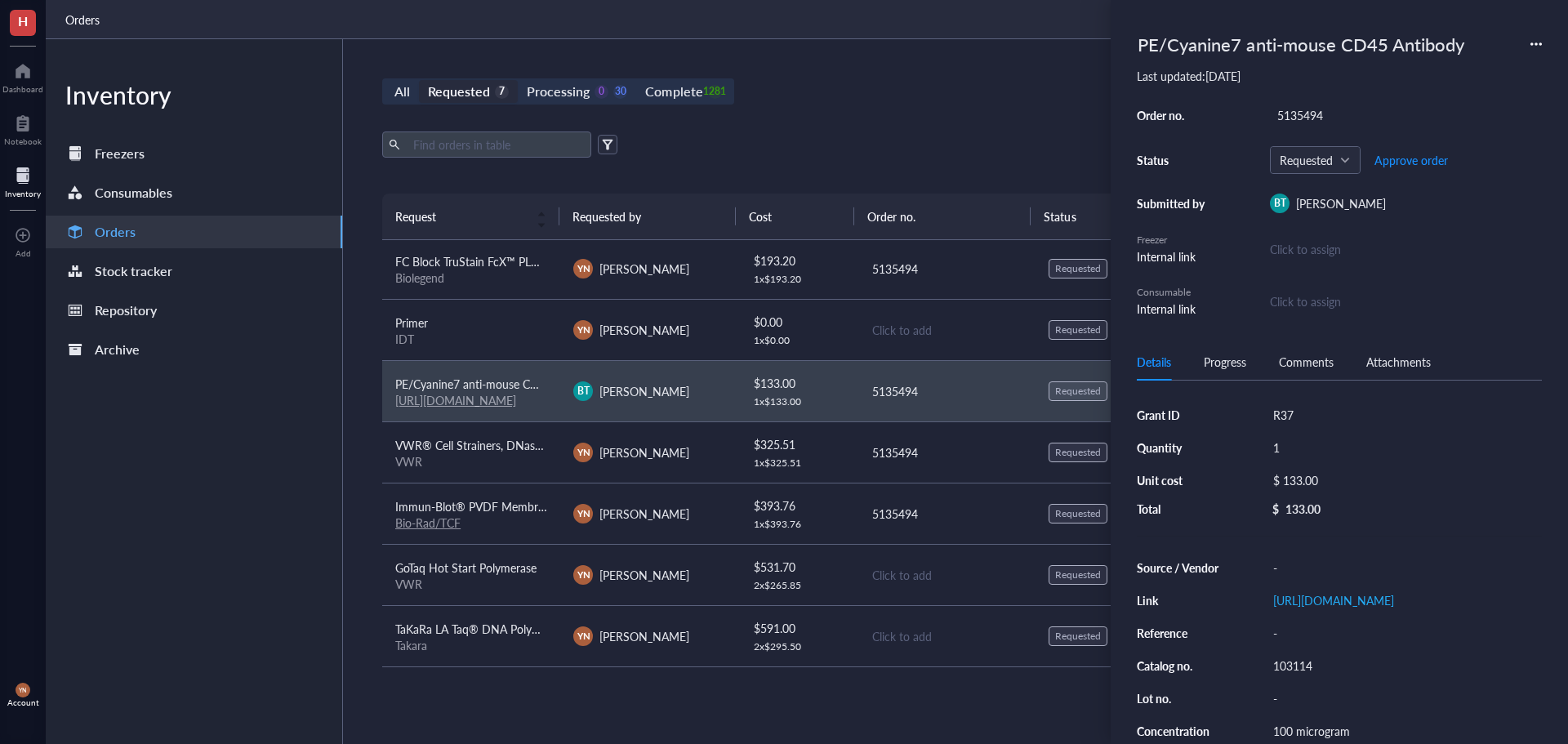
click at [865, 93] on div "All Requested 7 Processing 0 30 Complete 1281 New order" at bounding box center [946, 92] width 1129 height 27
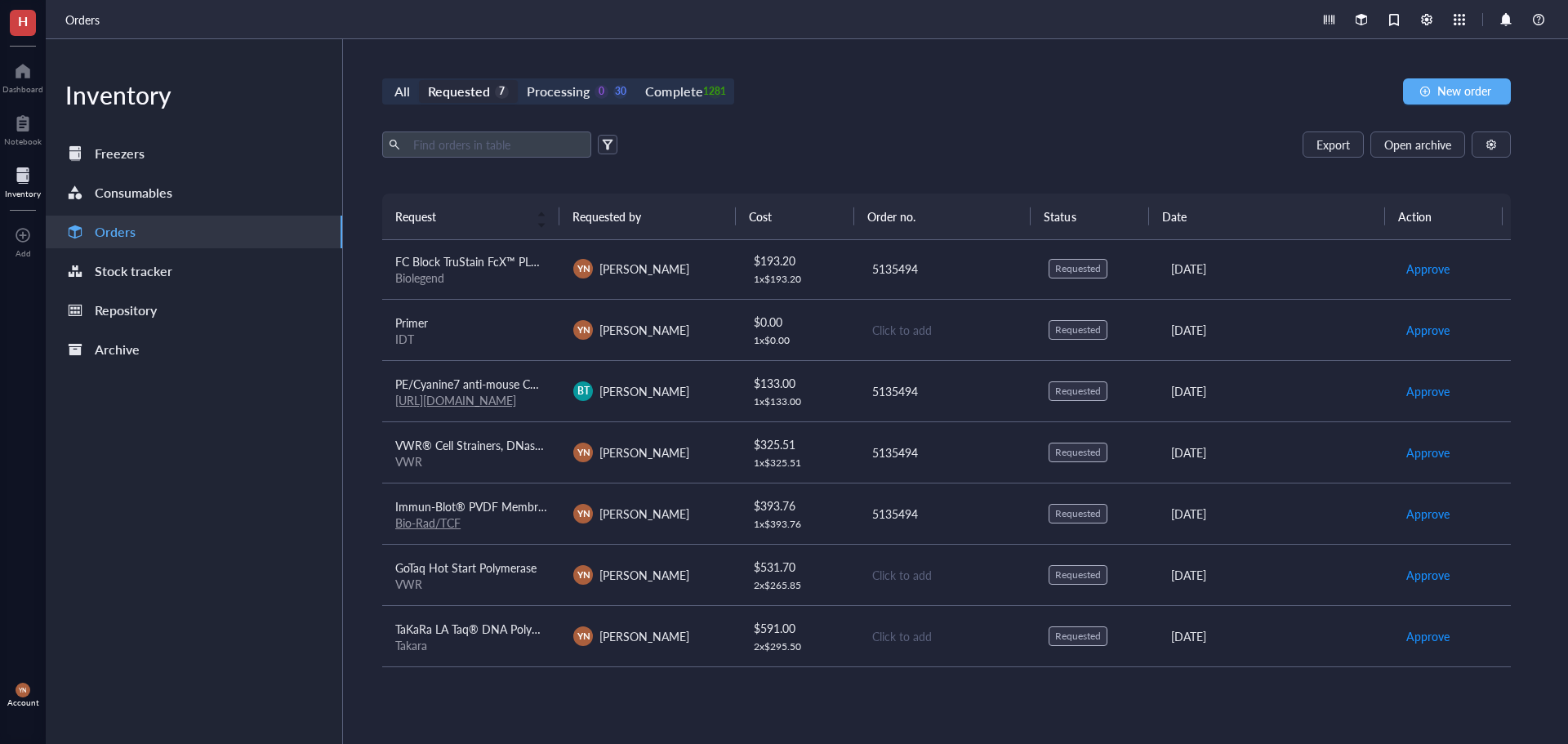
click at [520, 273] on div "Biolegend" at bounding box center [471, 278] width 152 height 15
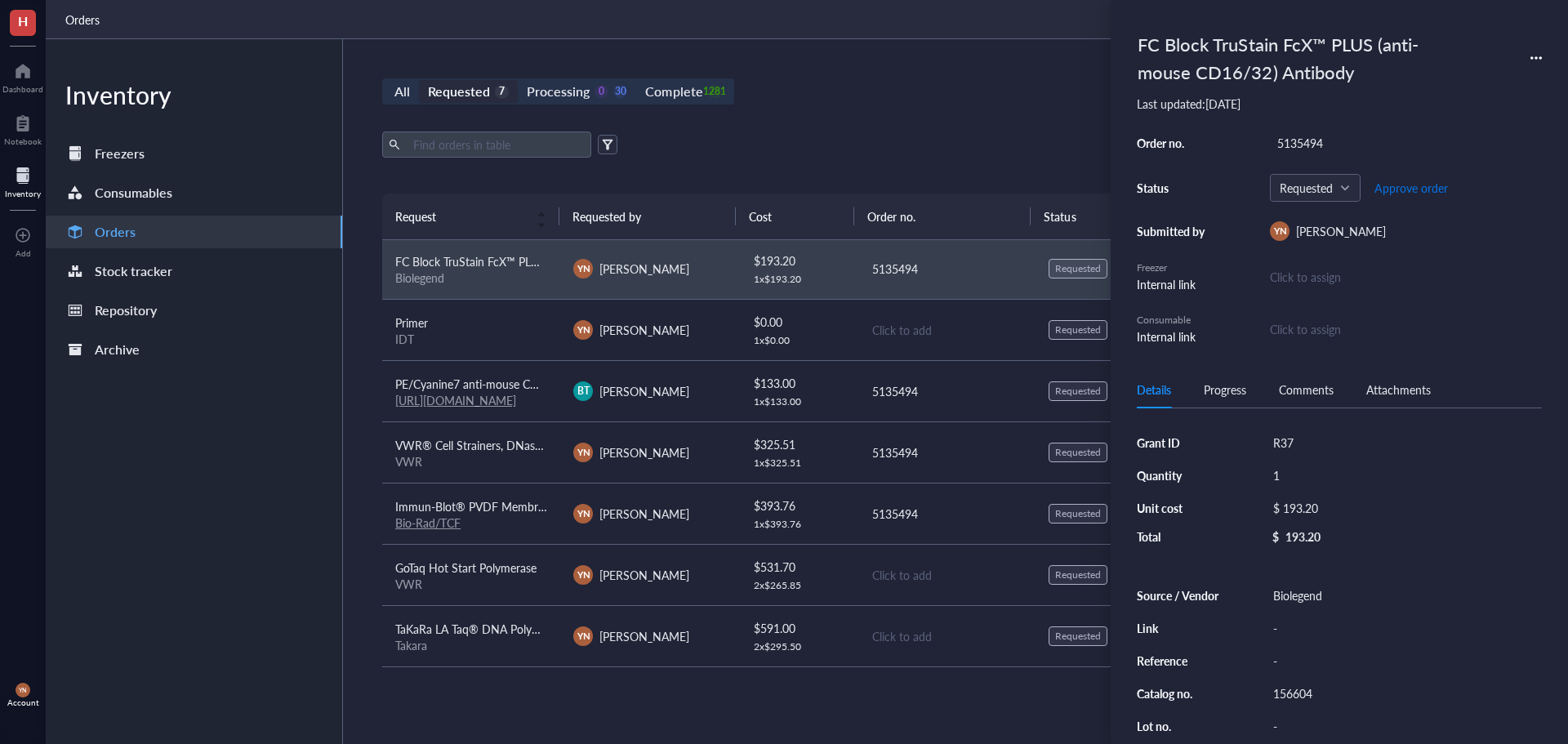
click at [1413, 190] on span "Approve order" at bounding box center [1411, 187] width 74 height 13
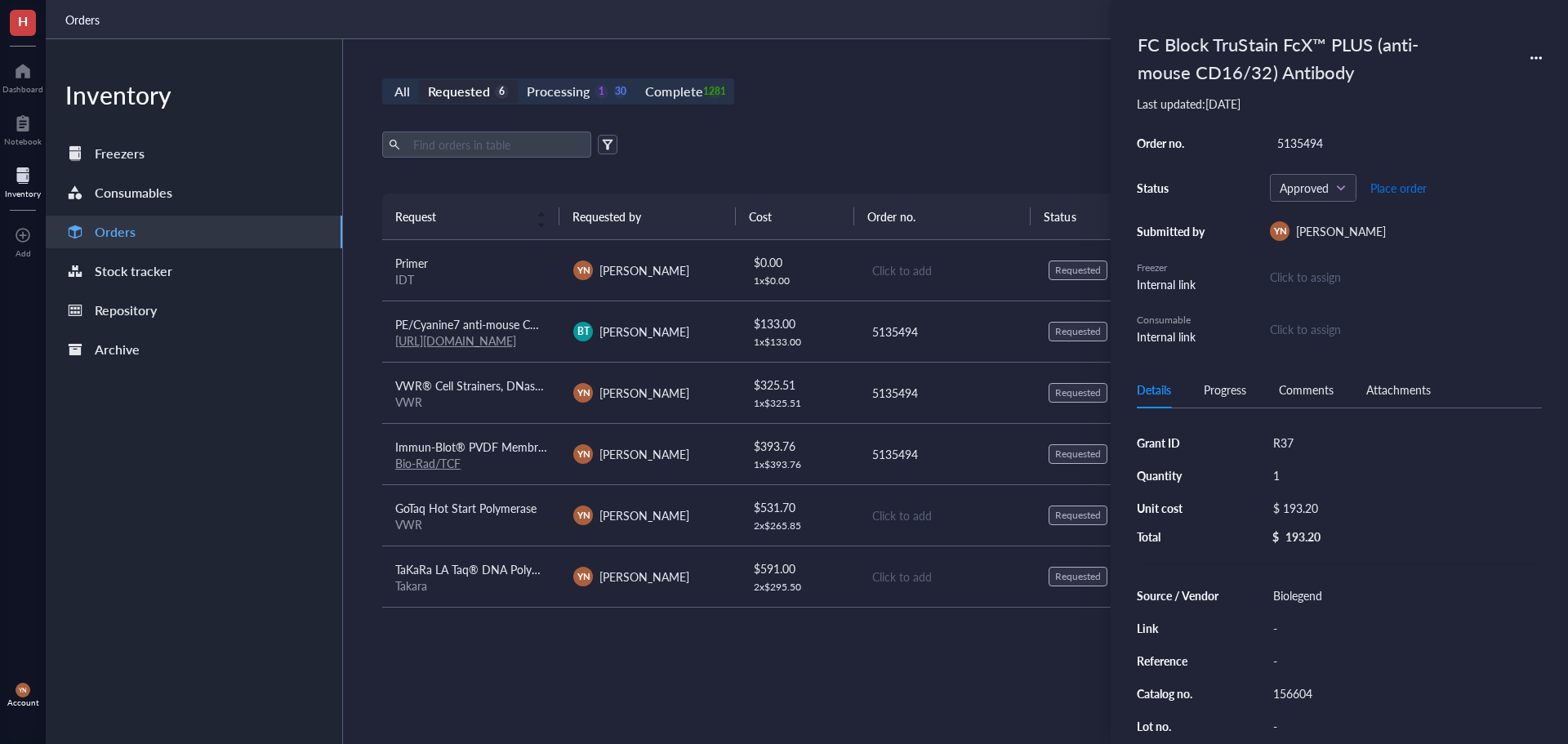
scroll to position [0, 0]
click at [1413, 190] on span "Place order" at bounding box center [1398, 187] width 56 height 13
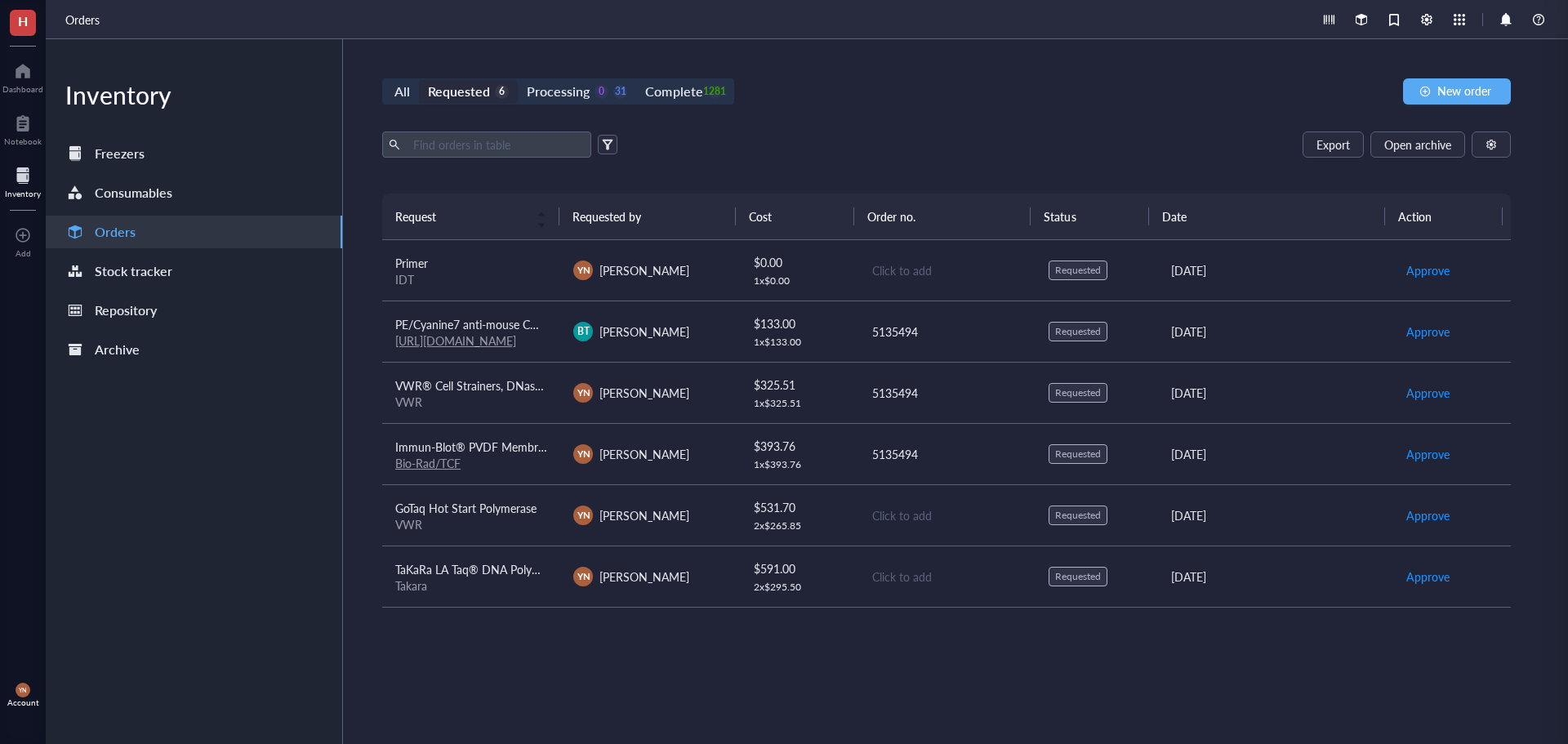
click at [510, 317] on span "PE/Cyanine7 anti-mouse CD45 Antibody" at bounding box center [498, 324] width 206 height 17
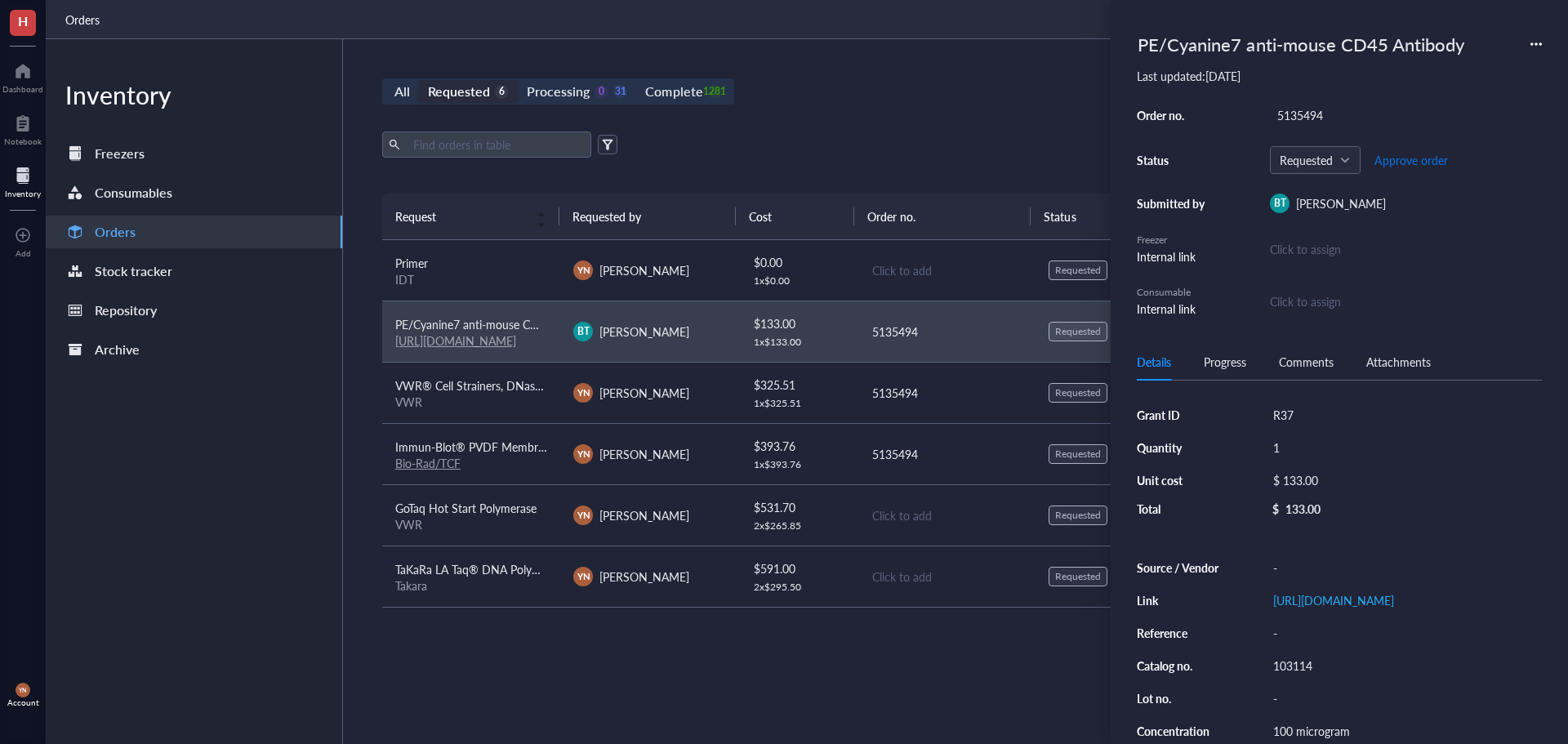
click at [1403, 157] on span "Approve order" at bounding box center [1411, 159] width 74 height 13
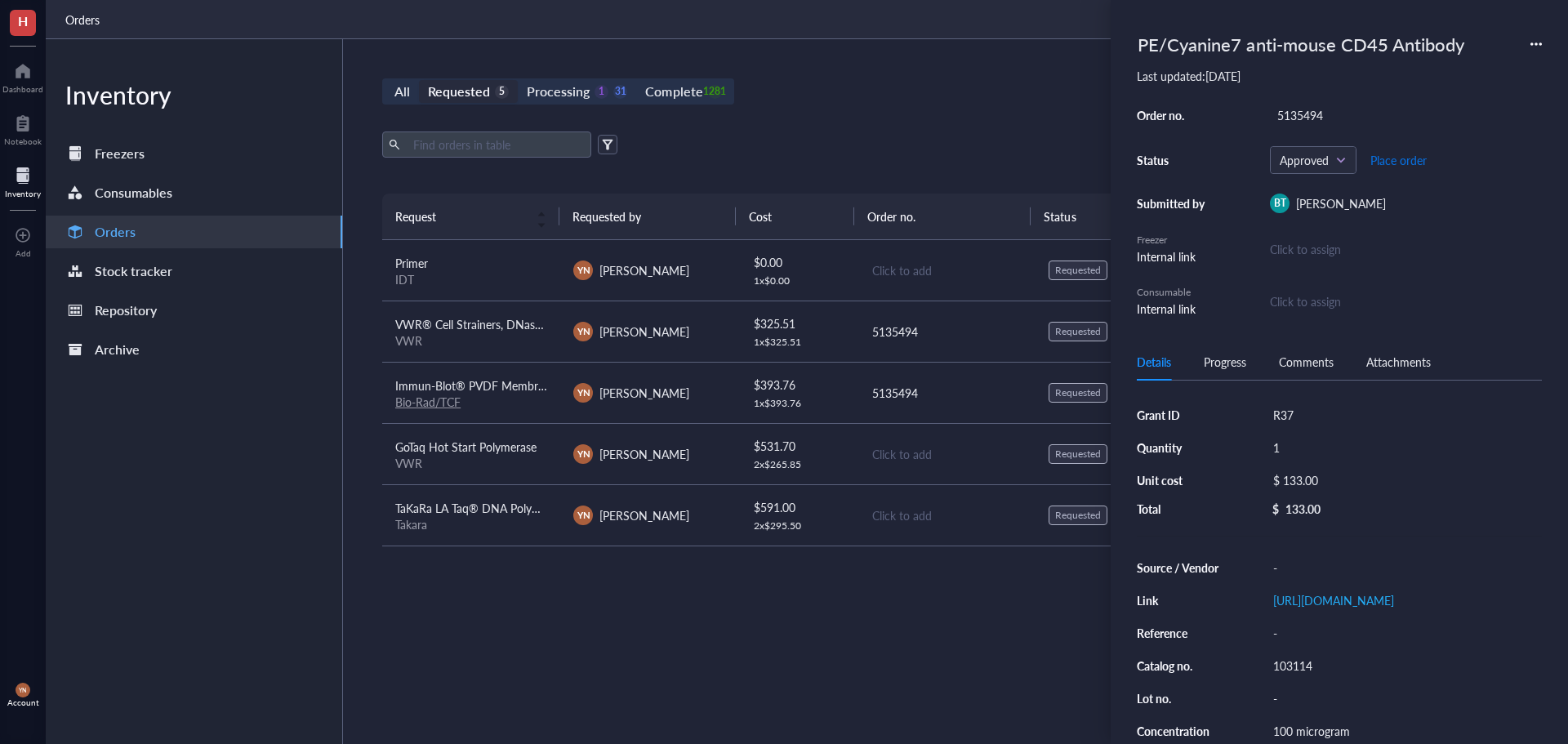
click at [1403, 157] on span "Place order" at bounding box center [1398, 159] width 56 height 13
click at [477, 329] on span "VWR® Cell Strainers, DNase/RNase Free, Non-Pyrogenic, Sterile 40um" at bounding box center [575, 324] width 358 height 17
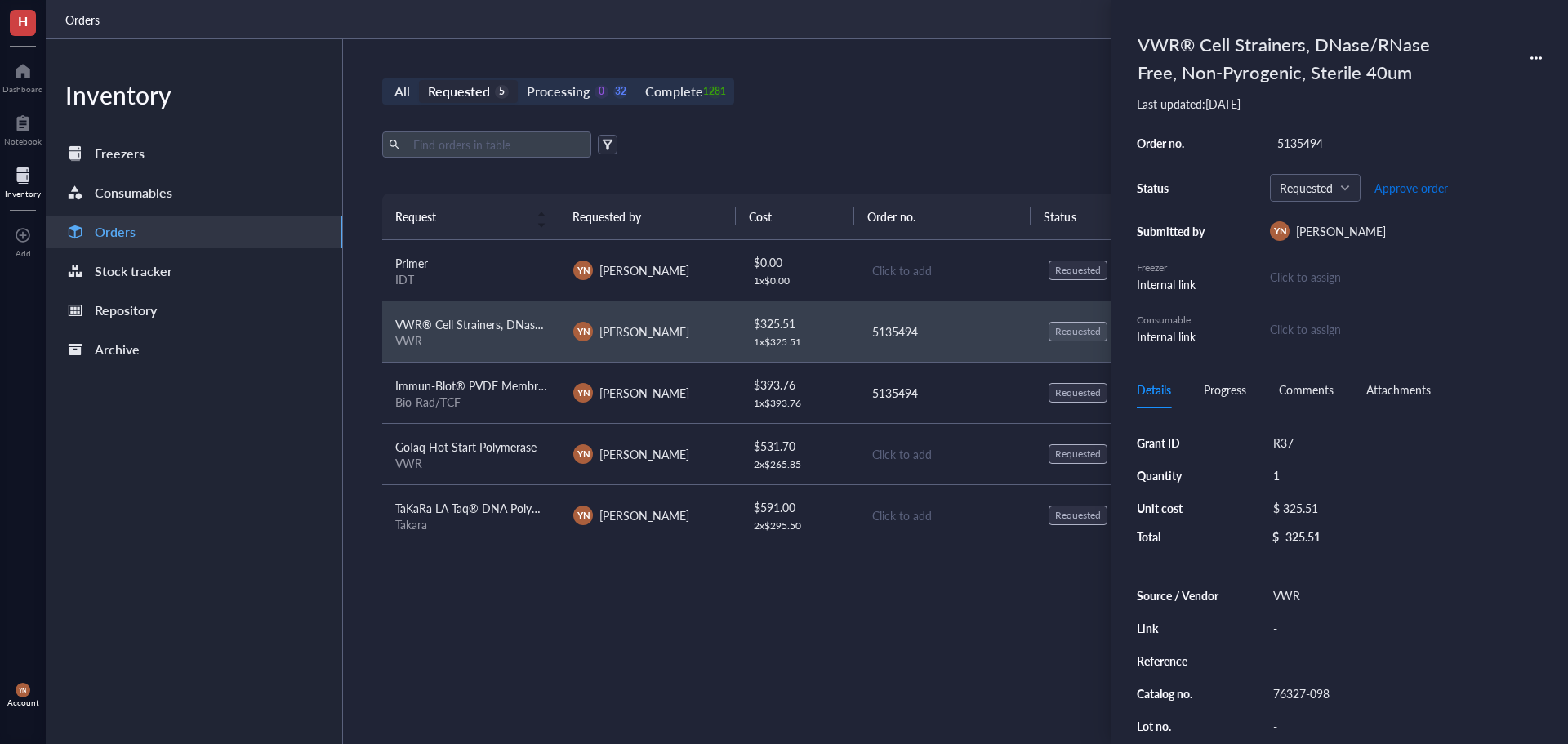
click at [1446, 194] on span "Approve order" at bounding box center [1411, 187] width 74 height 13
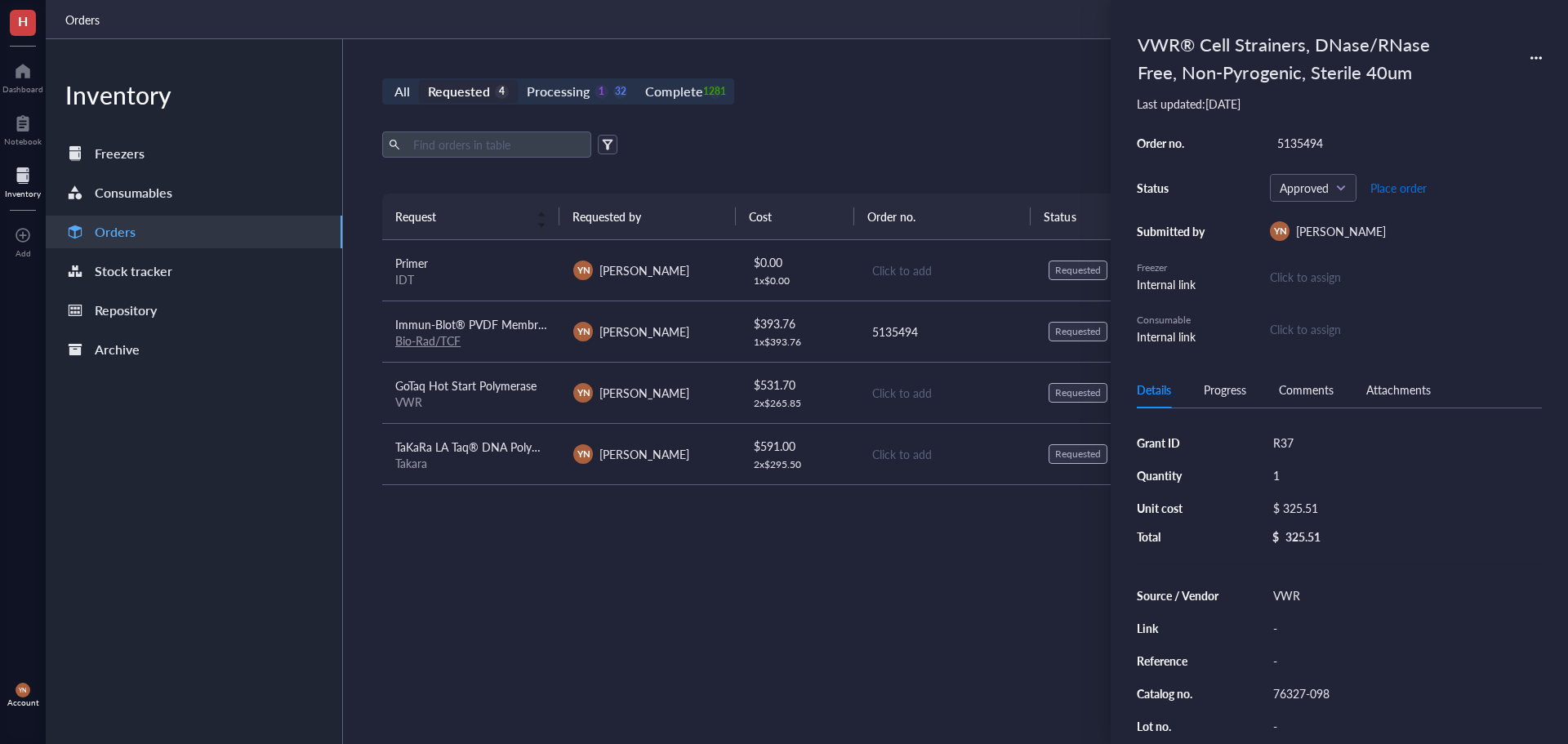
click at [1421, 189] on span "Place order" at bounding box center [1398, 187] width 56 height 13
click at [834, 110] on div "All Requested 4 Processing 0 33 Complete 1281 New order Export Open archive Req…" at bounding box center [947, 392] width 1207 height 705
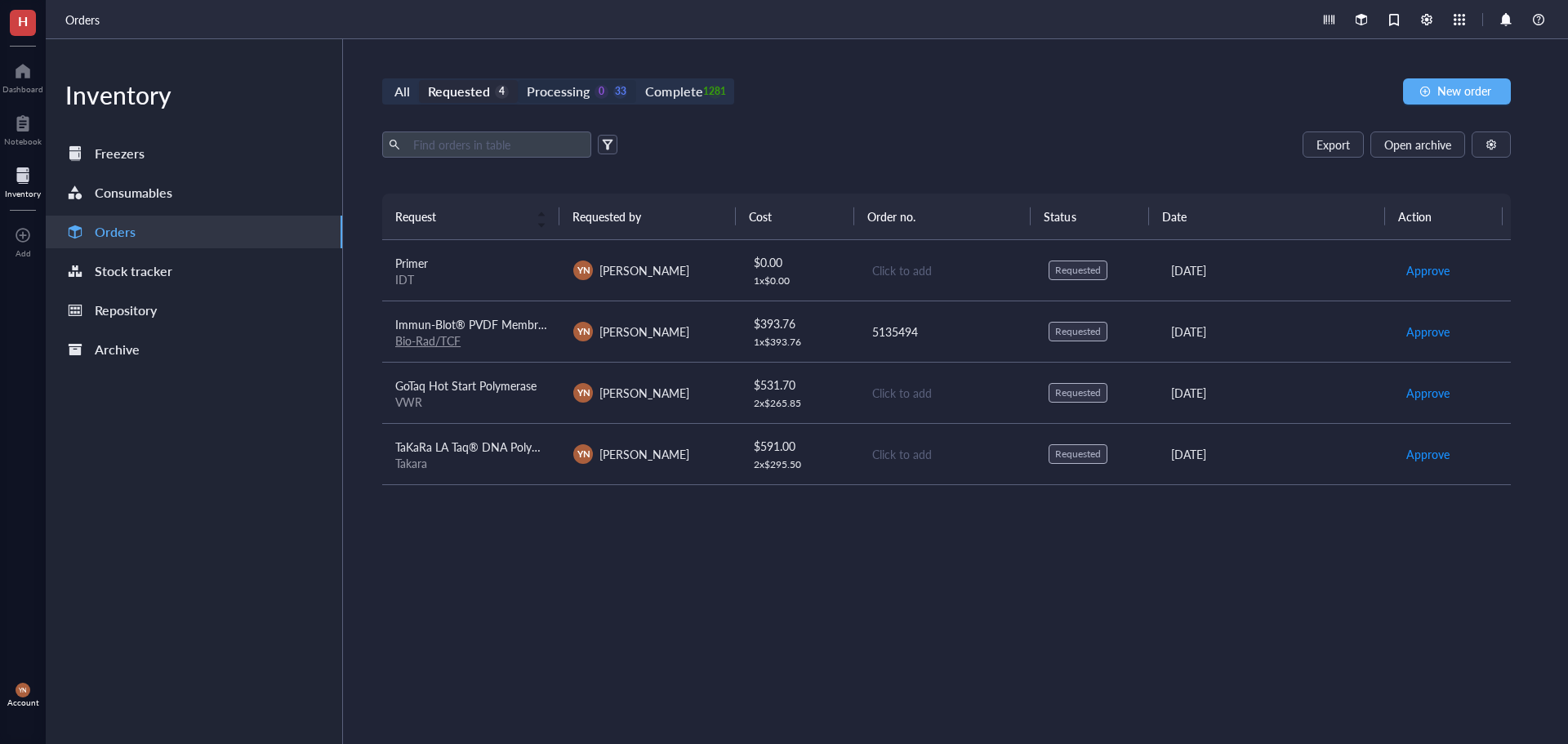
click at [557, 91] on div "Processing" at bounding box center [558, 91] width 63 height 23
click at [518, 80] on input "Processing 0 33" at bounding box center [518, 80] width 0 height 0
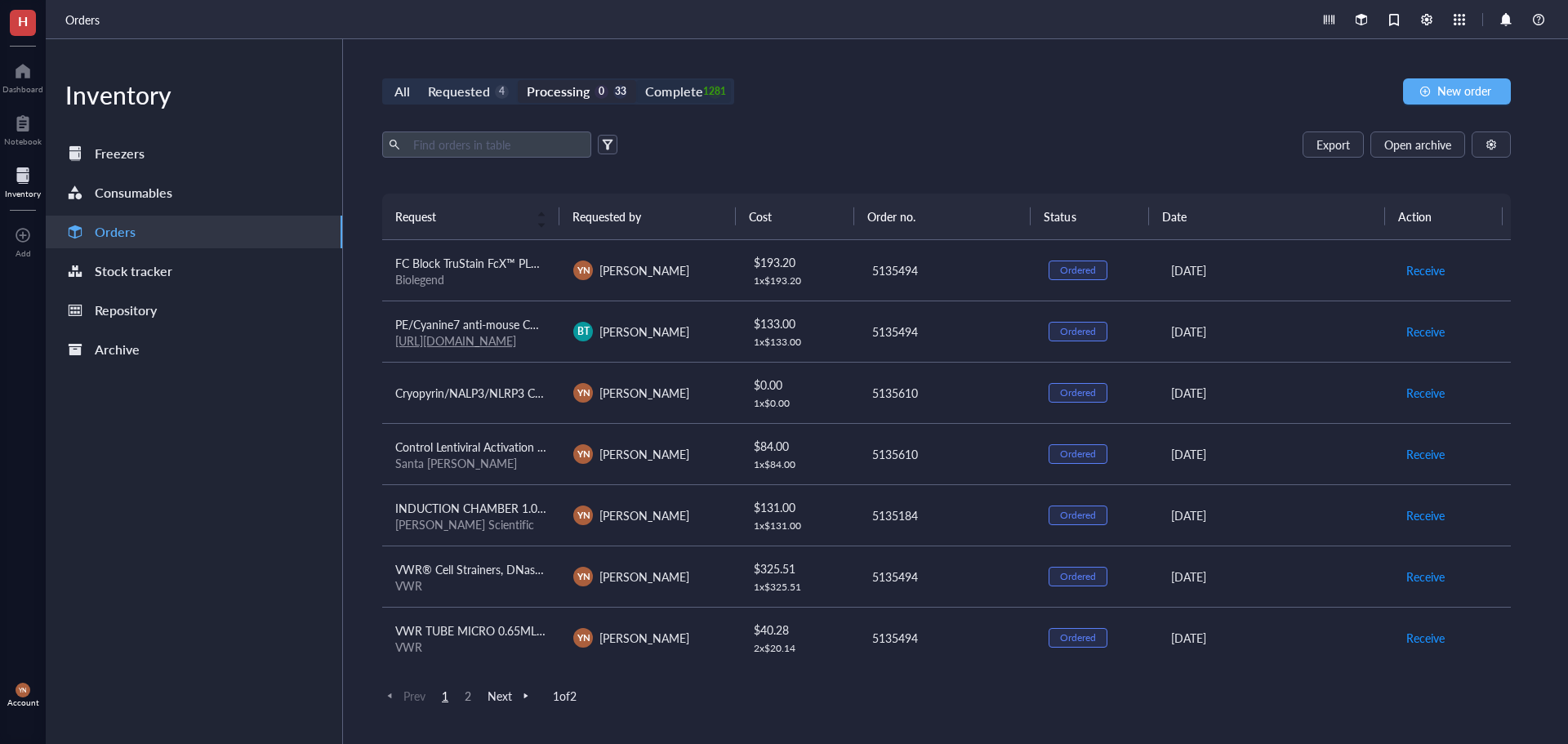
click at [698, 94] on div "Complete" at bounding box center [674, 91] width 57 height 23
click at [636, 80] on input "Complete 1281" at bounding box center [636, 80] width 0 height 0
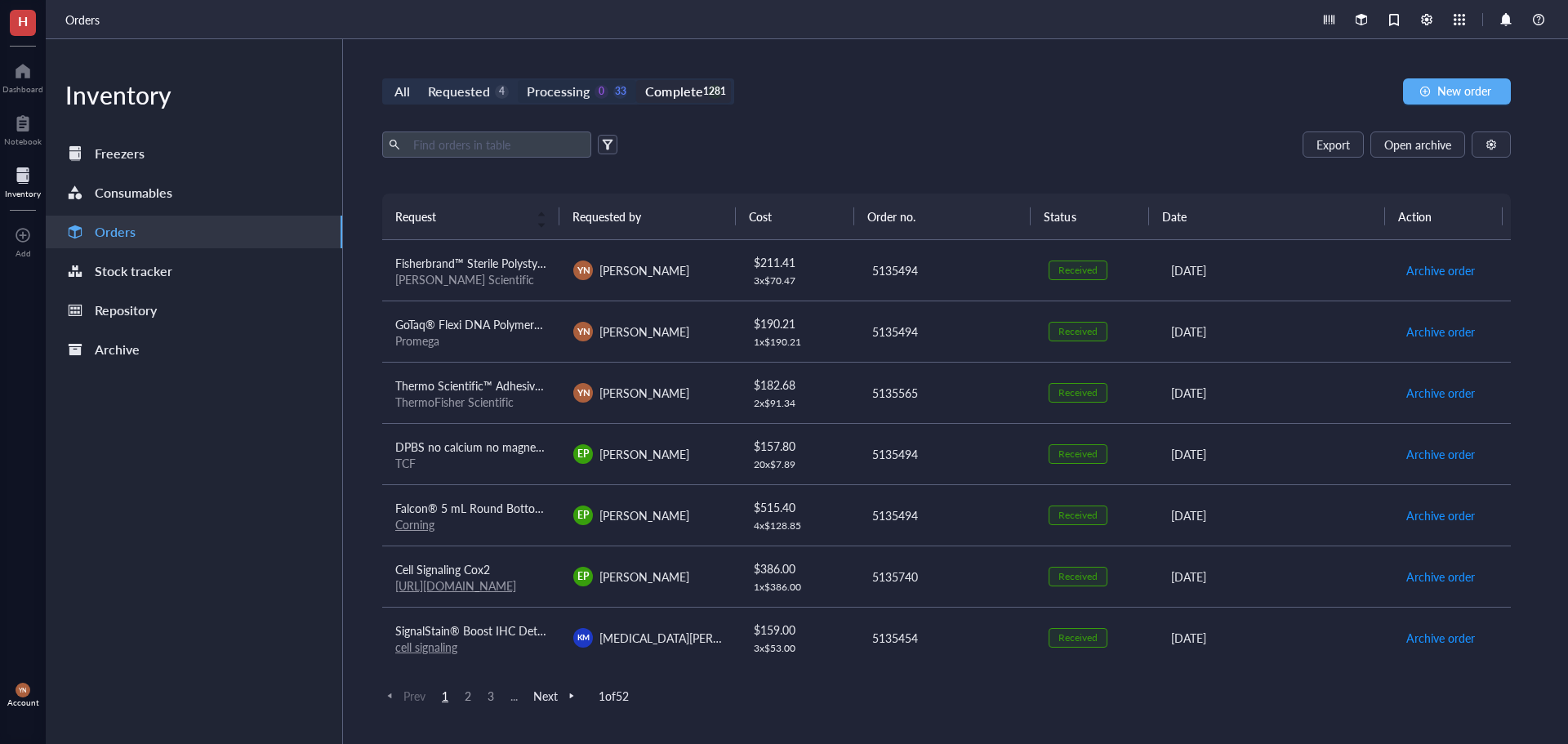
click at [574, 93] on div "Processing" at bounding box center [558, 91] width 63 height 23
click at [518, 80] on input "Processing 0 33" at bounding box center [518, 80] width 0 height 0
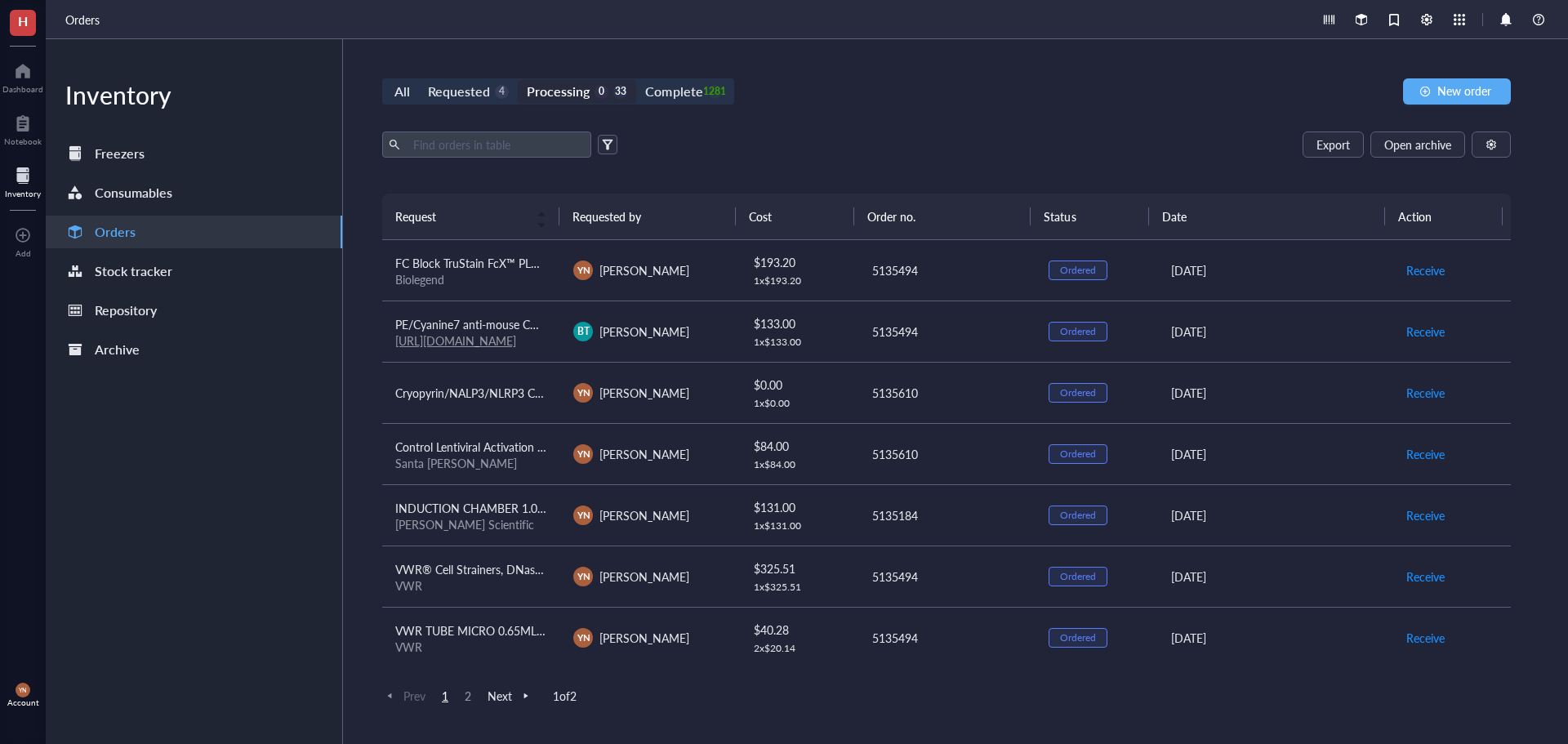
click at [892, 110] on div "All Requested 4 Processing 0 33 Complete 1281 New order Export Open archive Req…" at bounding box center [947, 392] width 1207 height 705
click at [942, 134] on div "Export Open archive" at bounding box center [946, 145] width 1129 height 27
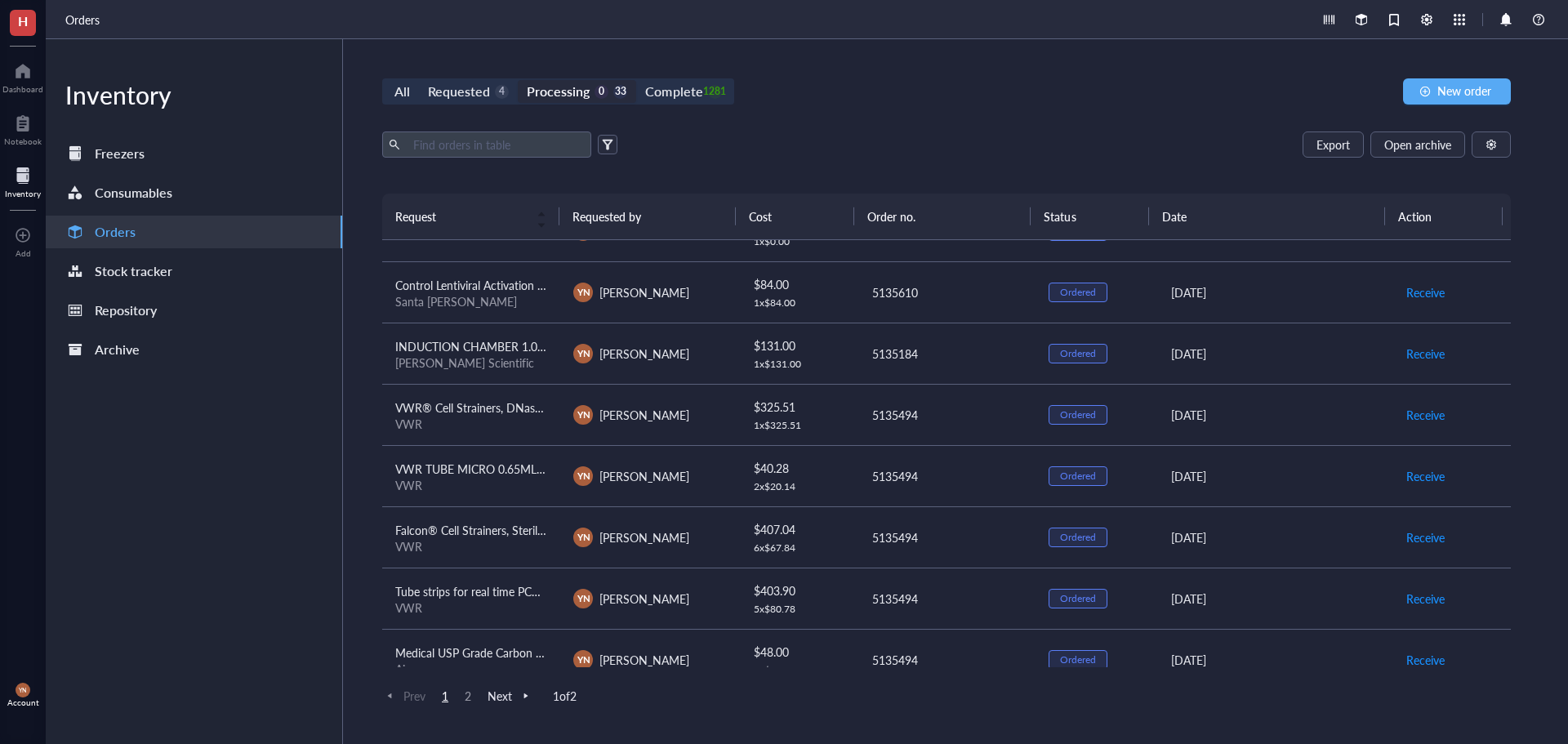
scroll to position [163, 0]
click at [954, 130] on div "All Requested 4 Processing 0 33 Complete 1281 New order Export Open archive Req…" at bounding box center [947, 392] width 1207 height 705
click at [497, 94] on div "4" at bounding box center [502, 92] width 14 height 14
click at [419, 80] on input "Requested 4" at bounding box center [419, 80] width 0 height 0
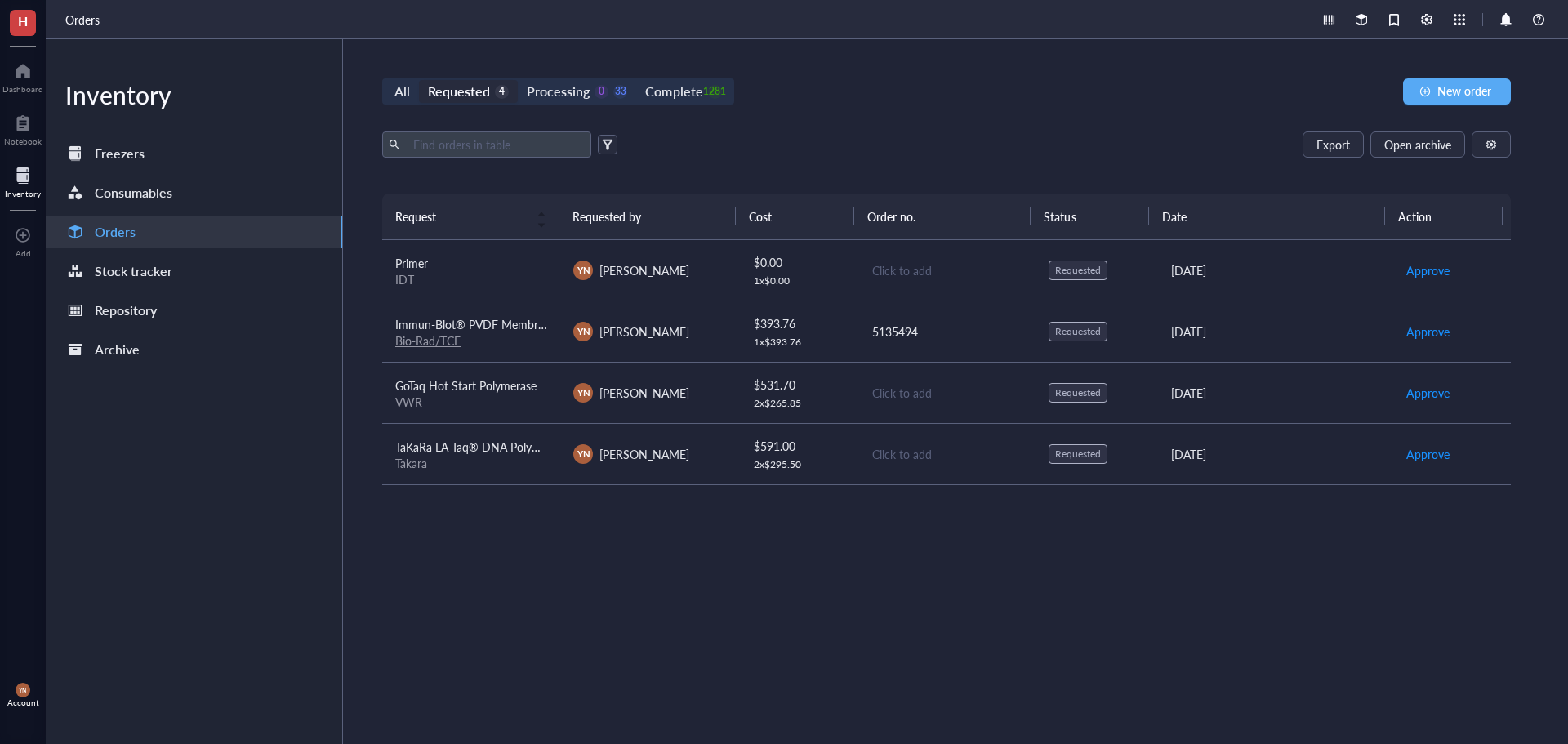
click at [486, 272] on div "IDT" at bounding box center [471, 279] width 152 height 15
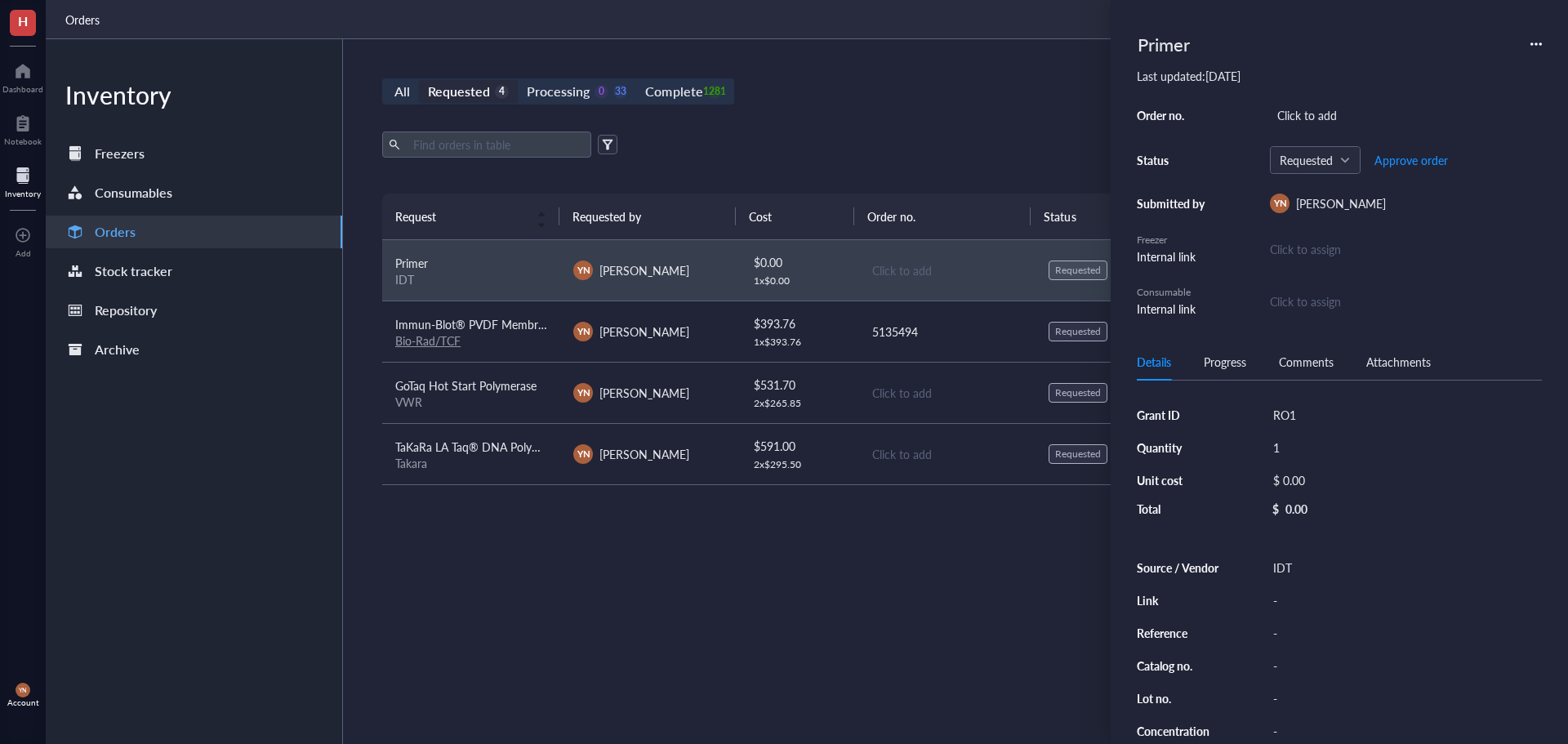
click at [791, 140] on div "Export Open archive" at bounding box center [946, 145] width 1129 height 27
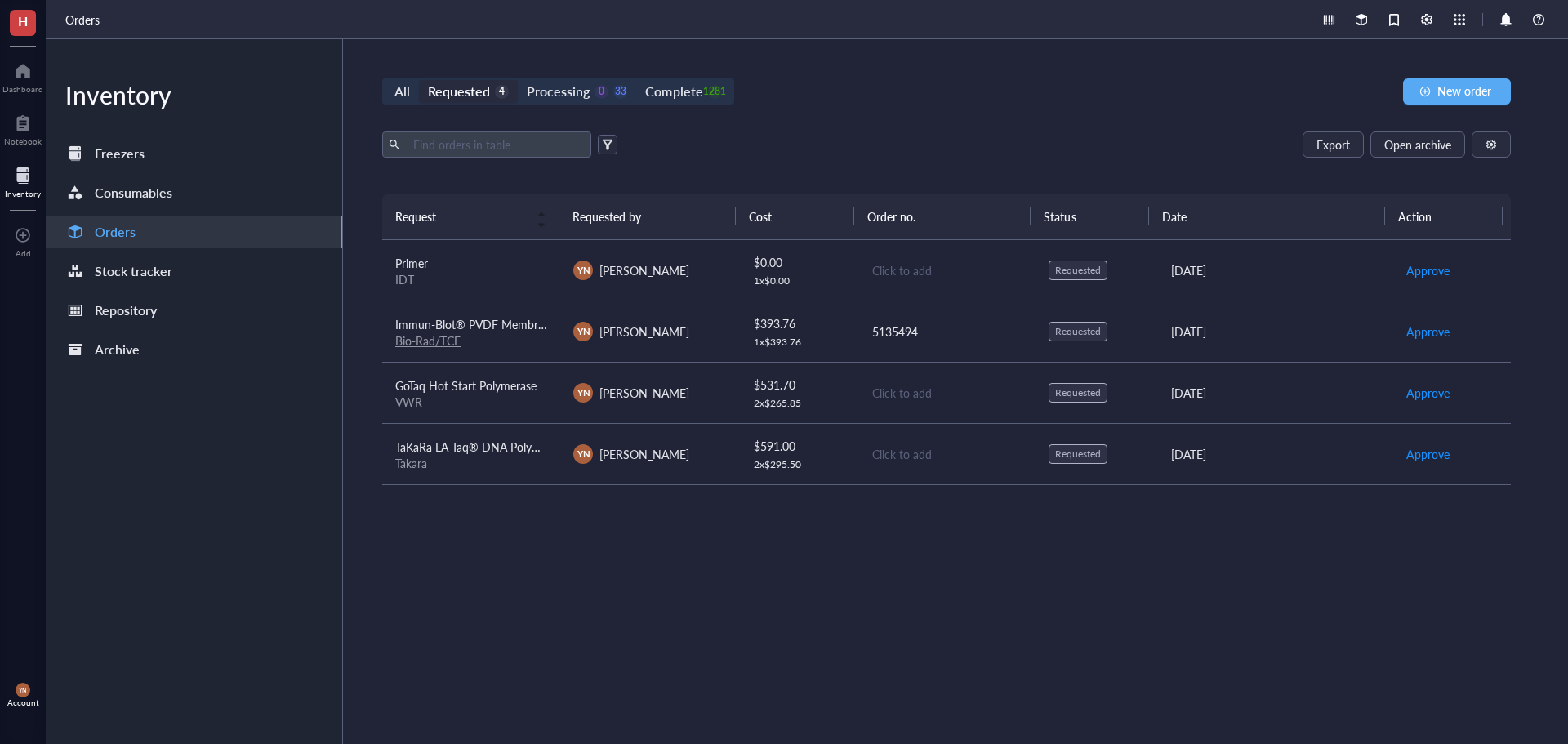
drag, startPoint x: 546, startPoint y: 589, endPoint x: 551, endPoint y: 569, distance: 20.6
click at [548, 587] on div "Request Requested by Cost Order no. Status Date Action Primer IDT YN Y-Van Nguy…" at bounding box center [946, 430] width 1129 height 472
click at [501, 257] on div "Primer" at bounding box center [471, 263] width 152 height 18
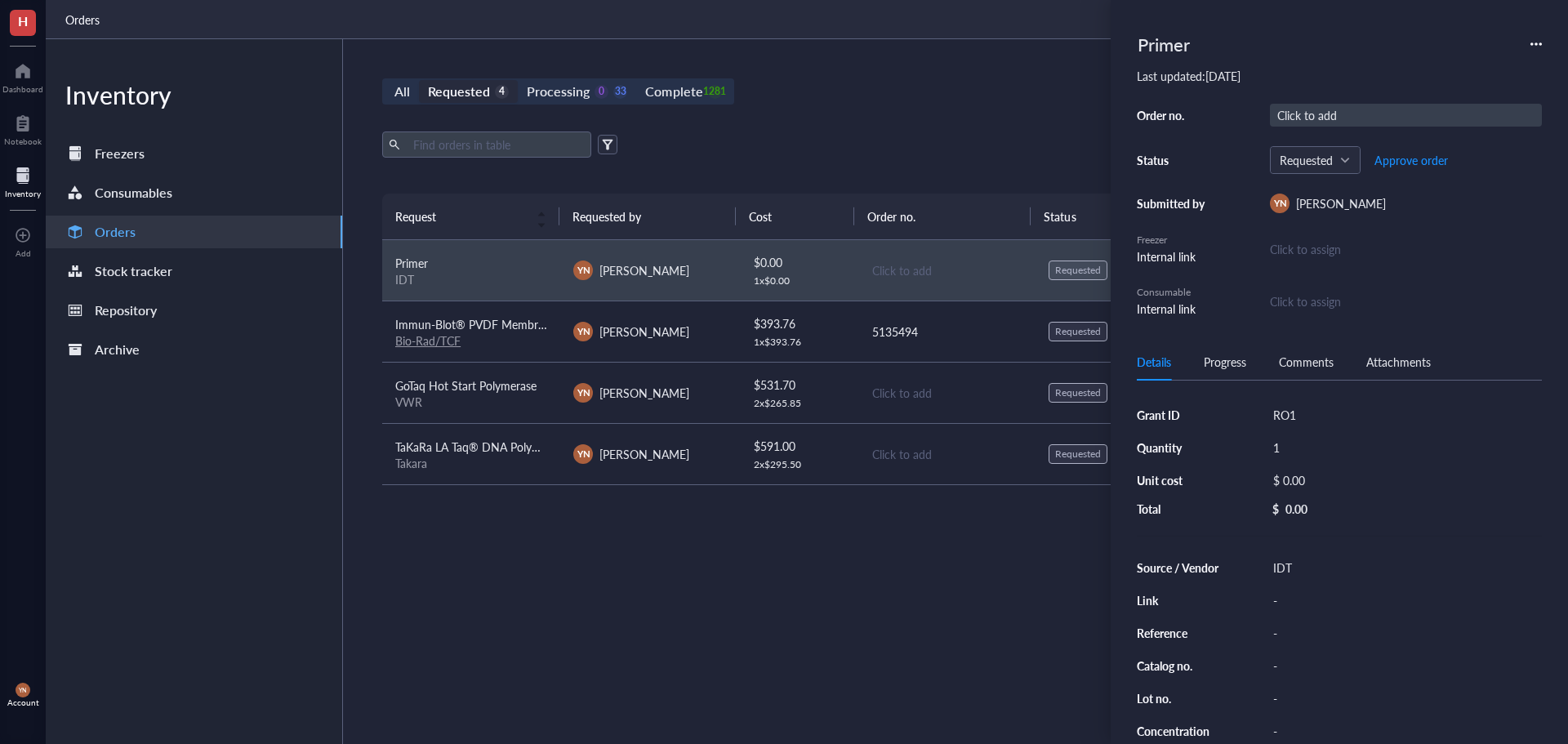
click at [1323, 121] on div "Click to add" at bounding box center [1406, 114] width 272 height 23
type input "5135184"
click at [1298, 19] on div "Primer Last updated: August 20, 2025 Order no. 5135184 Status Requested Approve…" at bounding box center [1339, 372] width 458 height 744
click at [1417, 160] on span "Approve order" at bounding box center [1411, 159] width 74 height 13
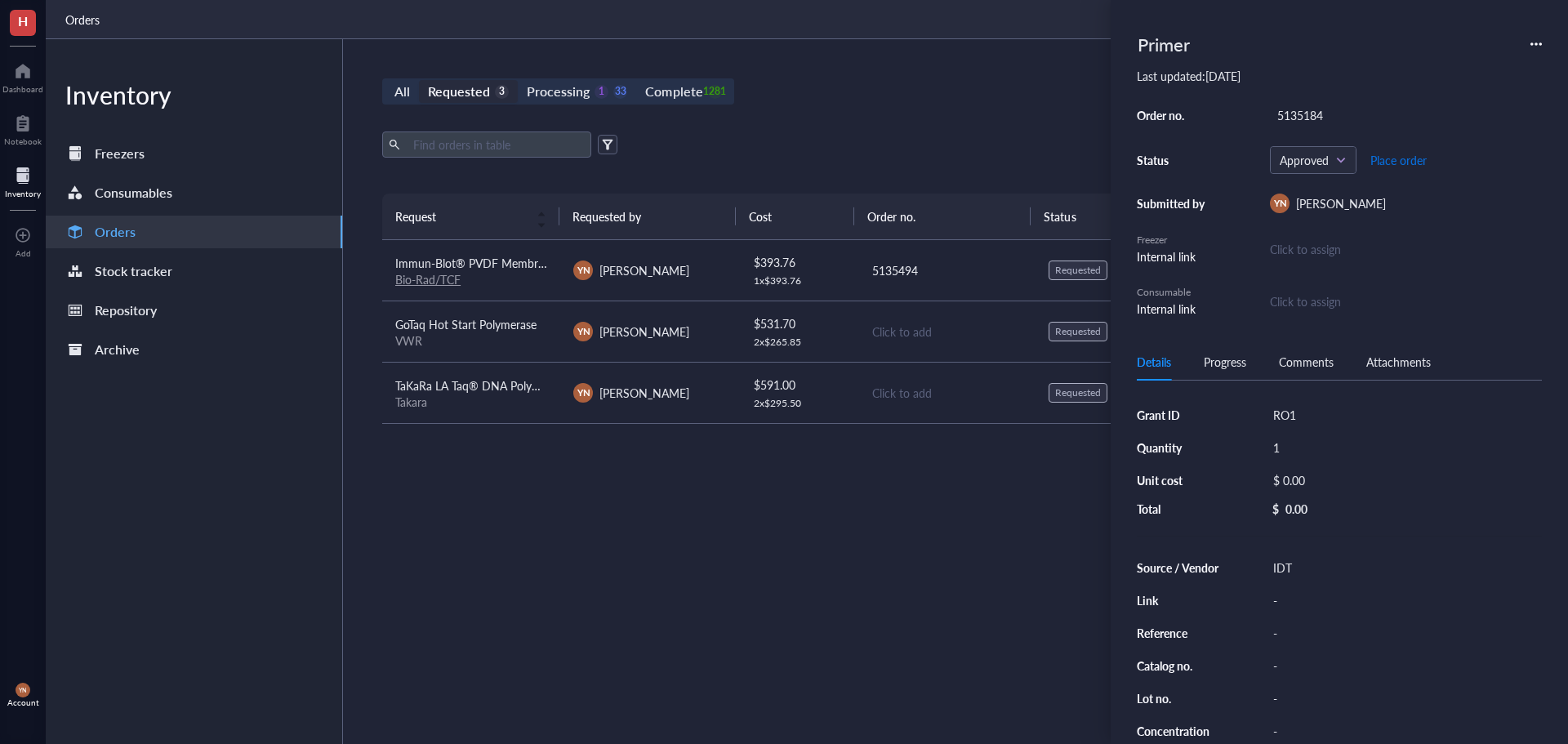
click at [1404, 162] on span "Place order" at bounding box center [1398, 159] width 56 height 13
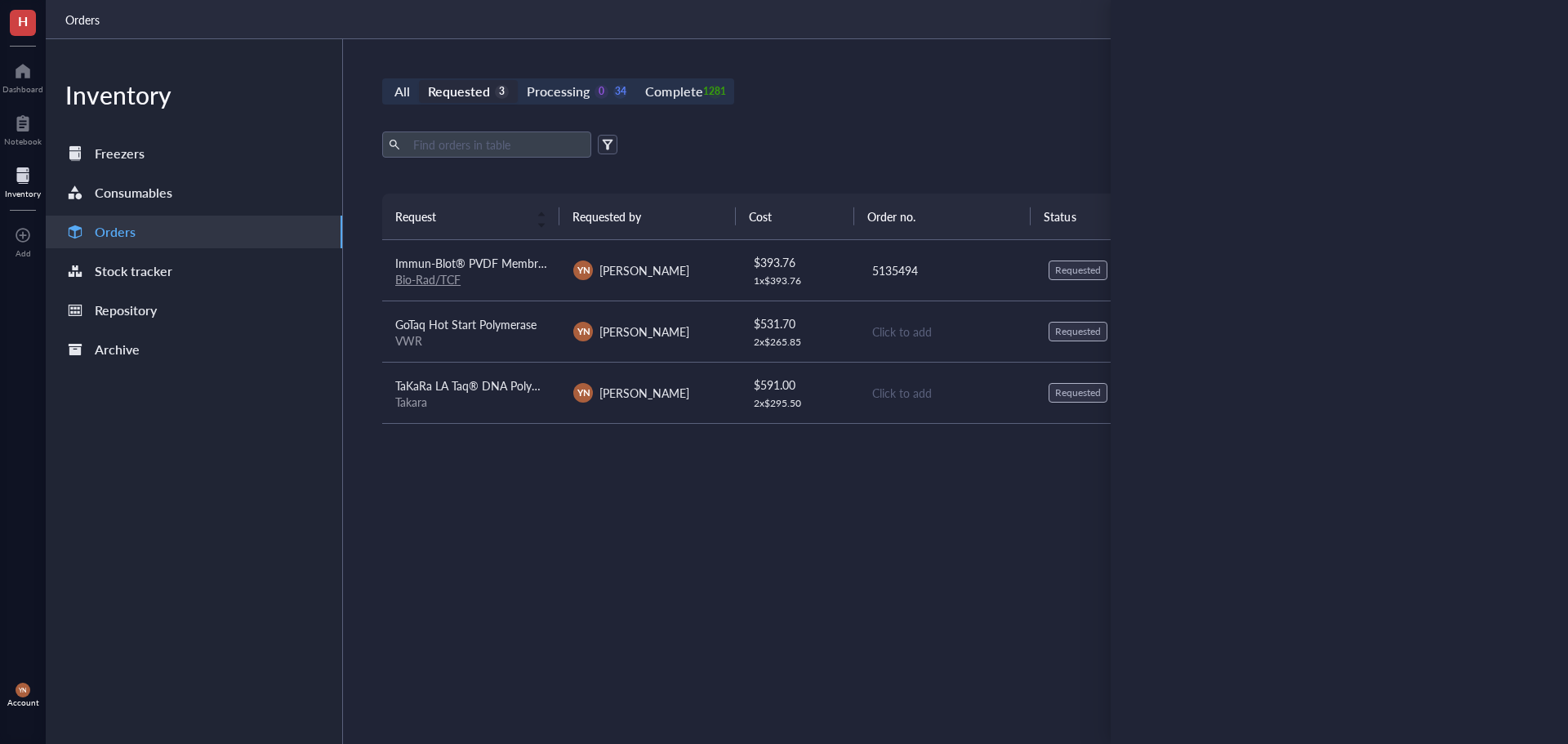
click at [914, 132] on div "Export Open archive" at bounding box center [946, 145] width 1129 height 27
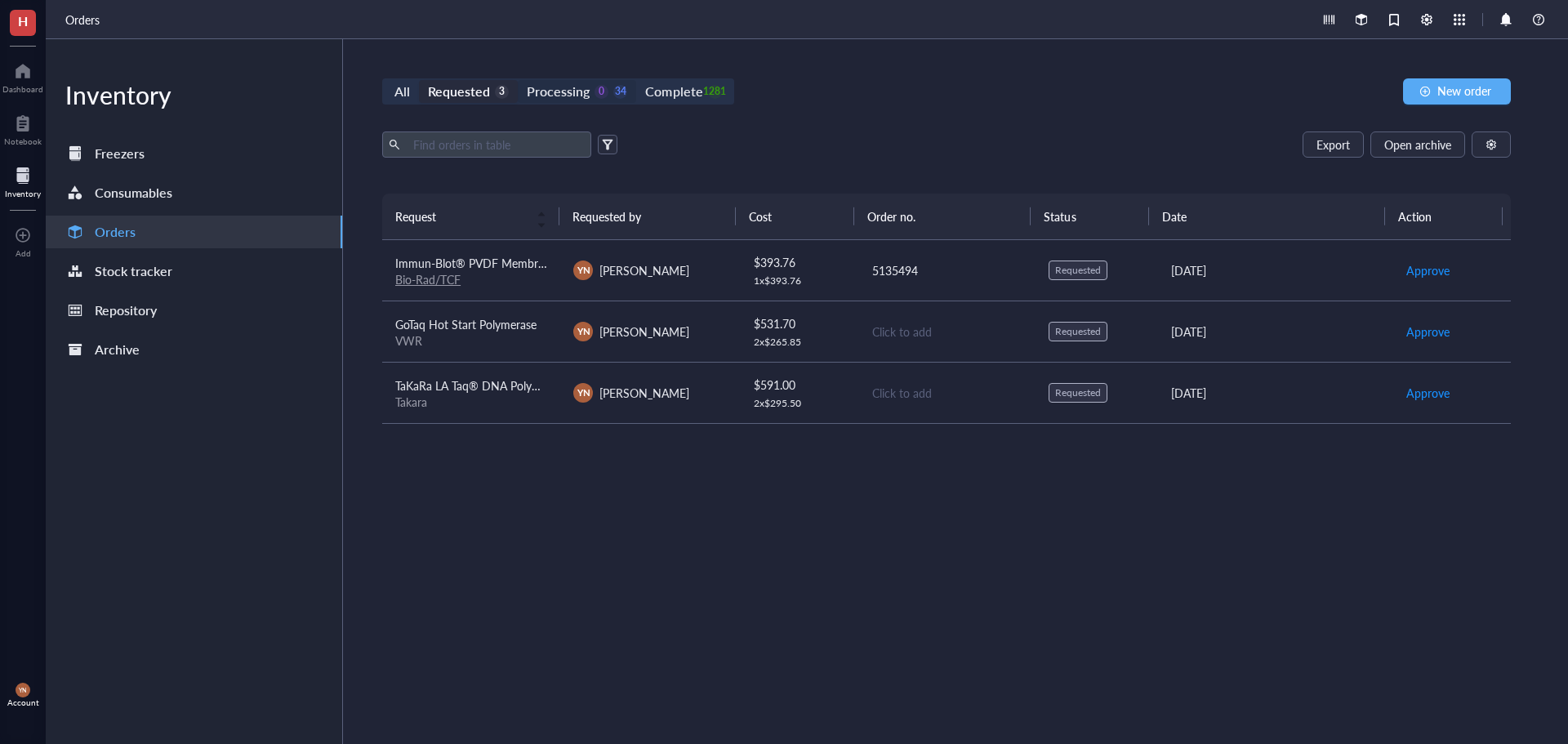
click at [591, 93] on div "Processing 0 34" at bounding box center [577, 91] width 100 height 23
click at [518, 80] on input "Processing 0 34" at bounding box center [518, 80] width 0 height 0
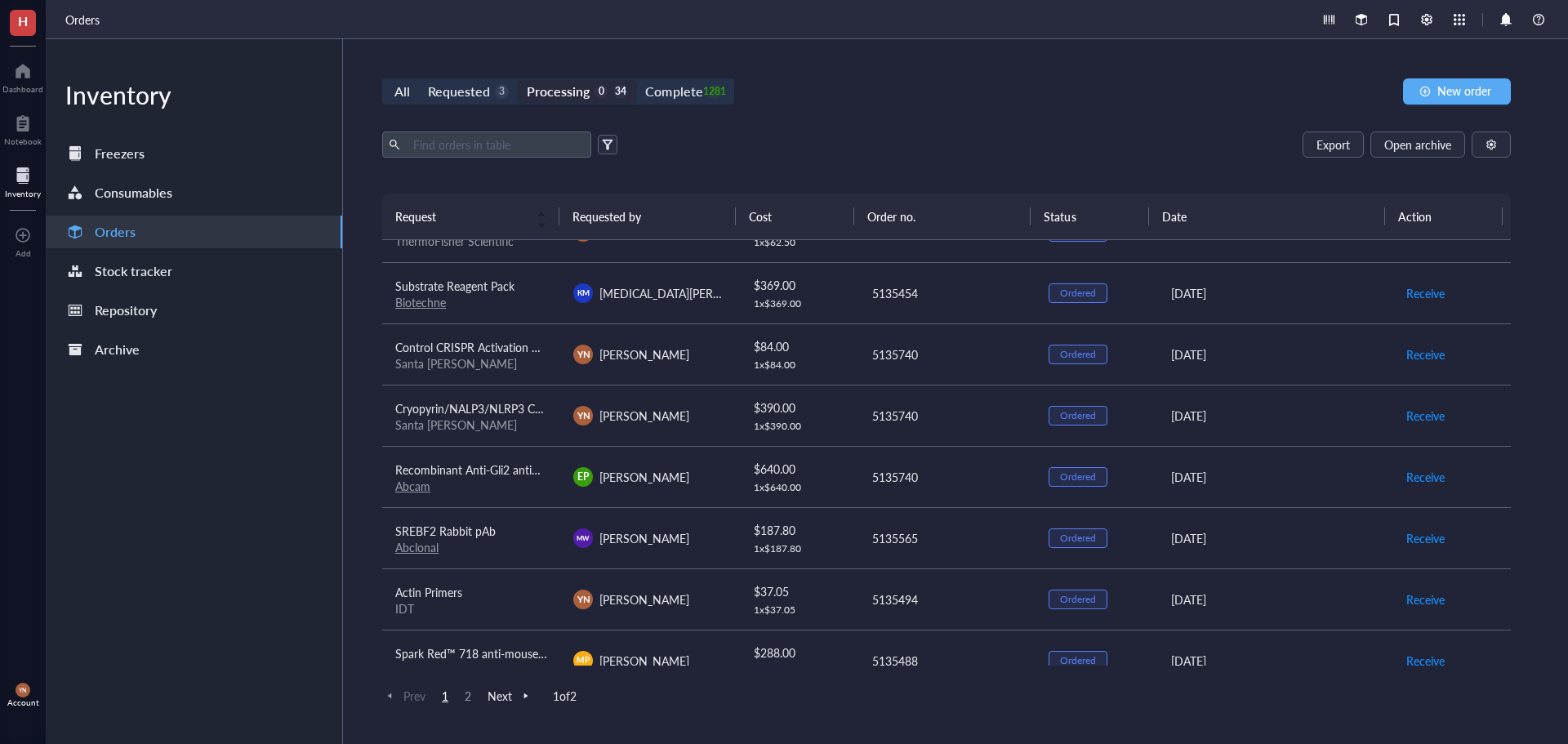
scroll to position [1106, 0]
